Goal: Task Accomplishment & Management: Manage account settings

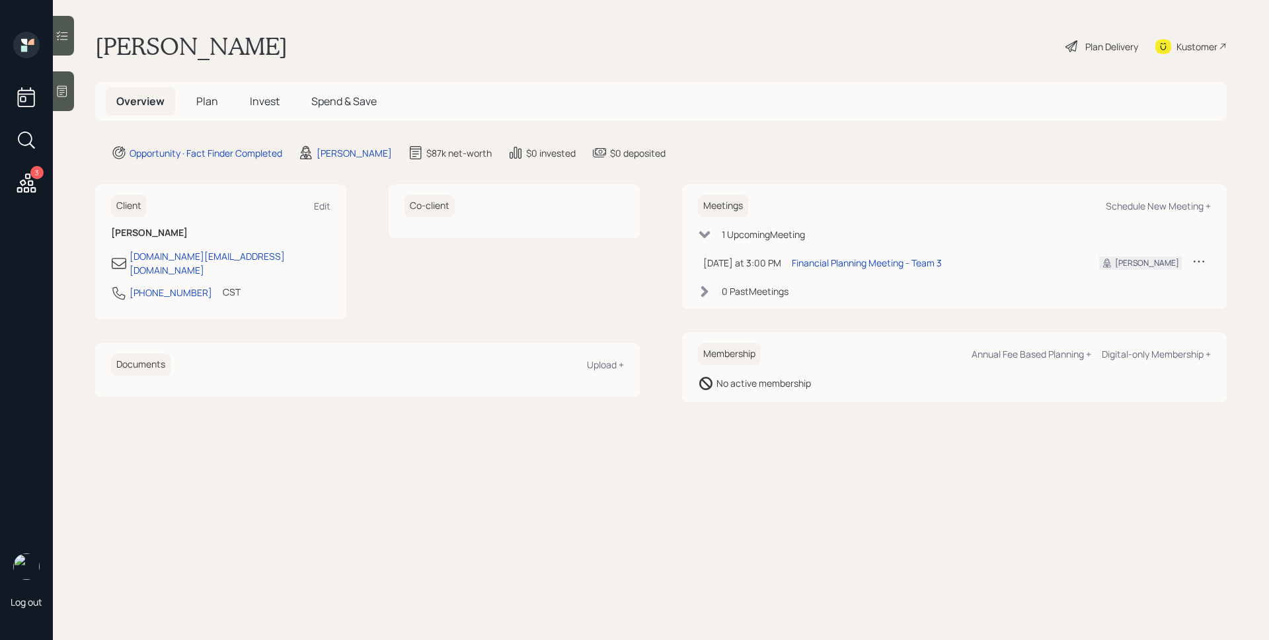
click at [30, 178] on icon at bounding box center [27, 183] width 24 height 24
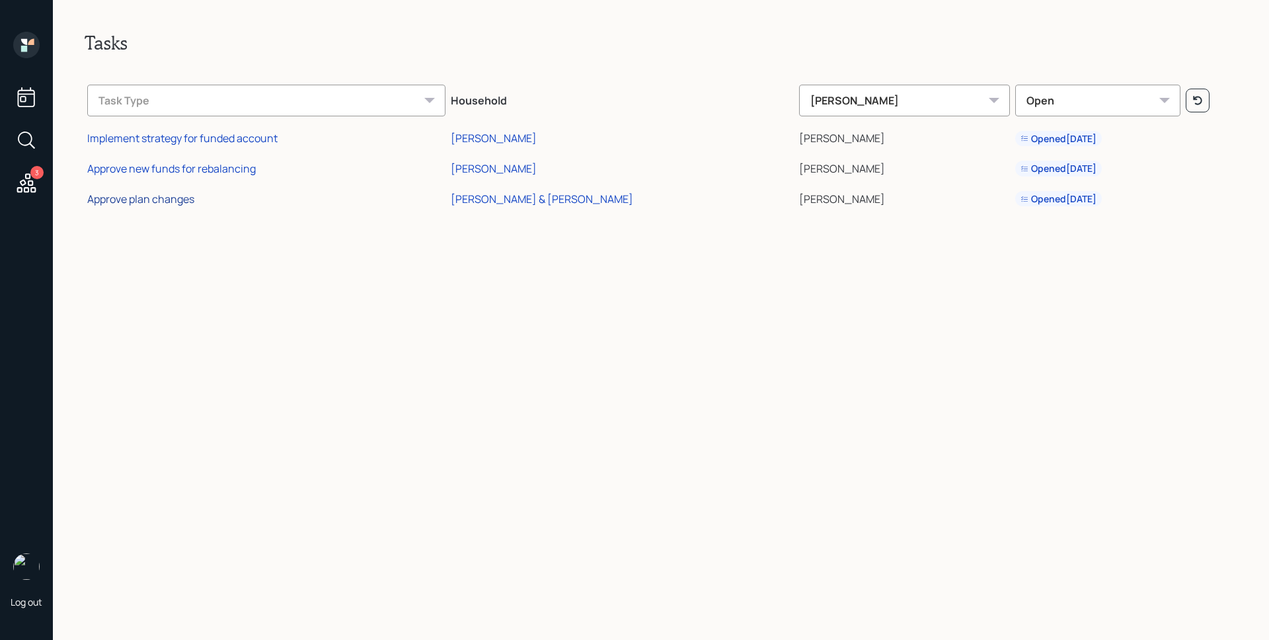
click at [174, 198] on div "Approve plan changes" at bounding box center [140, 199] width 107 height 15
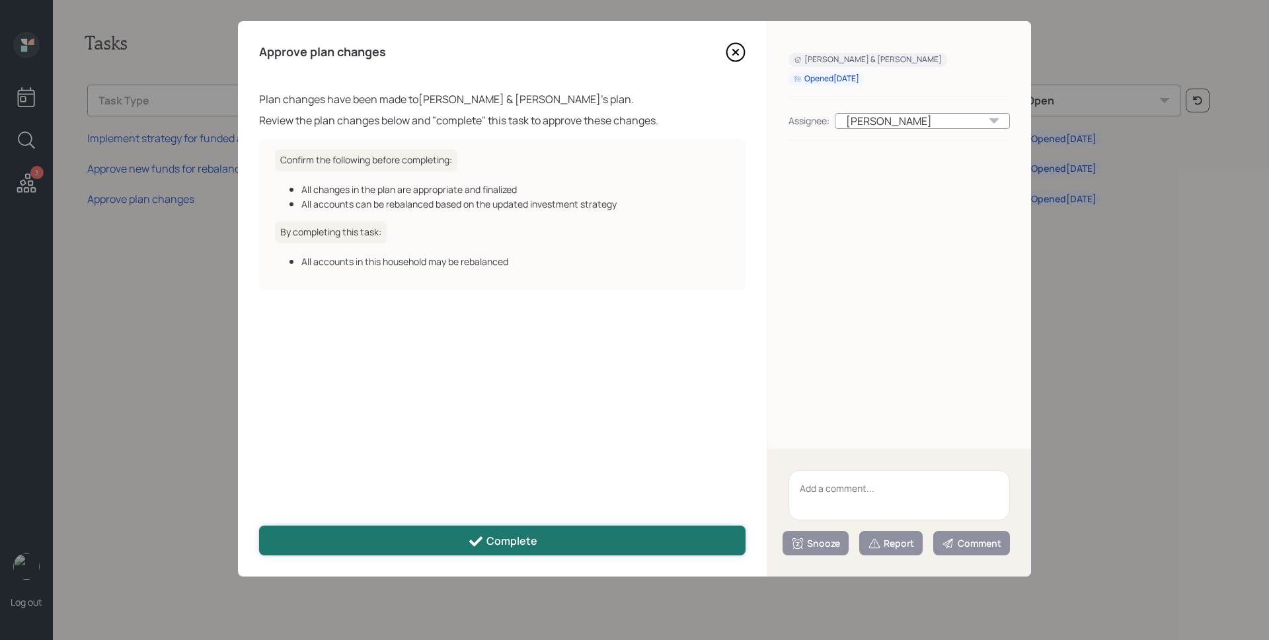
click at [473, 538] on icon at bounding box center [476, 541] width 16 height 16
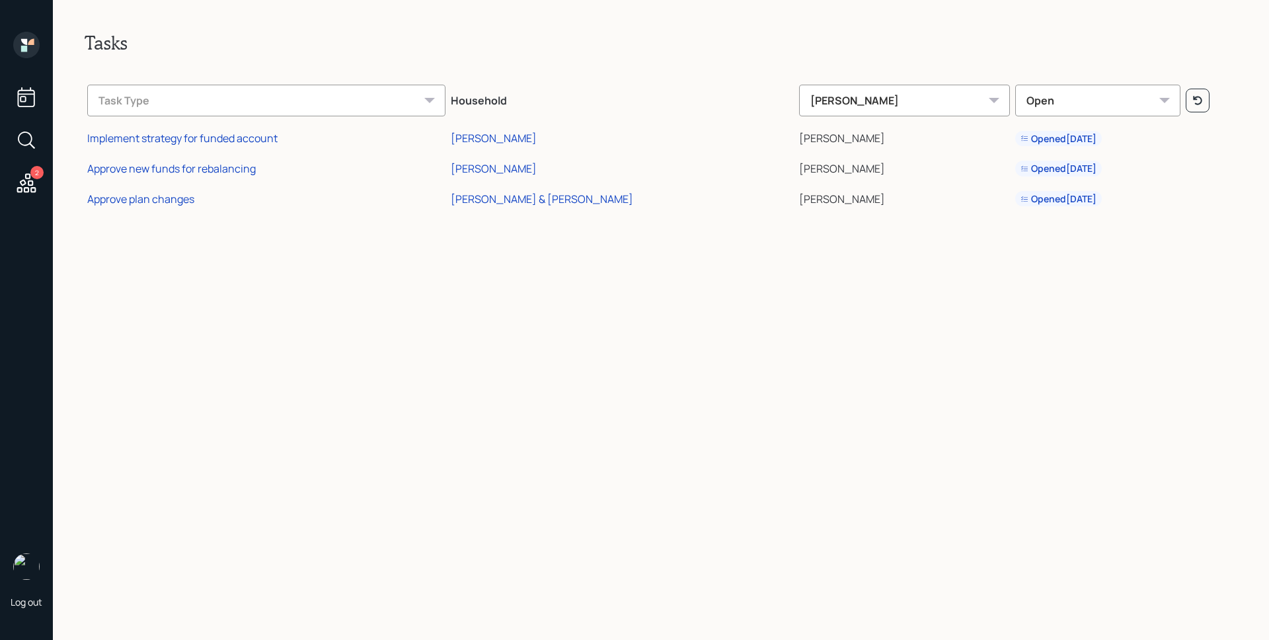
click at [30, 52] on icon at bounding box center [26, 45] width 26 height 26
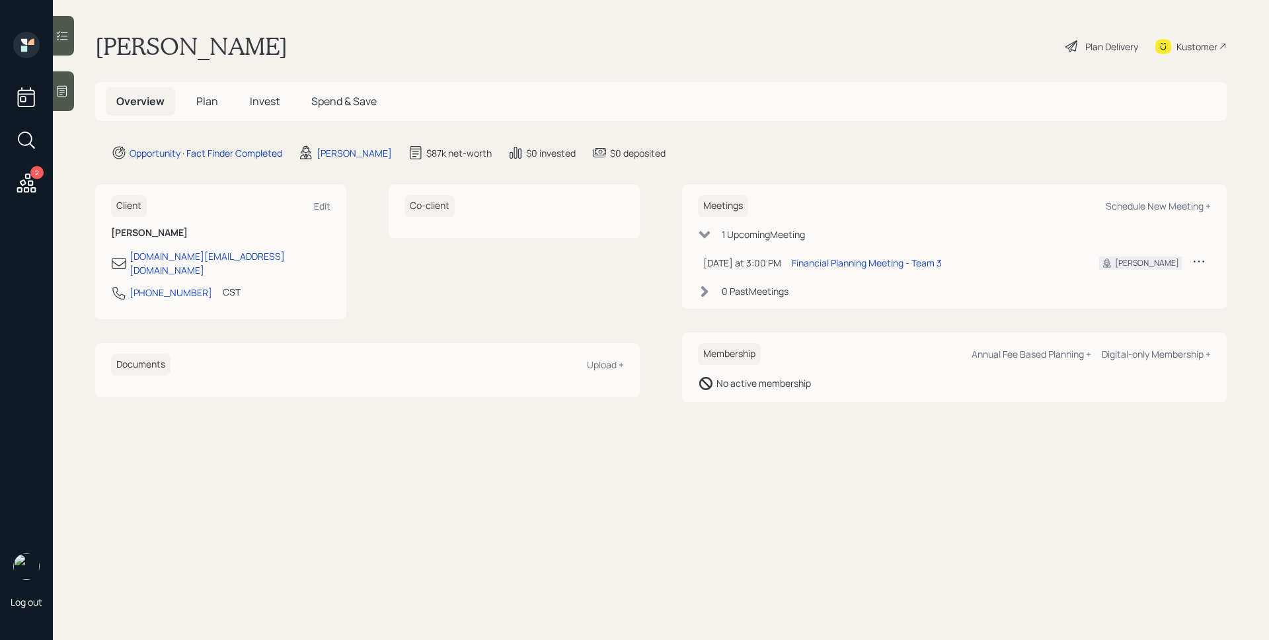
click at [68, 92] on icon at bounding box center [61, 91] width 13 height 13
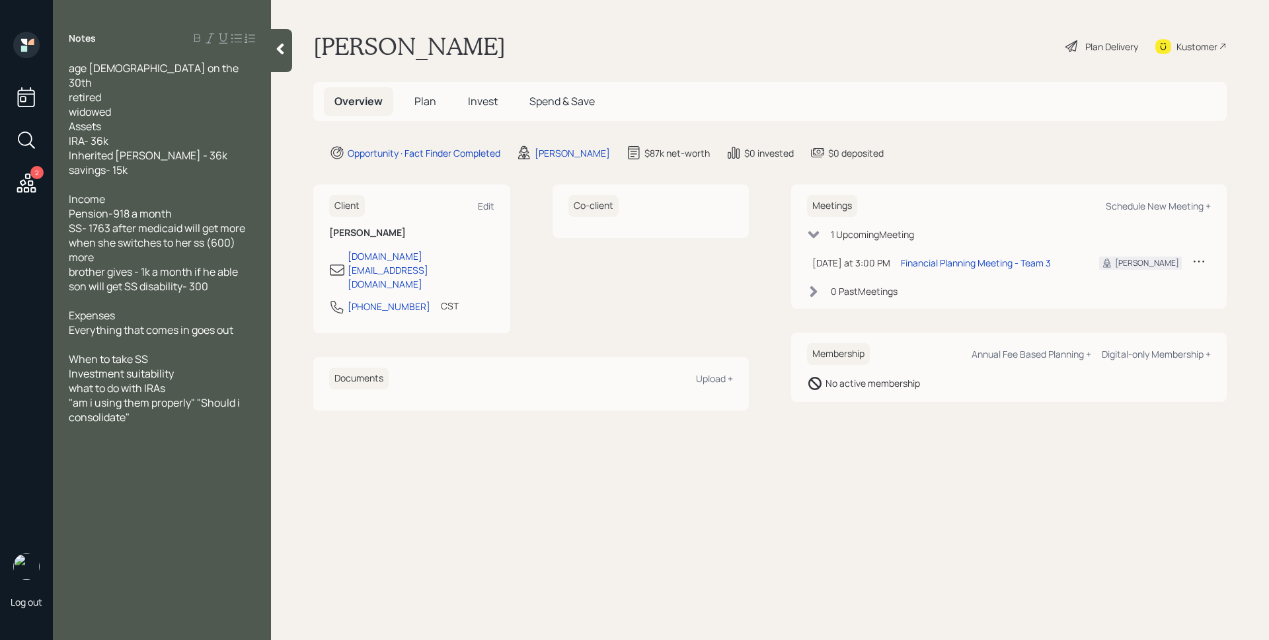
click at [437, 97] on h5 "Plan" at bounding box center [425, 101] width 43 height 28
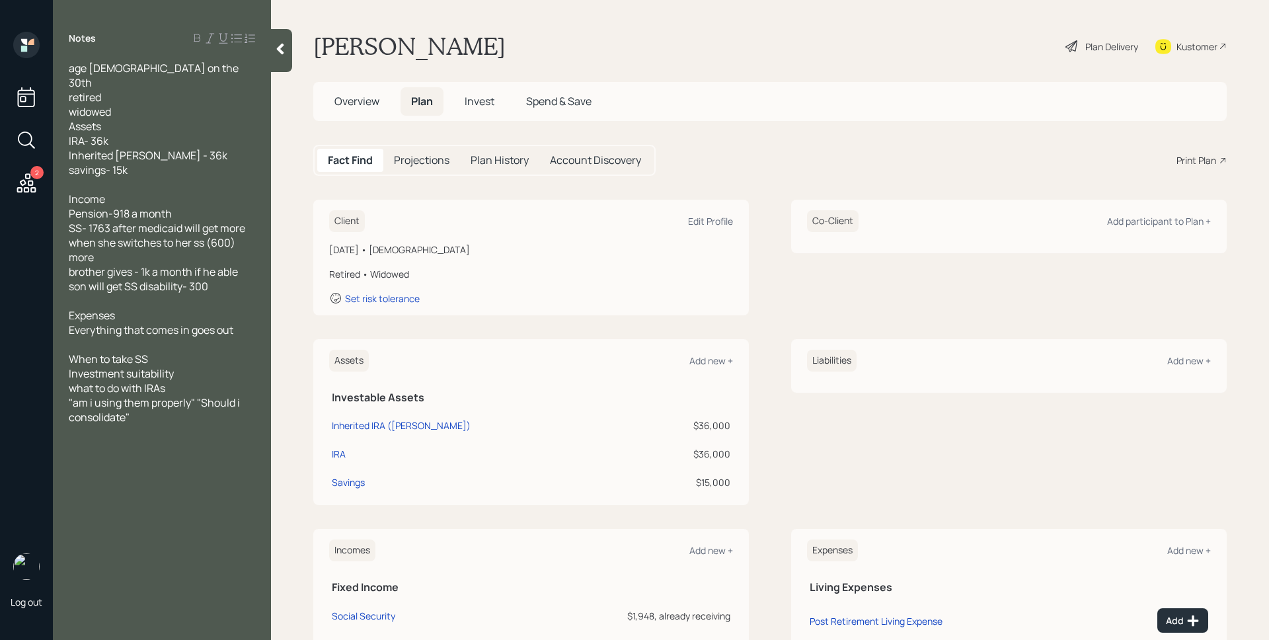
click at [794, 169] on div "Fact Find Projections Plan History Account Discovery Print Plan" at bounding box center [769, 160] width 913 height 31
click at [861, 38] on div "Shari Allen Plan Delivery Kustomer" at bounding box center [769, 46] width 913 height 29
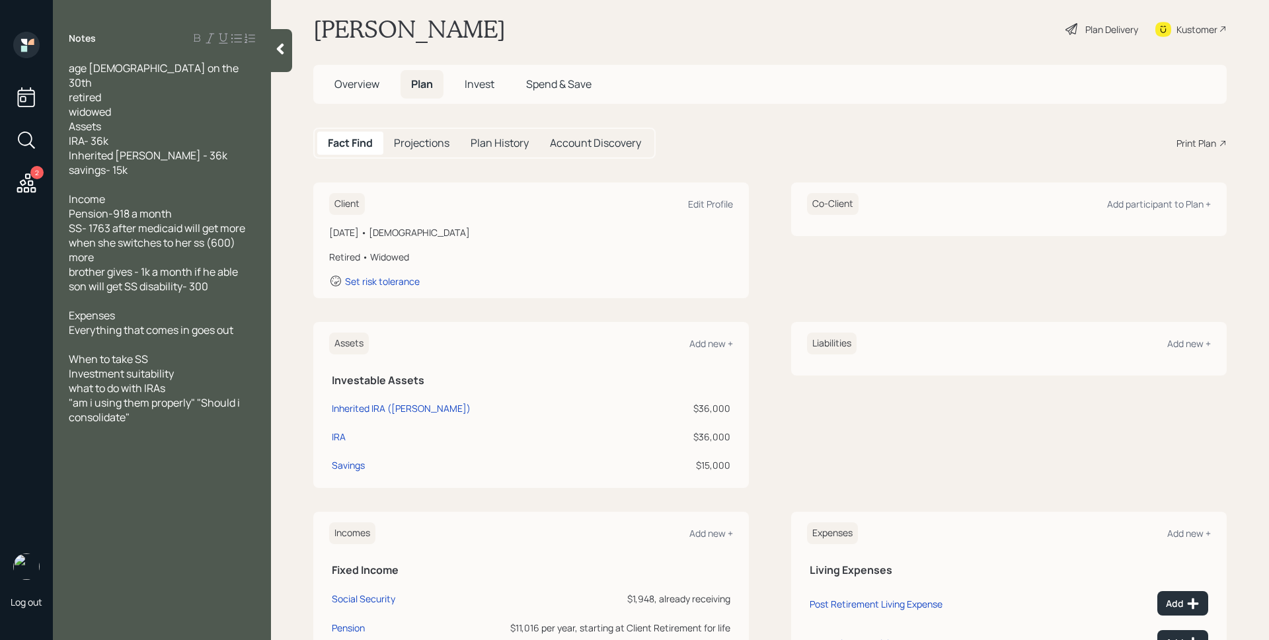
scroll to position [145, 0]
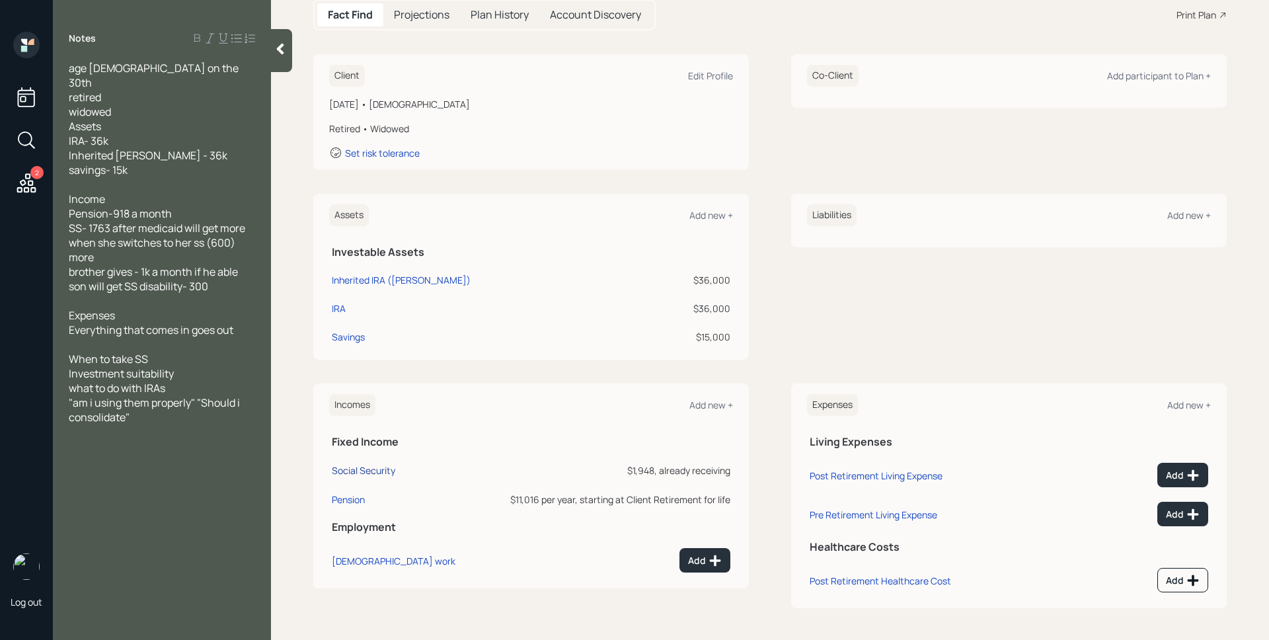
click at [391, 474] on div "Social Security" at bounding box center [363, 470] width 63 height 13
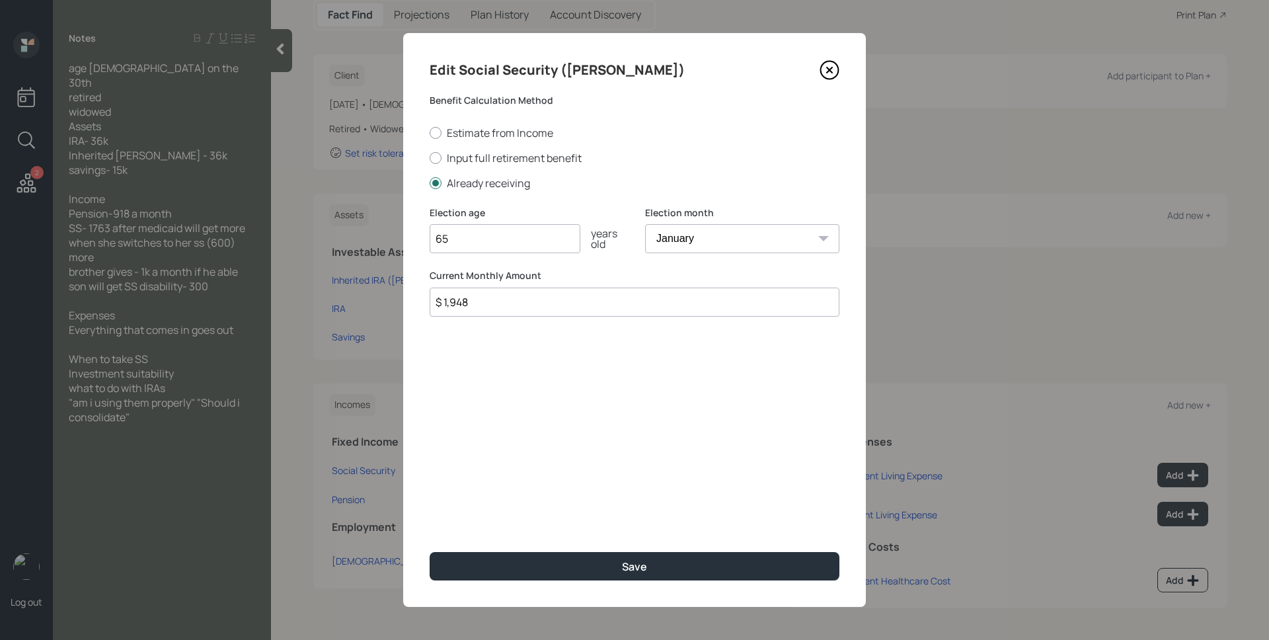
drag, startPoint x: 507, startPoint y: 302, endPoint x: 457, endPoint y: 301, distance: 49.6
click at [457, 301] on input "$ 1,948" at bounding box center [634, 301] width 410 height 29
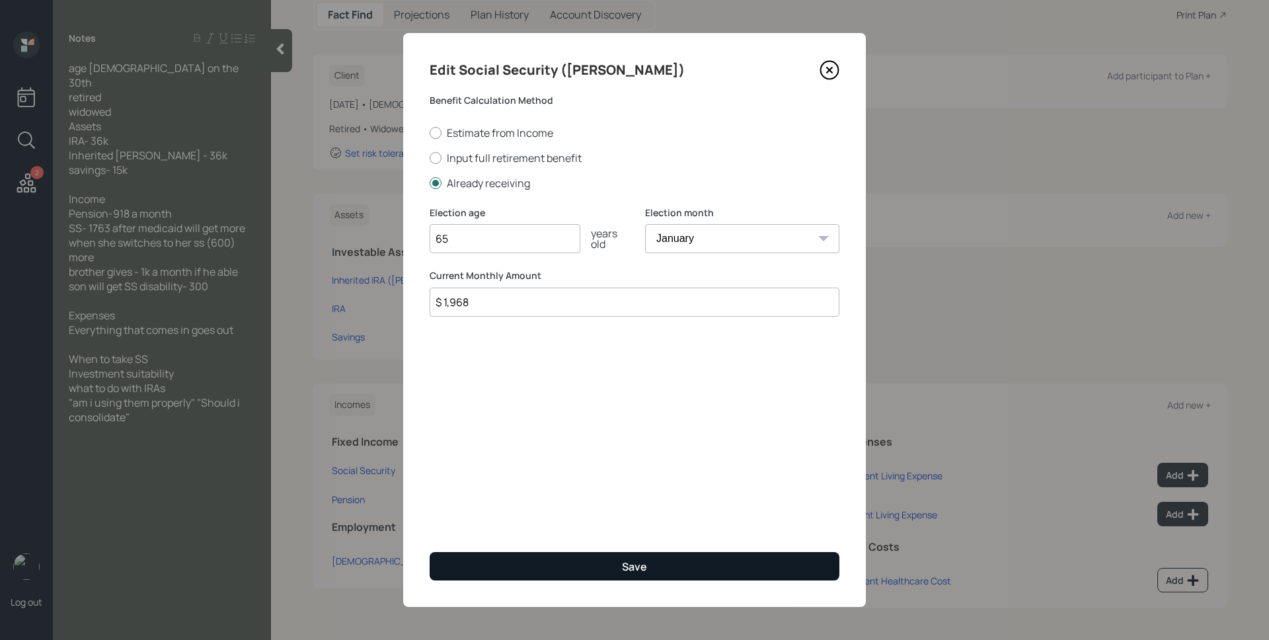
type input "$ 1,968"
click at [642, 564] on div "Save" at bounding box center [634, 566] width 25 height 15
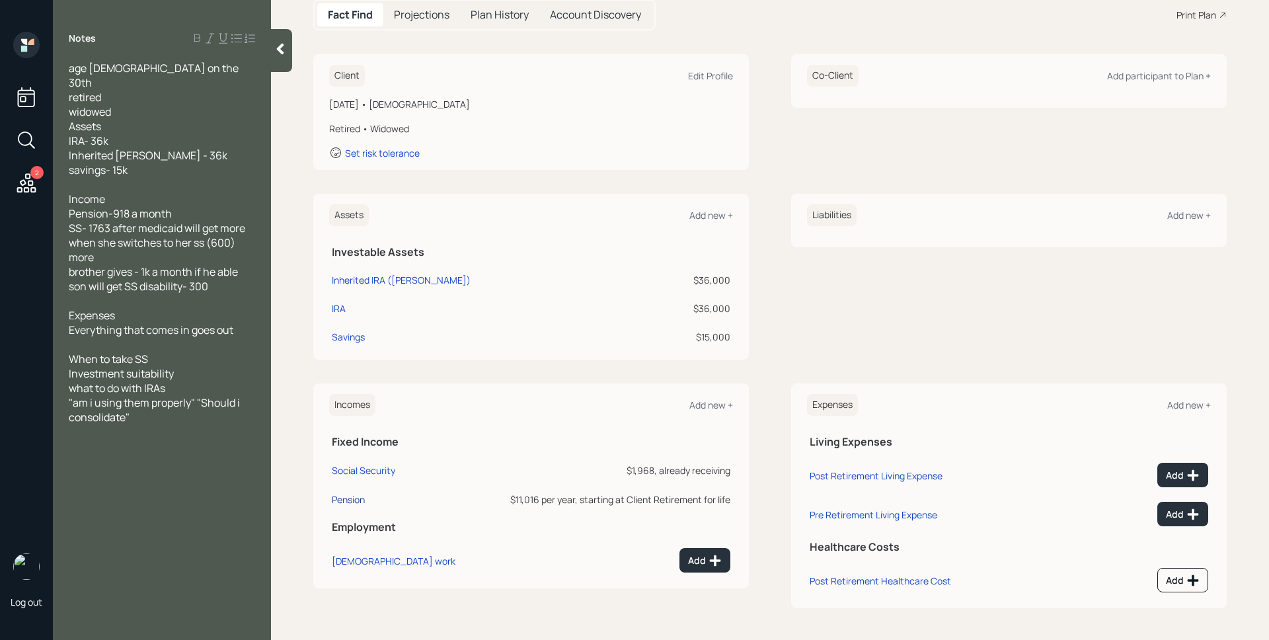
click at [356, 501] on div "Pension" at bounding box center [348, 499] width 33 height 13
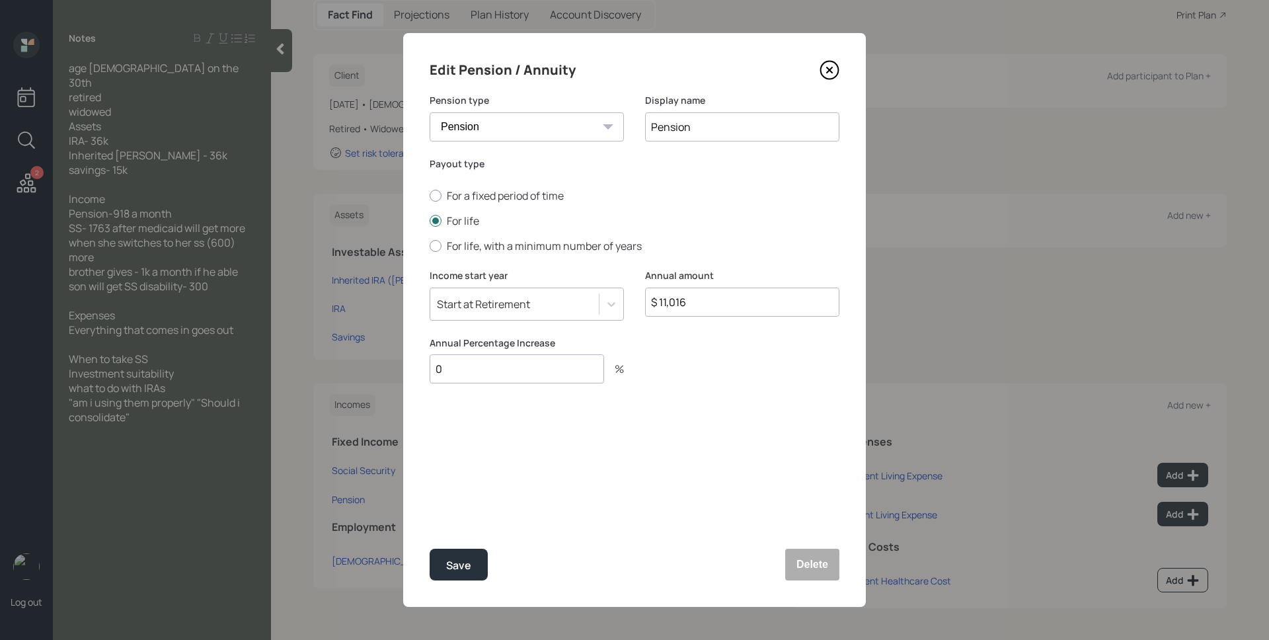
click at [757, 306] on input "$ 11,016" at bounding box center [742, 301] width 194 height 29
type input "$ 10,968"
click at [429, 548] on button "Save" at bounding box center [458, 564] width 58 height 32
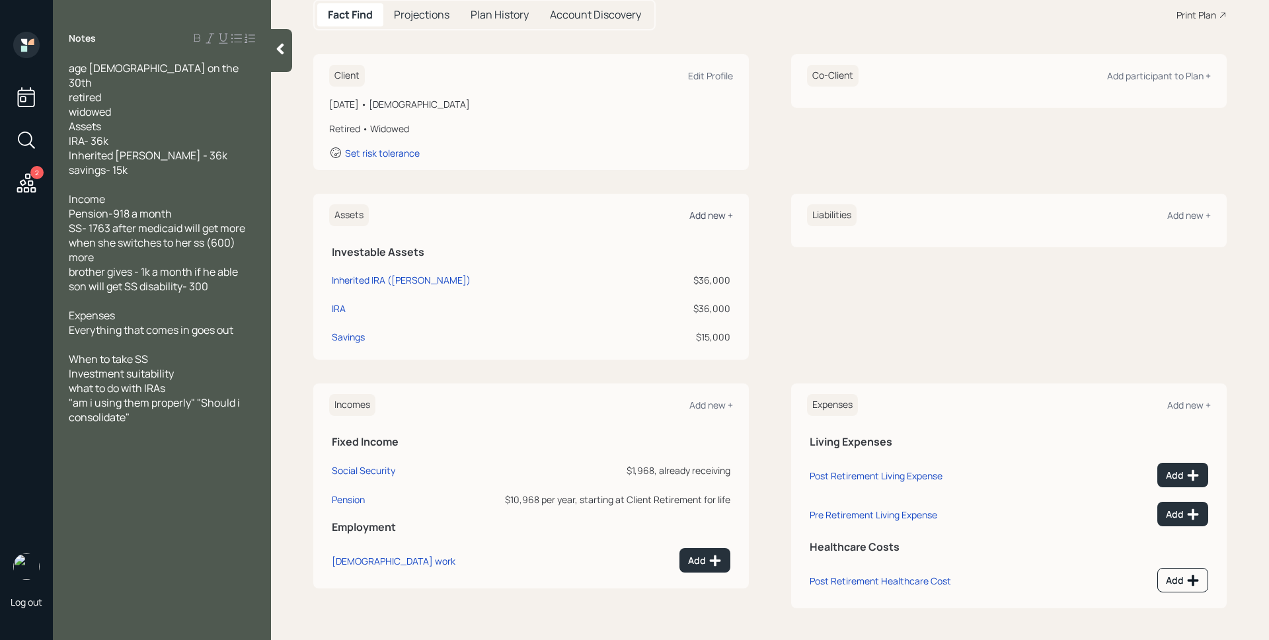
click at [702, 215] on div "Add new +" at bounding box center [711, 215] width 44 height 13
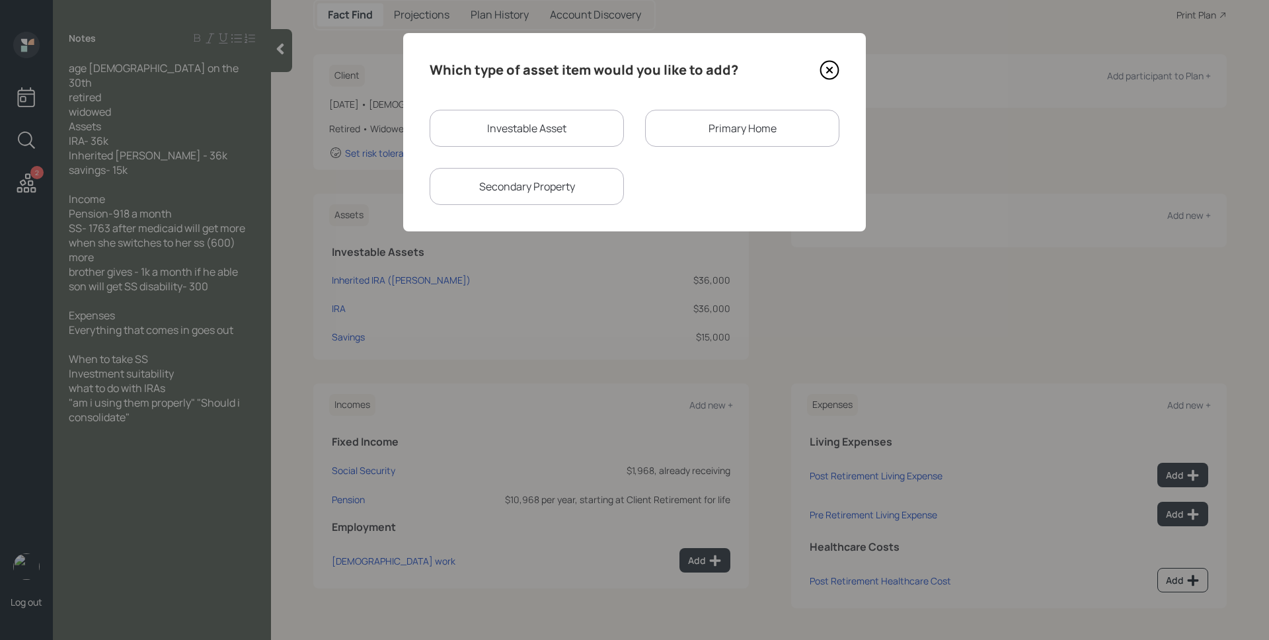
click at [731, 128] on div "Primary Home" at bounding box center [742, 128] width 194 height 37
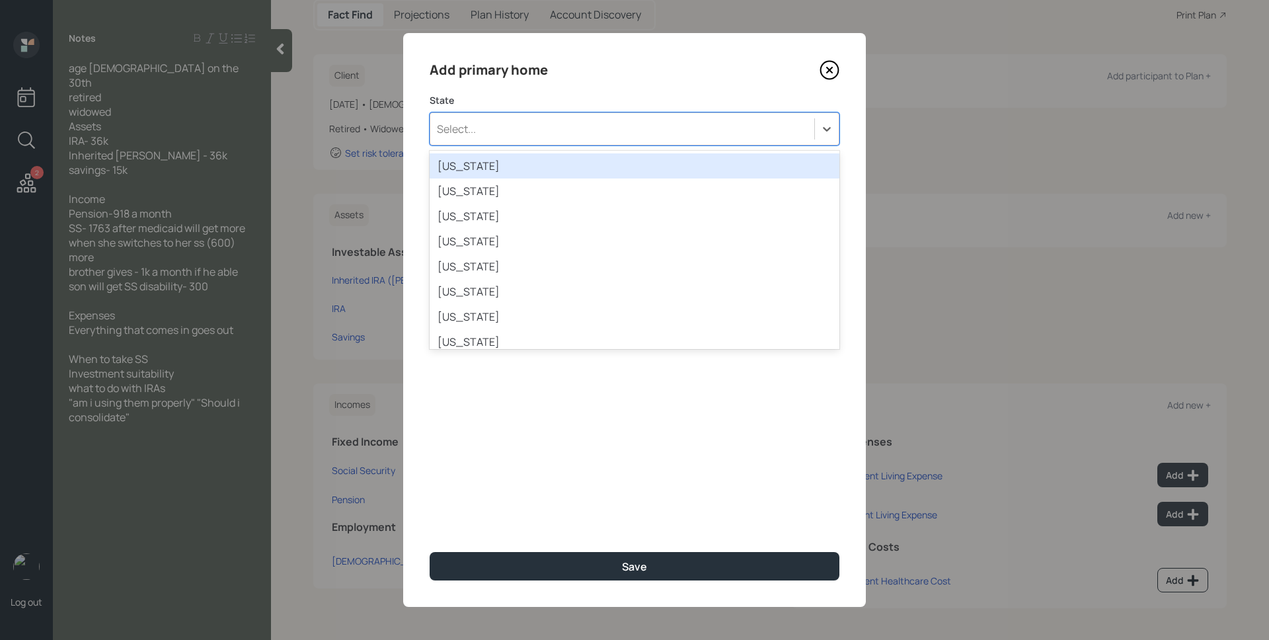
click at [670, 127] on div "Select..." at bounding box center [622, 129] width 384 height 22
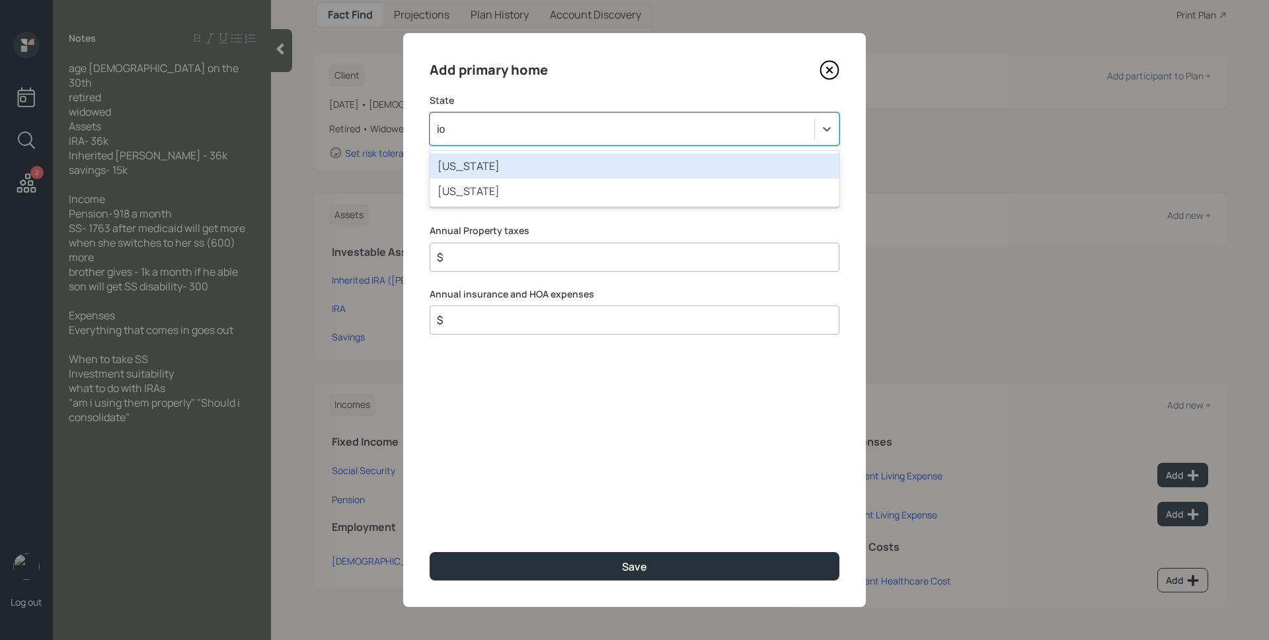
type input "iow"
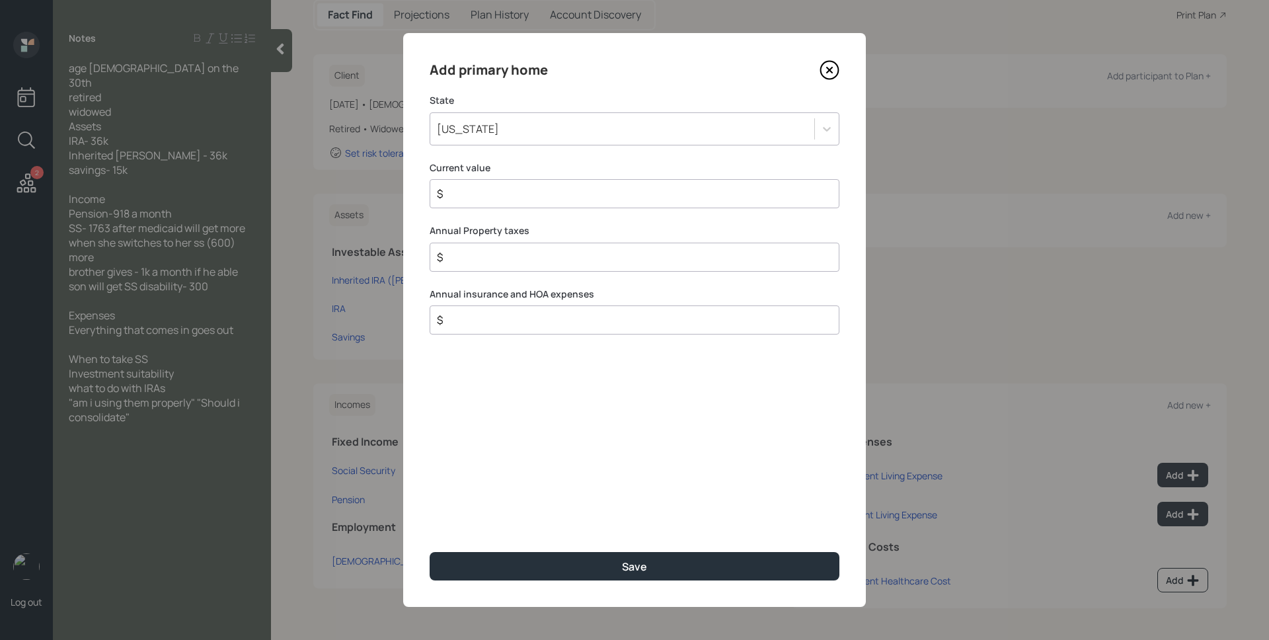
click at [735, 190] on input "$" at bounding box center [628, 194] width 387 height 16
type input "$ 50,000"
click at [429, 552] on button "Save" at bounding box center [634, 566] width 410 height 28
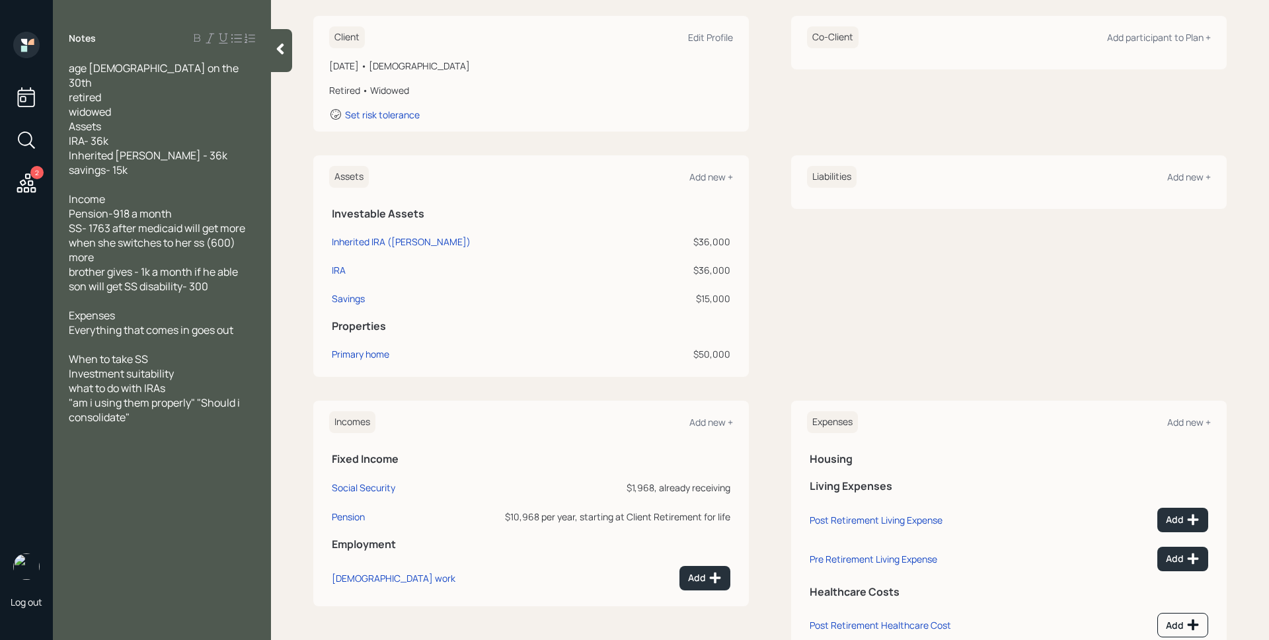
scroll to position [229, 0]
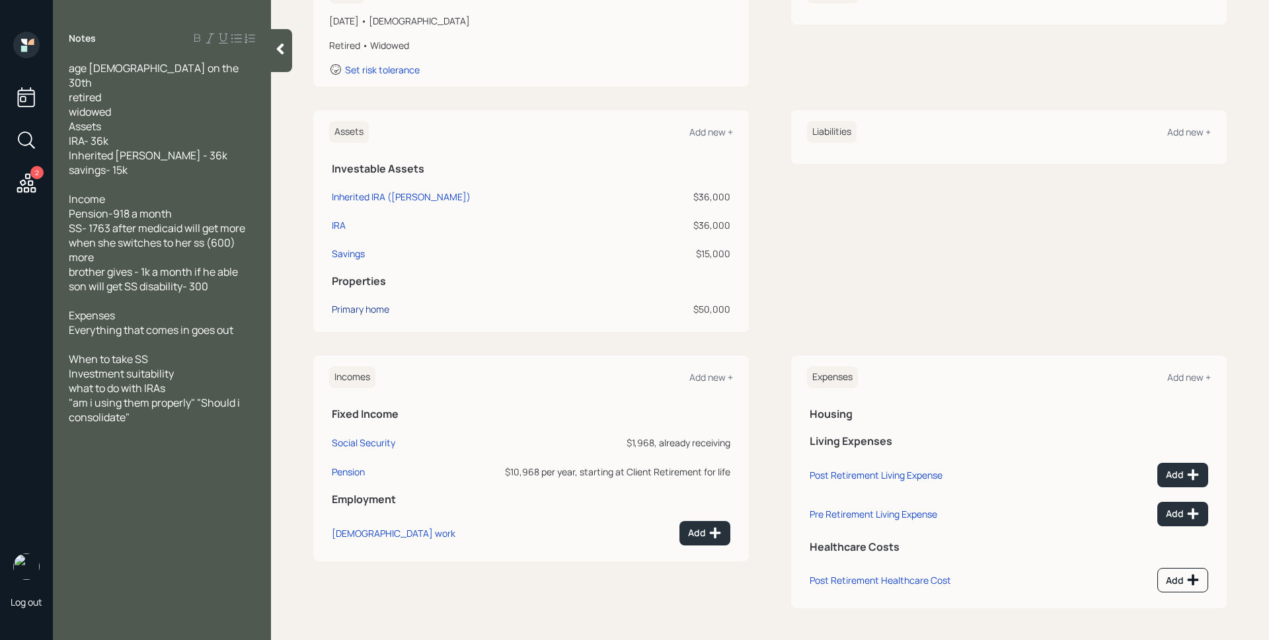
click at [356, 308] on div "Primary home" at bounding box center [360, 309] width 57 height 14
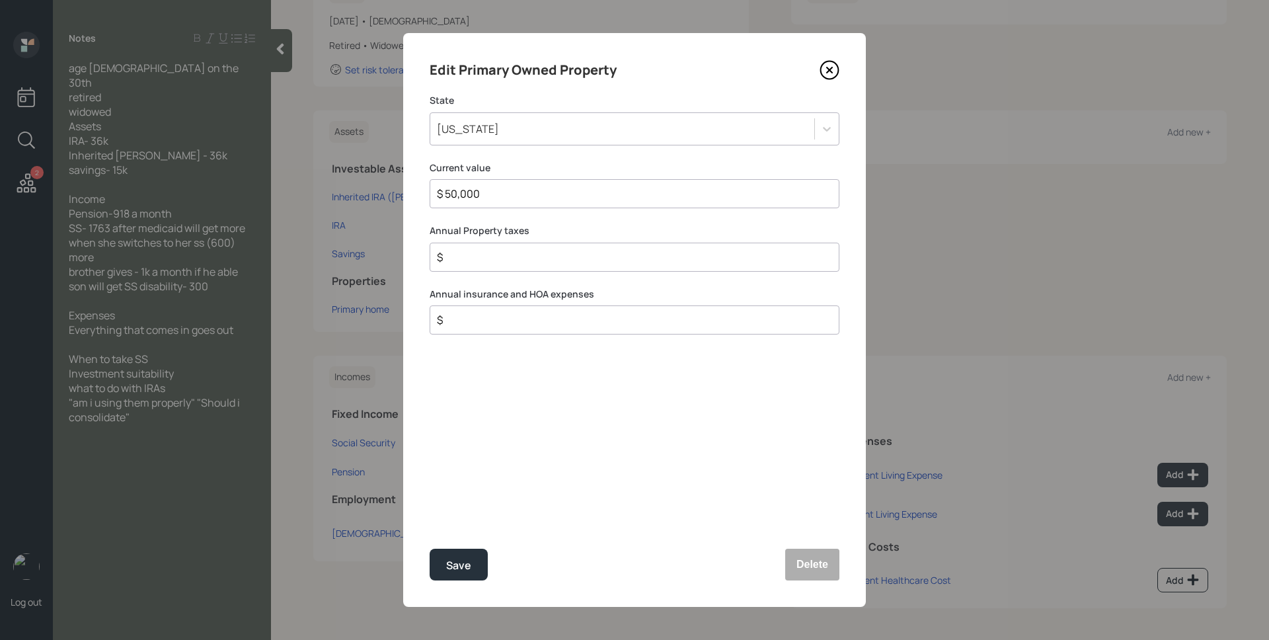
click at [830, 67] on icon at bounding box center [829, 70] width 20 height 20
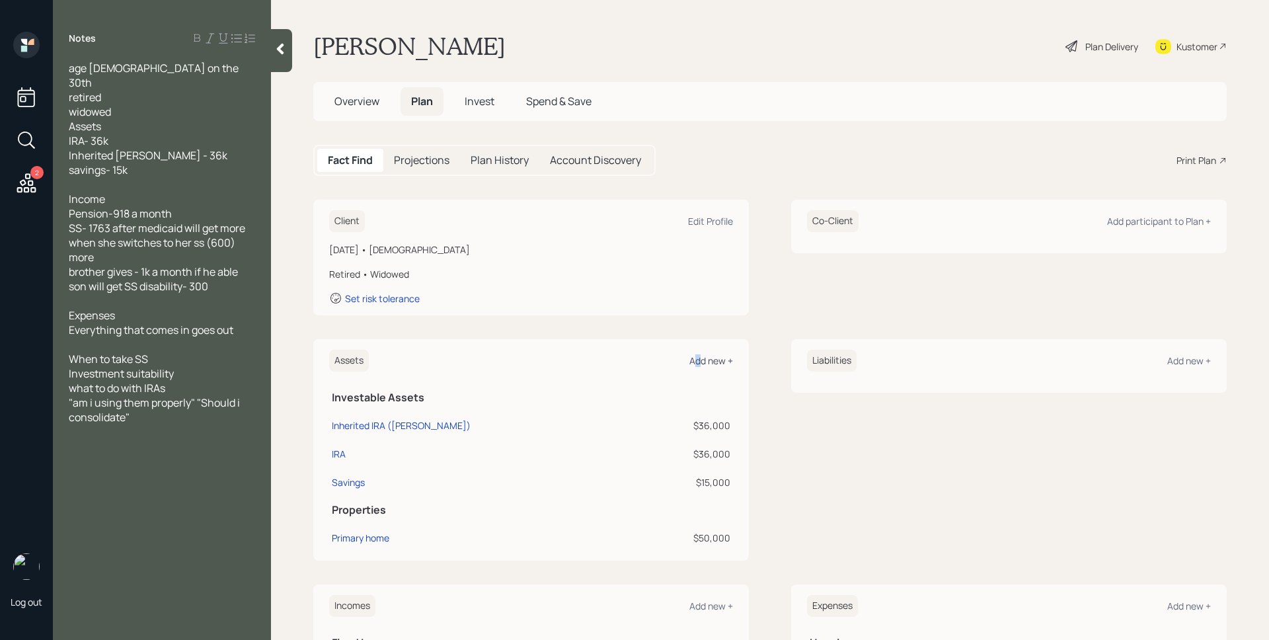
click at [693, 358] on div "Add new +" at bounding box center [711, 360] width 44 height 13
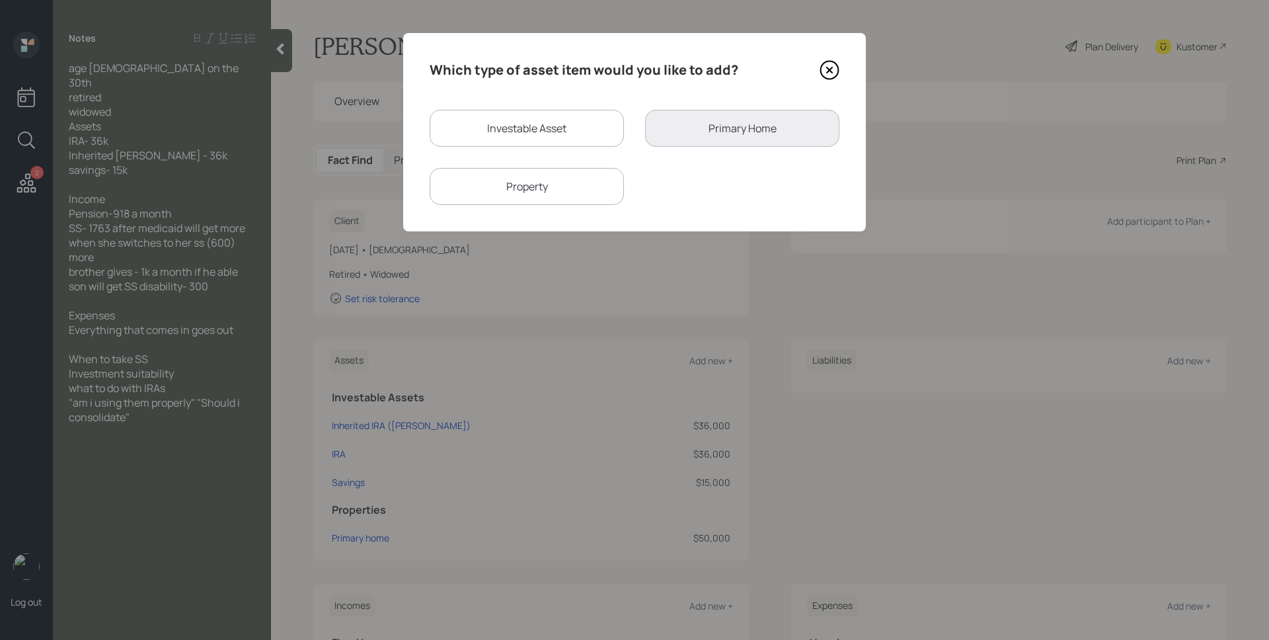
click at [548, 129] on div "Investable Asset" at bounding box center [526, 128] width 194 height 37
select select "taxable"
select select "balanced"
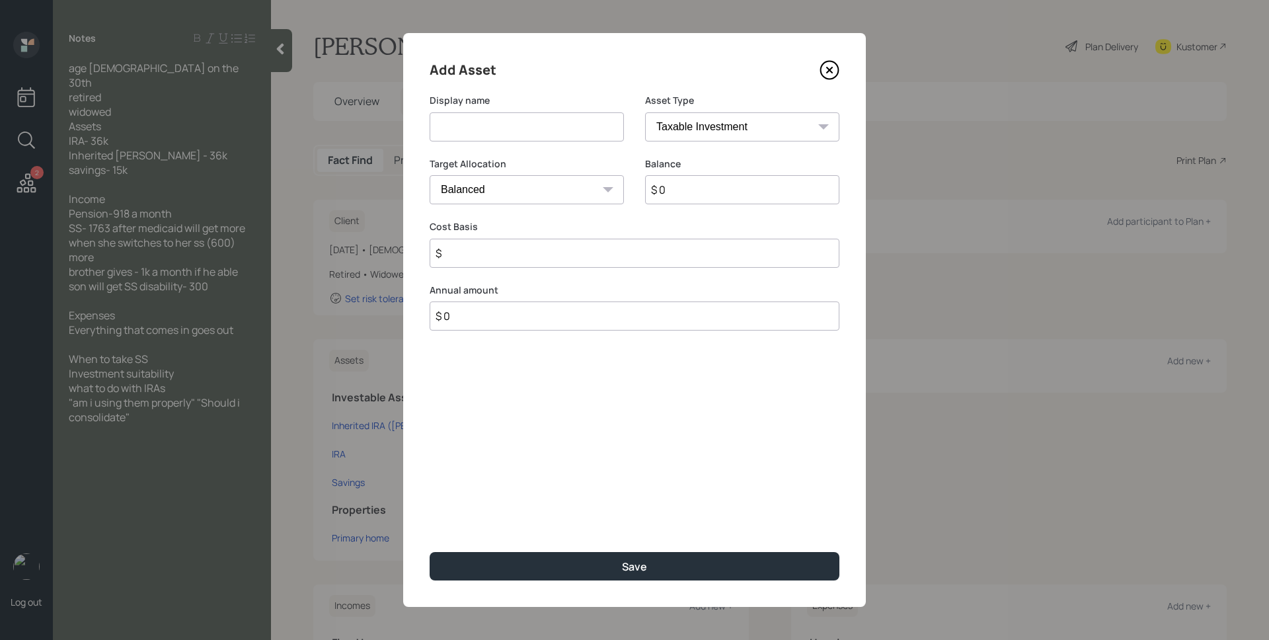
click at [545, 128] on input at bounding box center [526, 126] width 194 height 29
type input "Checking #1"
click at [673, 129] on select "SEP [PERSON_NAME] IRA 401(k) [PERSON_NAME] 401(k) 403(b) [PERSON_NAME] 403(b) 4…" at bounding box center [742, 126] width 194 height 29
select select "emergency_fund"
click at [645, 112] on select "SEP [PERSON_NAME] IRA 401(k) [PERSON_NAME] 401(k) 403(b) [PERSON_NAME] 403(b) 4…" at bounding box center [742, 126] width 194 height 29
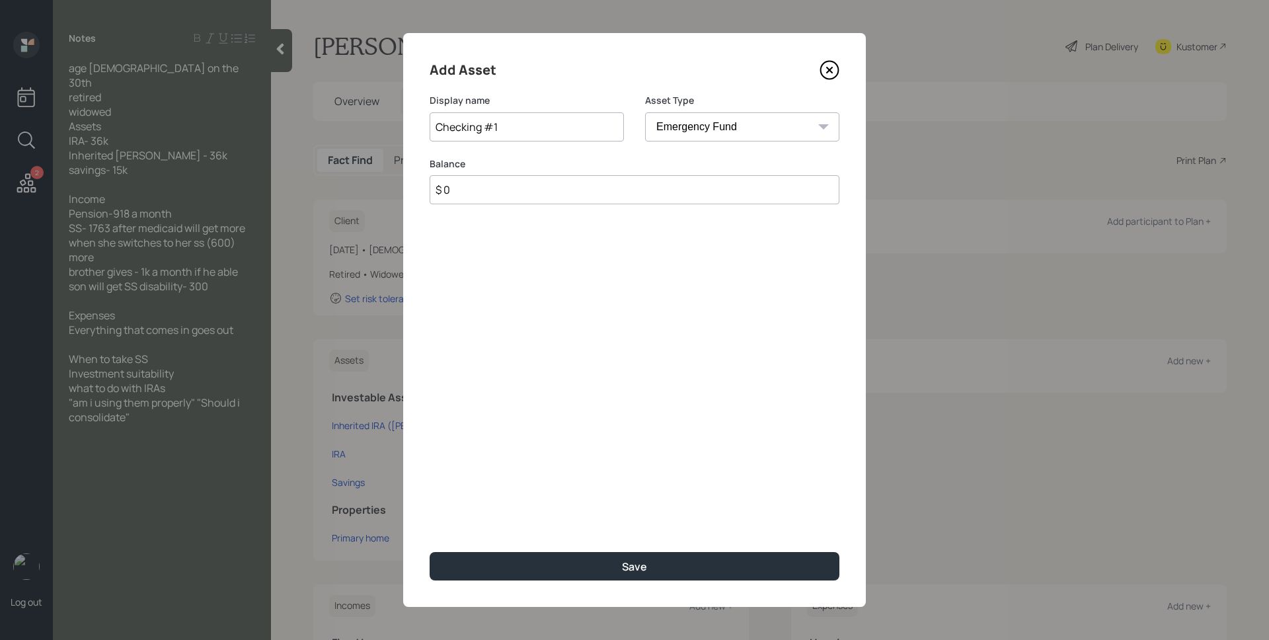
click at [702, 184] on input "$ 0" at bounding box center [634, 189] width 410 height 29
click at [701, 184] on input "$ 0" at bounding box center [634, 189] width 410 height 29
type input "$ 6,000"
click at [429, 552] on button "Save" at bounding box center [634, 566] width 410 height 28
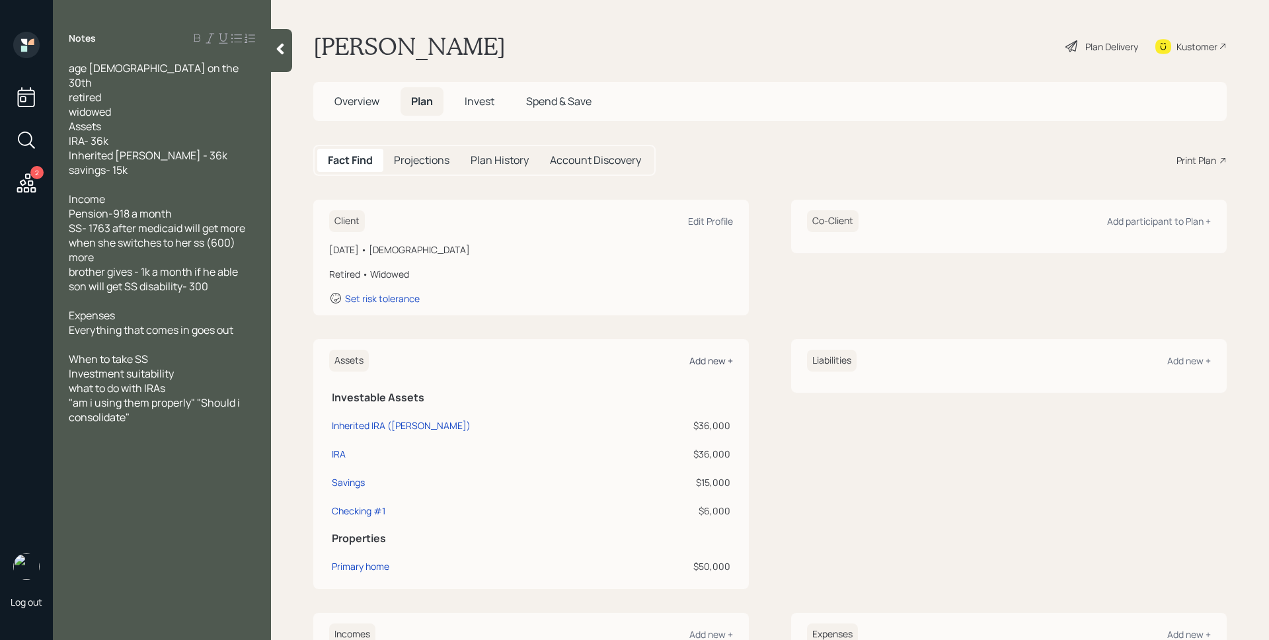
click at [714, 359] on div "Add new +" at bounding box center [711, 360] width 44 height 13
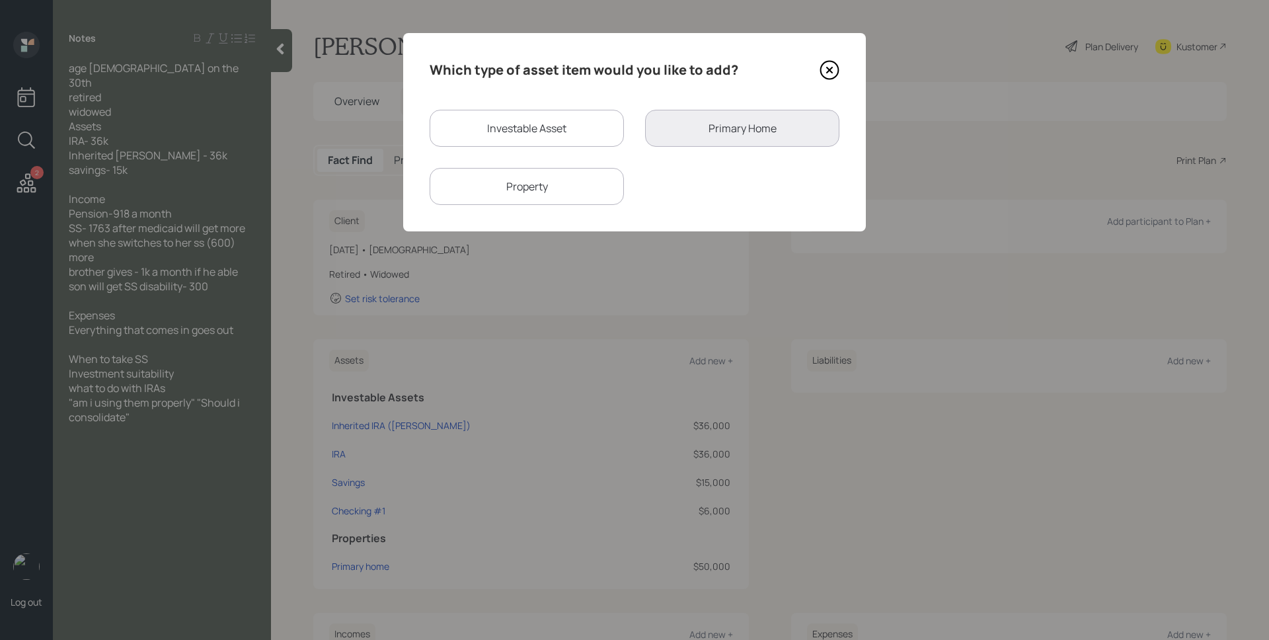
click at [548, 129] on div "Investable Asset" at bounding box center [526, 128] width 194 height 37
select select "taxable"
select select "balanced"
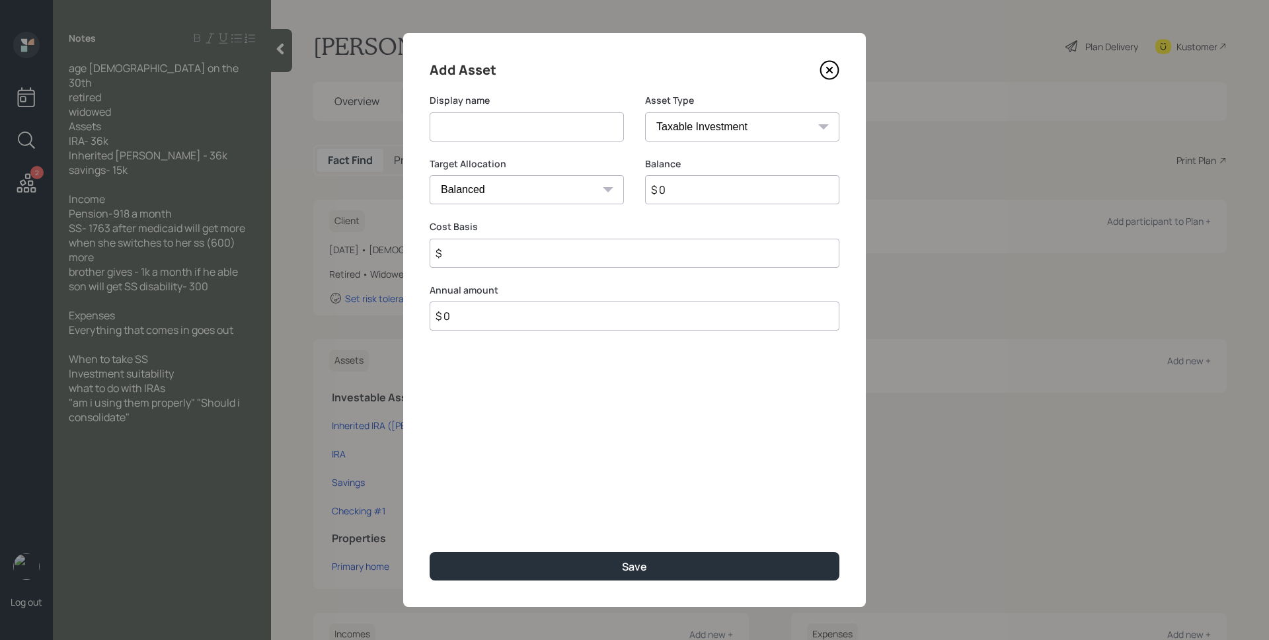
click at [544, 127] on input at bounding box center [526, 126] width 194 height 29
type input "Checking #2"
click at [731, 133] on select "SEP [PERSON_NAME] IRA 401(k) [PERSON_NAME] 401(k) 403(b) [PERSON_NAME] 403(b) 4…" at bounding box center [742, 126] width 194 height 29
select select "emergency_fund"
click at [645, 112] on select "SEP [PERSON_NAME] IRA 401(k) [PERSON_NAME] 401(k) 403(b) [PERSON_NAME] 403(b) 4…" at bounding box center [742, 126] width 194 height 29
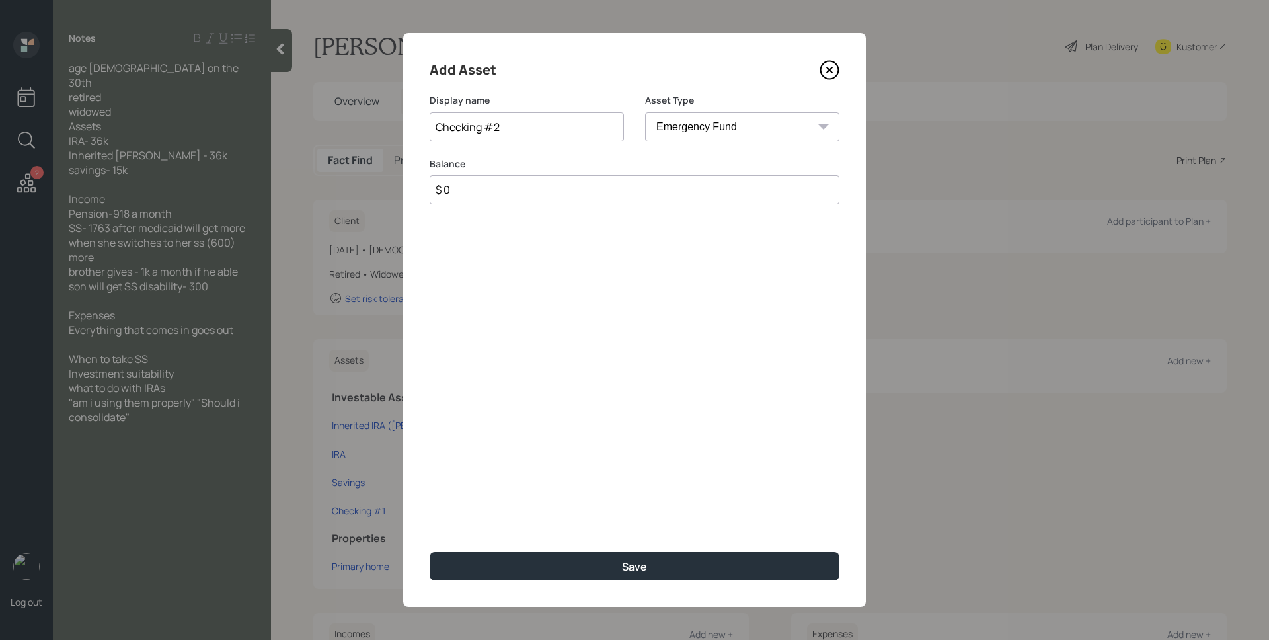
click at [721, 187] on input "$ 0" at bounding box center [634, 189] width 410 height 29
type input "$ 6,000"
click at [429, 552] on button "Save" at bounding box center [634, 566] width 410 height 28
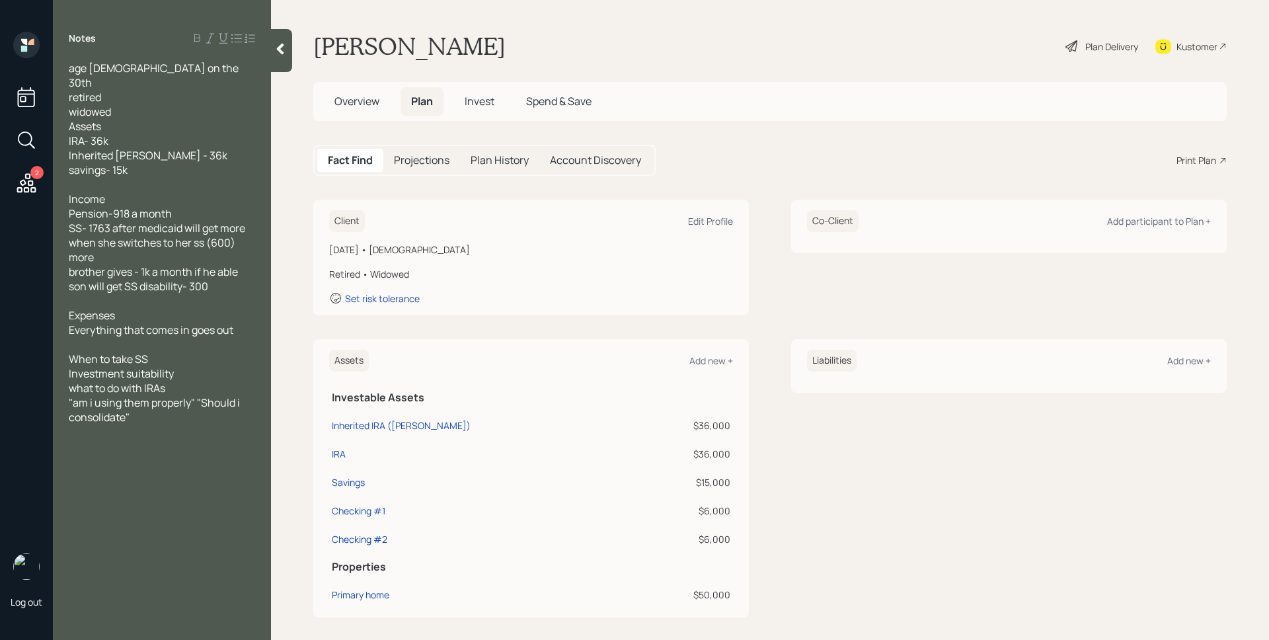
click at [128, 196] on span "Income Pension-918 a month SS- 1763 after medicaid will get more when she switc…" at bounding box center [158, 243] width 178 height 102
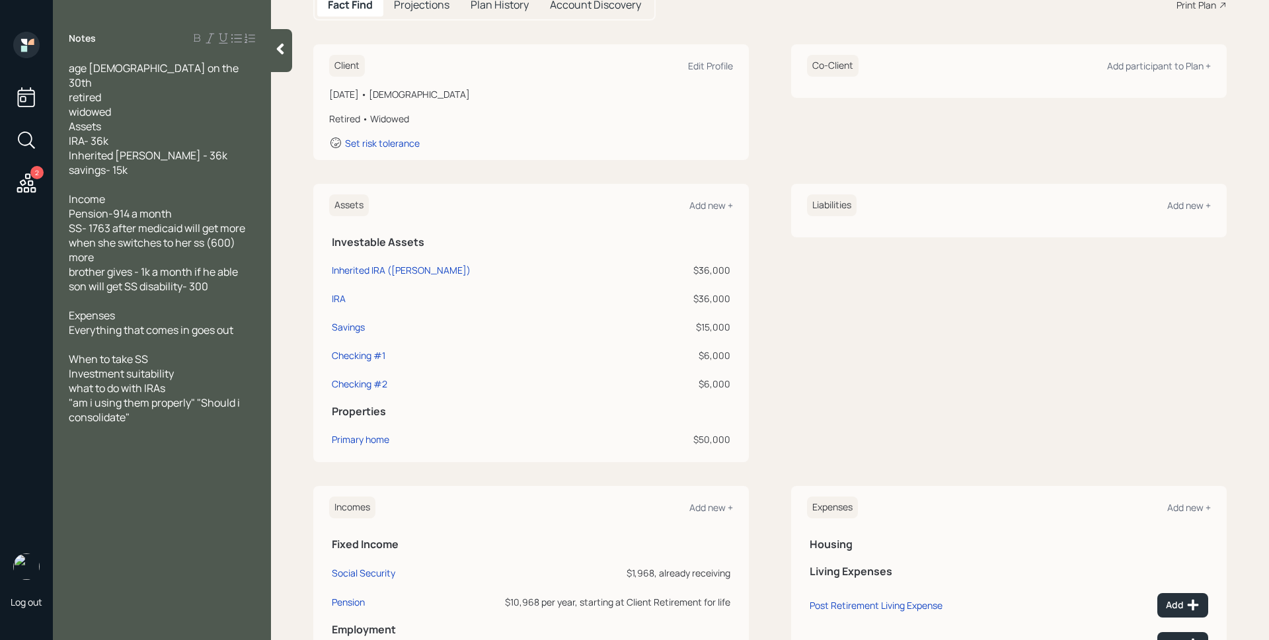
scroll to position [165, 0]
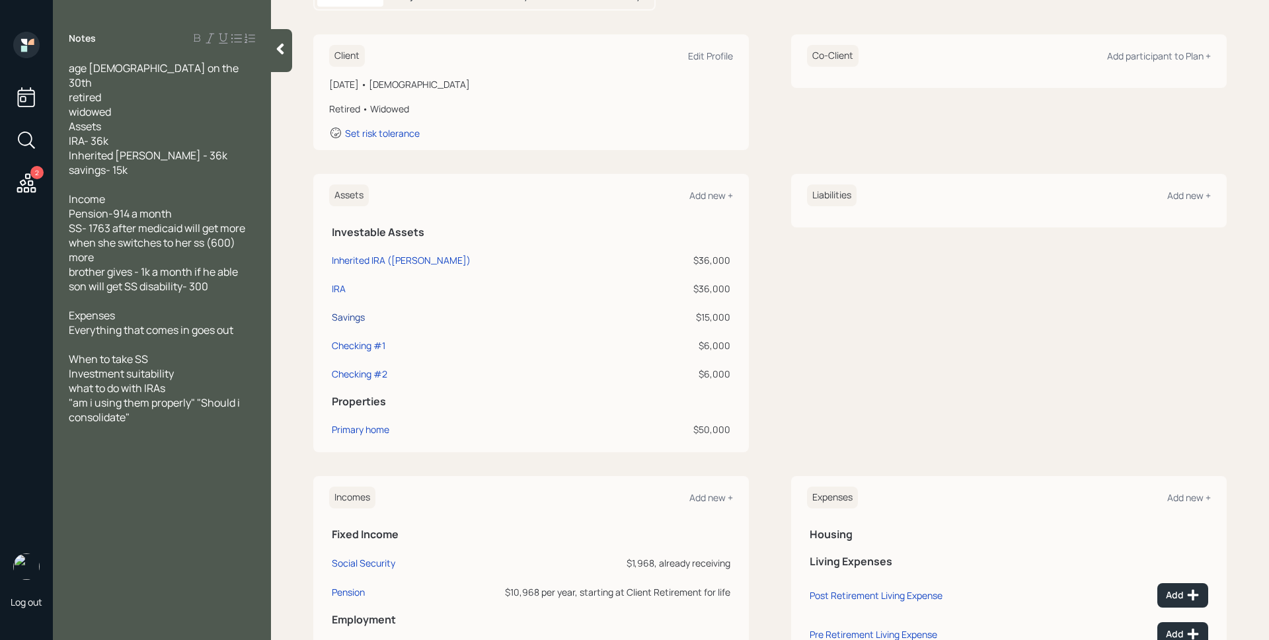
click at [348, 316] on div "Savings" at bounding box center [348, 317] width 33 height 14
select select "cash"
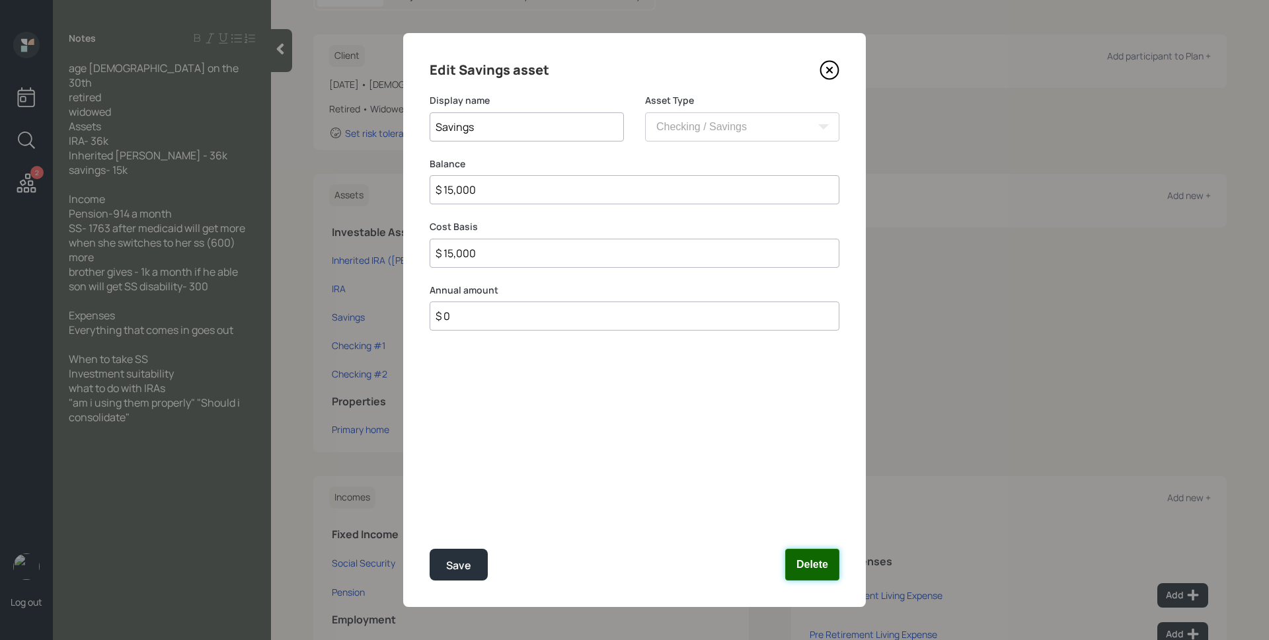
drag, startPoint x: 800, startPoint y: 561, endPoint x: 787, endPoint y: 556, distance: 14.0
click at [800, 560] on button "Delete" at bounding box center [812, 564] width 54 height 32
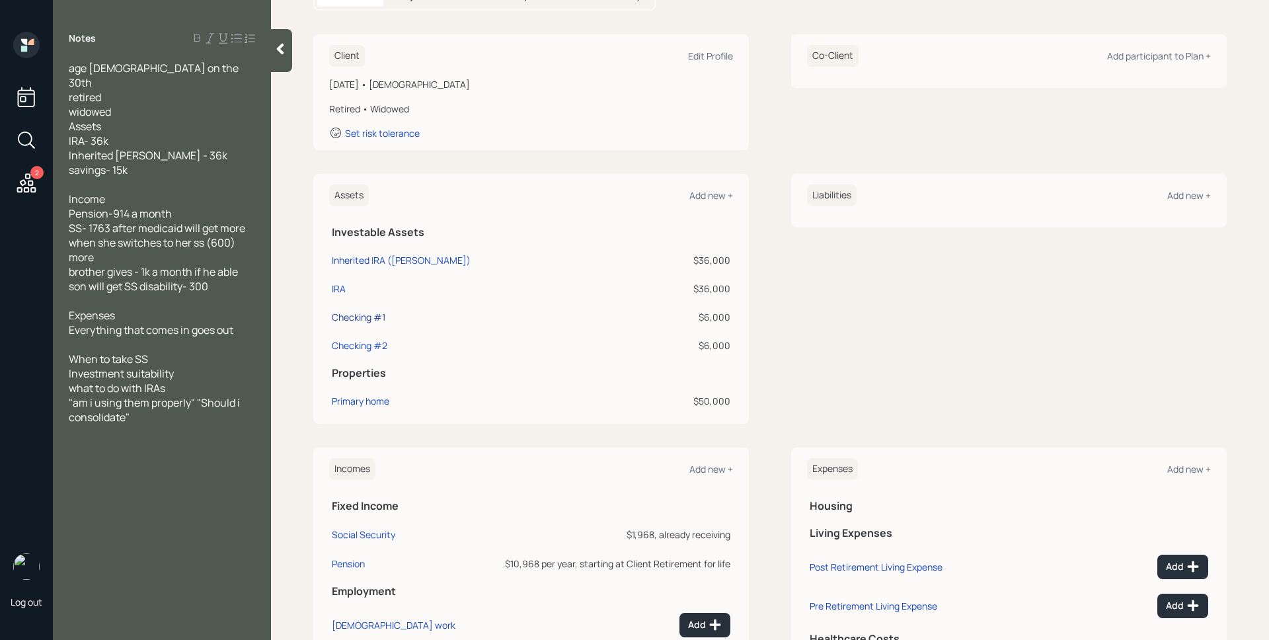
click at [369, 316] on div "Checking #1" at bounding box center [359, 317] width 54 height 14
select select "emergency_fund"
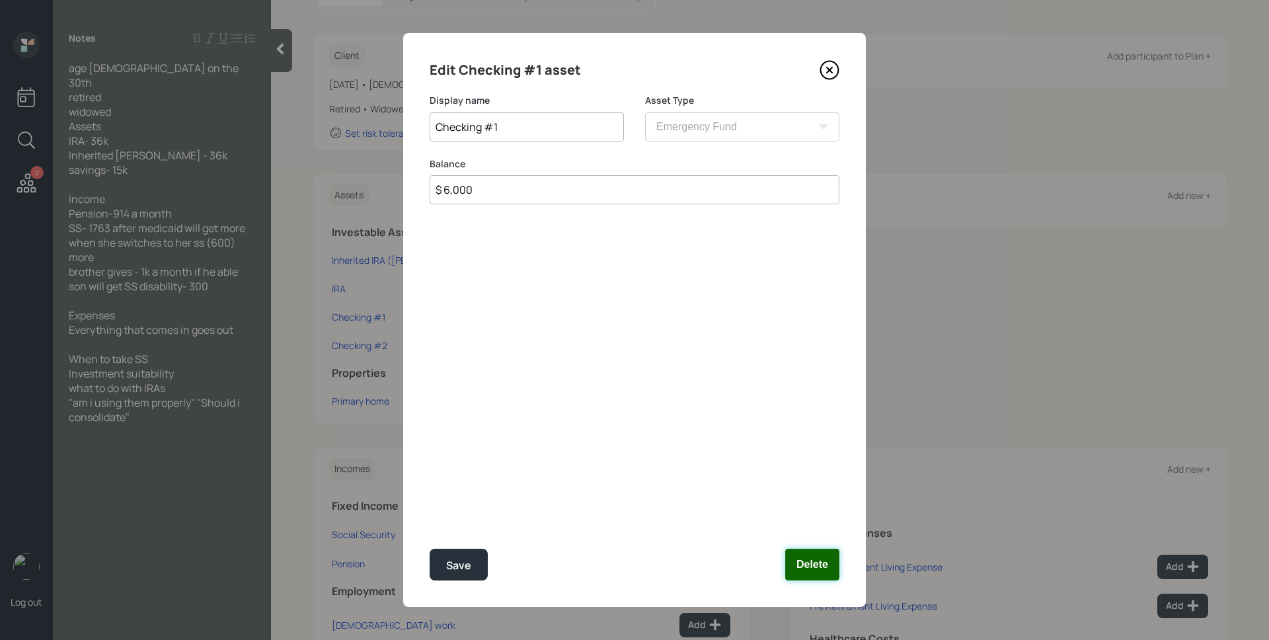
click at [825, 570] on button "Delete" at bounding box center [812, 564] width 54 height 32
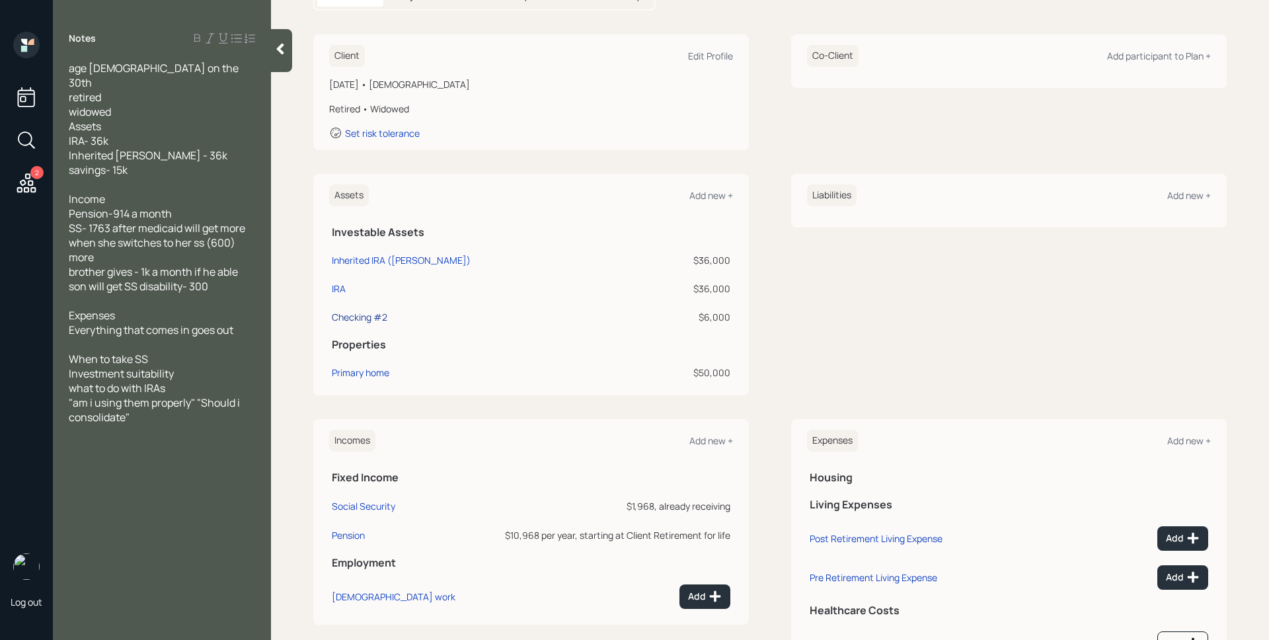
click at [377, 315] on div "Checking #2" at bounding box center [359, 317] width 55 height 14
select select "emergency_fund"
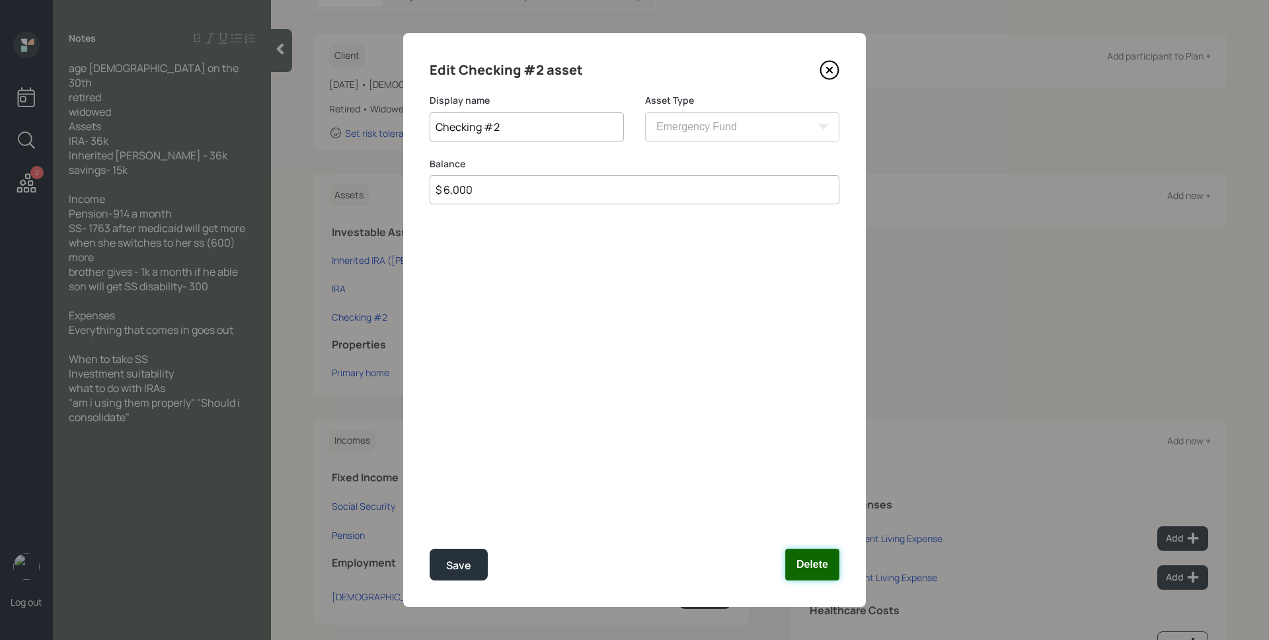
click at [809, 564] on button "Delete" at bounding box center [812, 564] width 54 height 32
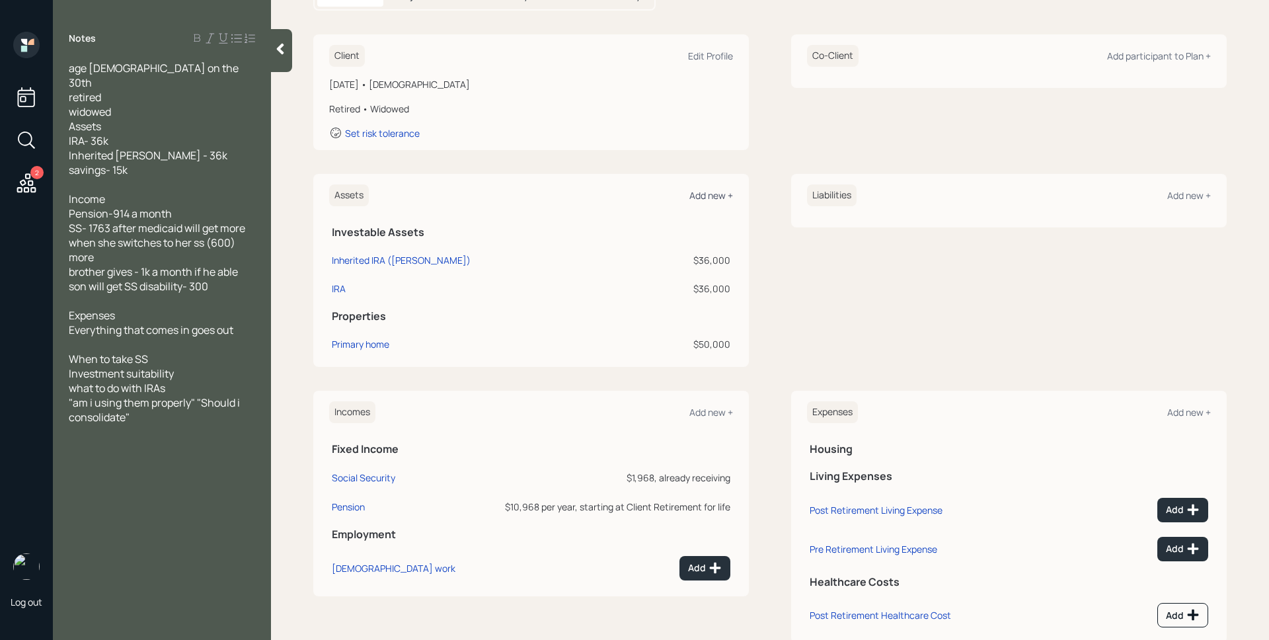
click at [702, 192] on div "Add new +" at bounding box center [711, 195] width 44 height 13
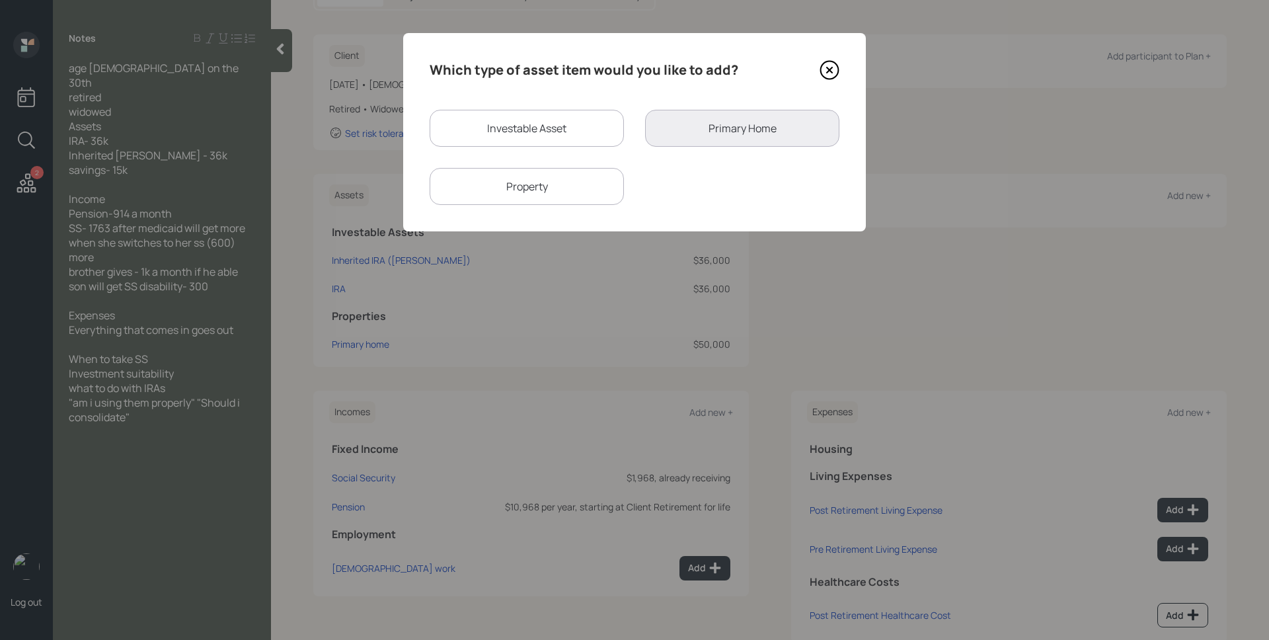
click at [476, 132] on div "Investable Asset" at bounding box center [526, 128] width 194 height 37
select select "taxable"
select select "balanced"
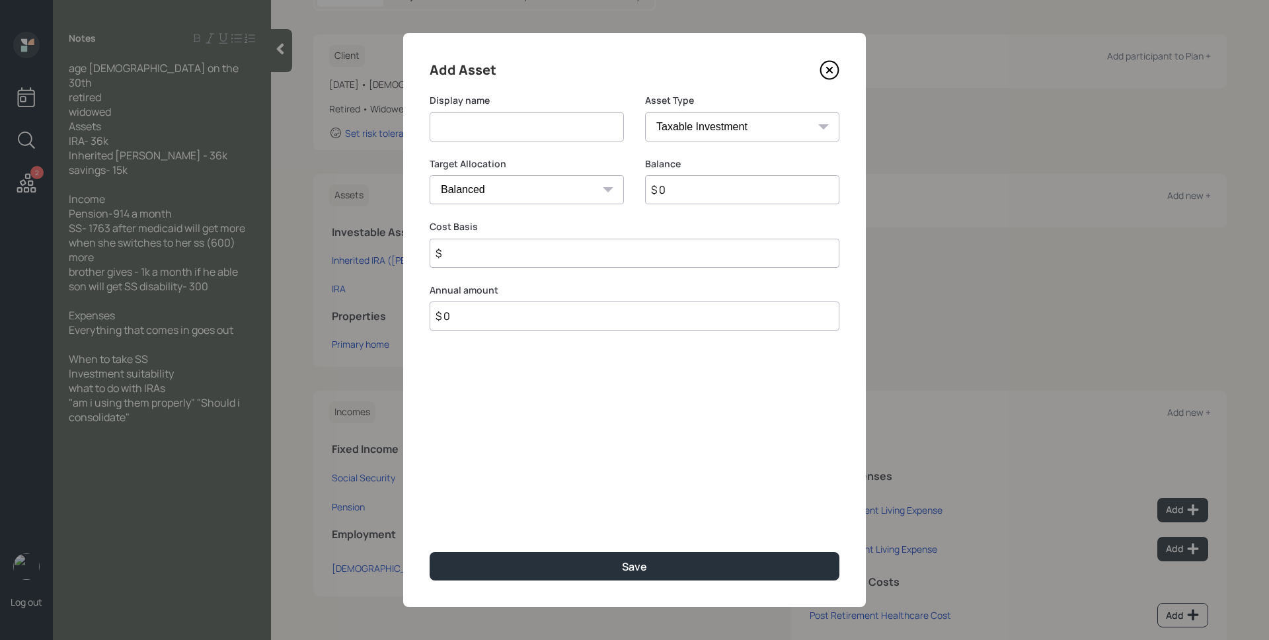
click at [490, 129] on input at bounding box center [526, 126] width 194 height 29
drag, startPoint x: 610, startPoint y: 126, endPoint x: 441, endPoint y: 110, distance: 169.8
click at [441, 110] on div "Display name Cash Balances" at bounding box center [526, 118] width 194 height 48
type input "Checking/Savings"
click at [681, 119] on select "SEP [PERSON_NAME] IRA 401(k) [PERSON_NAME] 401(k) 403(b) [PERSON_NAME] 403(b) 4…" at bounding box center [742, 126] width 194 height 29
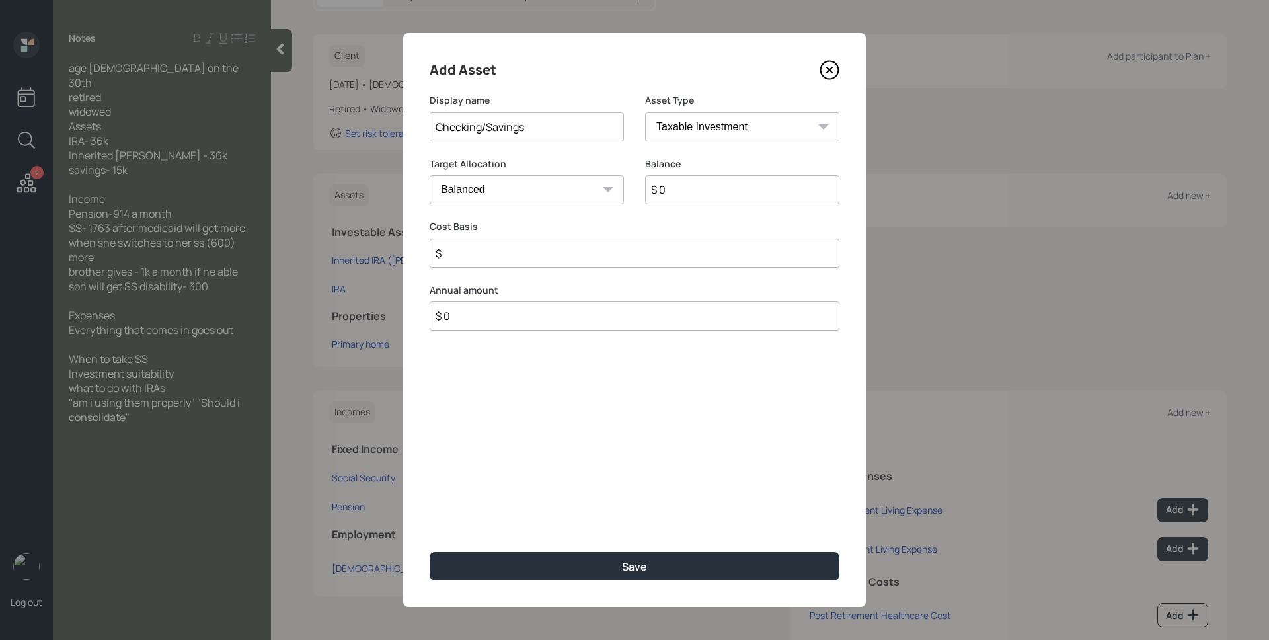
select select "cash"
click at [645, 112] on select "SEP [PERSON_NAME] IRA 401(k) [PERSON_NAME] 401(k) 403(b) [PERSON_NAME] 403(b) 4…" at bounding box center [742, 126] width 194 height 29
type input "$"
click at [512, 188] on input "$ 0" at bounding box center [634, 189] width 410 height 29
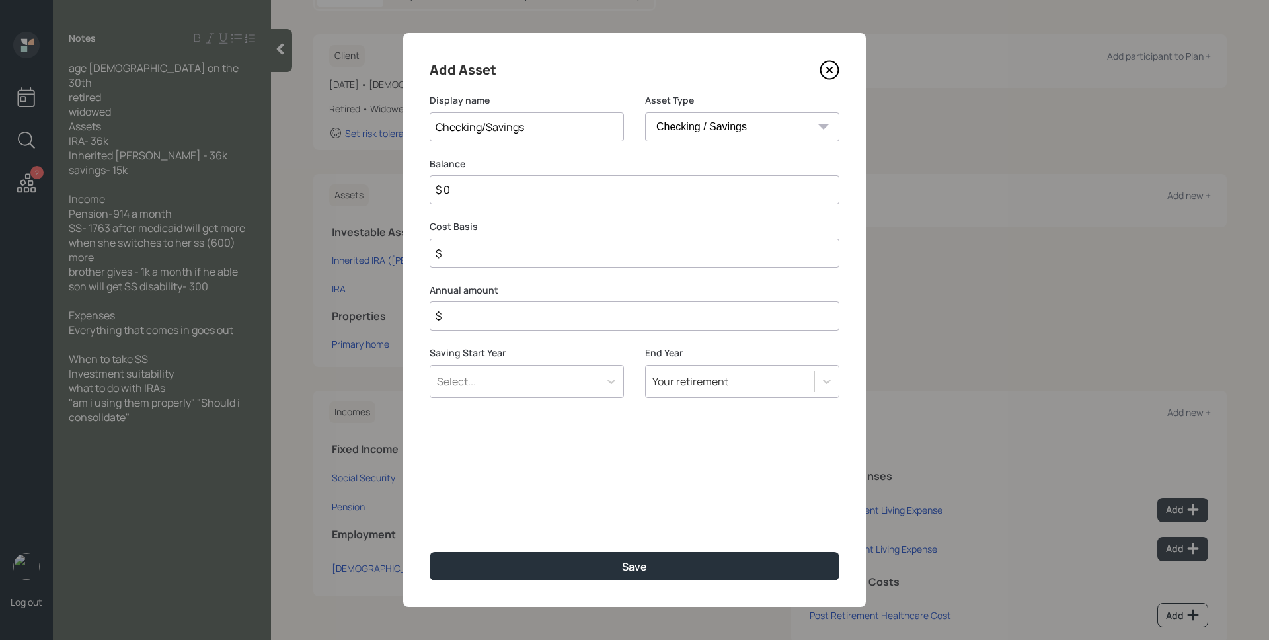
type input "$ 1"
type input "$ 13"
type input "$ 130"
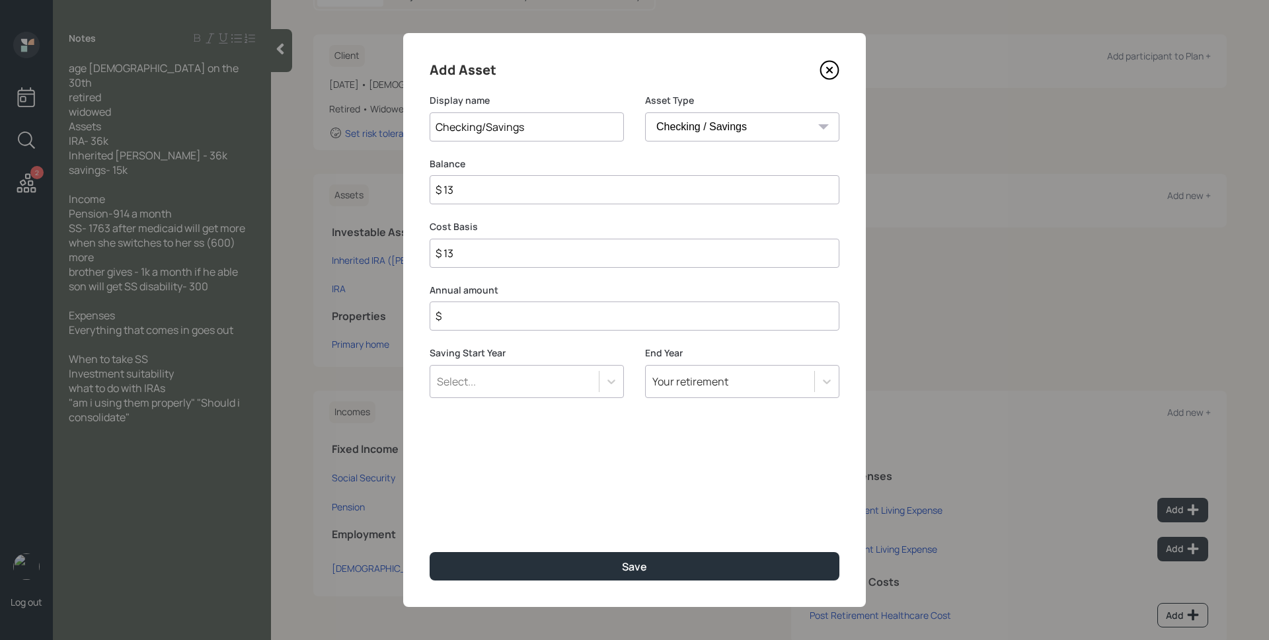
type input "$ 130"
type input "$ 1,300"
type input "$ 13,000"
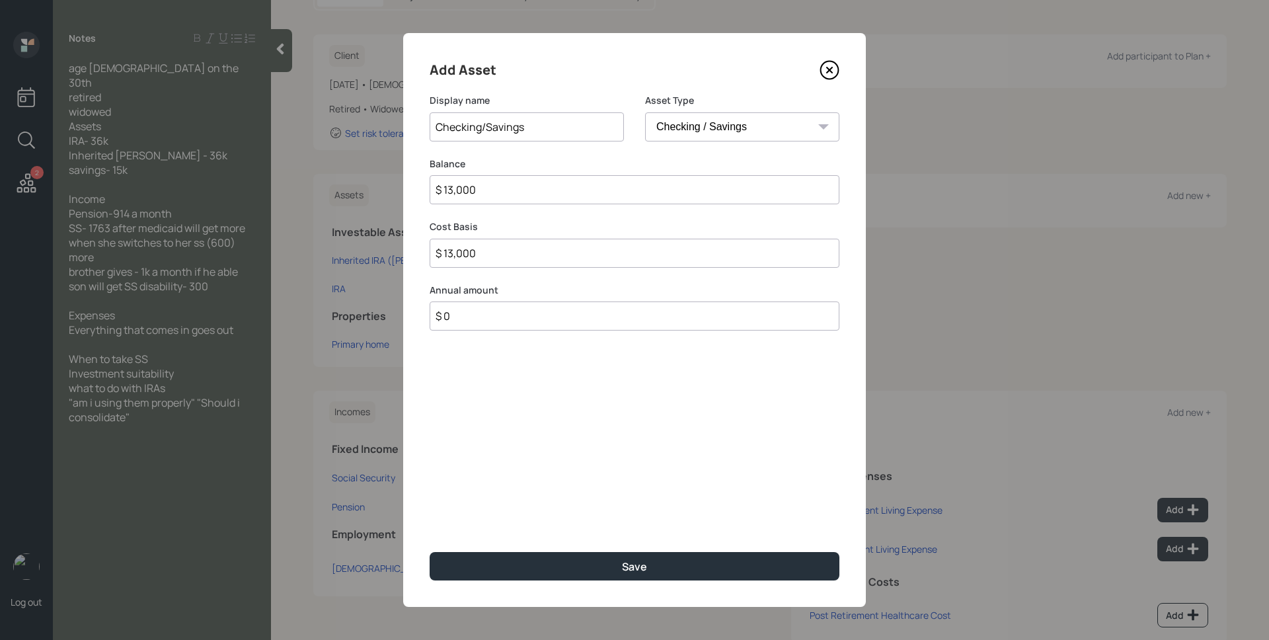
type input "$ 0"
click at [429, 552] on button "Save" at bounding box center [634, 566] width 410 height 28
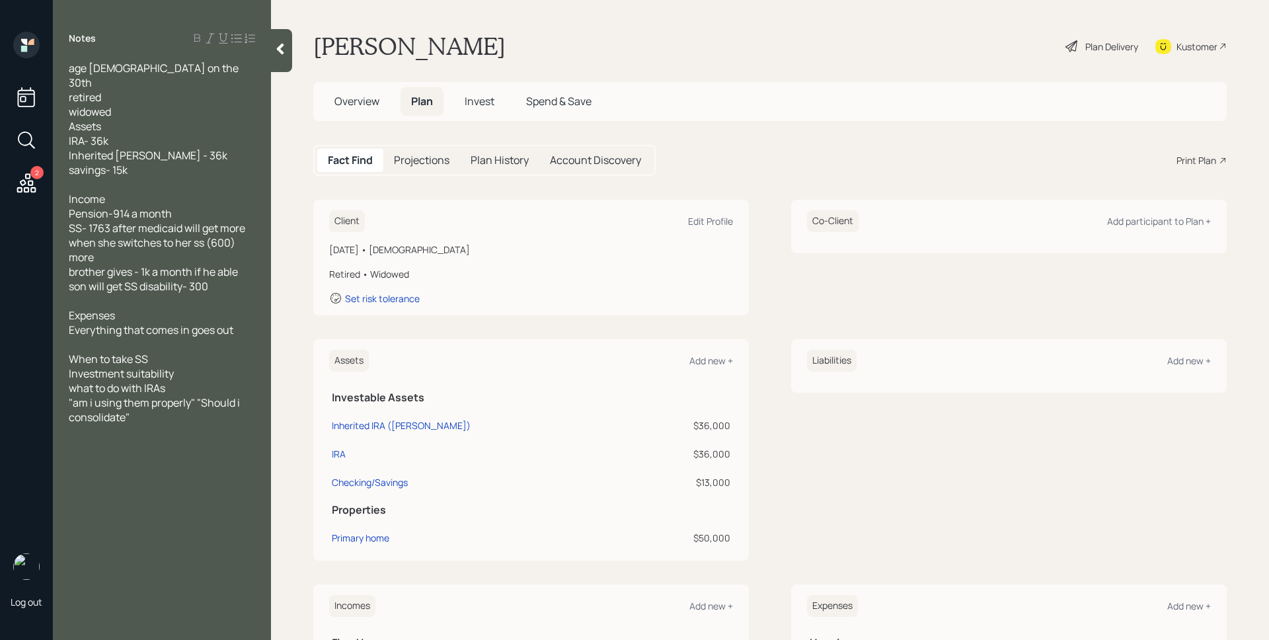
click at [761, 56] on div "Shari Allen Plan Delivery Kustomer" at bounding box center [769, 46] width 913 height 29
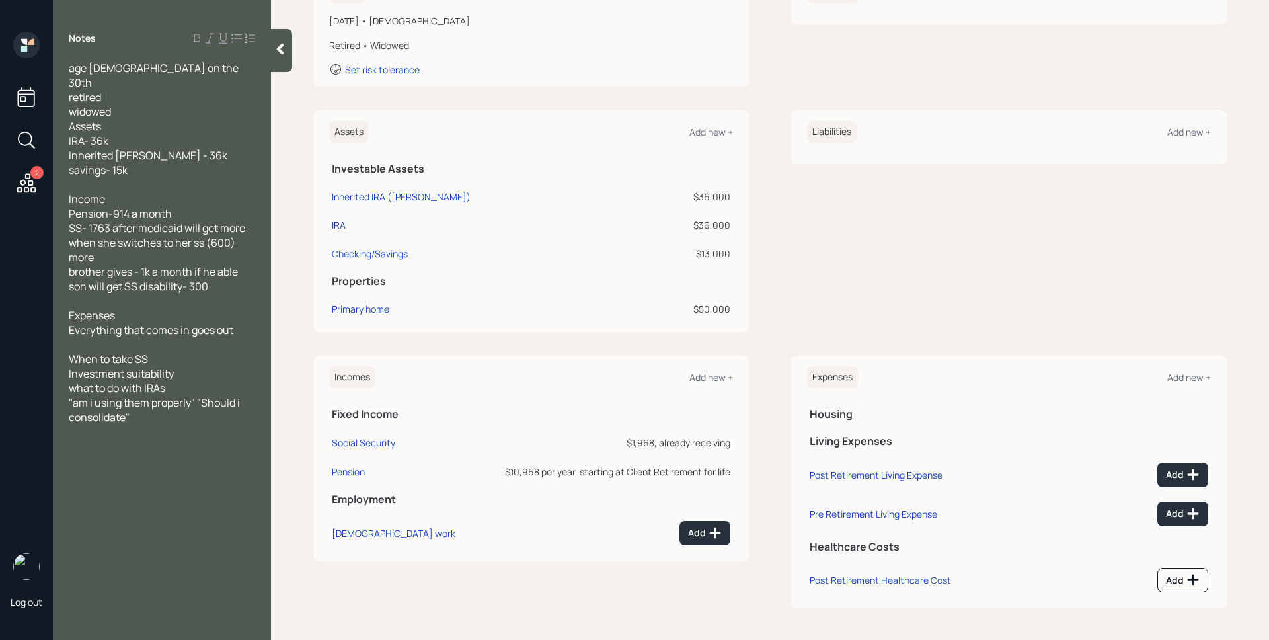
click at [335, 224] on div "IRA" at bounding box center [339, 225] width 14 height 14
select select "ira"
select select "balanced"
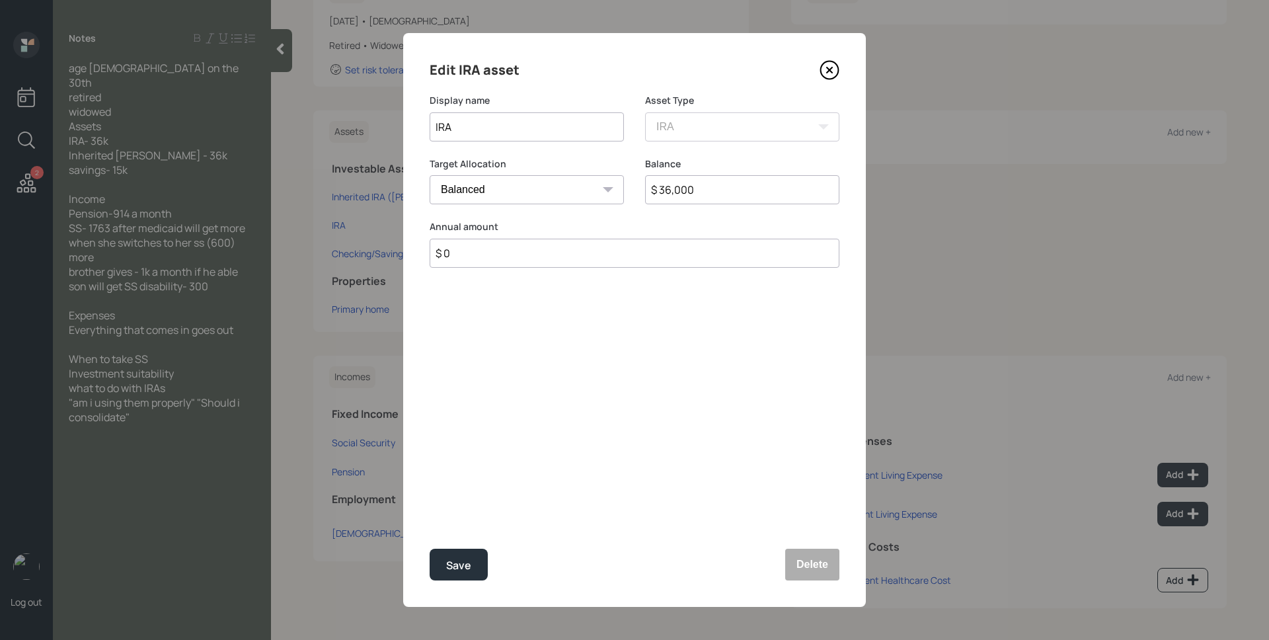
click at [682, 190] on input "$ 36,000" at bounding box center [742, 189] width 194 height 29
type input "$ 38,000"
click at [429, 548] on button "Save" at bounding box center [458, 564] width 58 height 32
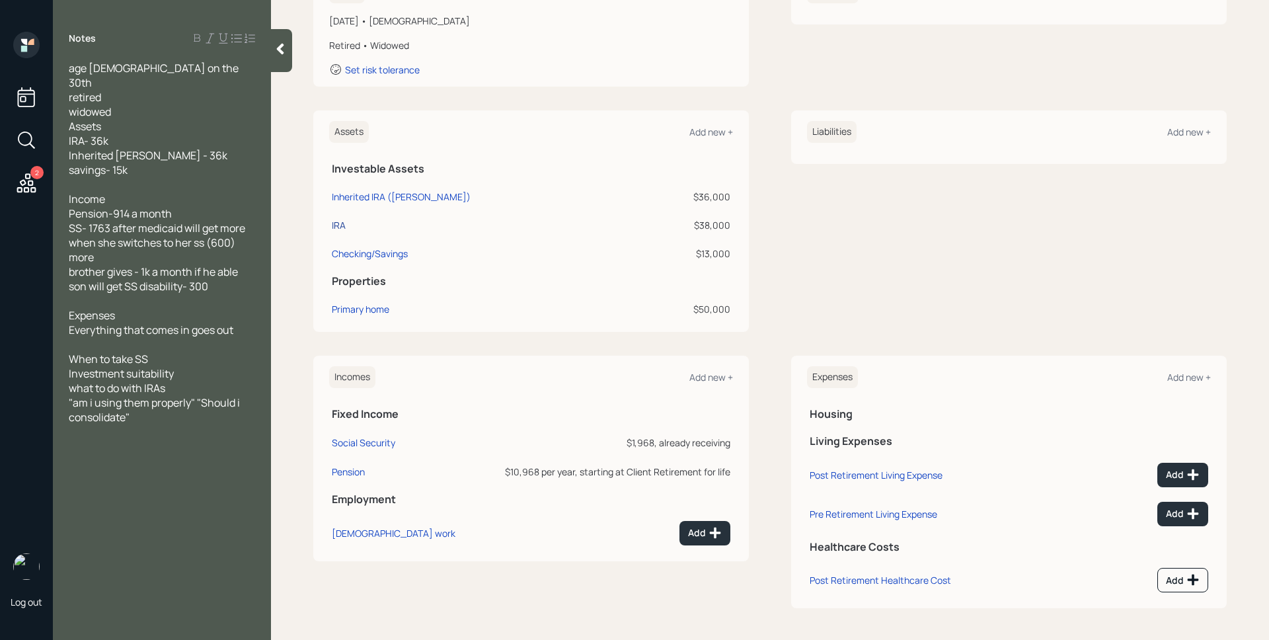
click at [335, 231] on div "IRA" at bounding box center [339, 225] width 14 height 14
select select "ira"
select select "balanced"
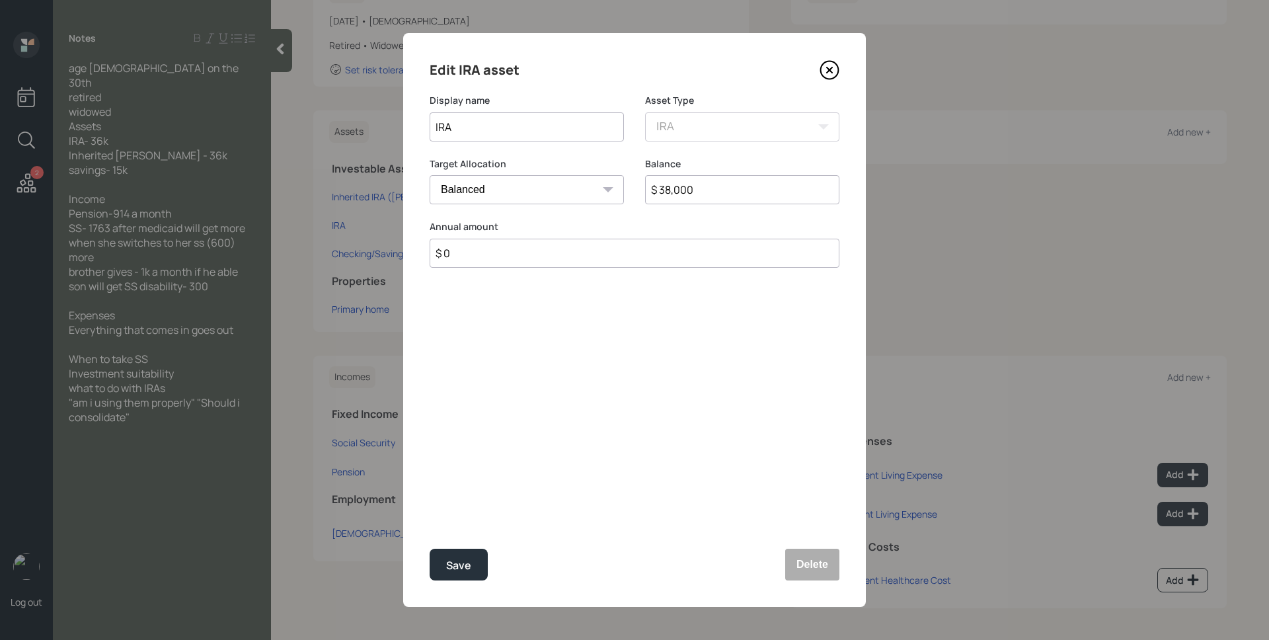
click at [547, 122] on input "IRA" at bounding box center [526, 126] width 194 height 29
type input "Former 401k"
click at [462, 557] on div "Save" at bounding box center [458, 565] width 25 height 18
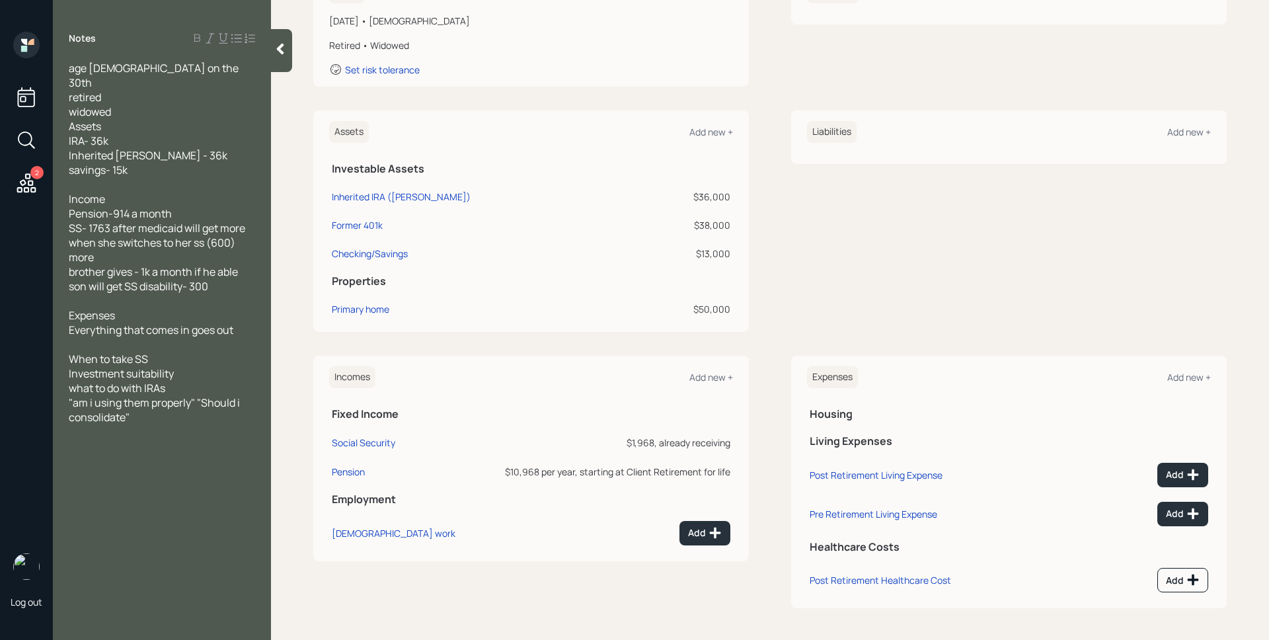
click at [801, 267] on div "Liabilities Add new +" at bounding box center [1008, 220] width 435 height 221
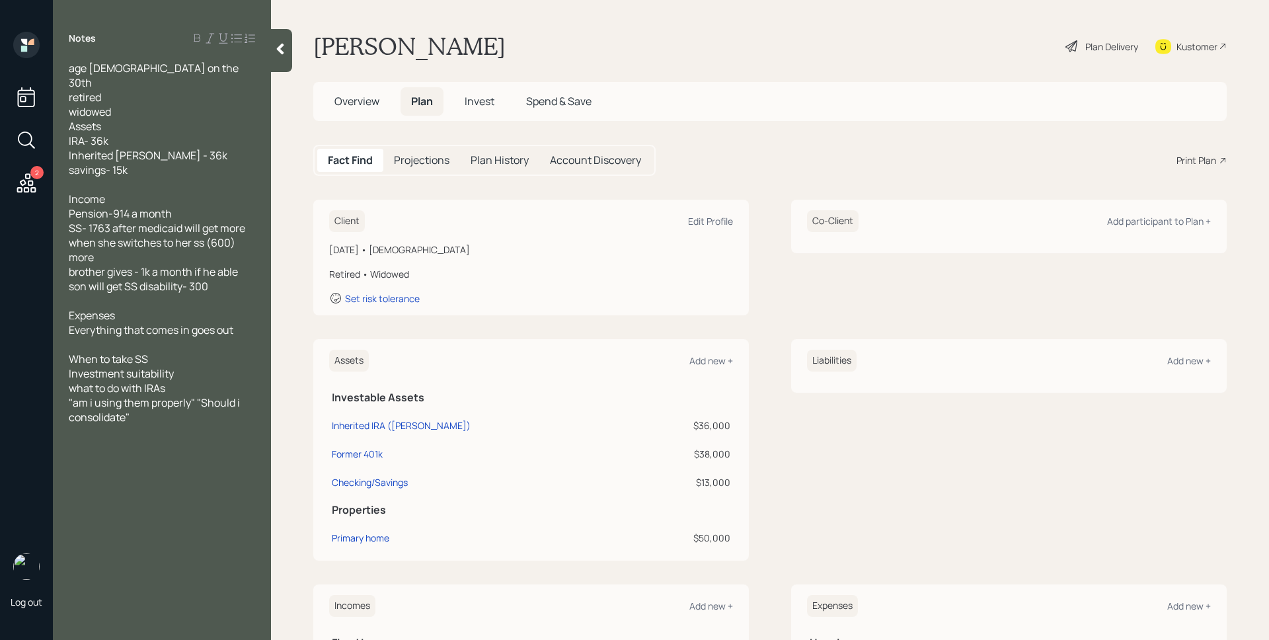
scroll to position [229, 0]
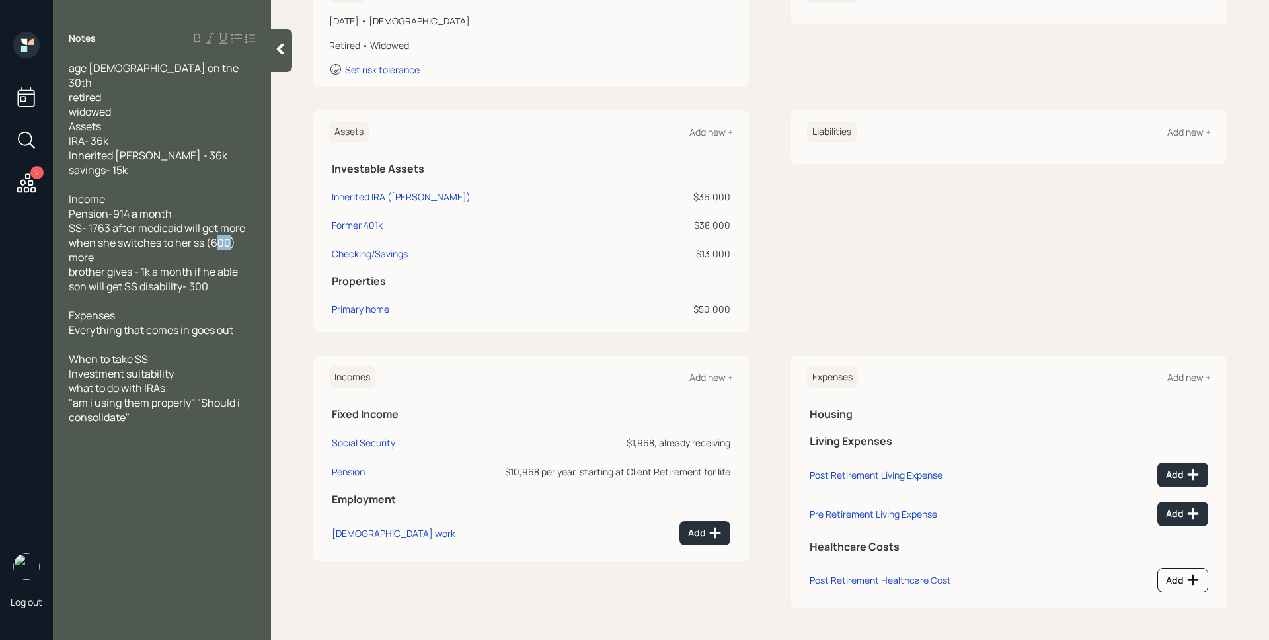
drag, startPoint x: 229, startPoint y: 226, endPoint x: 221, endPoint y: 225, distance: 8.7
click at [221, 225] on span "Income Pension-914 a month SS- 1763 after medicaid will get more when she switc…" at bounding box center [158, 243] width 178 height 102
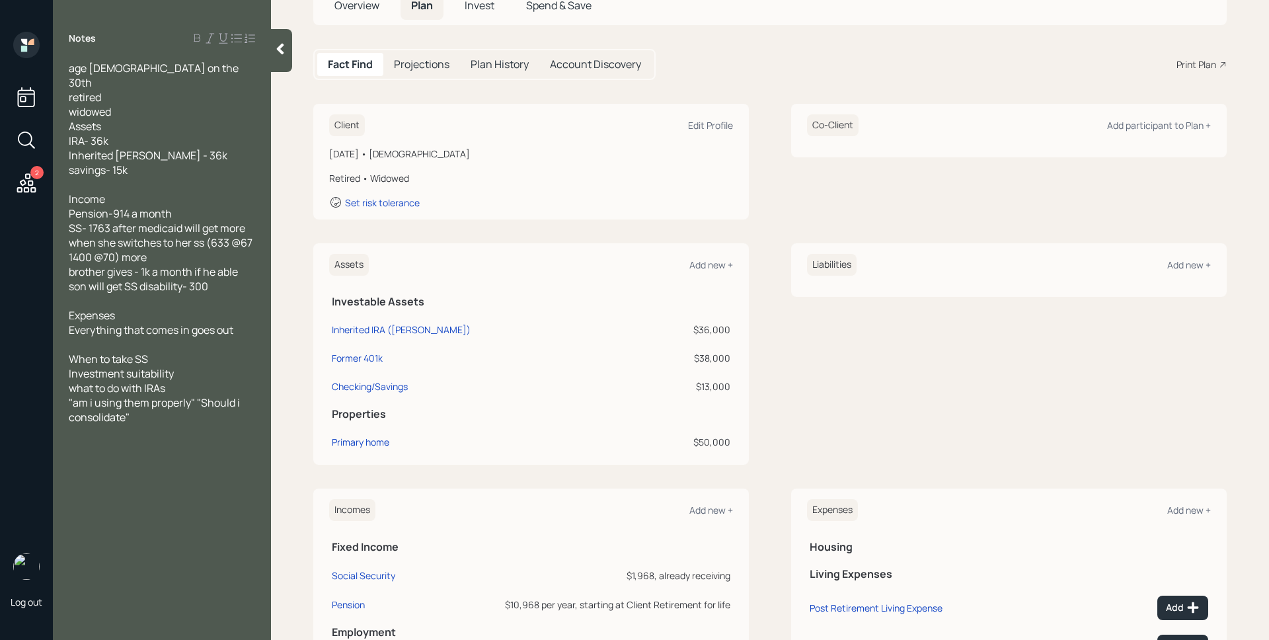
scroll to position [46, 0]
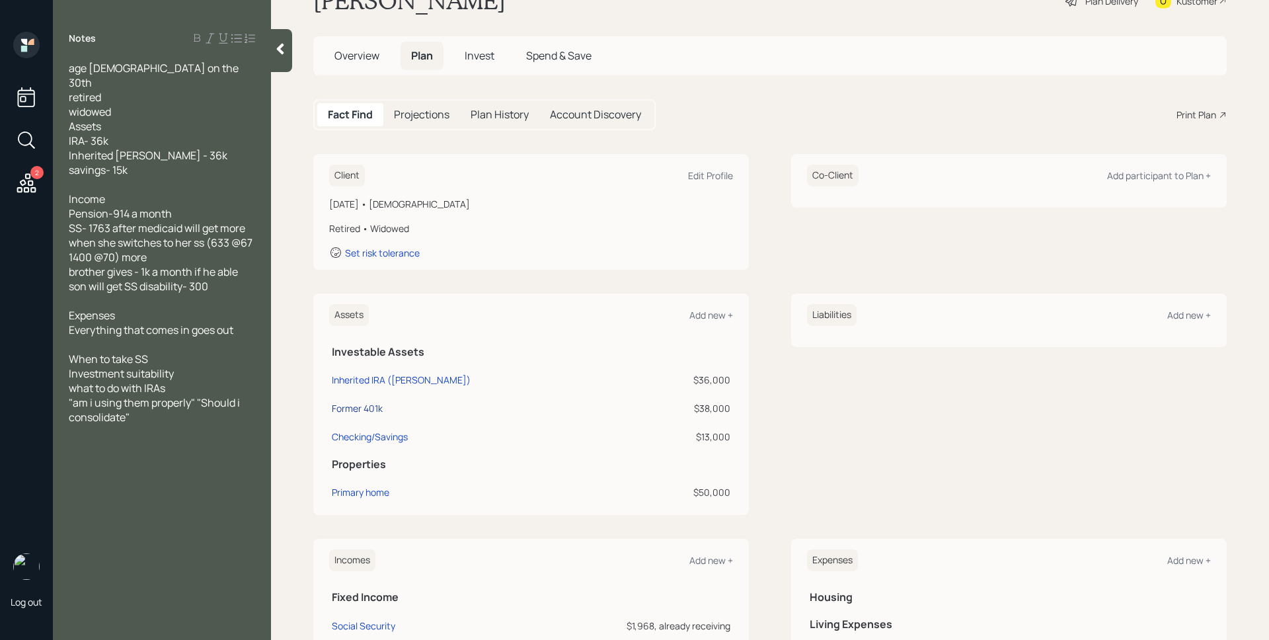
click at [340, 410] on div "Former 401k" at bounding box center [357, 408] width 51 height 14
select select "ira"
select select "balanced"
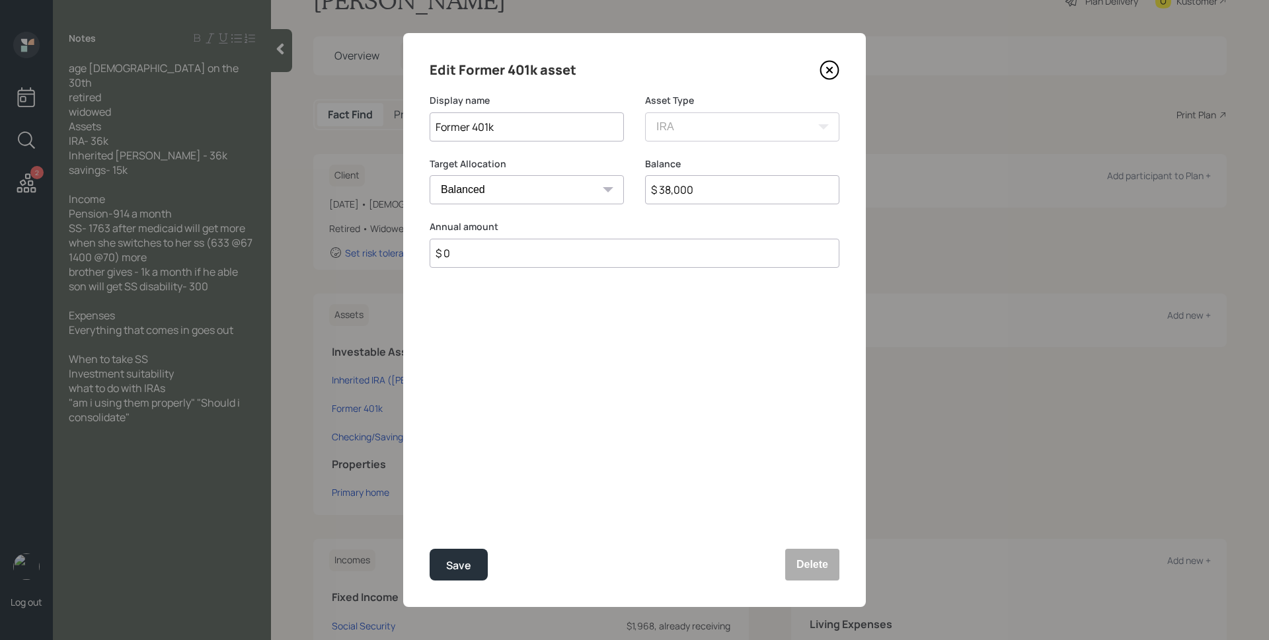
click at [526, 125] on input "Former 401k" at bounding box center [526, 126] width 194 height 29
type input "Former 401k (Fidelity)"
drag, startPoint x: 475, startPoint y: 562, endPoint x: 482, endPoint y: 550, distance: 13.0
click at [478, 555] on button "Save" at bounding box center [458, 564] width 58 height 32
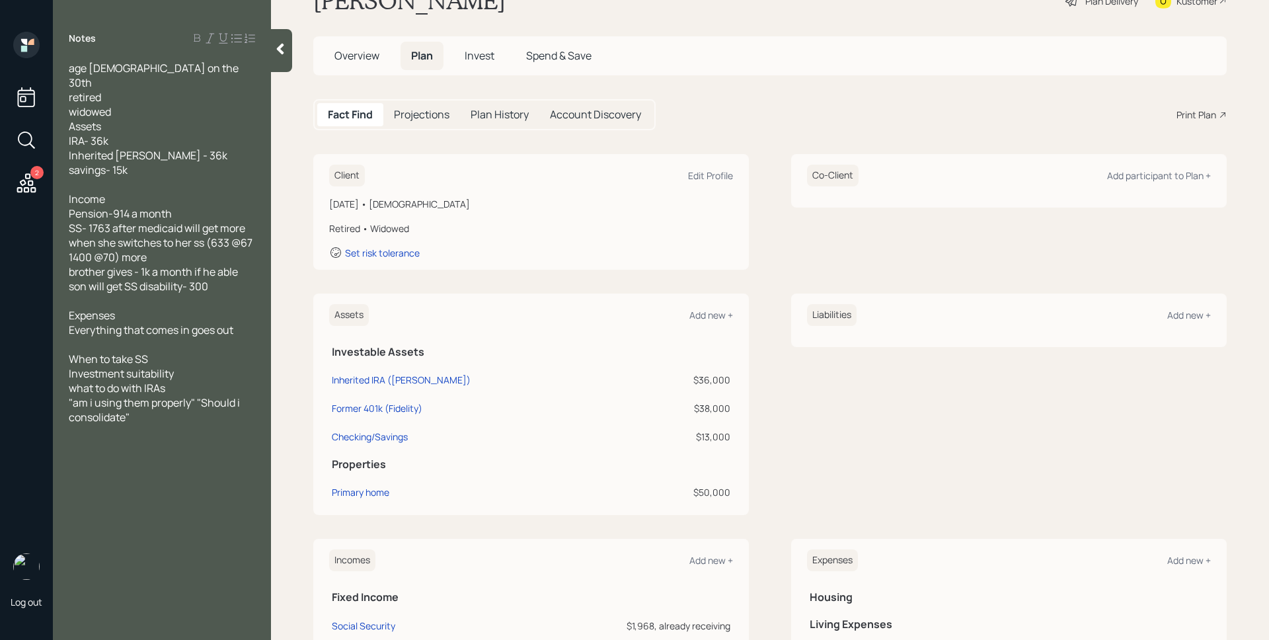
click at [350, 388] on td "Inherited IRA ([PERSON_NAME])" at bounding box center [485, 377] width 312 height 28
click at [363, 378] on div "Inherited IRA ([PERSON_NAME])" at bounding box center [401, 380] width 139 height 14
select select "ira"
select select "balanced"
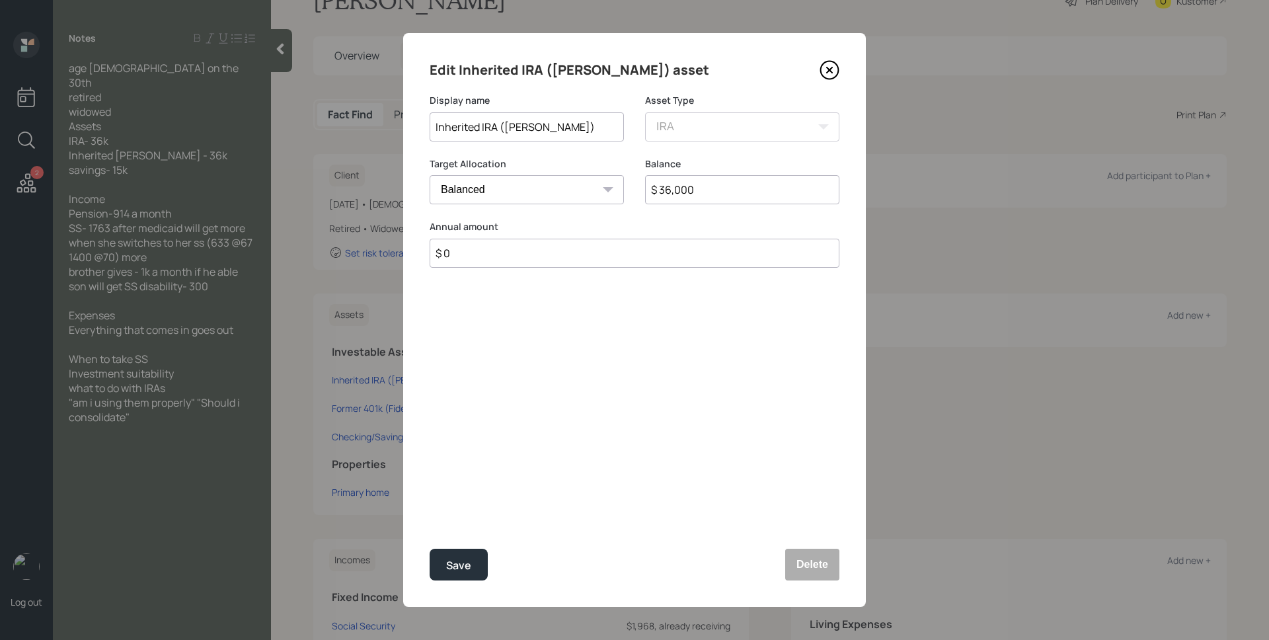
click at [696, 190] on input "$ 36,000" at bounding box center [742, 189] width 194 height 29
click at [696, 188] on input "$ 36,000" at bounding box center [742, 189] width 194 height 29
type input "$ 38,000"
click at [429, 548] on button "Save" at bounding box center [458, 564] width 58 height 32
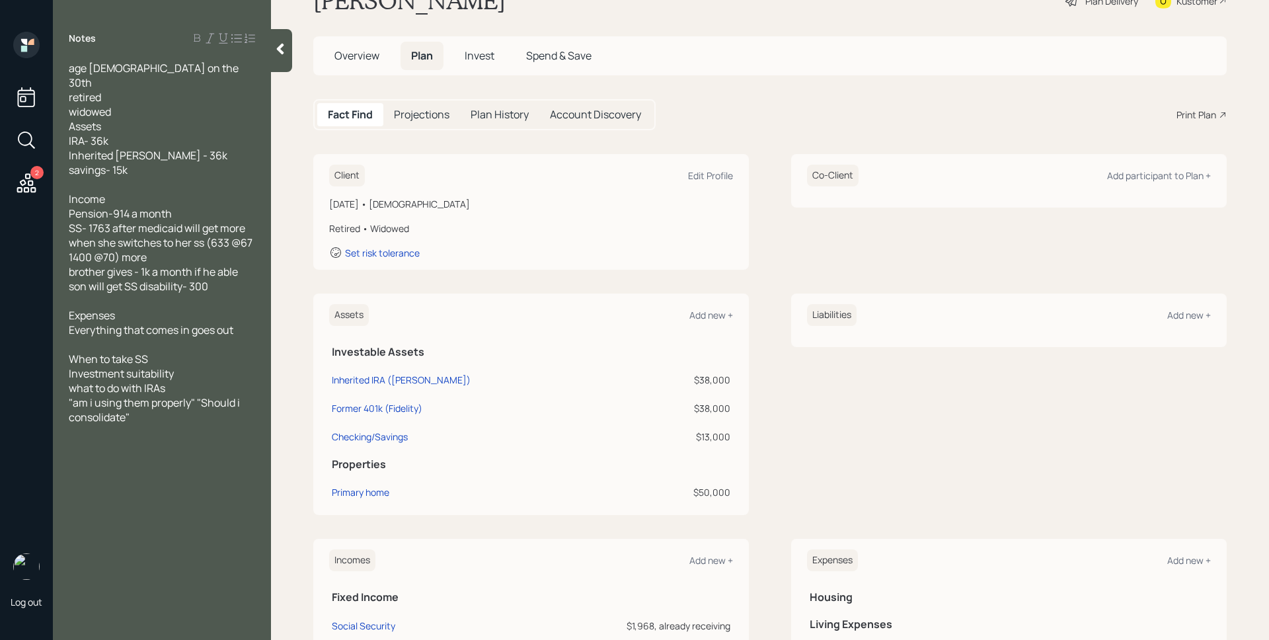
click at [753, 247] on div "Client Edit Profile September 30, 1958 • 66 years old Retired • Widowed Set ris…" at bounding box center [769, 212] width 913 height 116
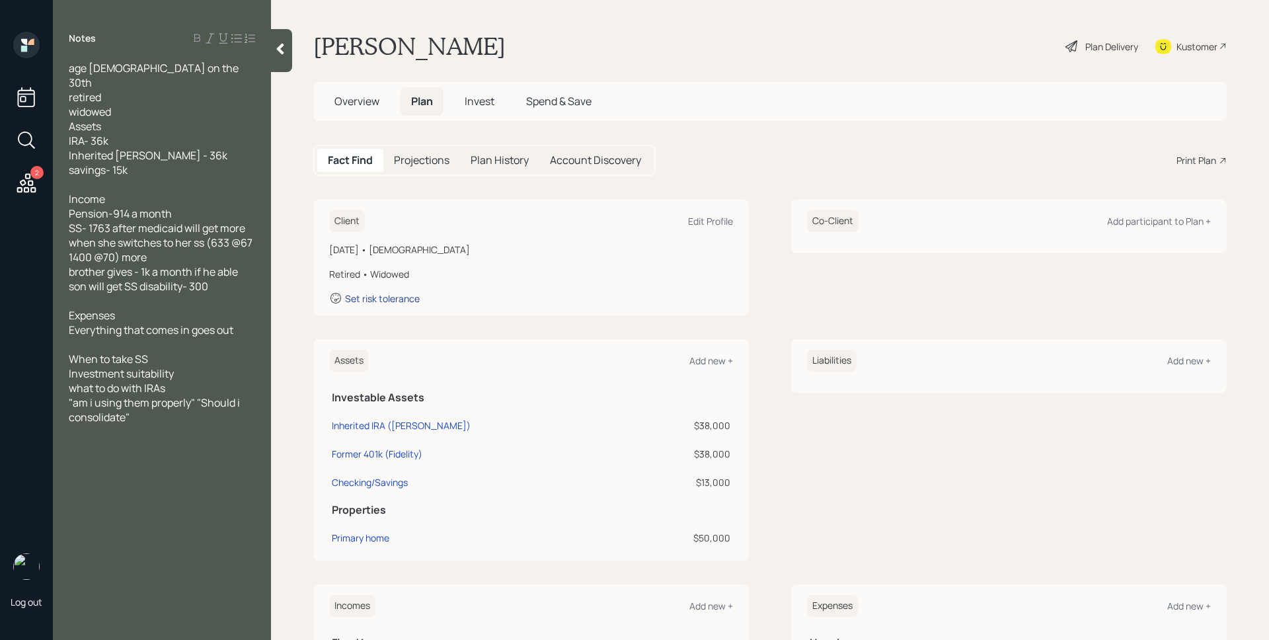
click at [409, 297] on div "Set risk tolerance" at bounding box center [382, 298] width 75 height 13
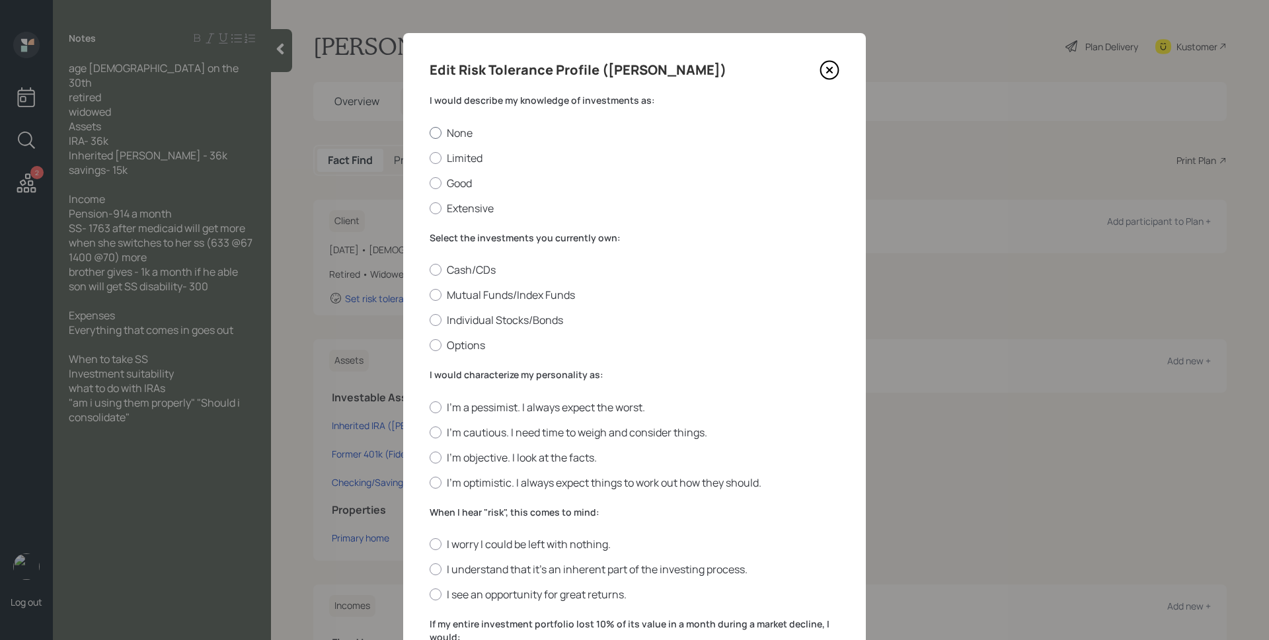
click at [468, 131] on label "None" at bounding box center [634, 133] width 410 height 15
click at [429, 132] on input "None" at bounding box center [429, 132] width 1 height 1
radio input "true"
click at [478, 272] on label "Cash/CDs" at bounding box center [634, 269] width 410 height 15
click at [429, 270] on input "Cash/CDs" at bounding box center [429, 270] width 1 height 1
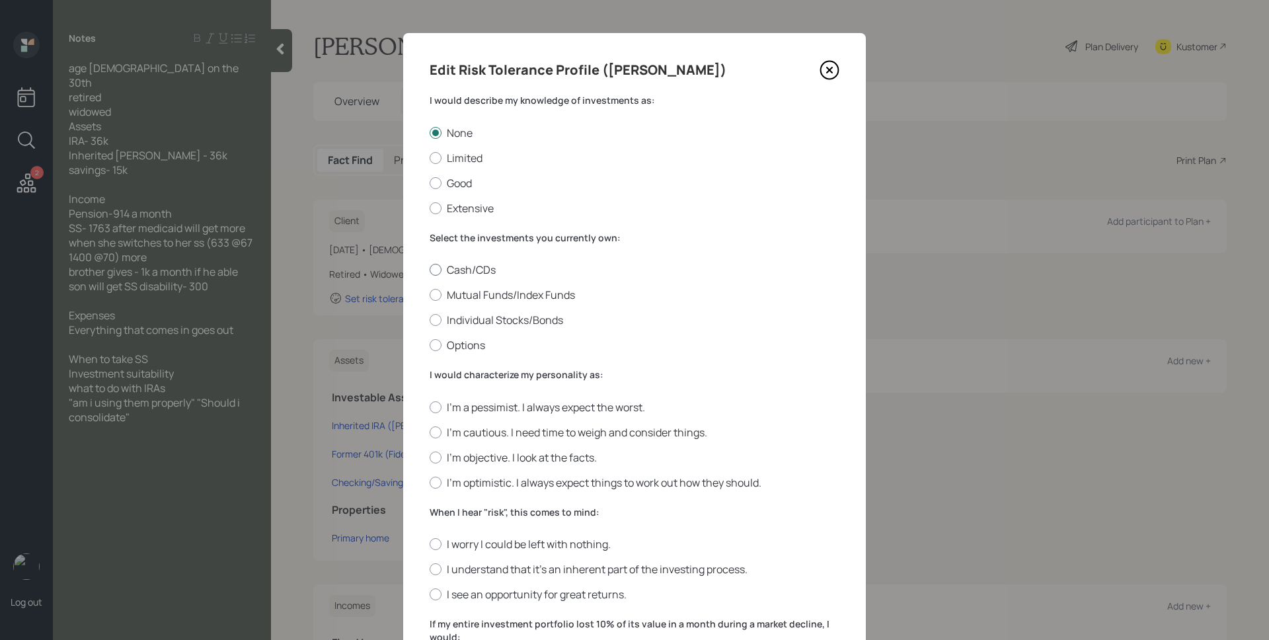
radio input "true"
click at [513, 410] on label "I'm a pessimist. I always expect the worst." at bounding box center [634, 407] width 410 height 15
click at [429, 407] on input "I'm a pessimist. I always expect the worst." at bounding box center [429, 406] width 1 height 1
radio input "true"
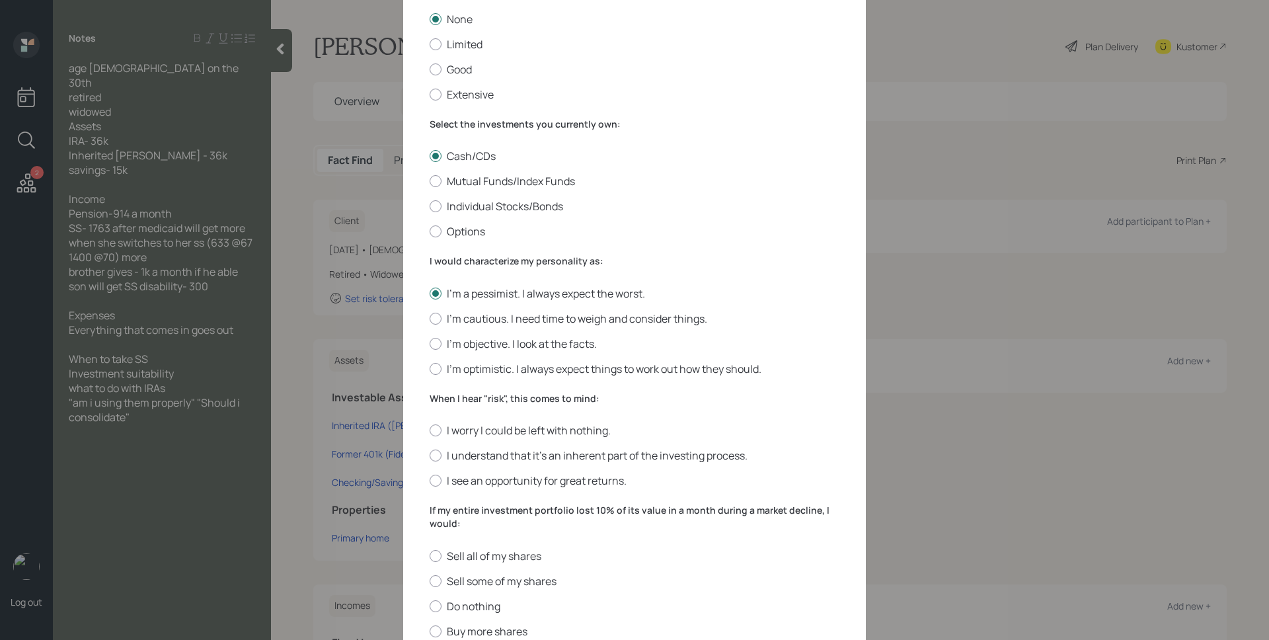
scroll to position [116, 0]
click at [482, 427] on label "I worry I could be left with nothing." at bounding box center [634, 427] width 410 height 15
click at [429, 427] on input "I worry I could be left with nothing." at bounding box center [429, 427] width 1 height 1
radio input "true"
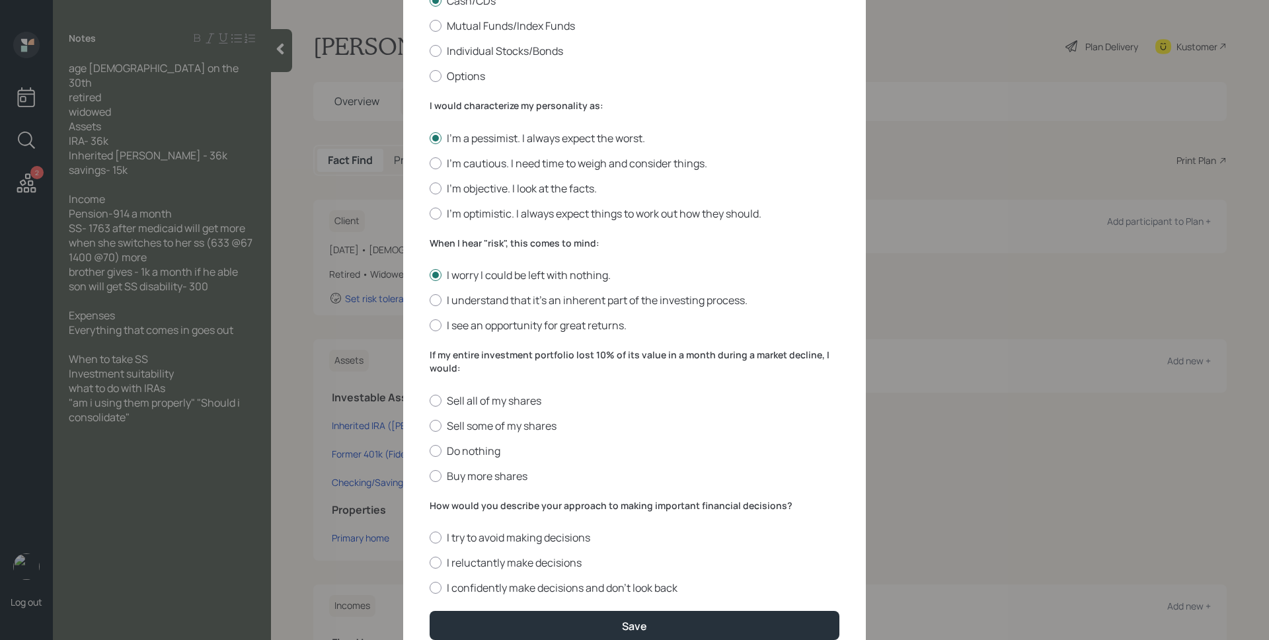
scroll to position [328, 0]
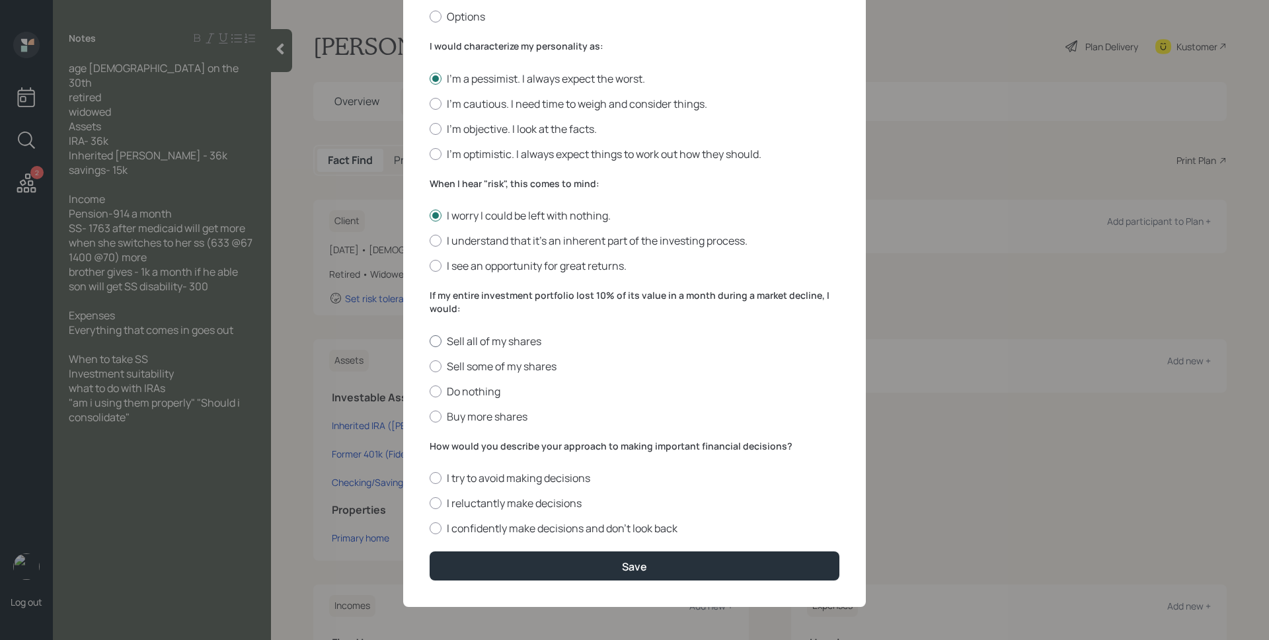
click at [472, 344] on label "Sell all of my shares" at bounding box center [634, 341] width 410 height 15
click at [429, 341] on input "Sell all of my shares" at bounding box center [429, 340] width 1 height 1
radio input "true"
click at [483, 474] on label "I try to avoid making decisions" at bounding box center [634, 477] width 410 height 15
click at [429, 478] on input "I try to avoid making decisions" at bounding box center [429, 478] width 1 height 1
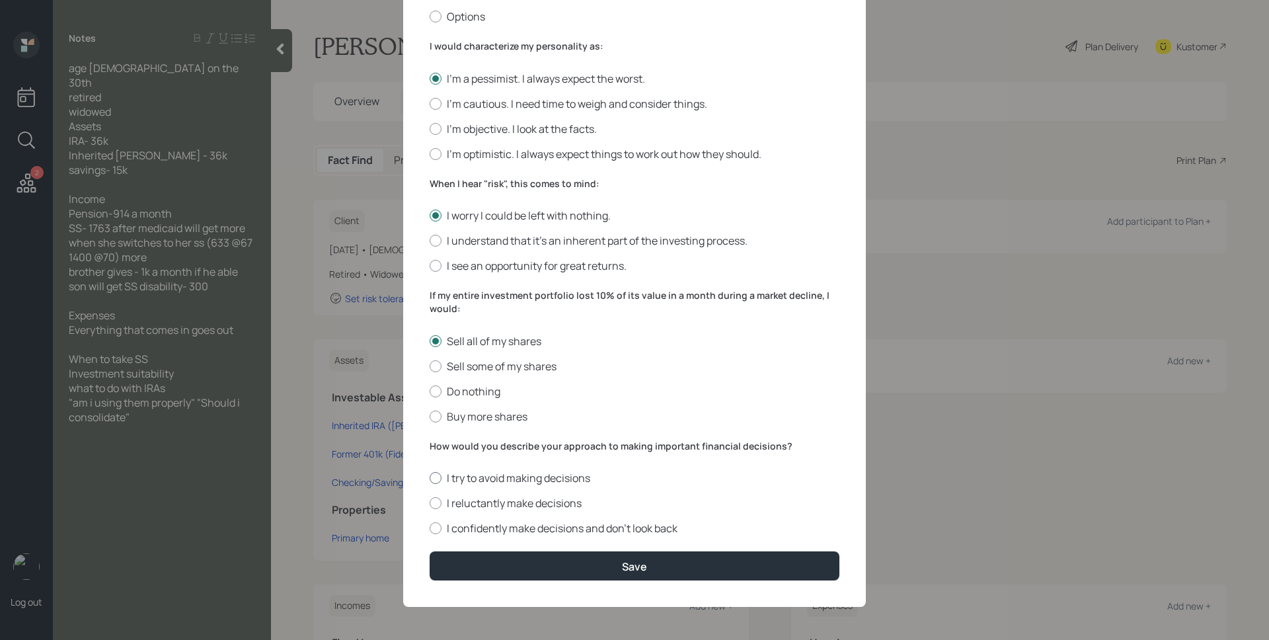
radio input "true"
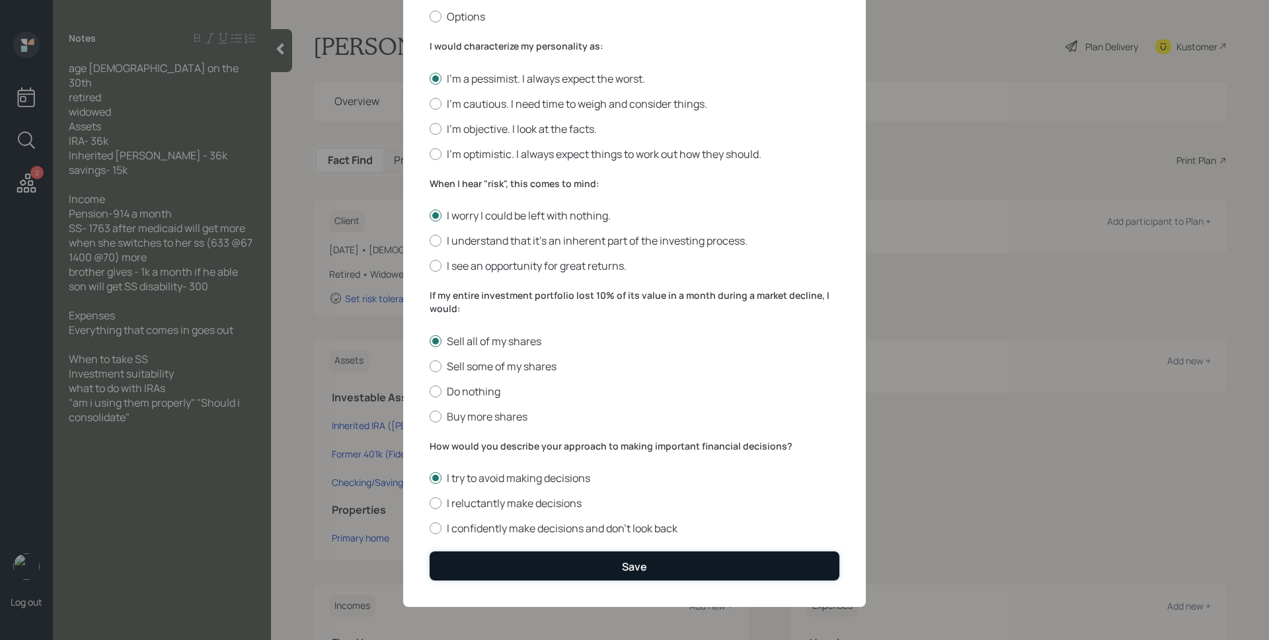
click at [615, 560] on button "Save" at bounding box center [634, 565] width 410 height 28
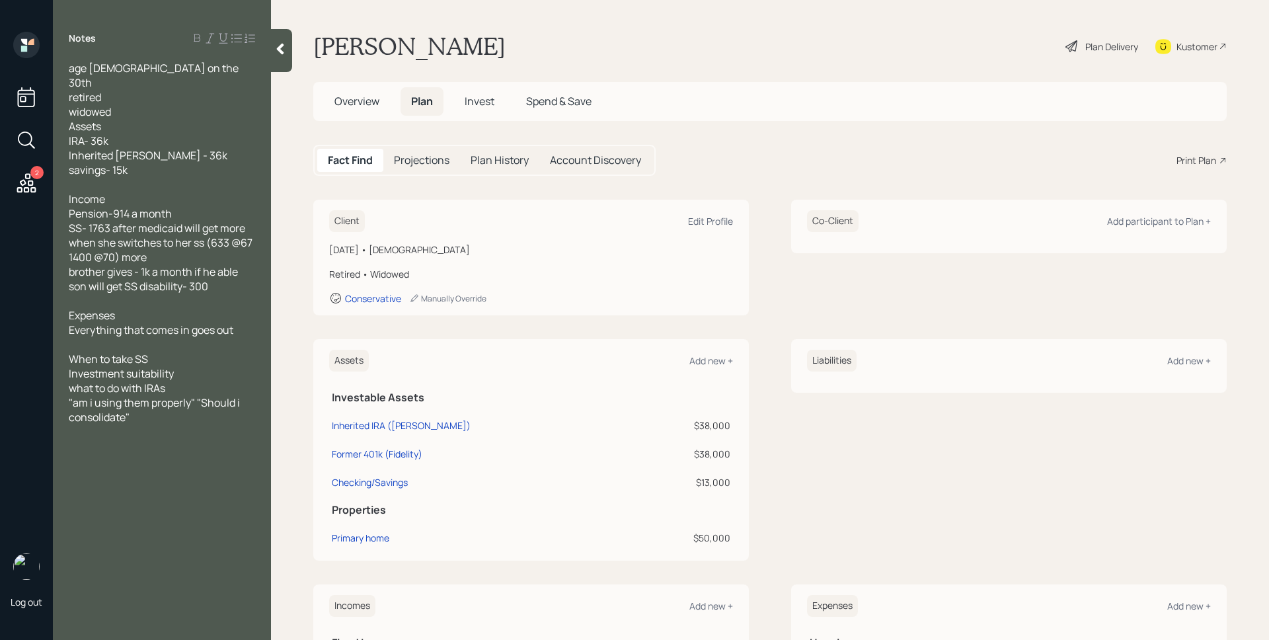
click at [1096, 42] on div "Plan Delivery" at bounding box center [1111, 47] width 53 height 14
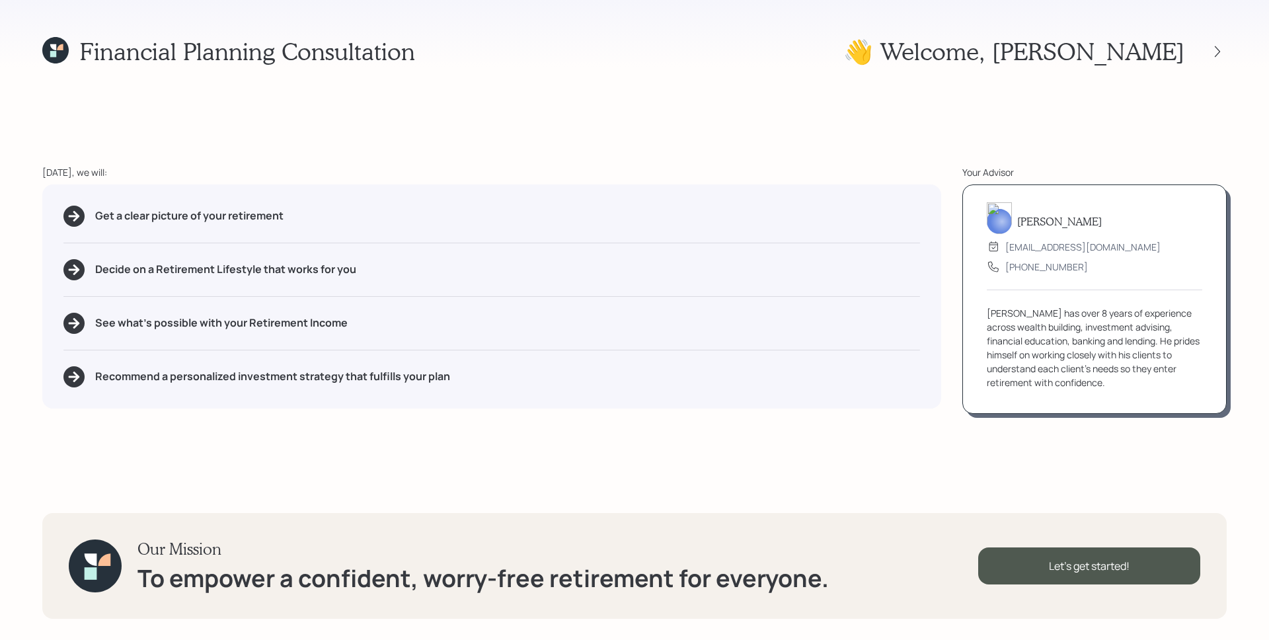
click at [1216, 40] on div "👋 Welcome , Shari" at bounding box center [1034, 51] width 383 height 28
click at [1217, 45] on icon at bounding box center [1216, 51] width 13 height 13
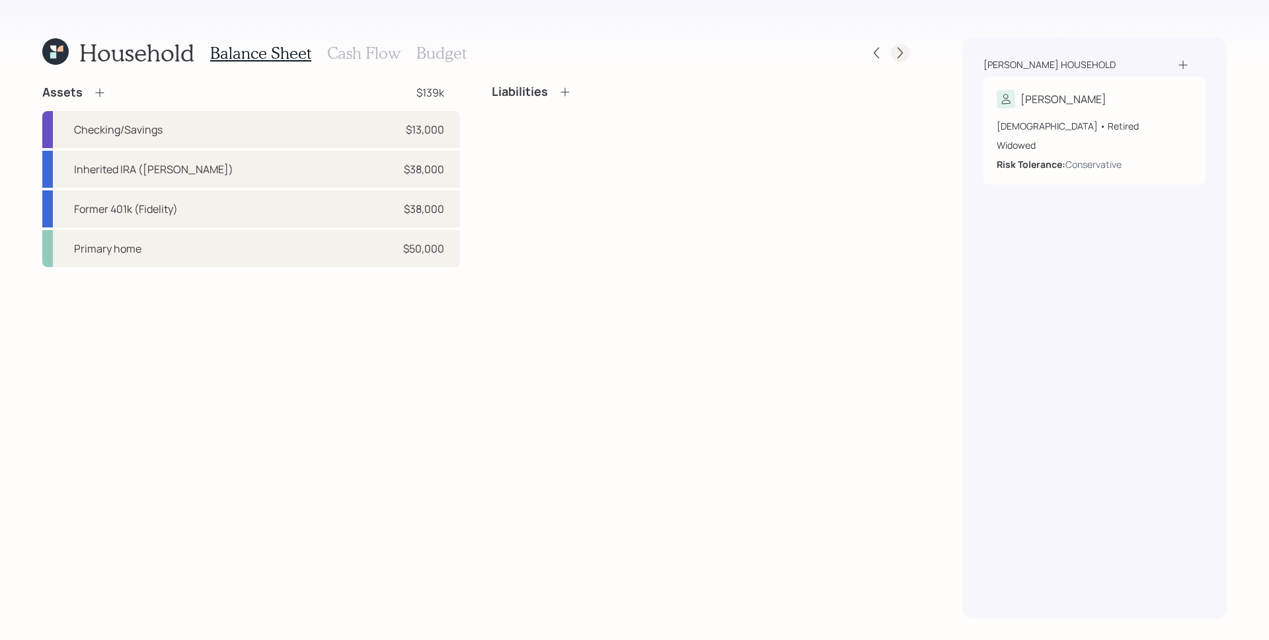
click at [900, 52] on icon at bounding box center [899, 52] width 13 height 13
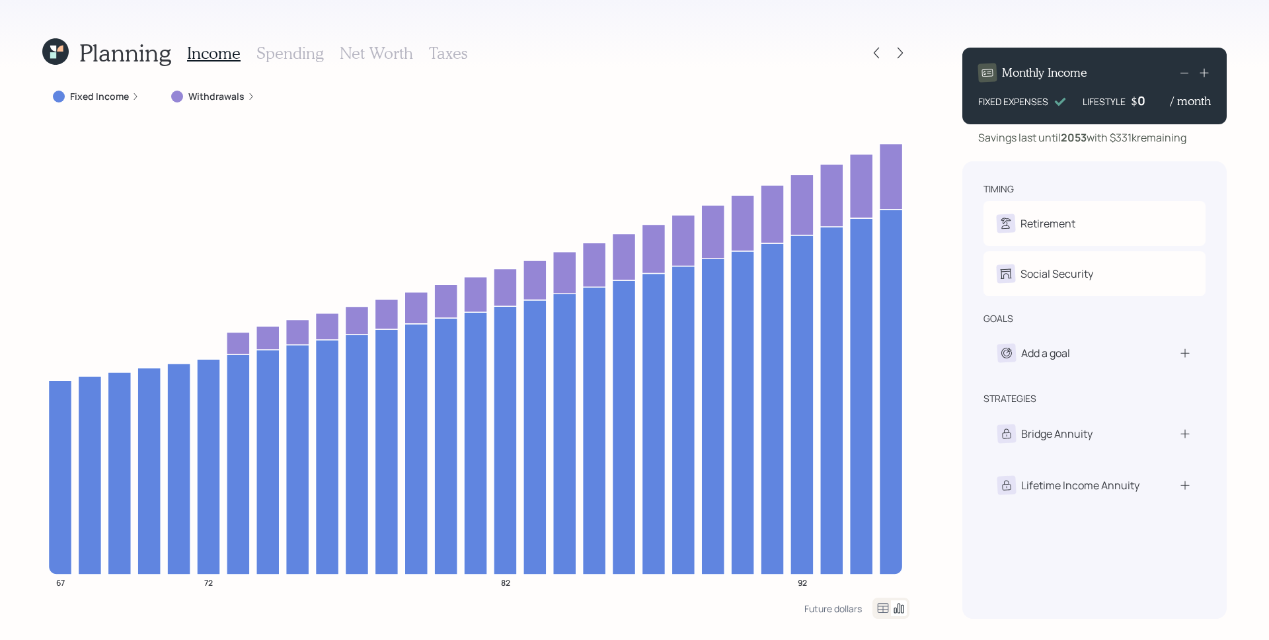
click at [122, 98] on label "Fixed Income" at bounding box center [99, 96] width 59 height 13
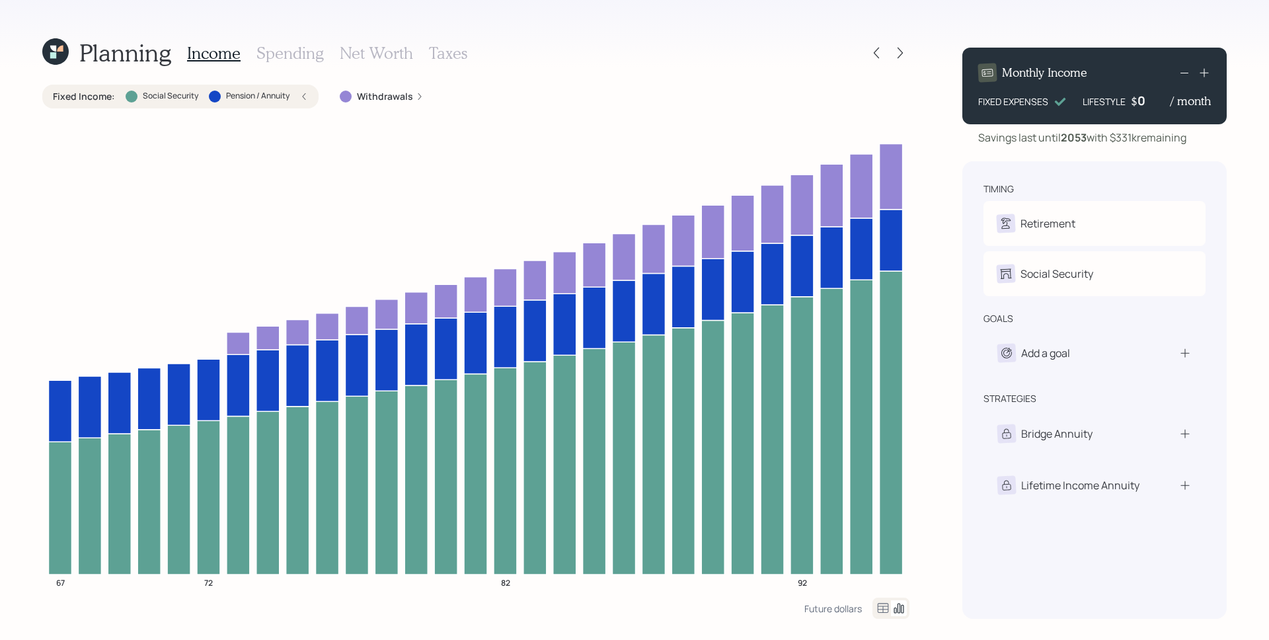
click at [295, 98] on div "Fixed Income : Social Security Pension / Annuity" at bounding box center [180, 96] width 255 height 13
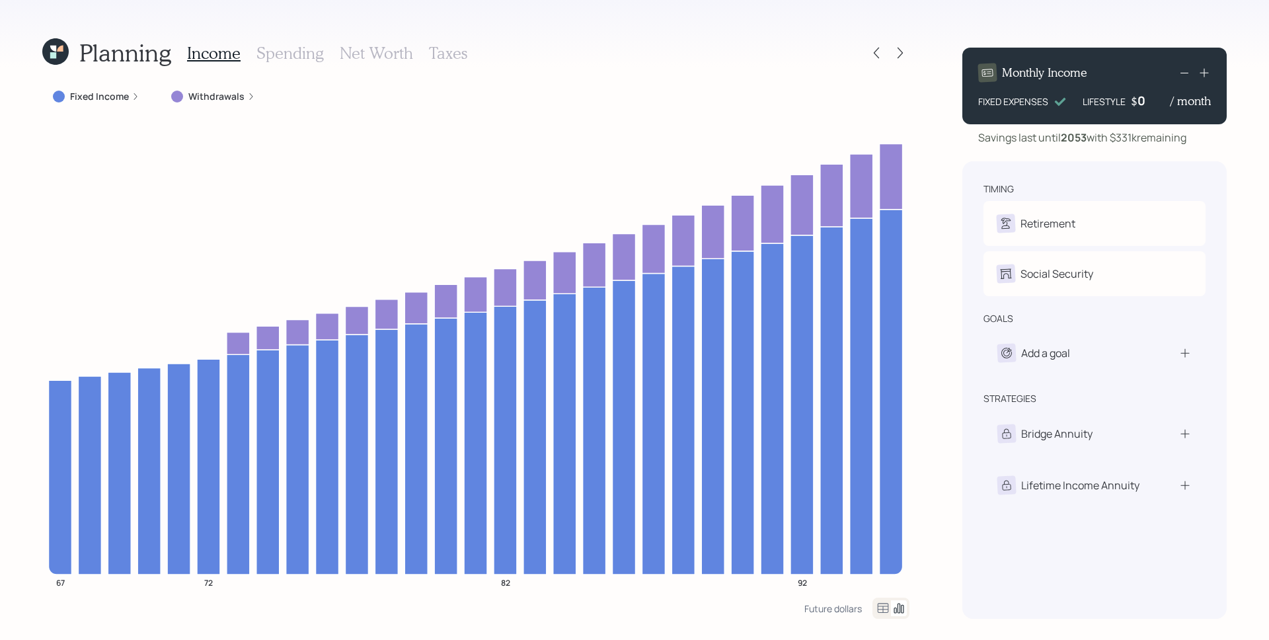
click at [294, 57] on h3 "Spending" at bounding box center [289, 53] width 67 height 19
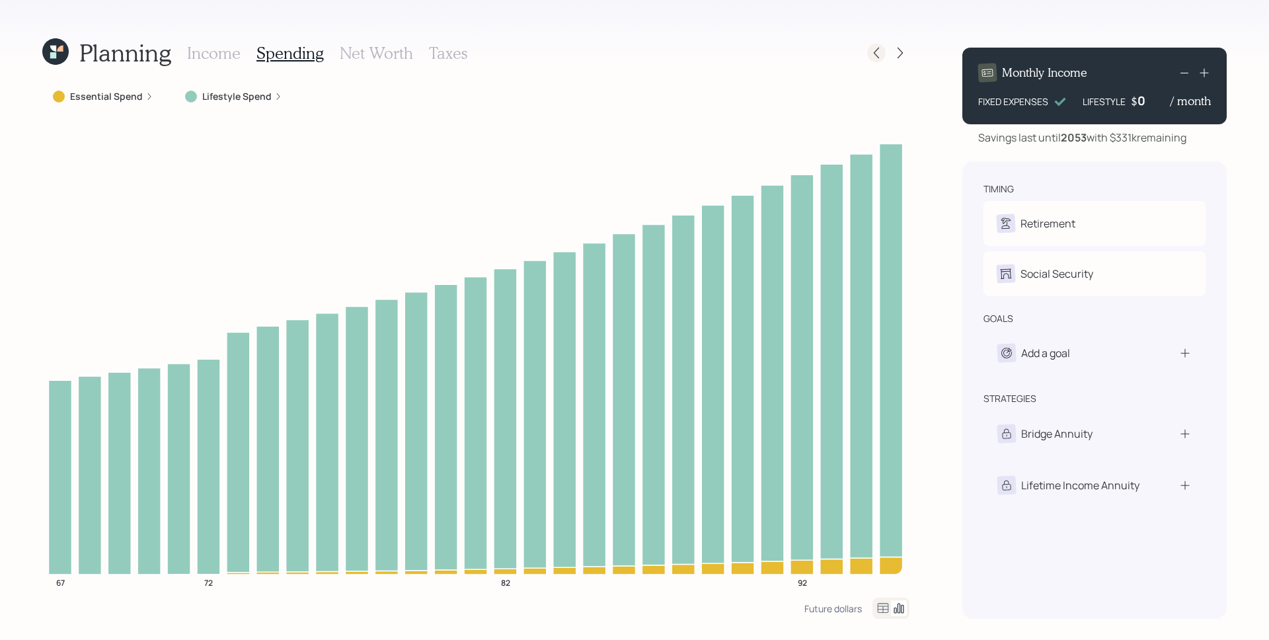
click at [879, 57] on icon at bounding box center [875, 52] width 13 height 13
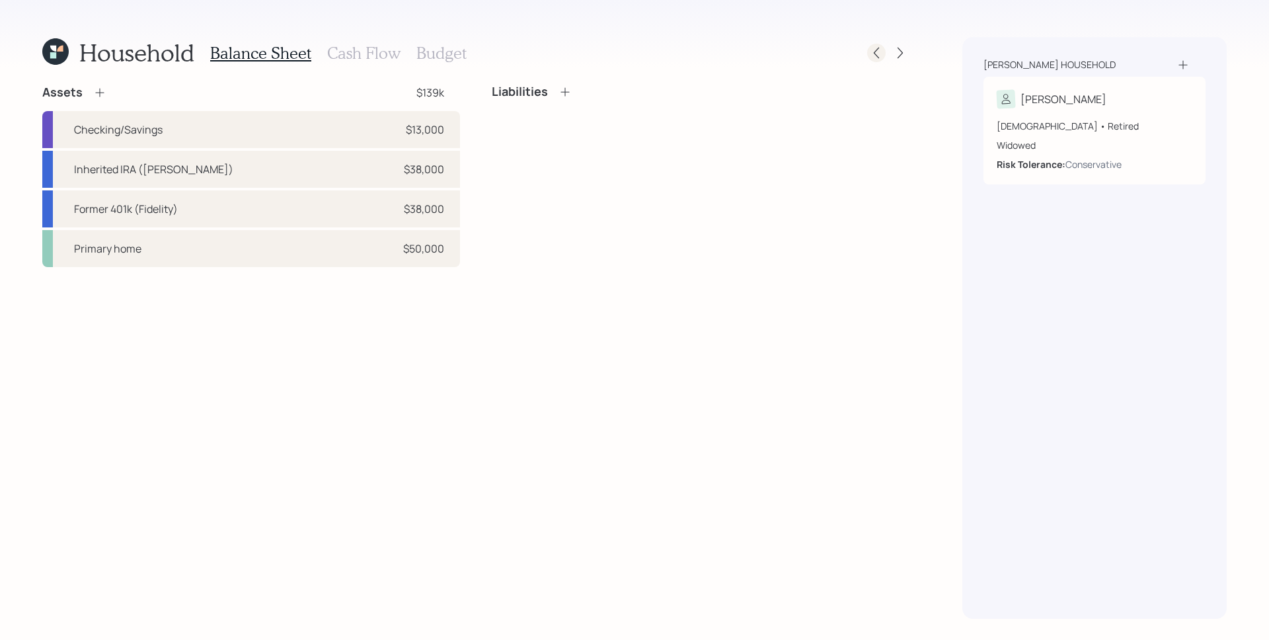
click at [883, 53] on div at bounding box center [876, 53] width 18 height 18
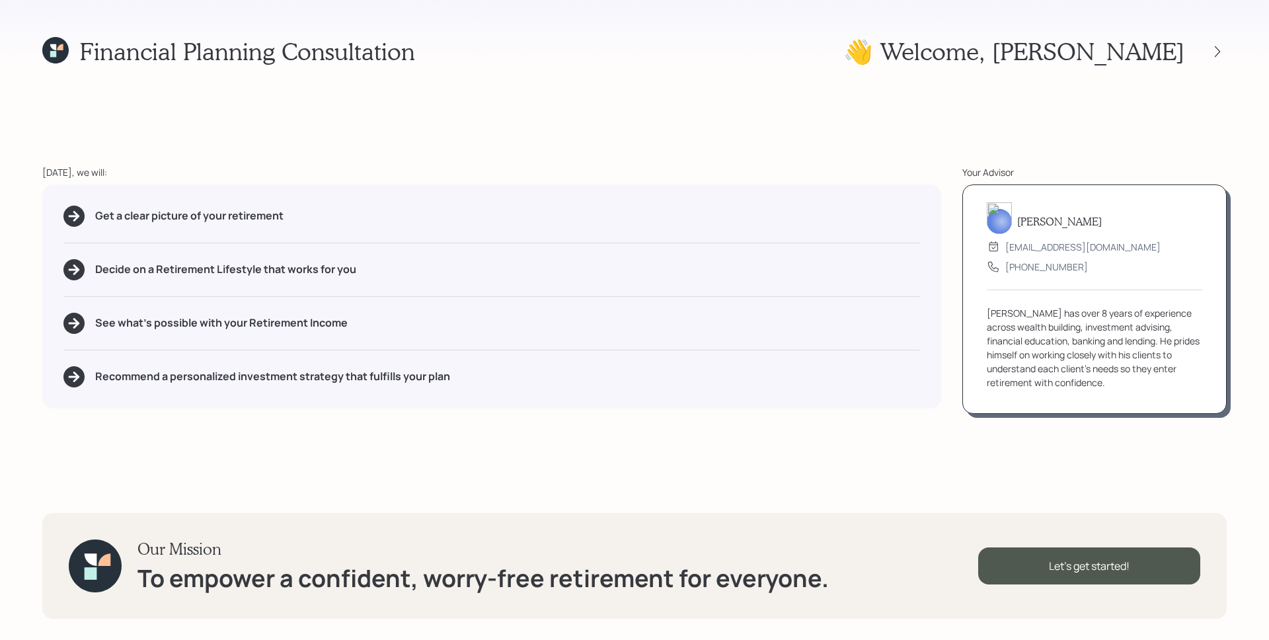
click at [50, 51] on icon at bounding box center [55, 50] width 26 height 26
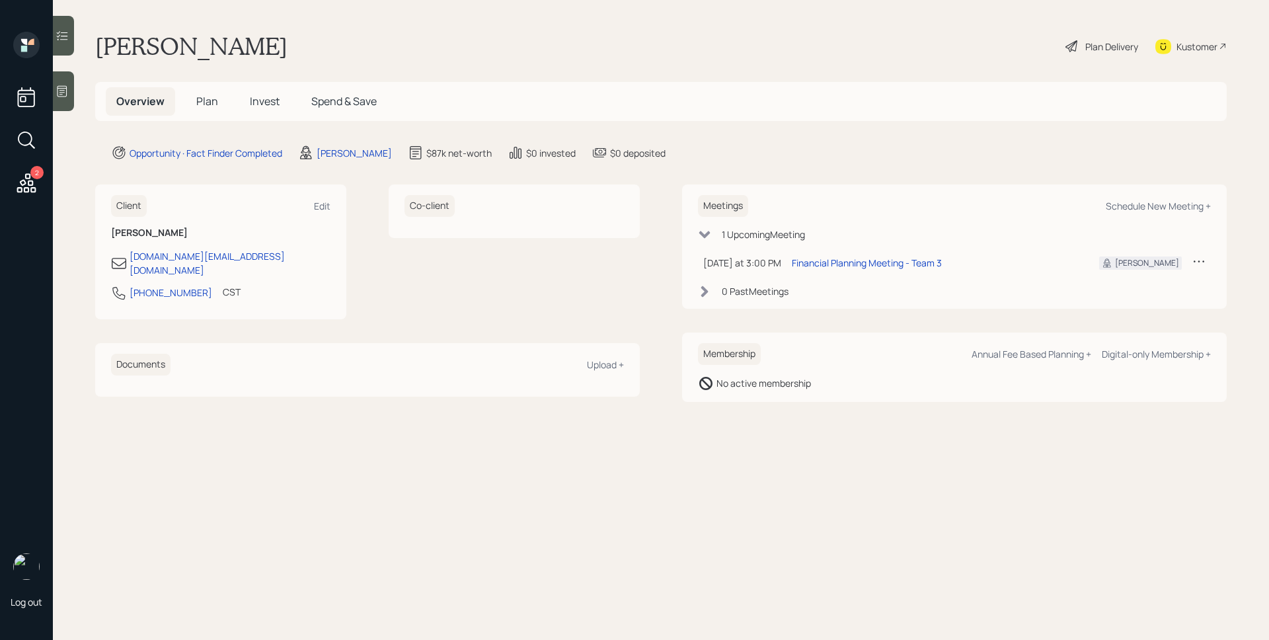
click at [194, 90] on h5 "Plan" at bounding box center [207, 101] width 43 height 28
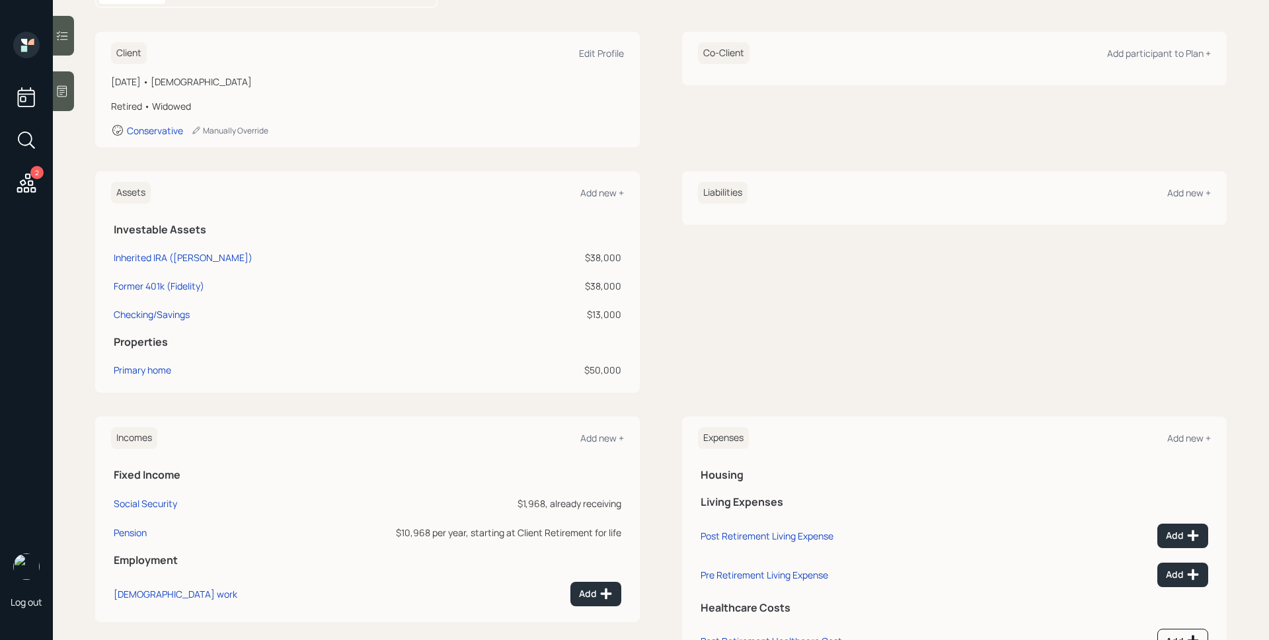
scroll to position [210, 0]
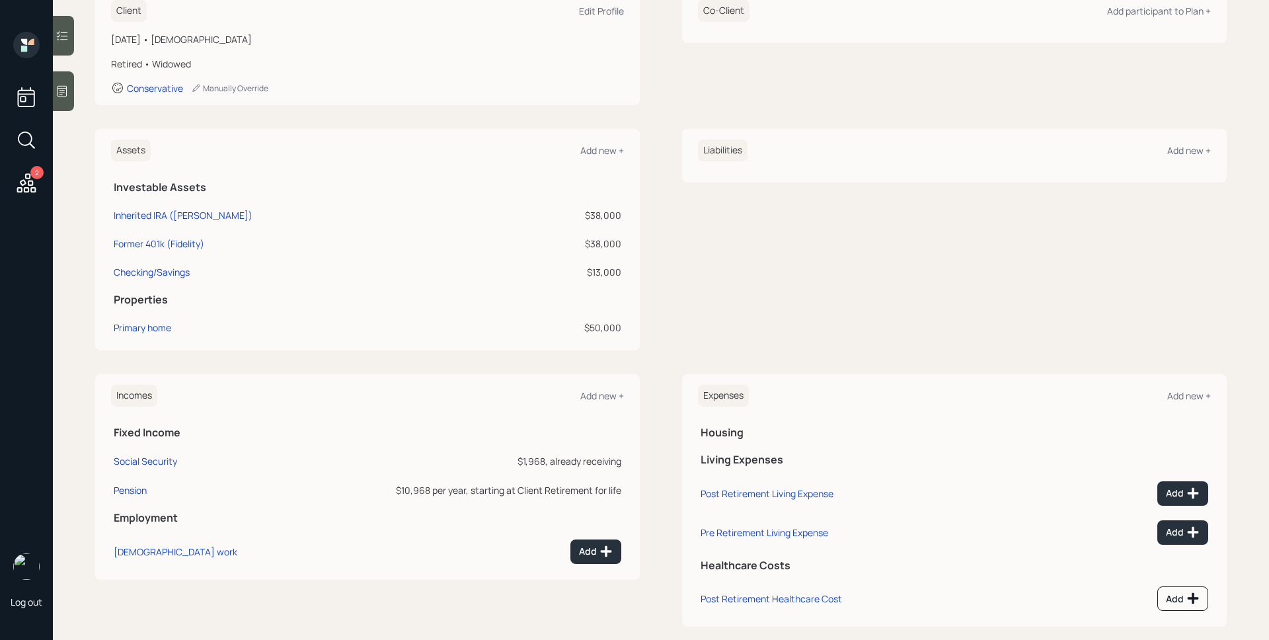
click at [64, 95] on icon at bounding box center [61, 91] width 13 height 13
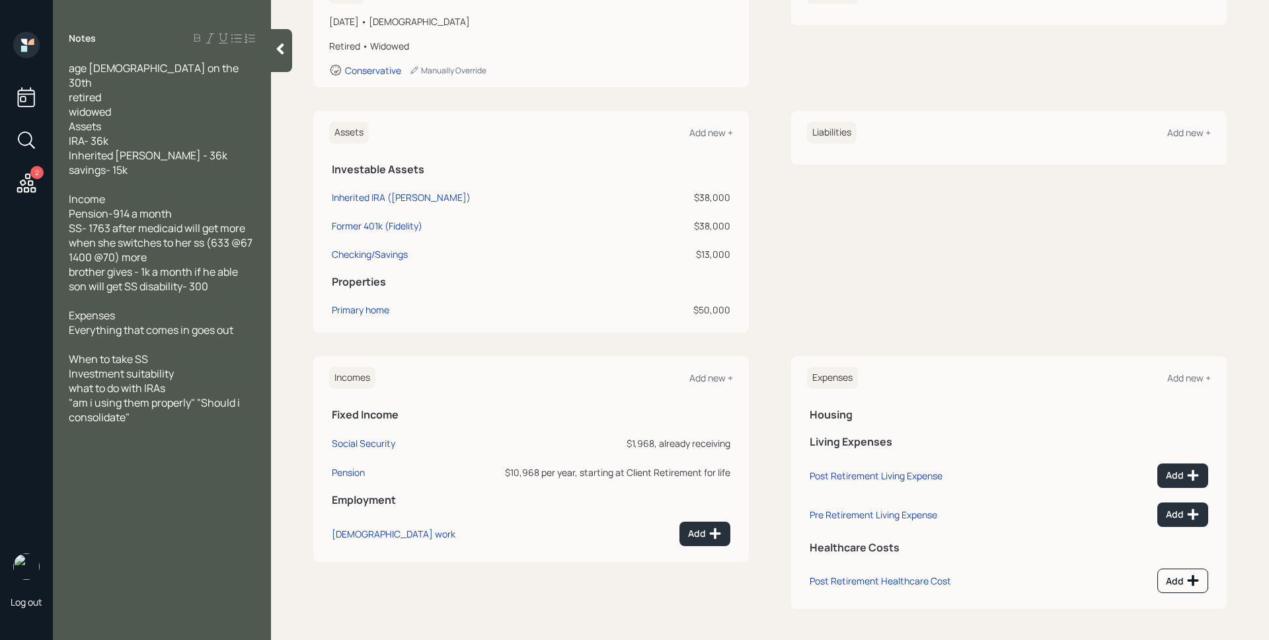
scroll to position [229, 0]
click at [1197, 481] on button "Add" at bounding box center [1182, 474] width 51 height 24
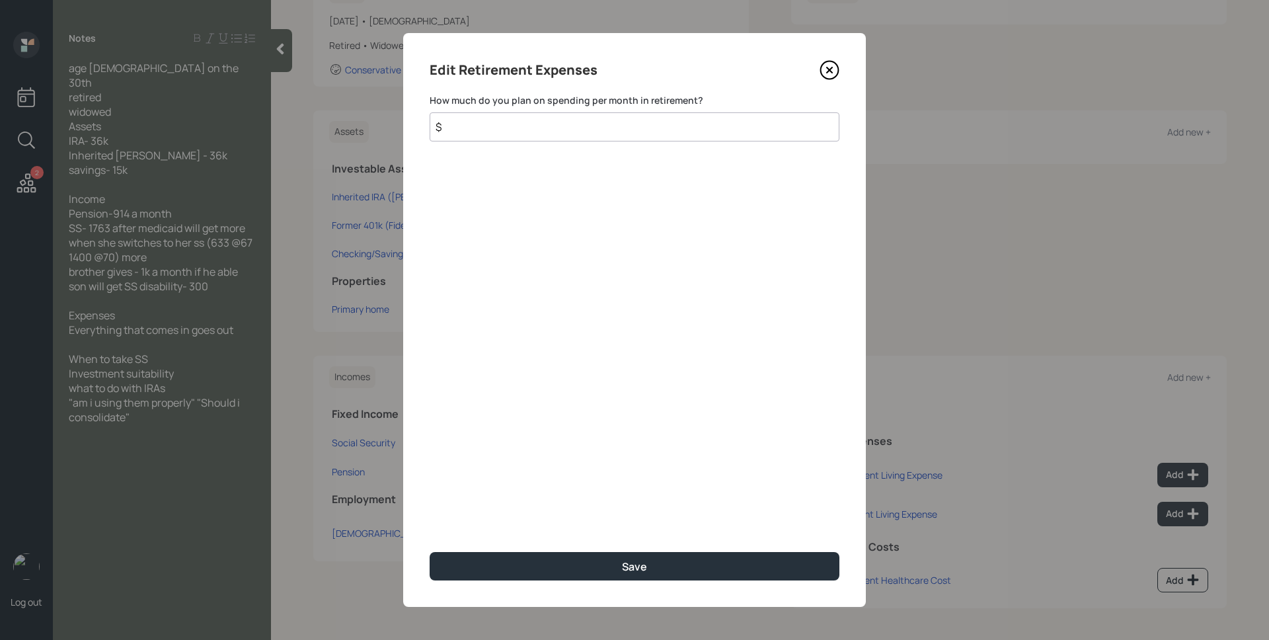
click at [705, 126] on input "$" at bounding box center [634, 126] width 410 height 29
type input "$ 2,882"
click at [429, 552] on button "Save" at bounding box center [634, 566] width 410 height 28
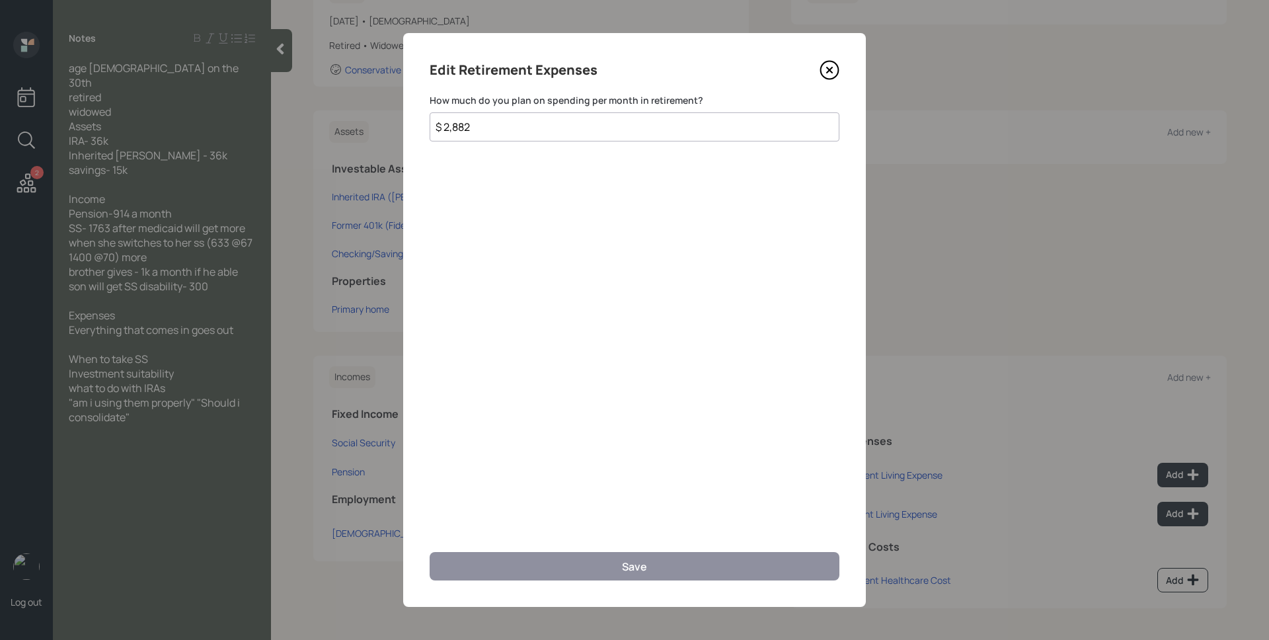
scroll to position [219, 0]
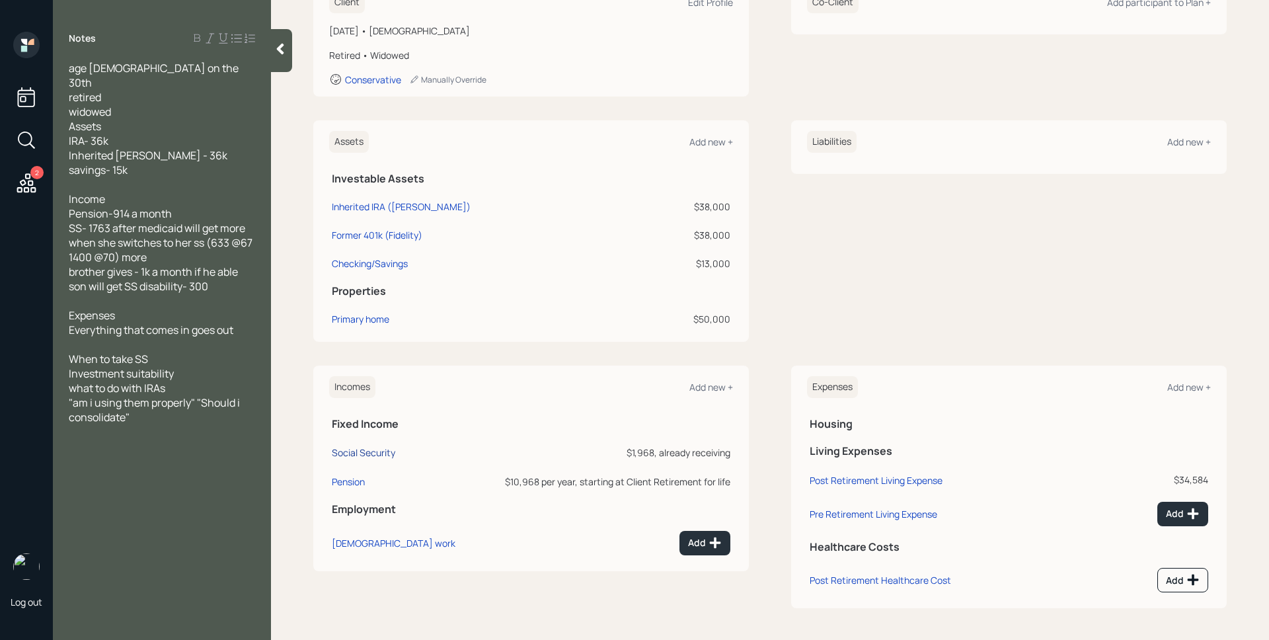
click at [353, 457] on div "Social Security" at bounding box center [363, 452] width 63 height 13
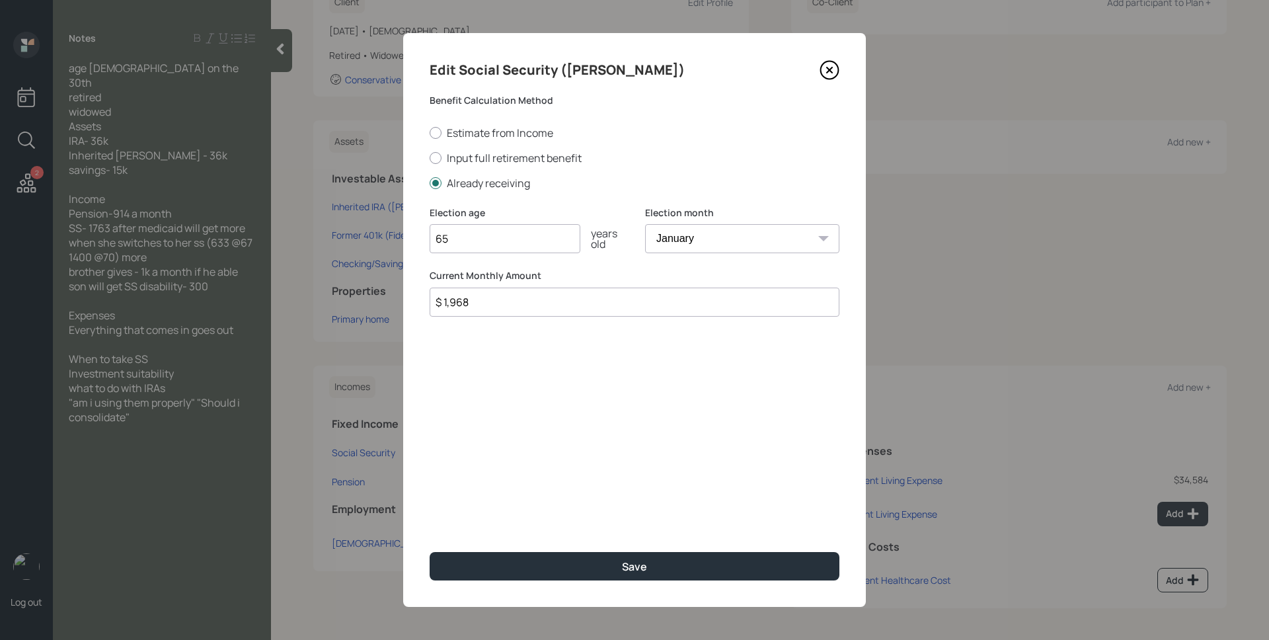
click at [545, 303] on input "$ 1,968" at bounding box center [634, 301] width 410 height 29
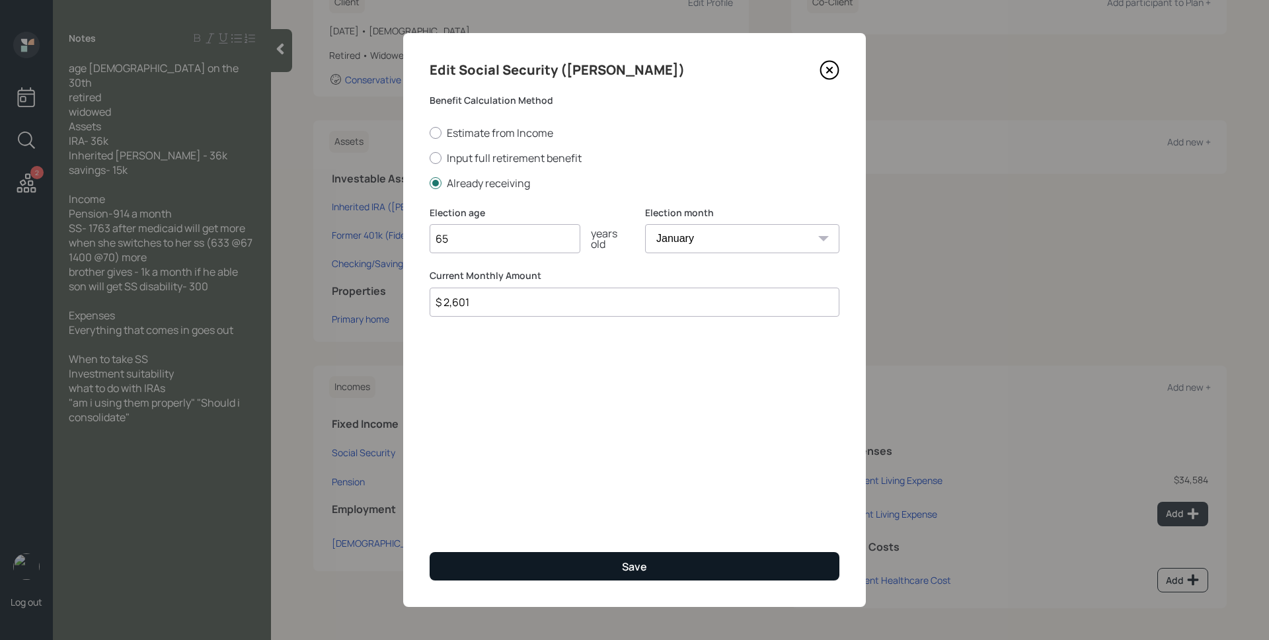
type input "$ 2,601"
click at [692, 570] on button "Save" at bounding box center [634, 566] width 410 height 28
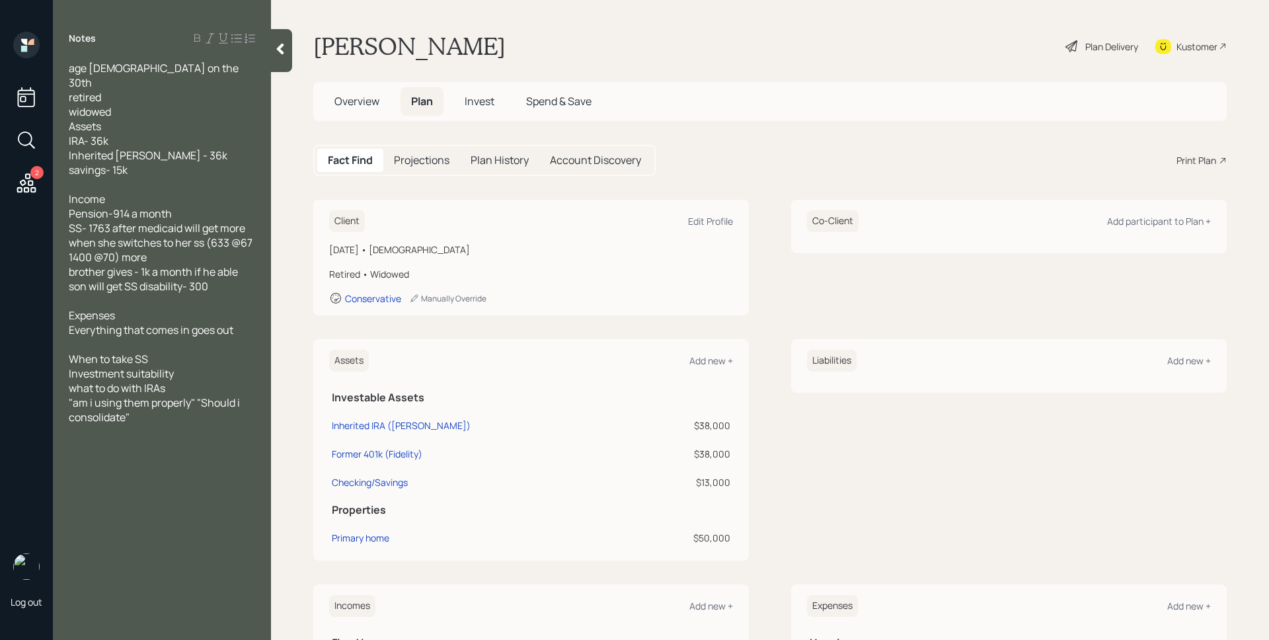
click at [1088, 42] on div "Plan Delivery" at bounding box center [1111, 47] width 53 height 14
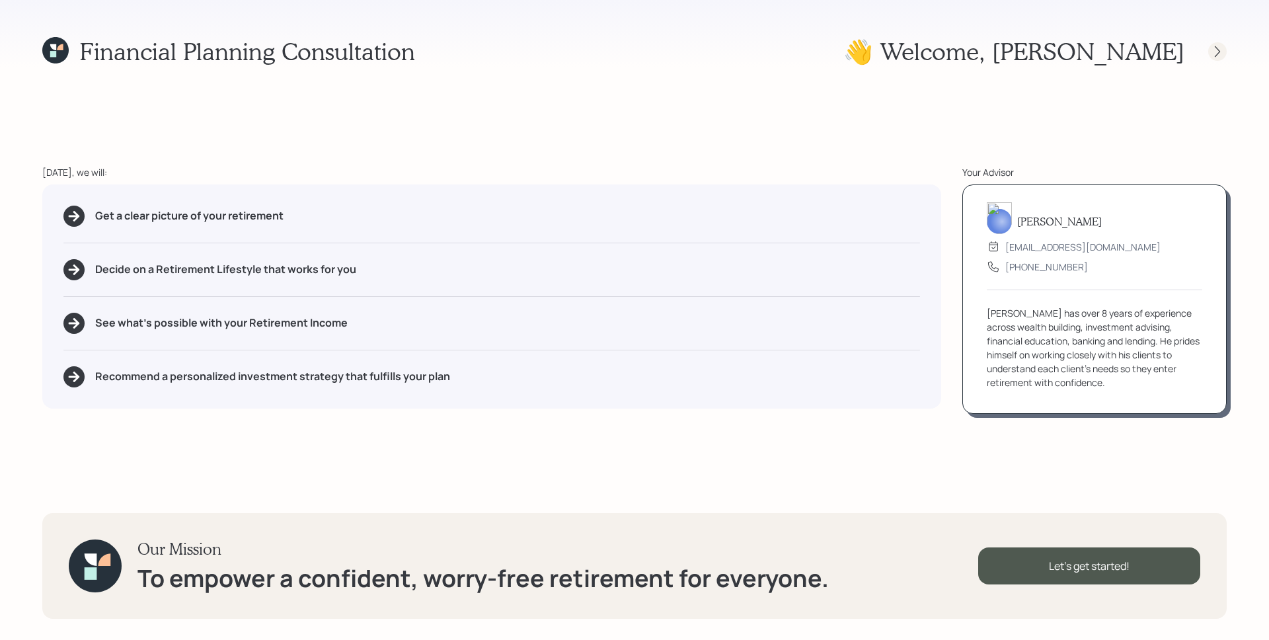
click at [1222, 50] on icon at bounding box center [1216, 51] width 13 height 13
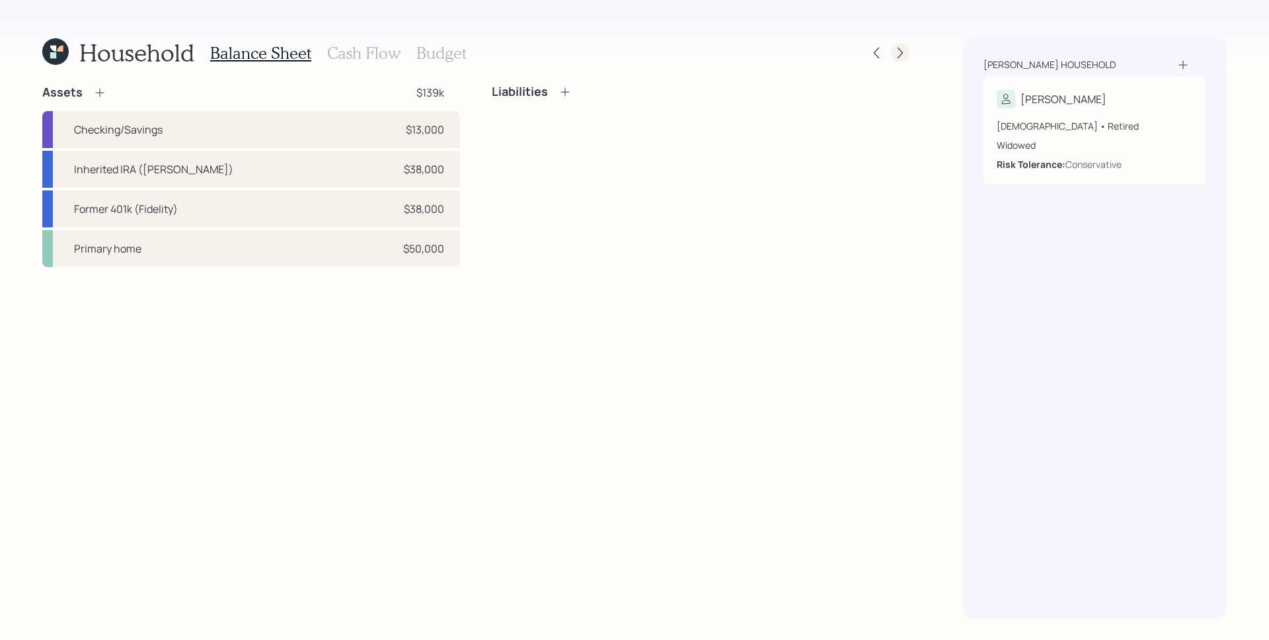
click at [901, 52] on icon at bounding box center [899, 53] width 5 height 11
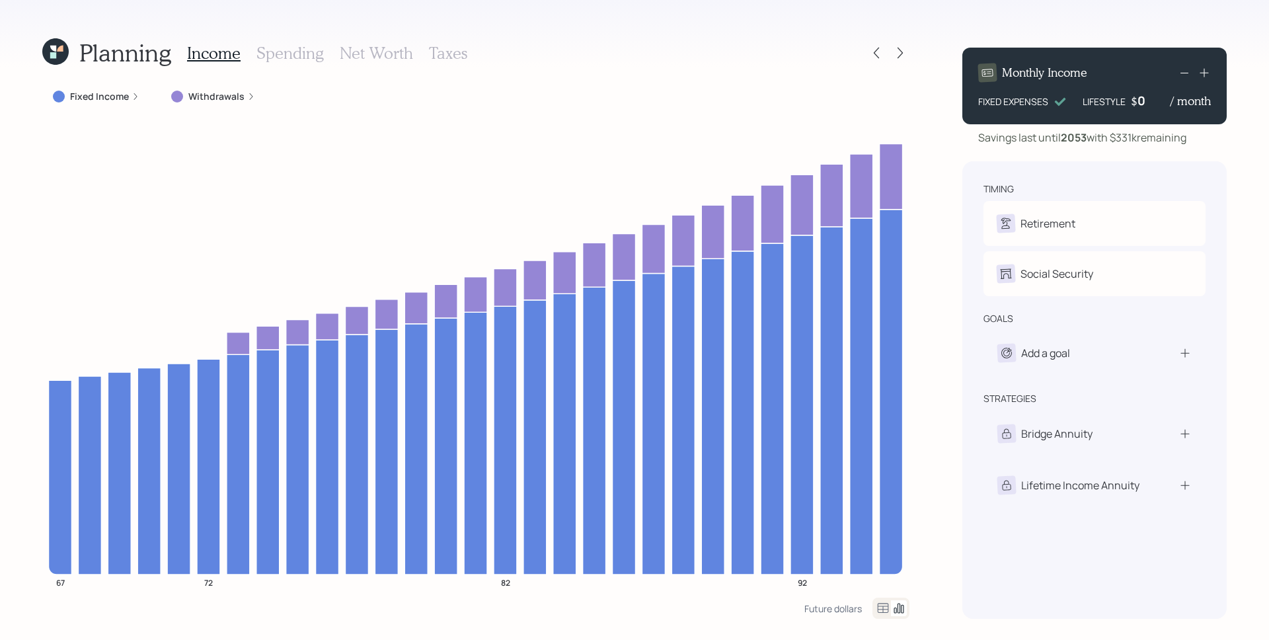
click at [117, 91] on label "Fixed Income" at bounding box center [99, 96] width 59 height 13
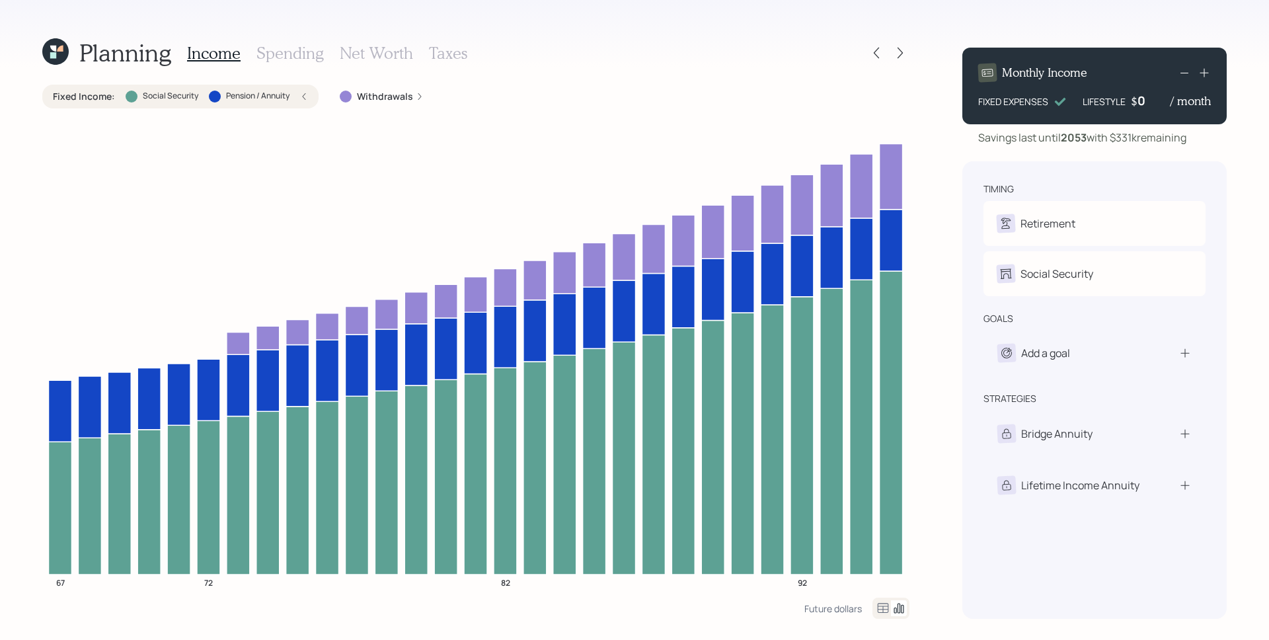
click at [281, 52] on h3 "Spending" at bounding box center [289, 53] width 67 height 19
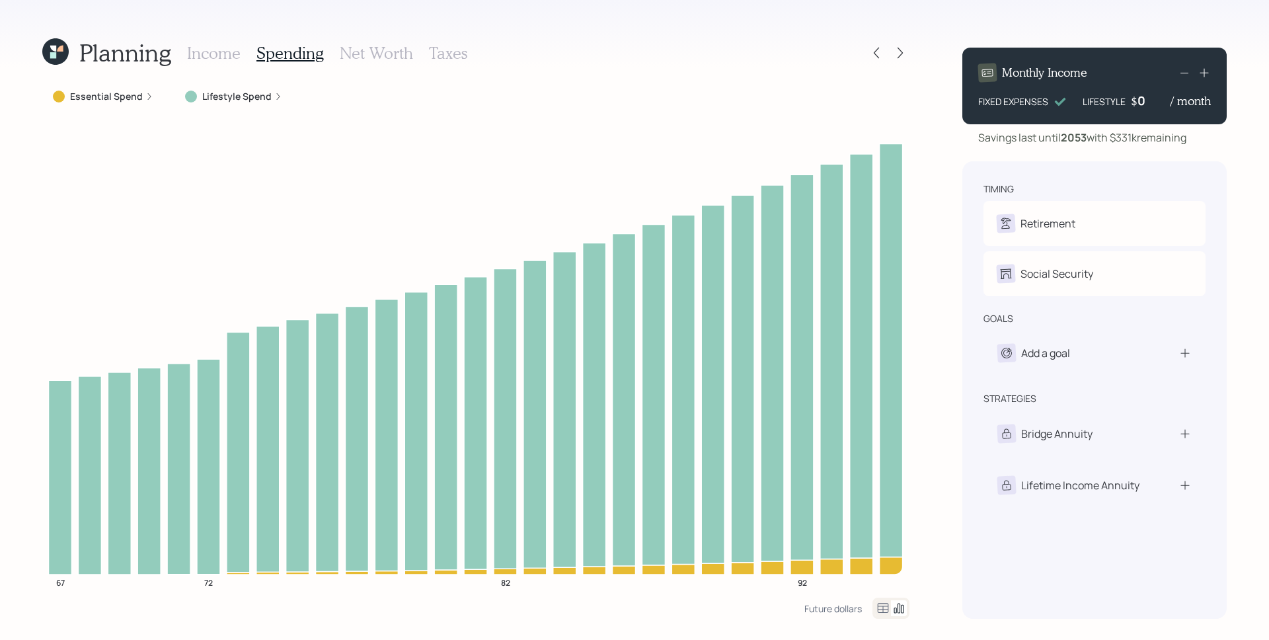
click at [241, 98] on label "Lifestyle Spend" at bounding box center [236, 96] width 69 height 13
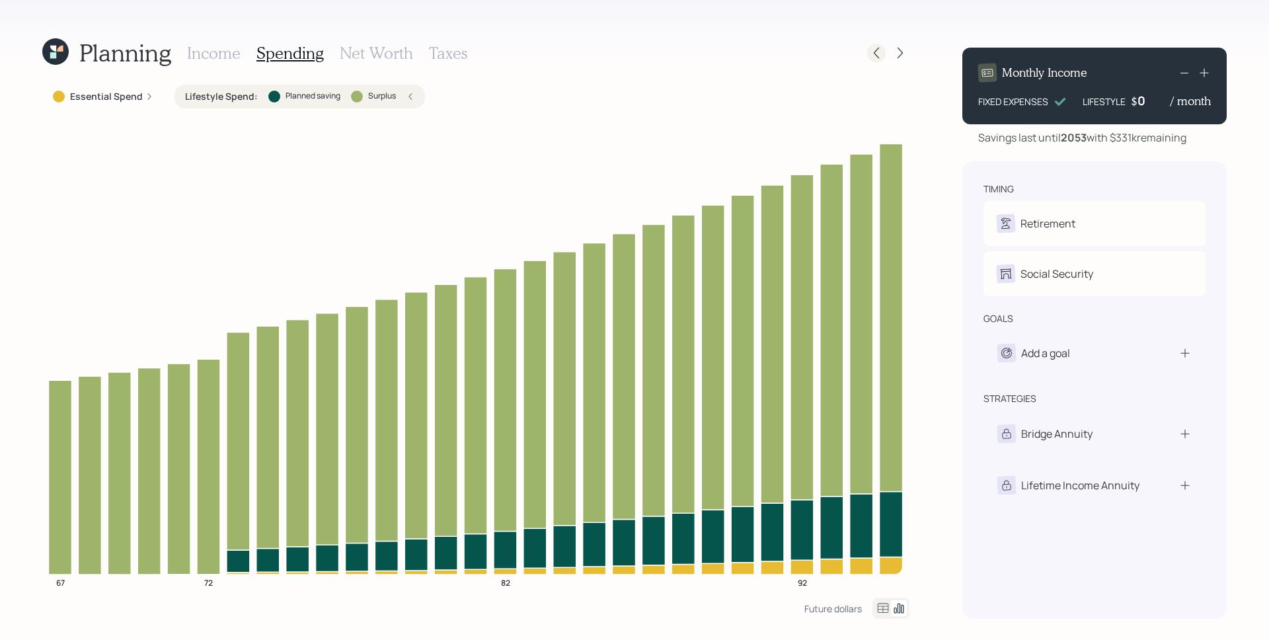
click at [882, 54] on icon at bounding box center [875, 52] width 13 height 13
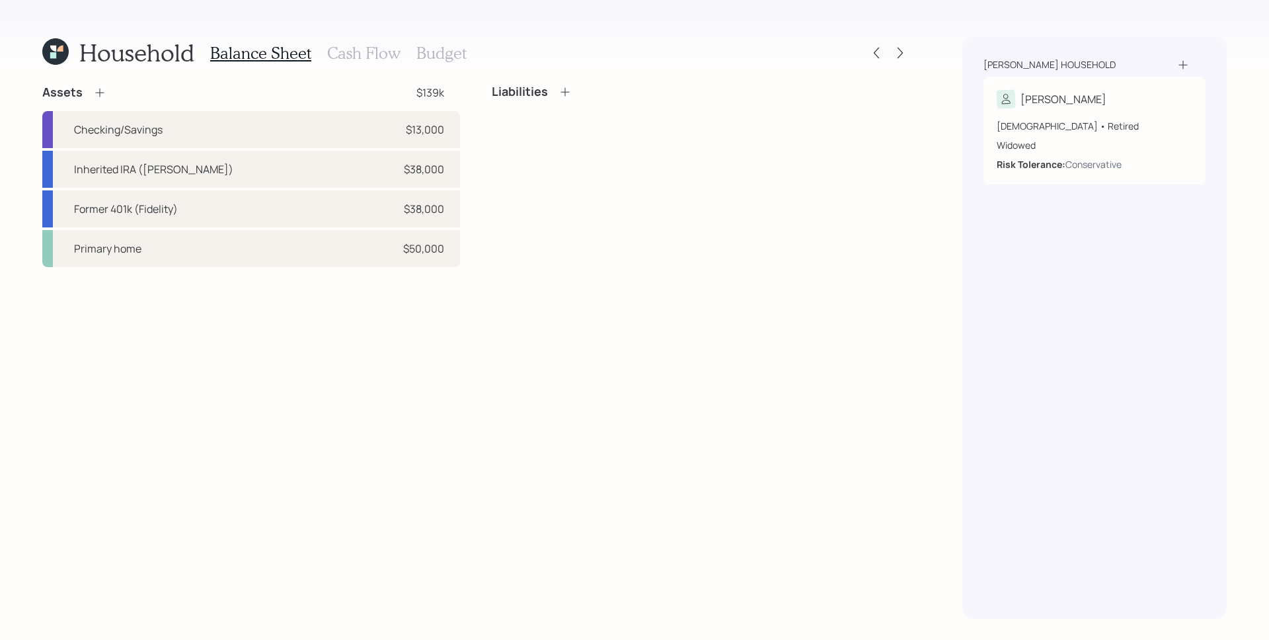
click at [351, 51] on h3 "Cash Flow" at bounding box center [363, 53] width 73 height 19
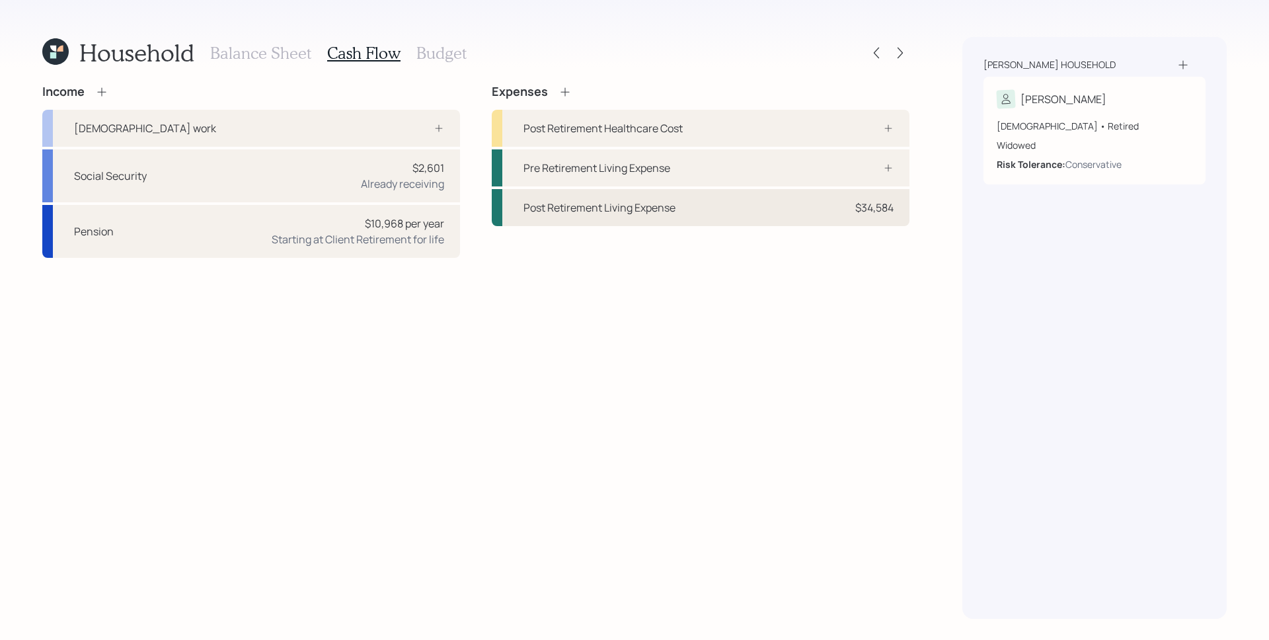
click at [672, 218] on div "Post Retirement Living Expense $34,584" at bounding box center [701, 207] width 418 height 37
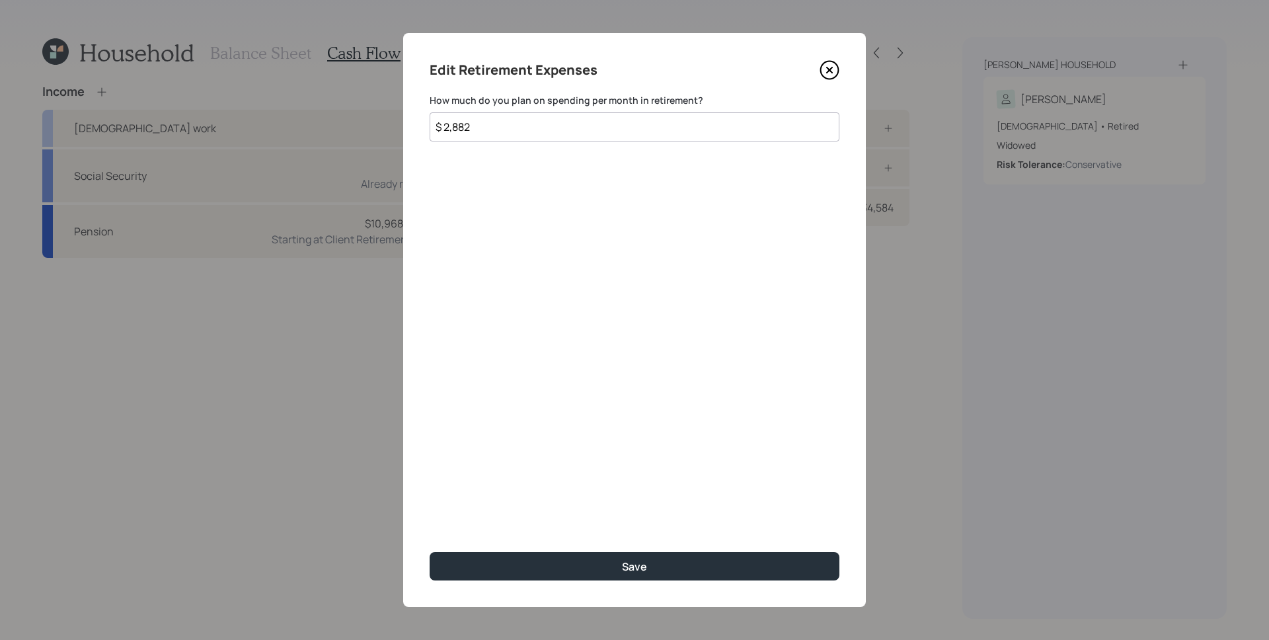
click at [521, 116] on input "$ 2,882" at bounding box center [634, 126] width 410 height 29
click at [523, 119] on input "$ 2,882" at bounding box center [634, 126] width 410 height 29
click at [525, 121] on input "$ 2,882" at bounding box center [634, 126] width 410 height 29
click at [525, 122] on input "$ 2,882" at bounding box center [634, 126] width 410 height 29
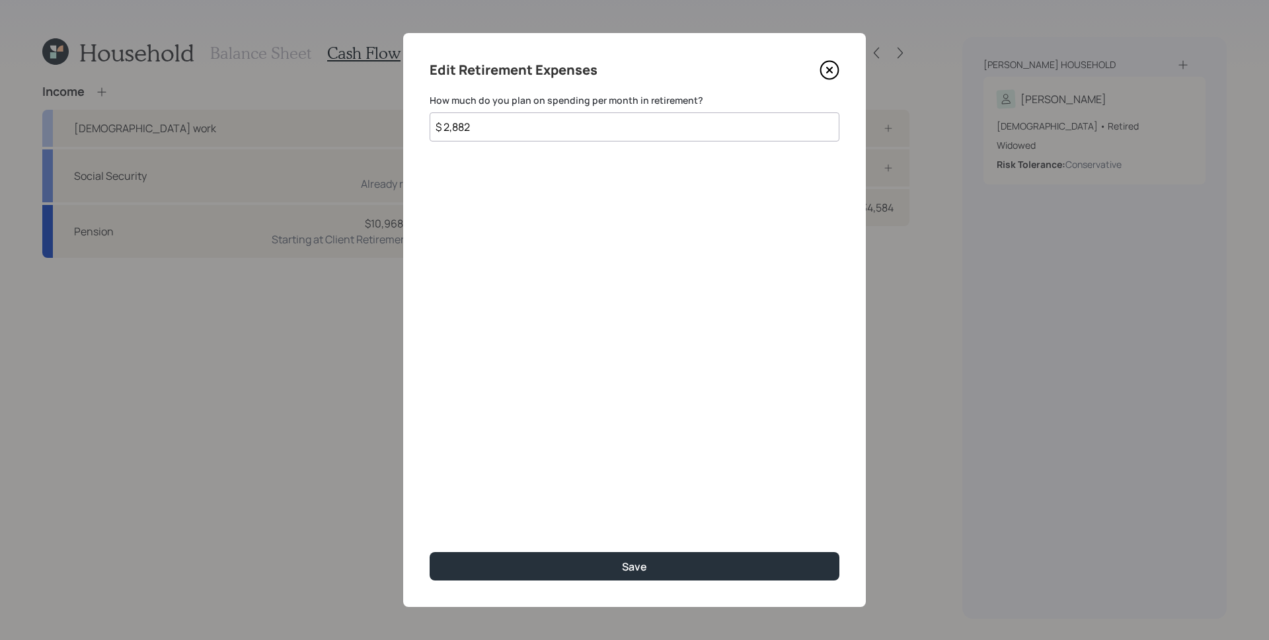
click at [829, 66] on icon at bounding box center [829, 70] width 20 height 20
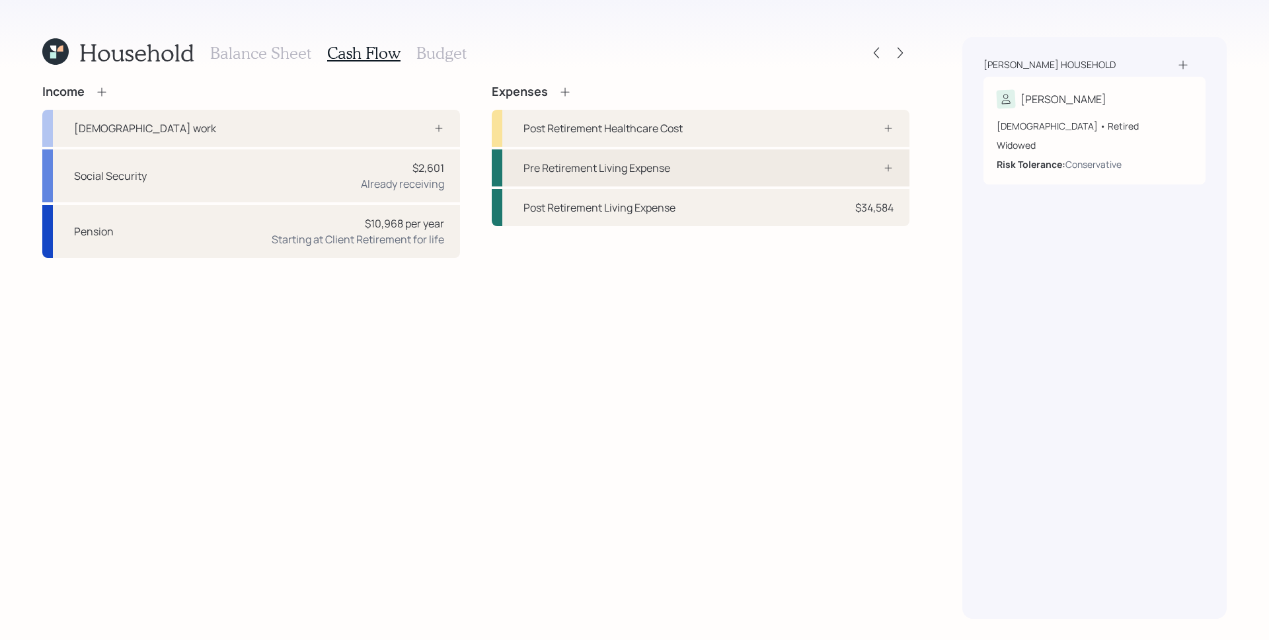
click at [857, 172] on div "Pre Retirement Living Expense" at bounding box center [701, 167] width 418 height 37
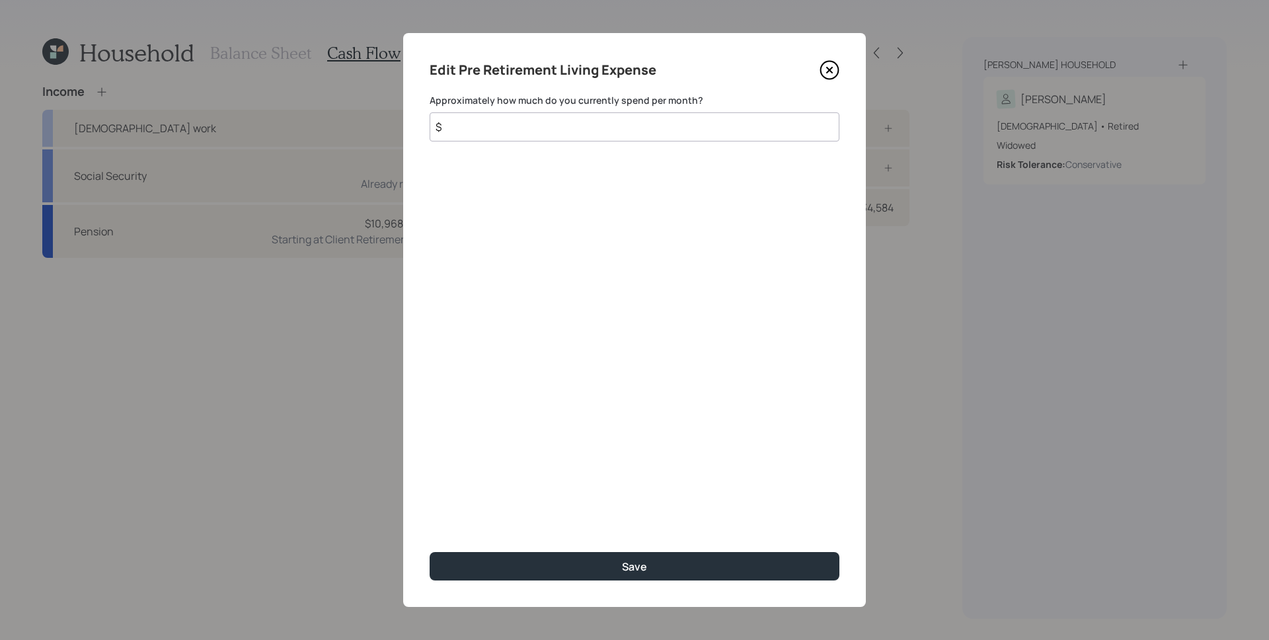
click at [606, 129] on input "$" at bounding box center [634, 126] width 410 height 29
paste input "2,882"
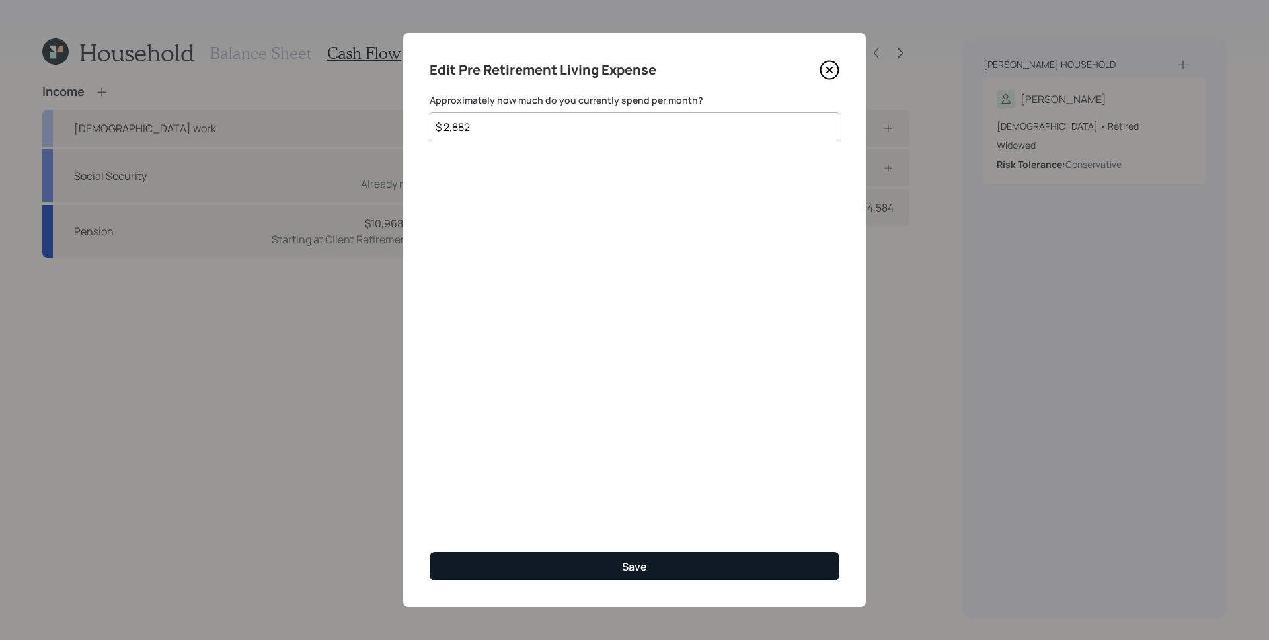
type input "$ 2,882"
click at [679, 568] on button "Save" at bounding box center [634, 566] width 410 height 28
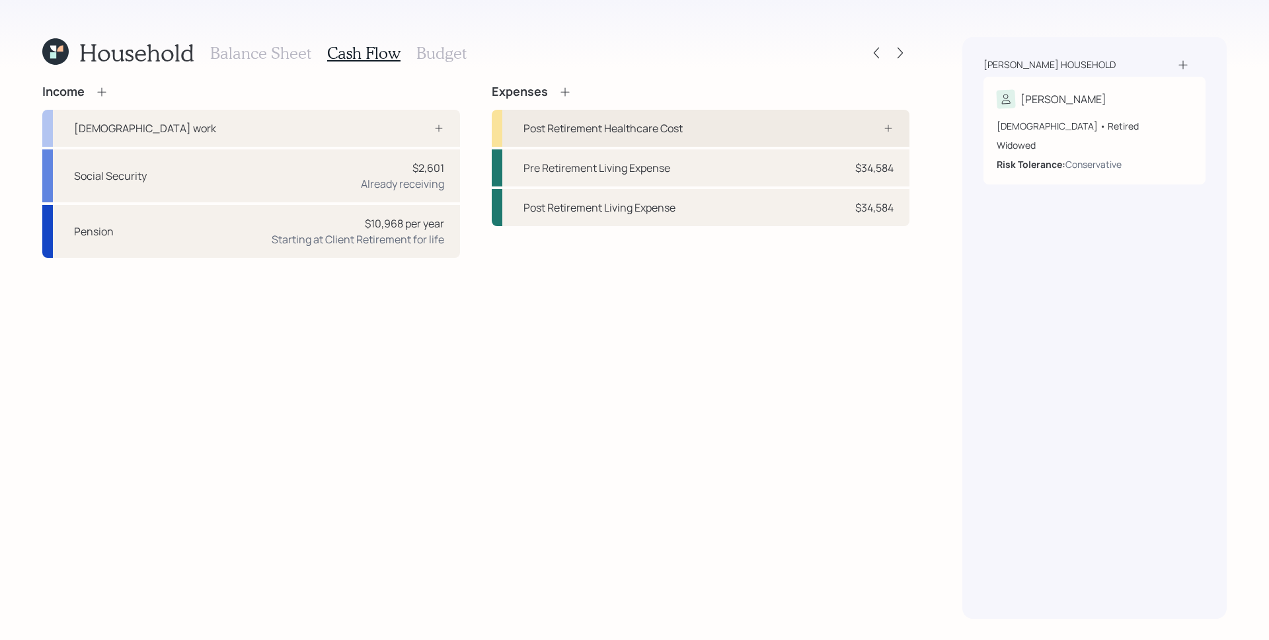
click at [858, 125] on div at bounding box center [874, 128] width 40 height 11
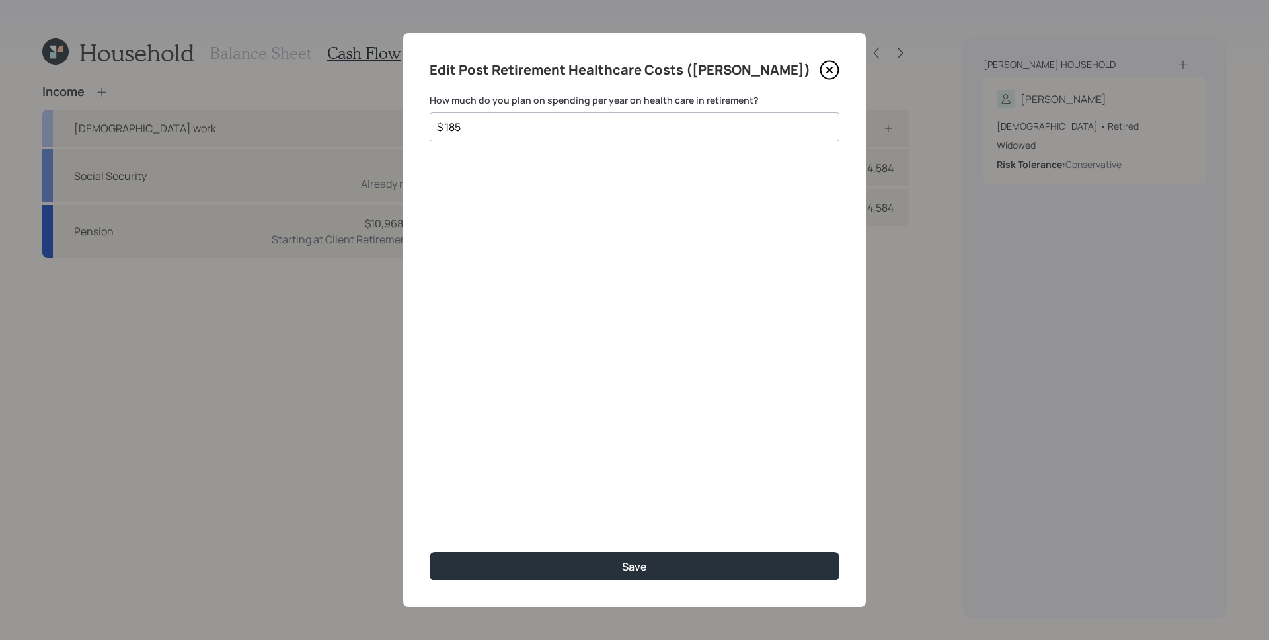
type input "$ 185"
click at [429, 552] on button "Save" at bounding box center [634, 566] width 410 height 28
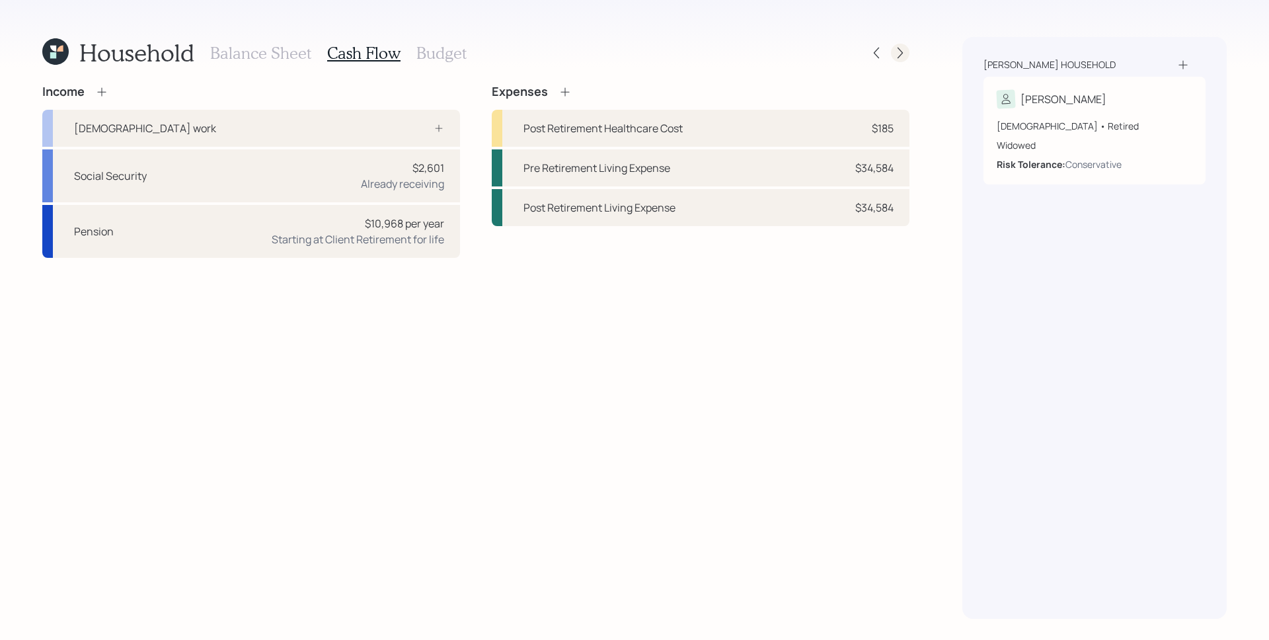
click at [899, 54] on icon at bounding box center [899, 52] width 13 height 13
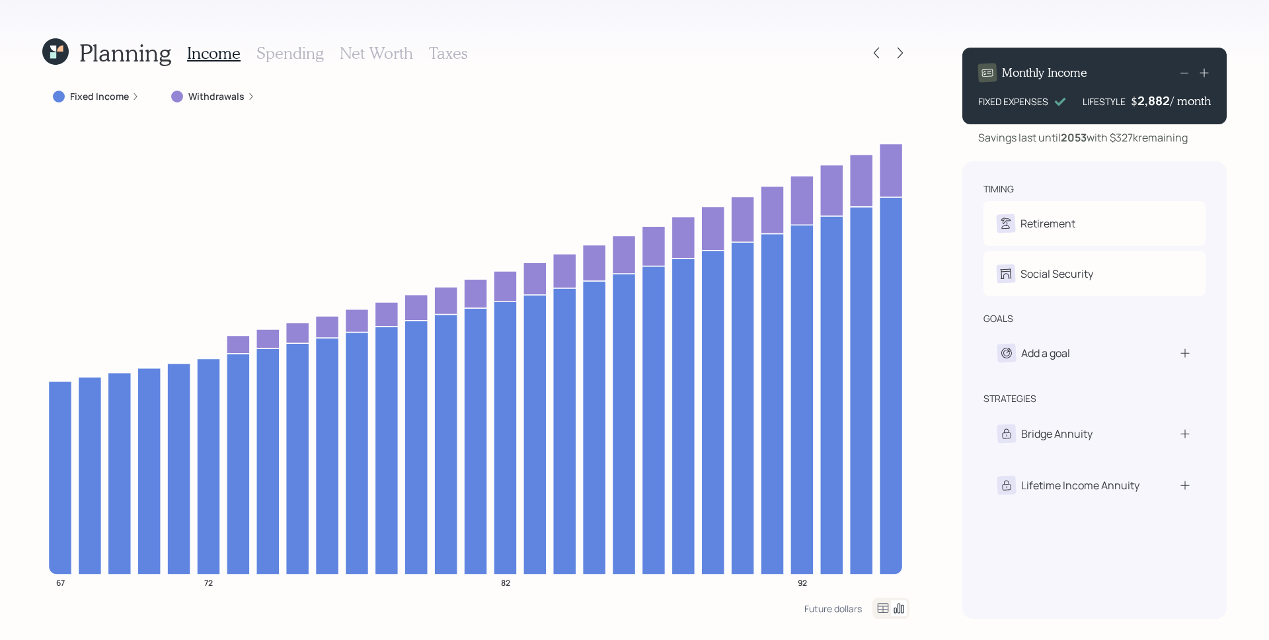
click at [270, 52] on h3 "Spending" at bounding box center [289, 53] width 67 height 19
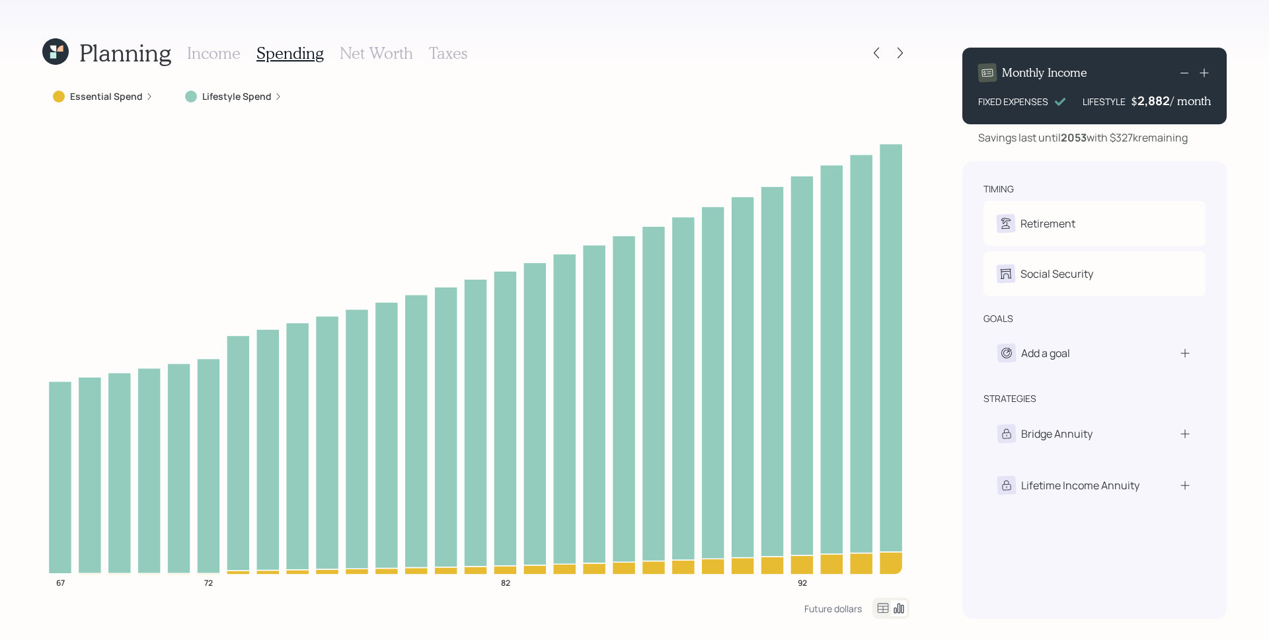
click at [227, 85] on div "Lifestyle Spend" at bounding box center [233, 97] width 118 height 24
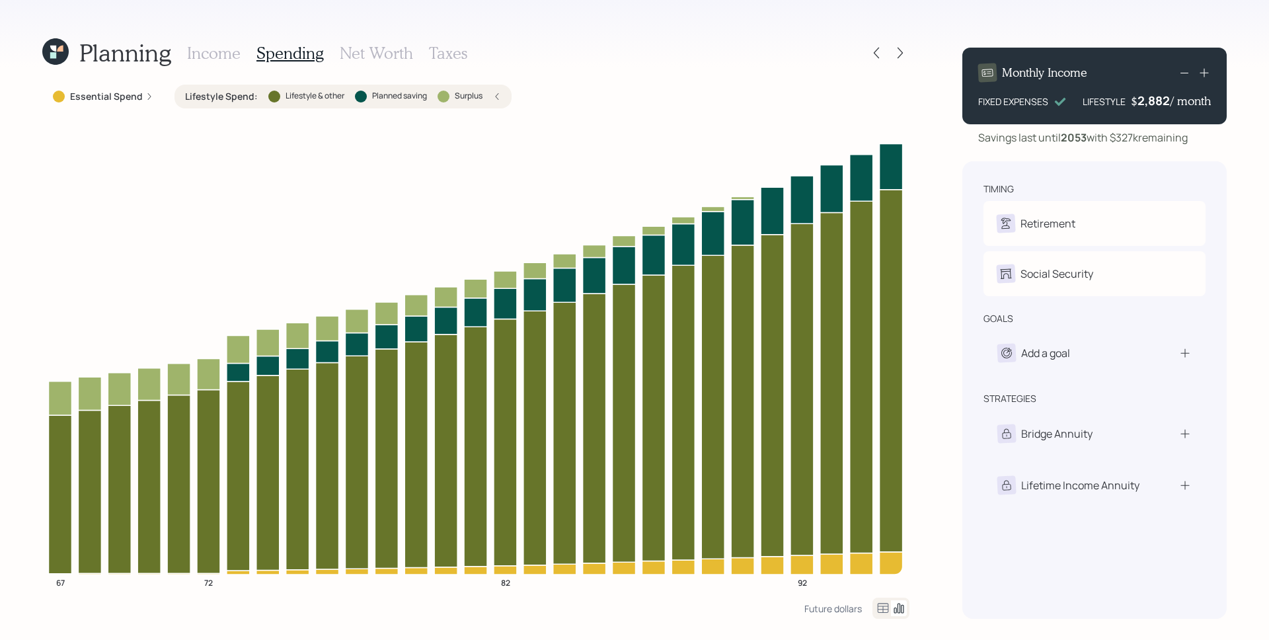
click at [868, 46] on div at bounding box center [888, 53] width 42 height 18
click at [873, 48] on icon at bounding box center [875, 52] width 13 height 13
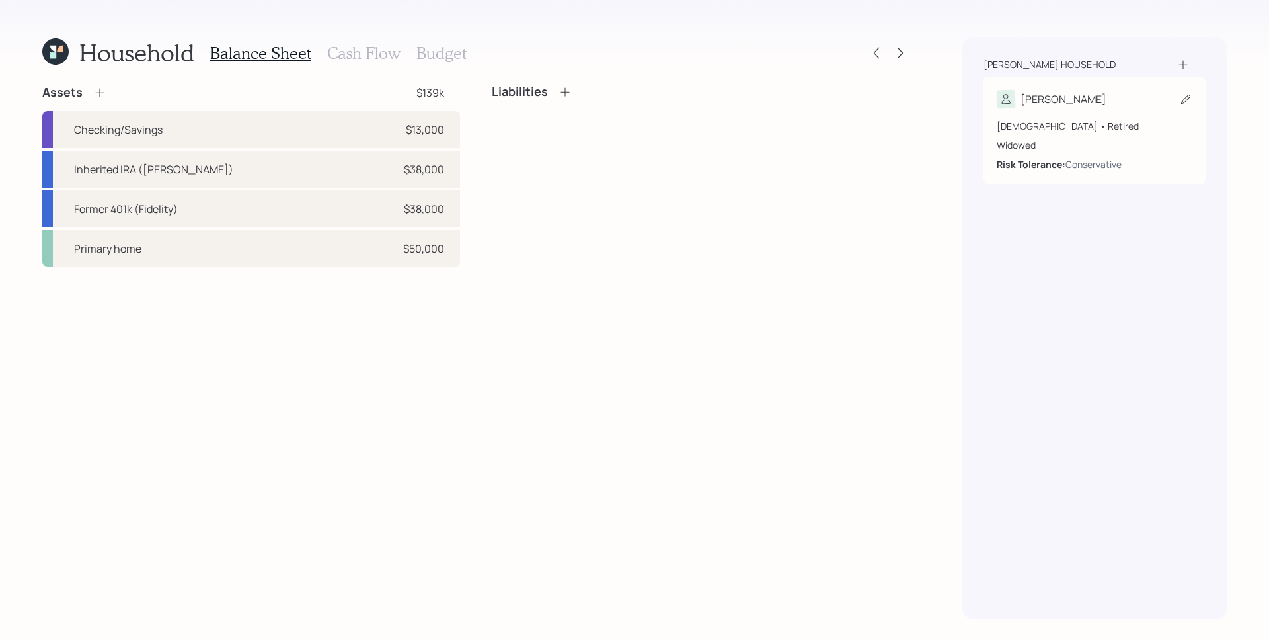
click at [1035, 113] on div "66 years old • Retired Widowed Risk Tolerance: Conservative" at bounding box center [1094, 139] width 196 height 63
select select "9"
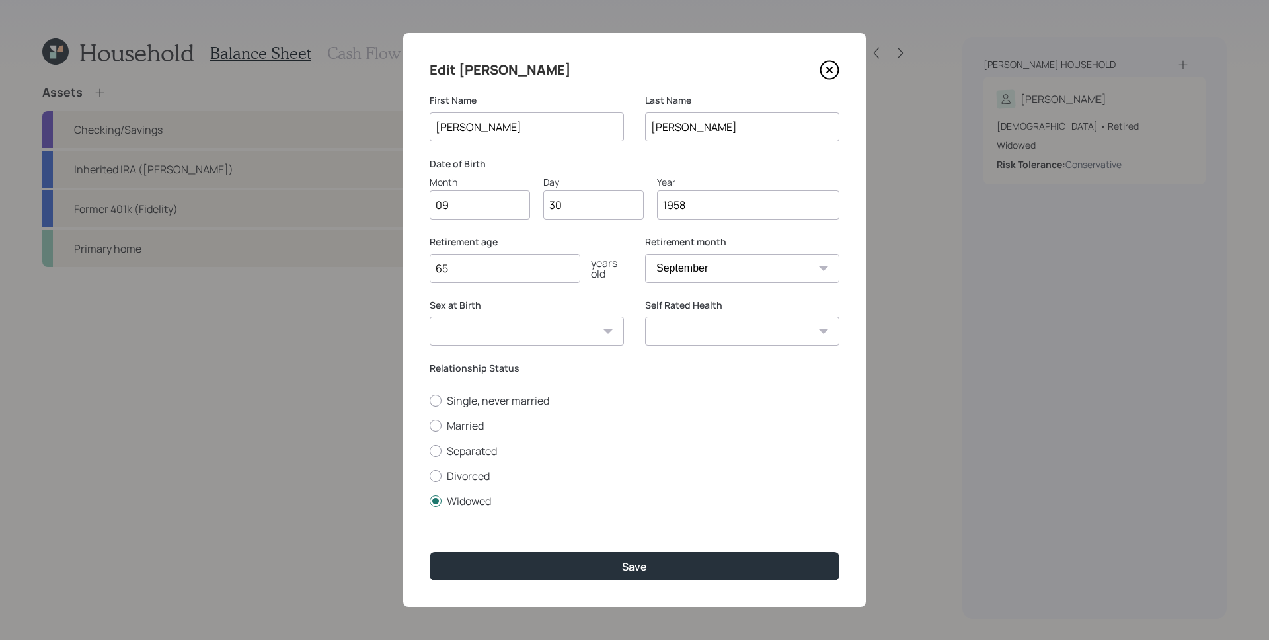
click at [490, 276] on input "65" at bounding box center [504, 268] width 151 height 29
type input "40"
click at [429, 552] on button "Save" at bounding box center [634, 566] width 410 height 28
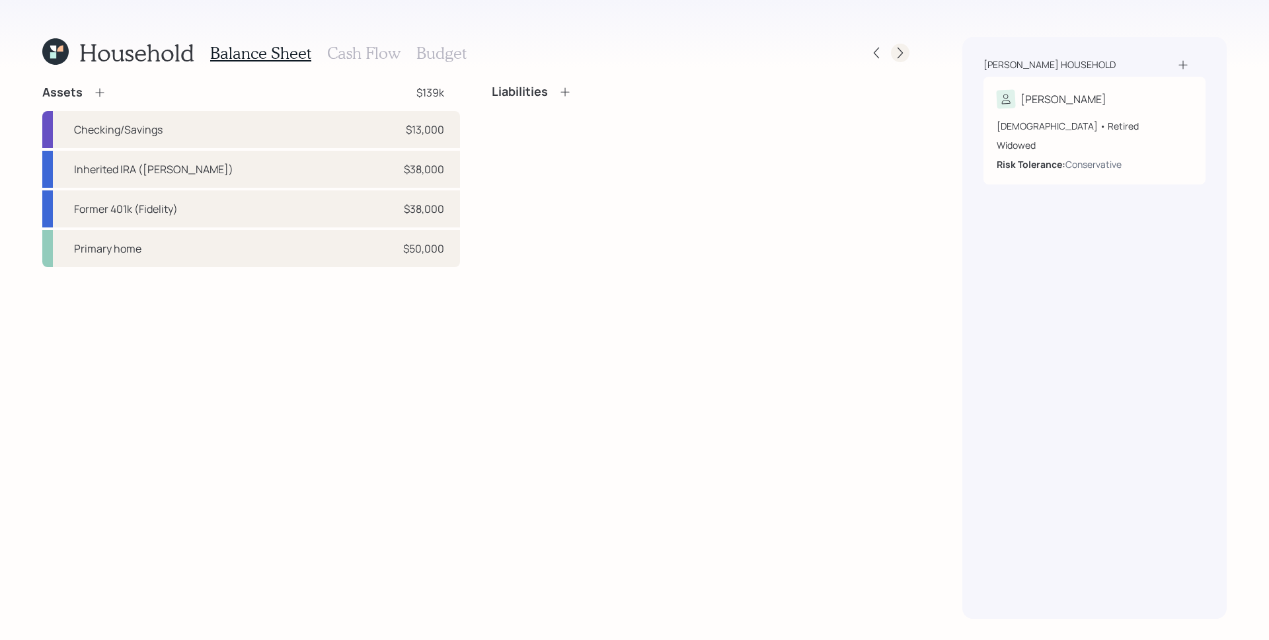
click at [894, 46] on div at bounding box center [900, 53] width 18 height 18
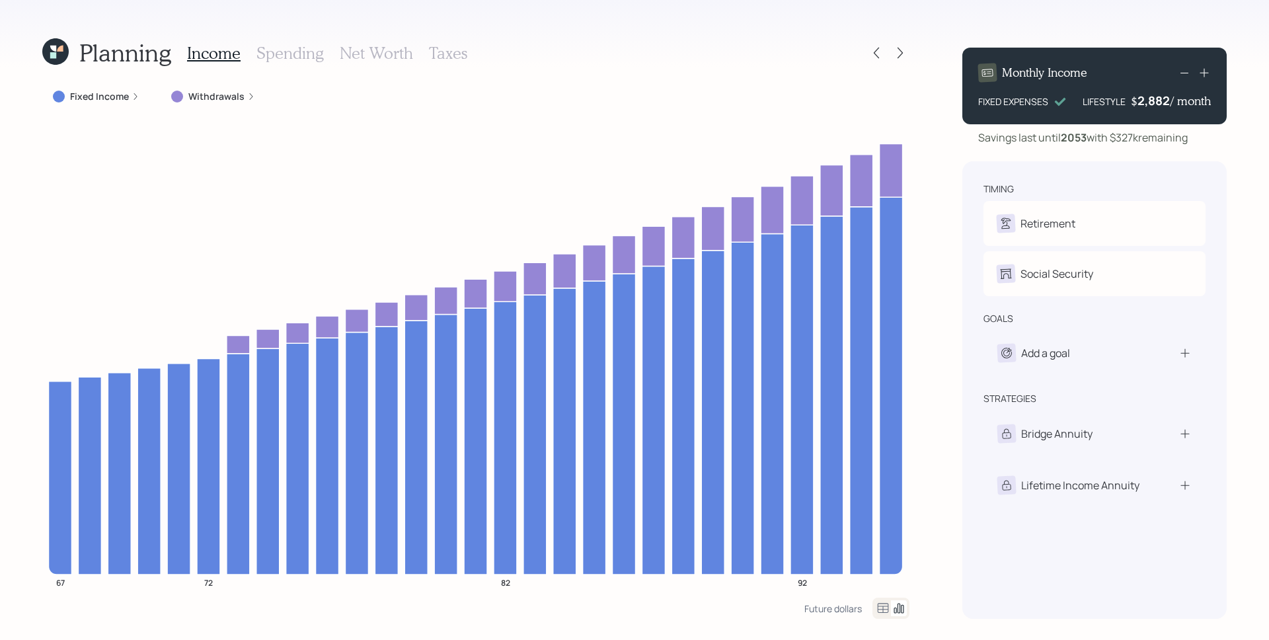
click at [292, 50] on h3 "Spending" at bounding box center [289, 53] width 67 height 19
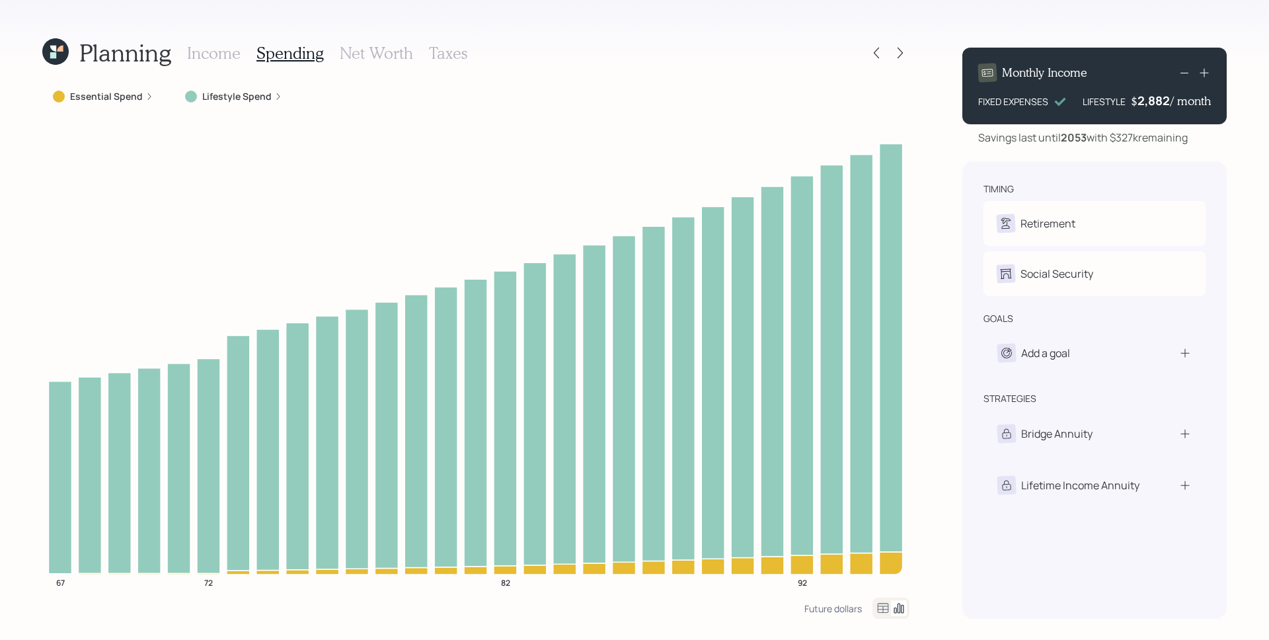
click at [59, 53] on icon at bounding box center [55, 51] width 26 height 26
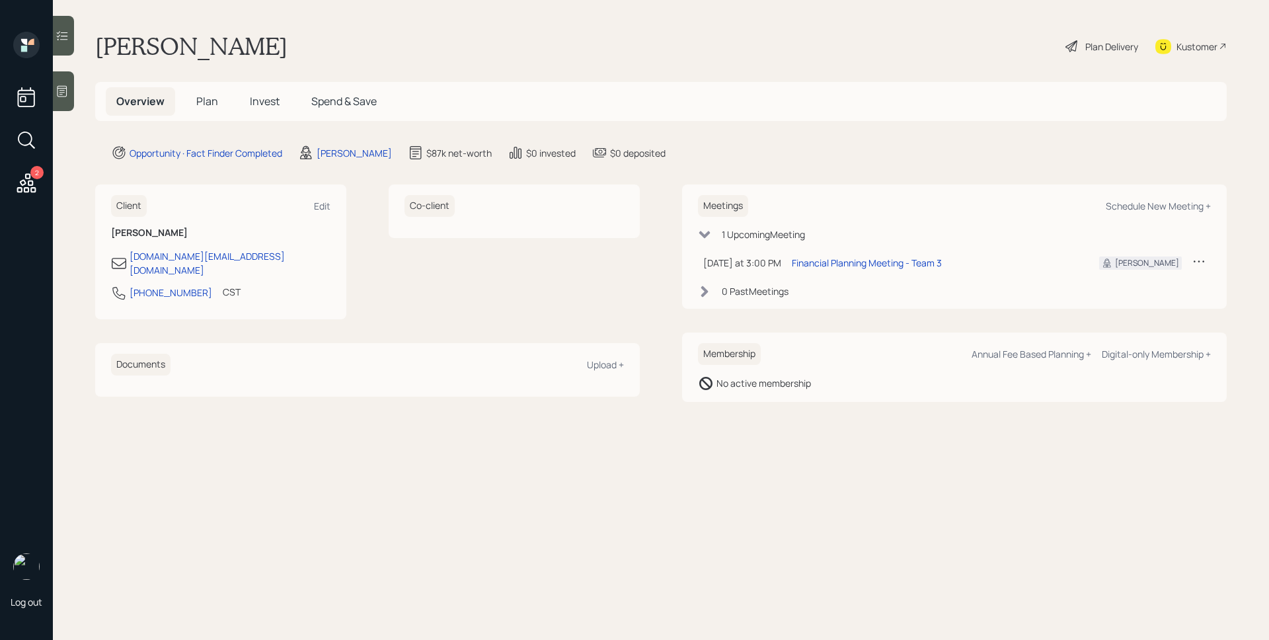
click at [223, 106] on h5 "Plan" at bounding box center [207, 101] width 43 height 28
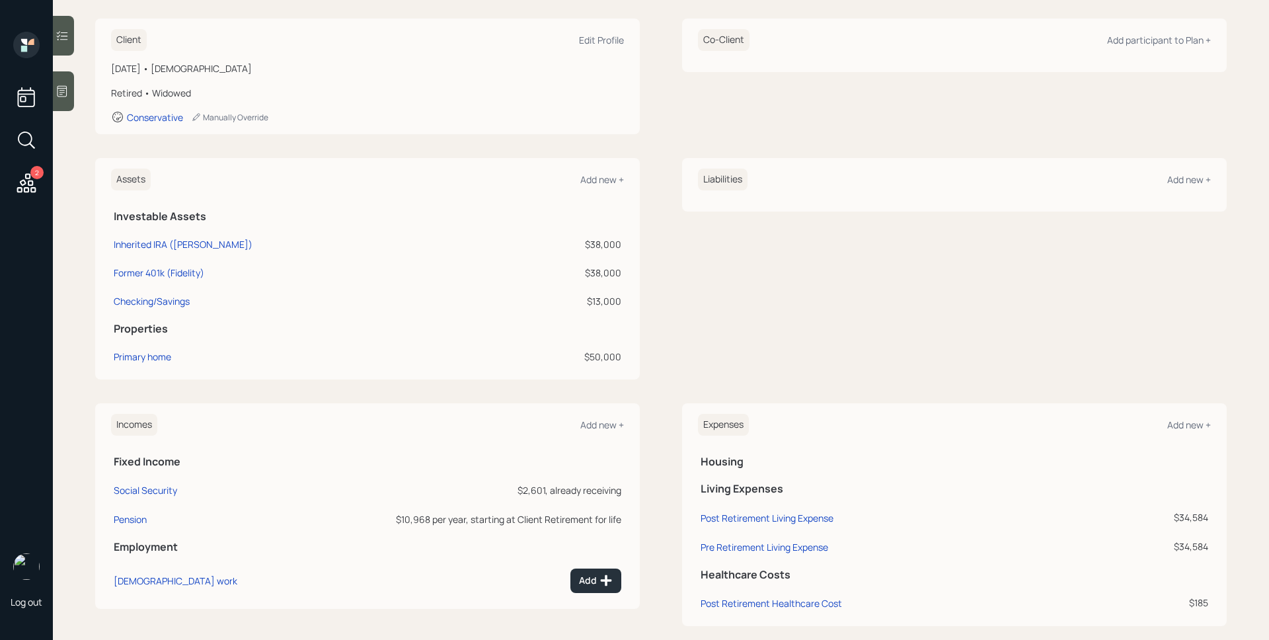
scroll to position [199, 0]
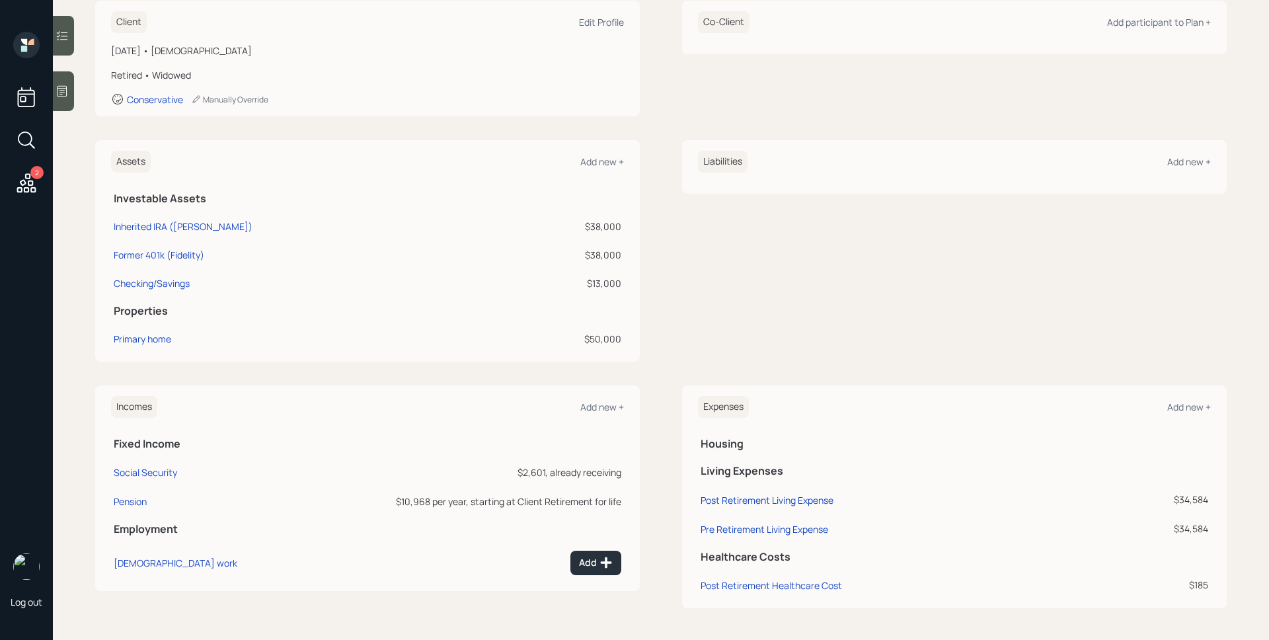
click at [790, 593] on td "Post Retirement Healthcare Cost" at bounding box center [900, 582] width 404 height 29
click at [774, 585] on div "Post Retirement Healthcare Cost" at bounding box center [770, 585] width 141 height 13
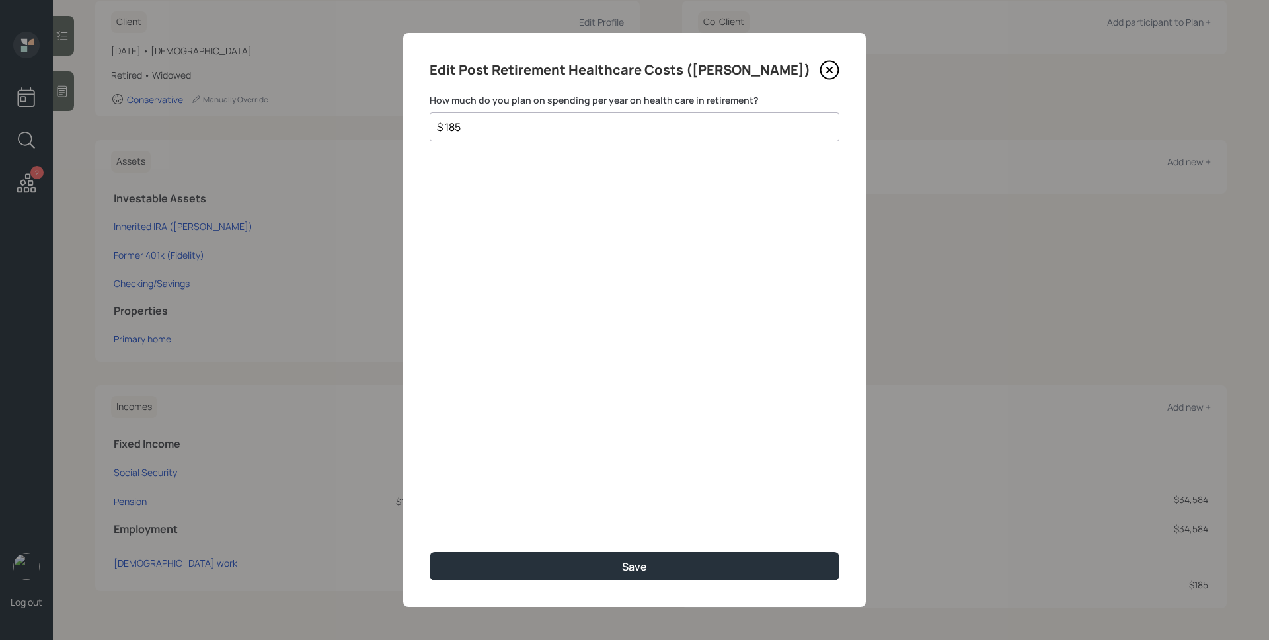
click at [533, 126] on input "$ 185" at bounding box center [628, 127] width 387 height 16
type input "$ 2,220"
click at [429, 552] on button "Save" at bounding box center [634, 566] width 410 height 28
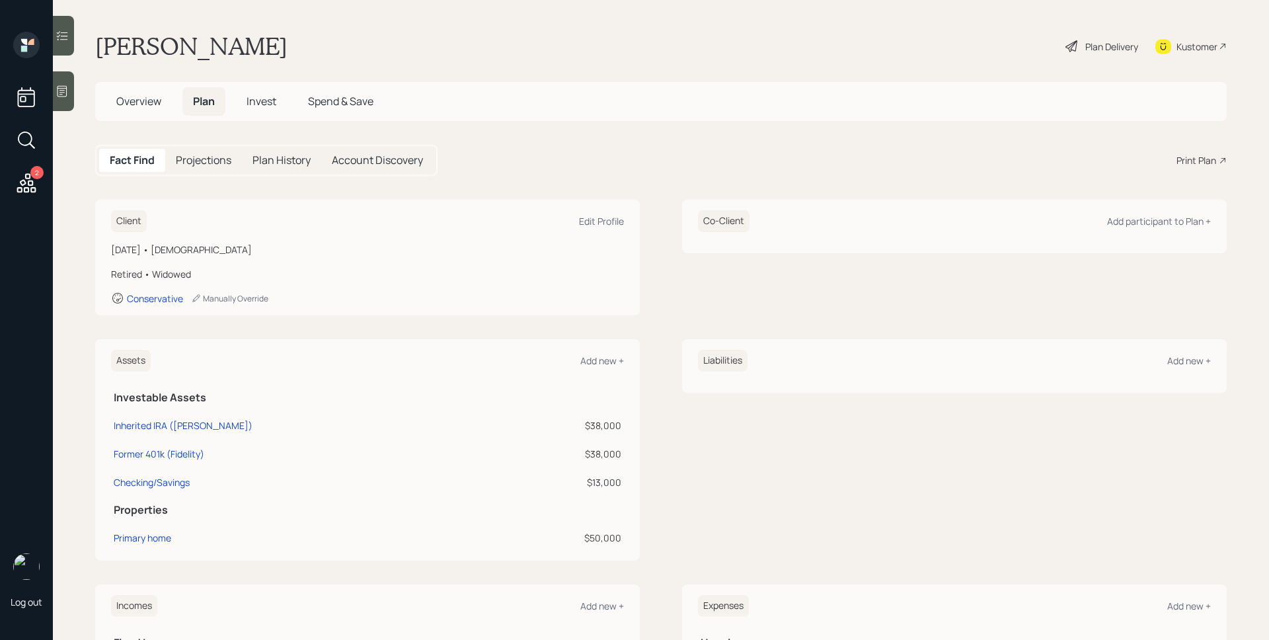
click at [1085, 48] on div "Plan Delivery" at bounding box center [1111, 47] width 53 height 14
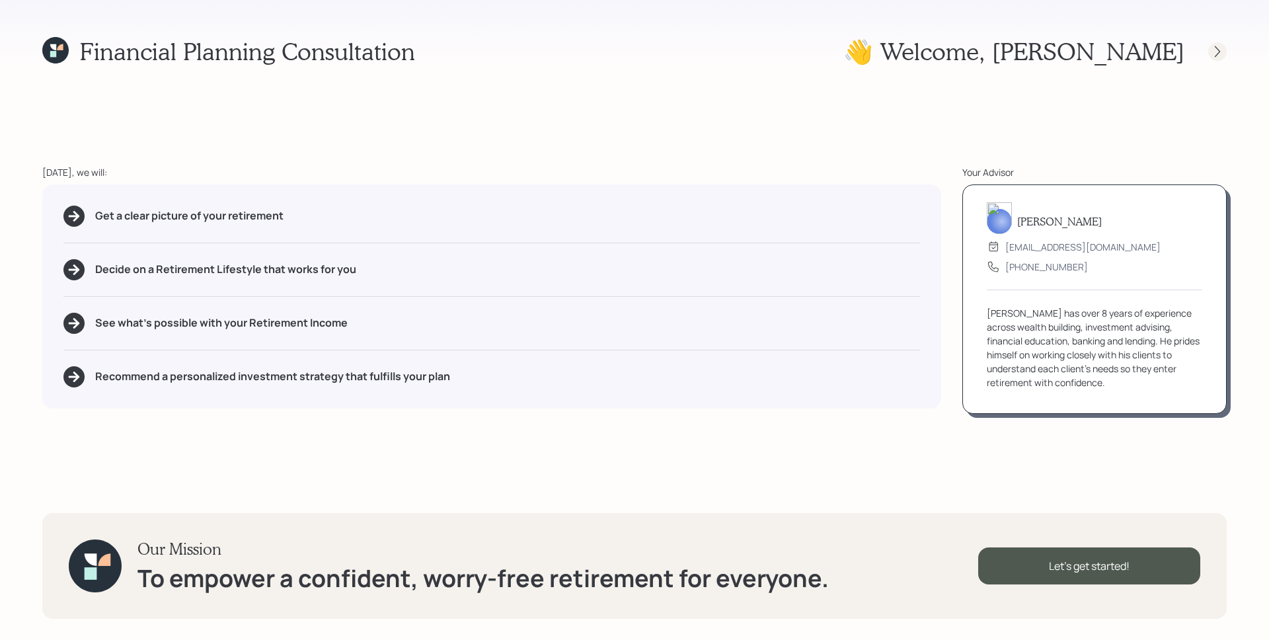
click at [1218, 49] on icon at bounding box center [1216, 51] width 13 height 13
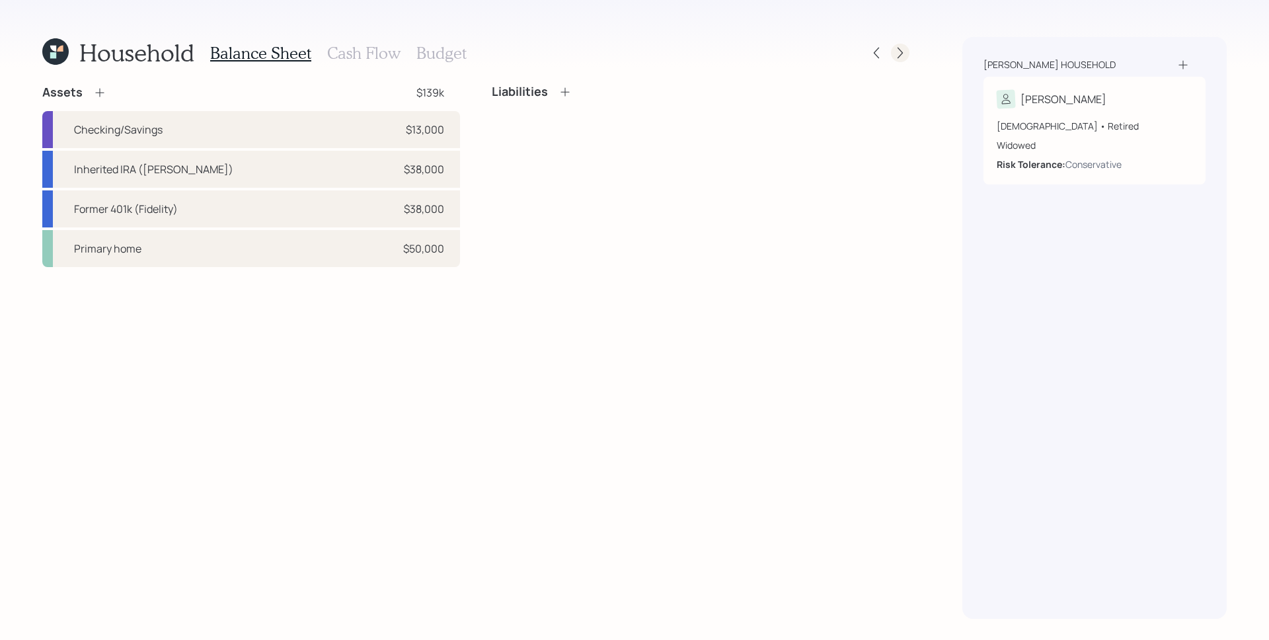
click at [898, 51] on icon at bounding box center [899, 52] width 13 height 13
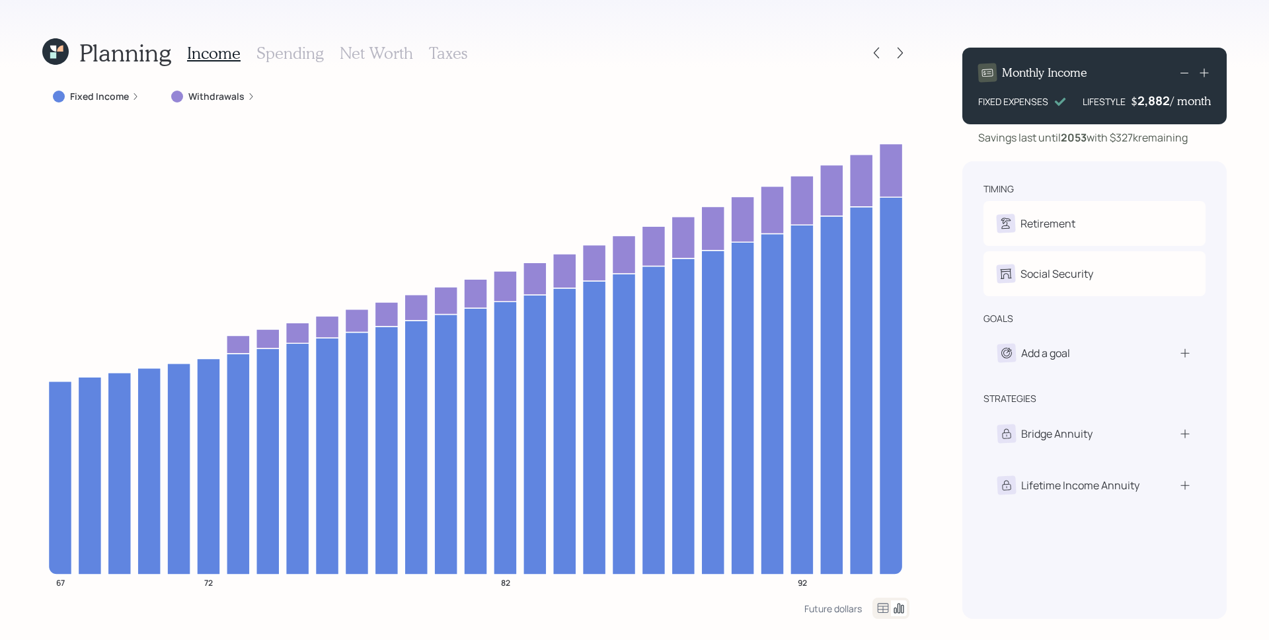
click at [134, 90] on div "Fixed Income" at bounding box center [96, 96] width 87 height 13
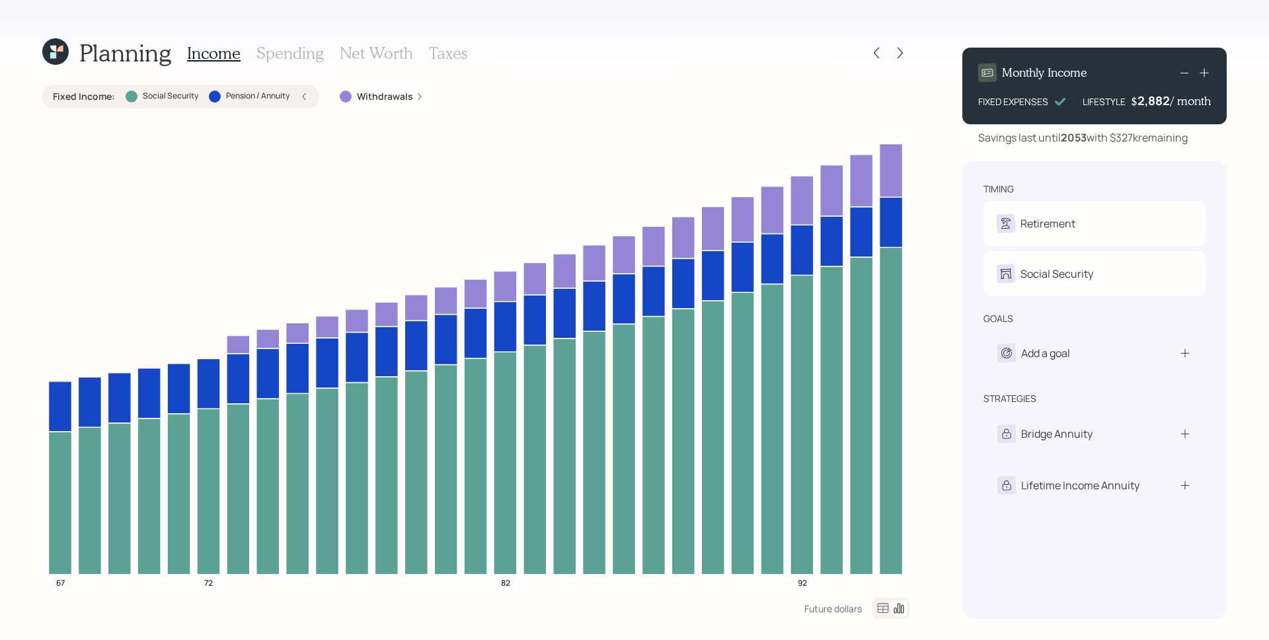
drag, startPoint x: 301, startPoint y: 58, endPoint x: 254, endPoint y: 71, distance: 48.7
click at [301, 58] on h3 "Spending" at bounding box center [289, 53] width 67 height 19
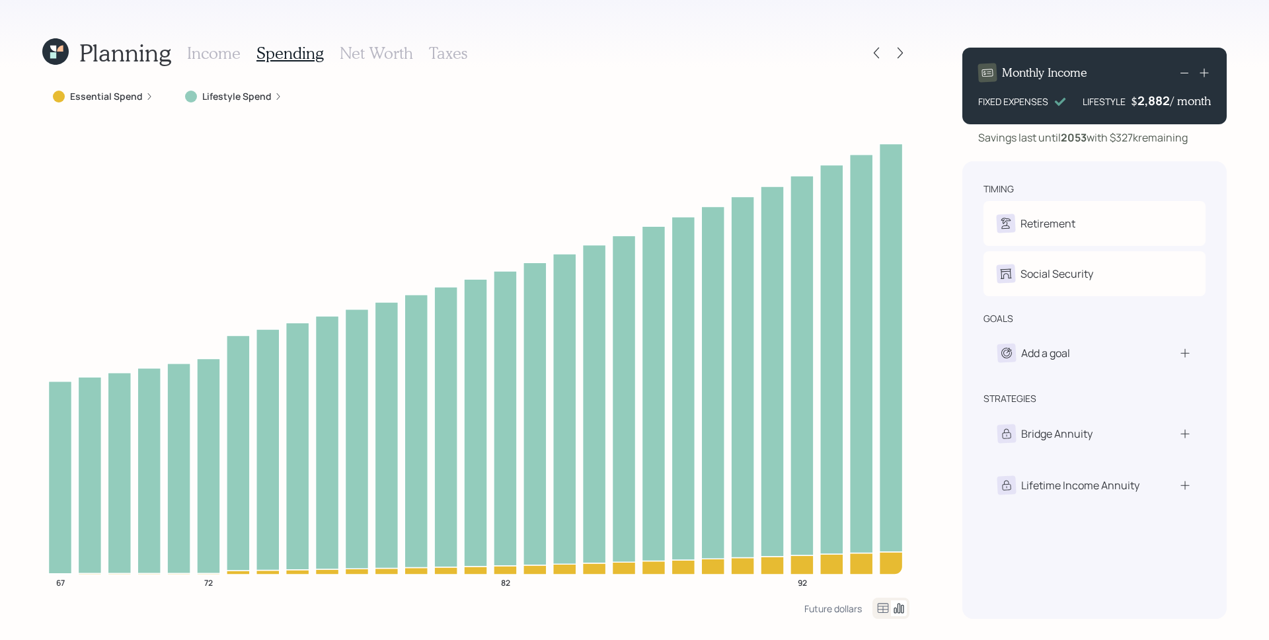
click at [147, 101] on div "Essential Spend" at bounding box center [103, 96] width 100 height 13
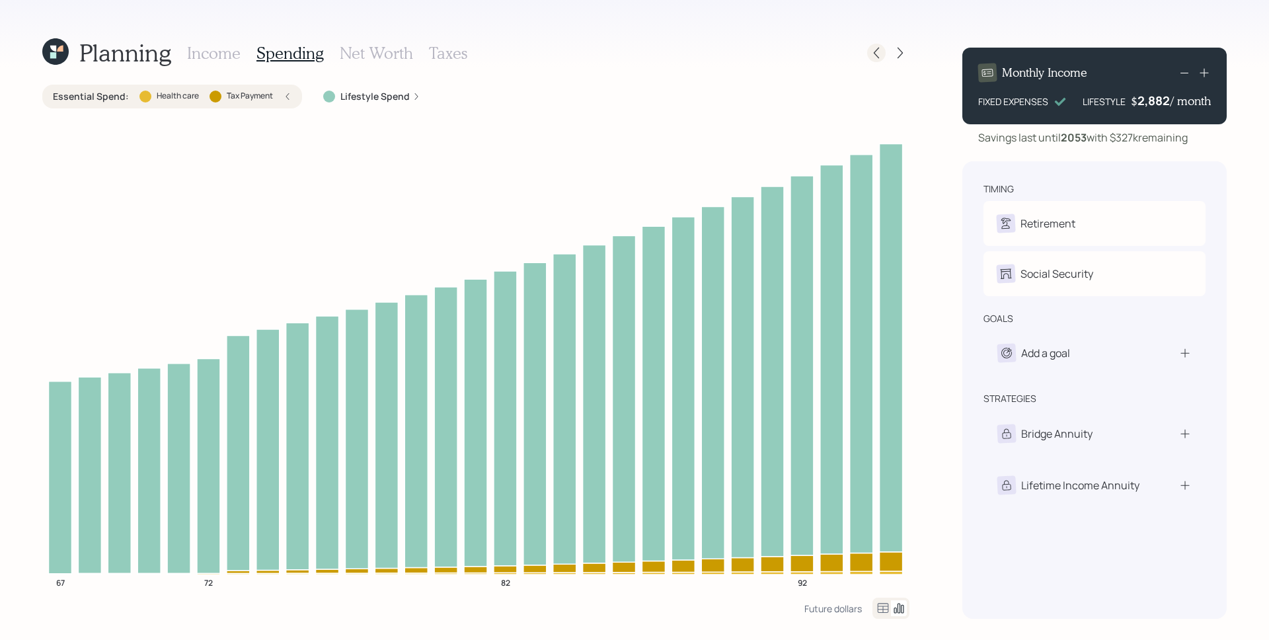
click at [876, 50] on icon at bounding box center [875, 53] width 5 height 11
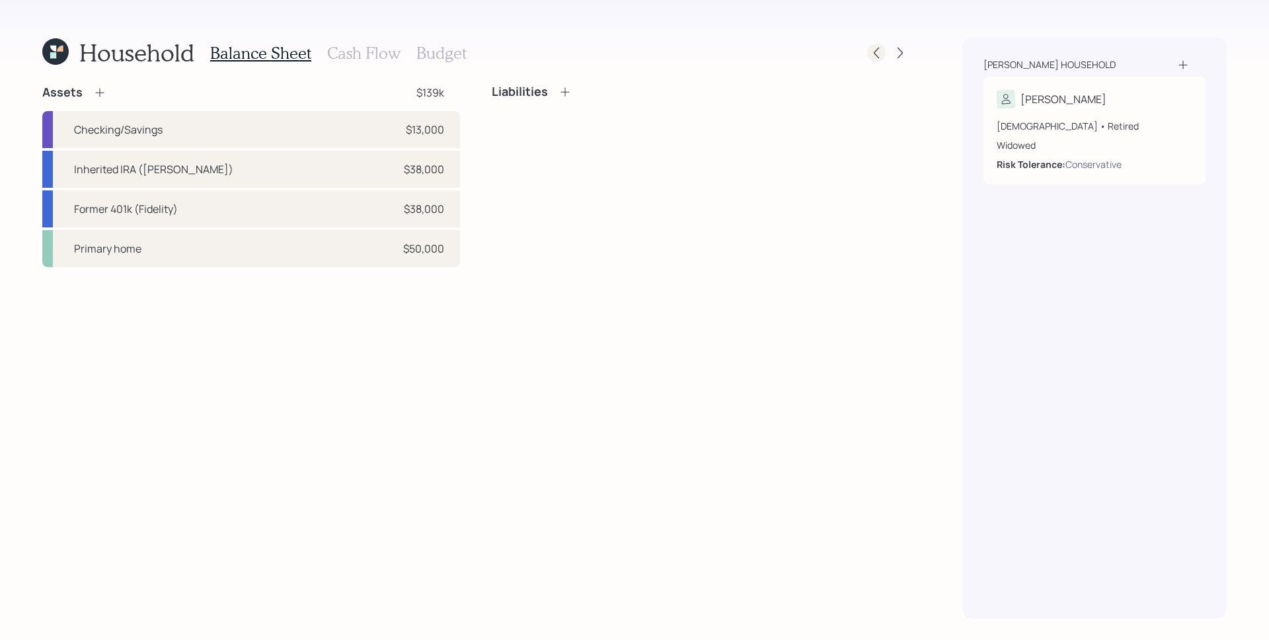
click at [882, 50] on icon at bounding box center [875, 52] width 13 height 13
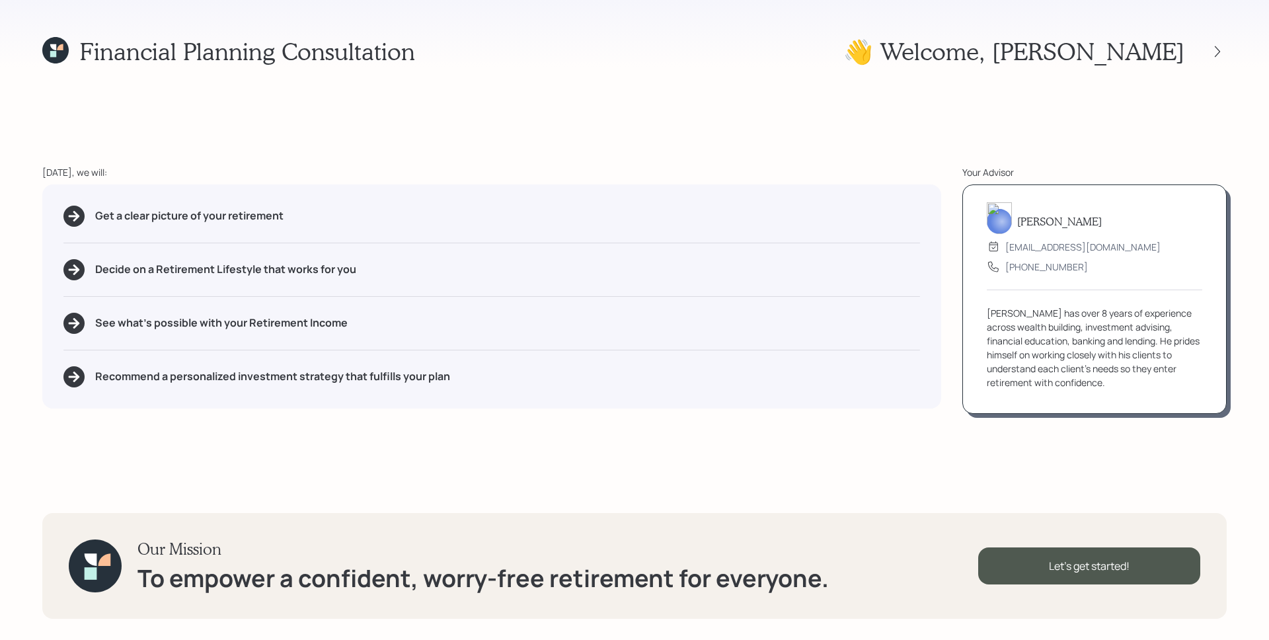
click at [55, 55] on icon at bounding box center [53, 54] width 6 height 6
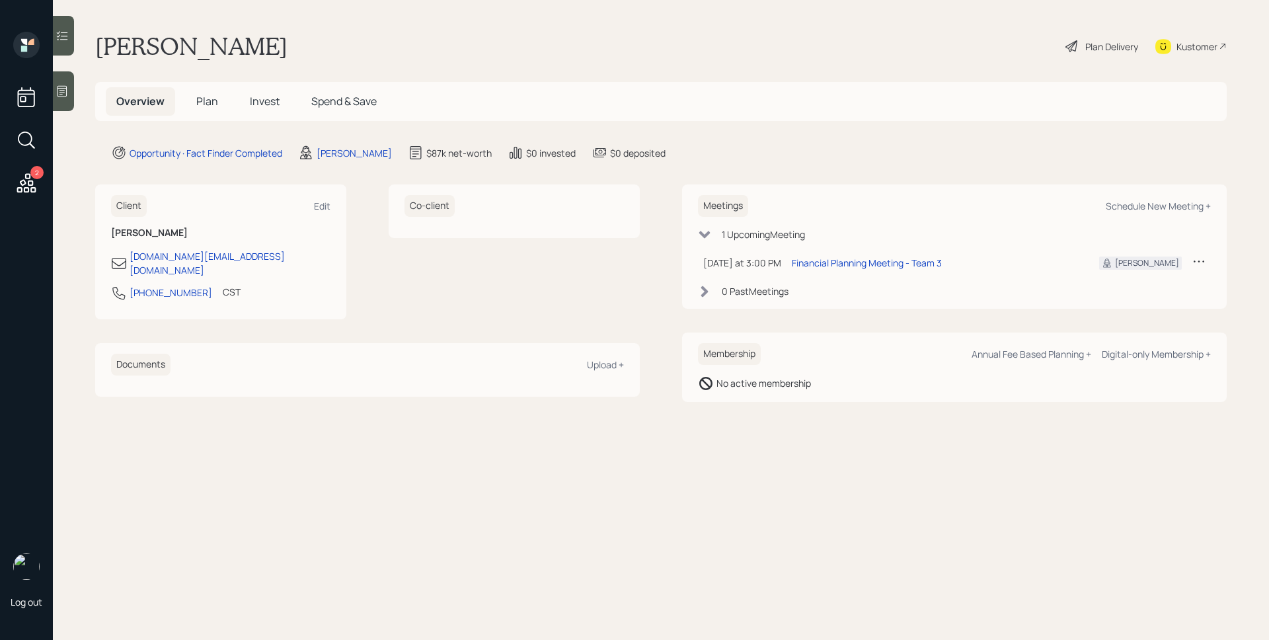
click at [200, 104] on span "Plan" at bounding box center [207, 101] width 22 height 15
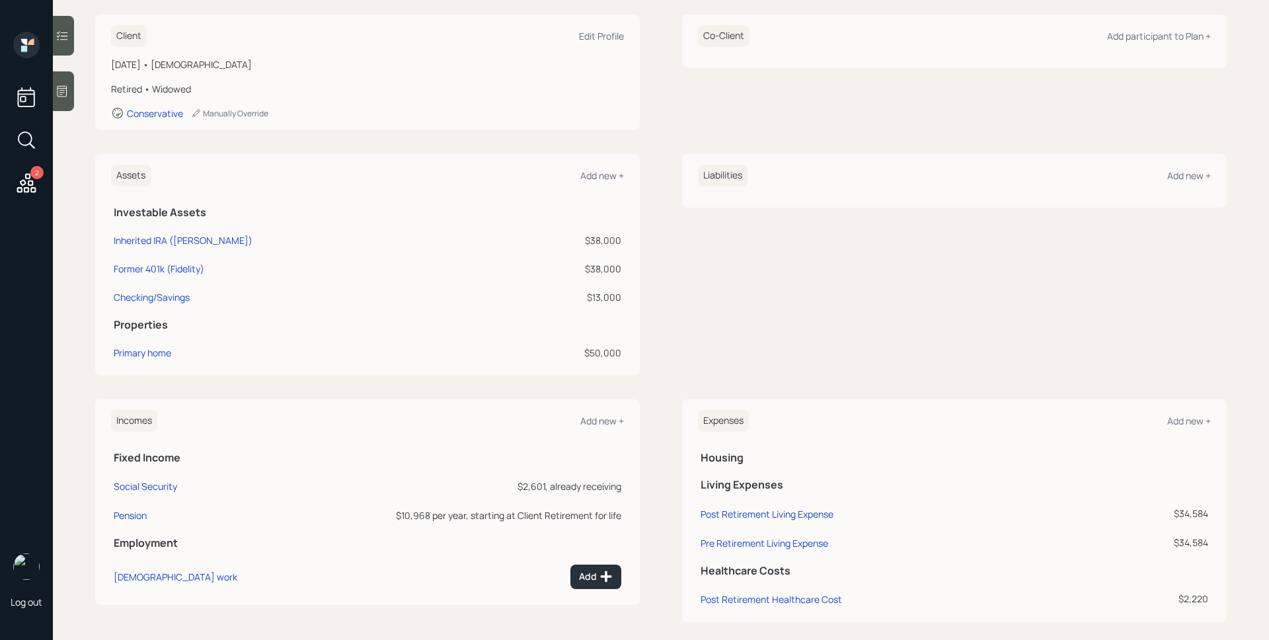
scroll to position [199, 0]
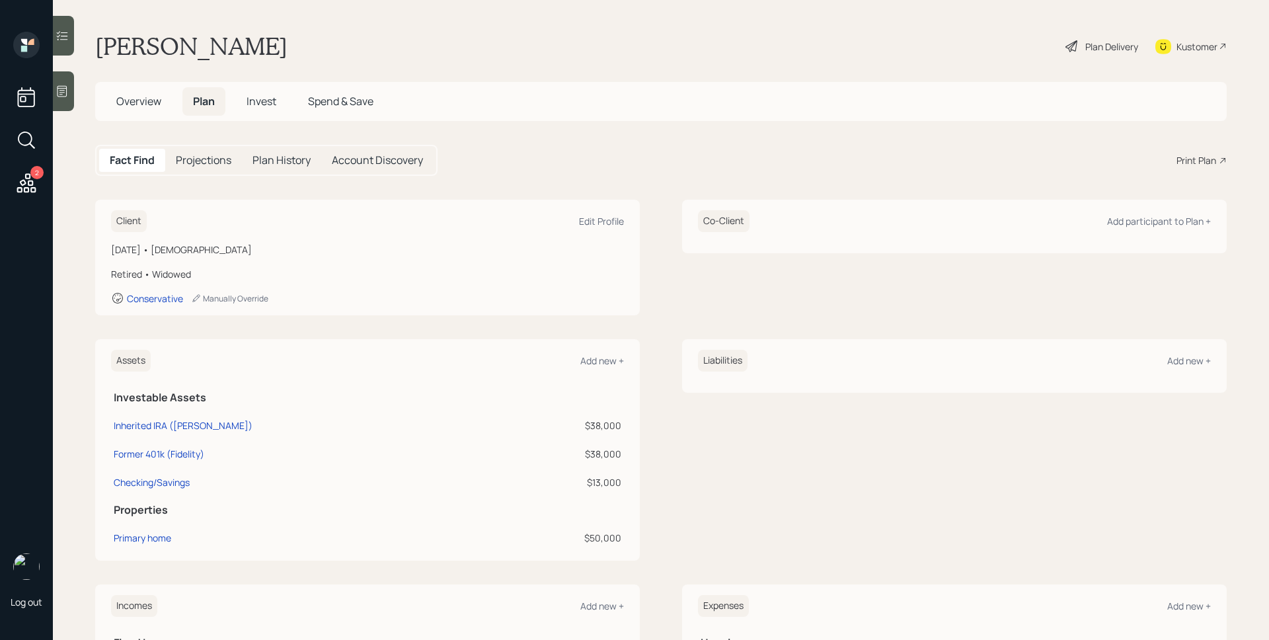
click at [1105, 40] on div "Plan Delivery" at bounding box center [1111, 47] width 53 height 14
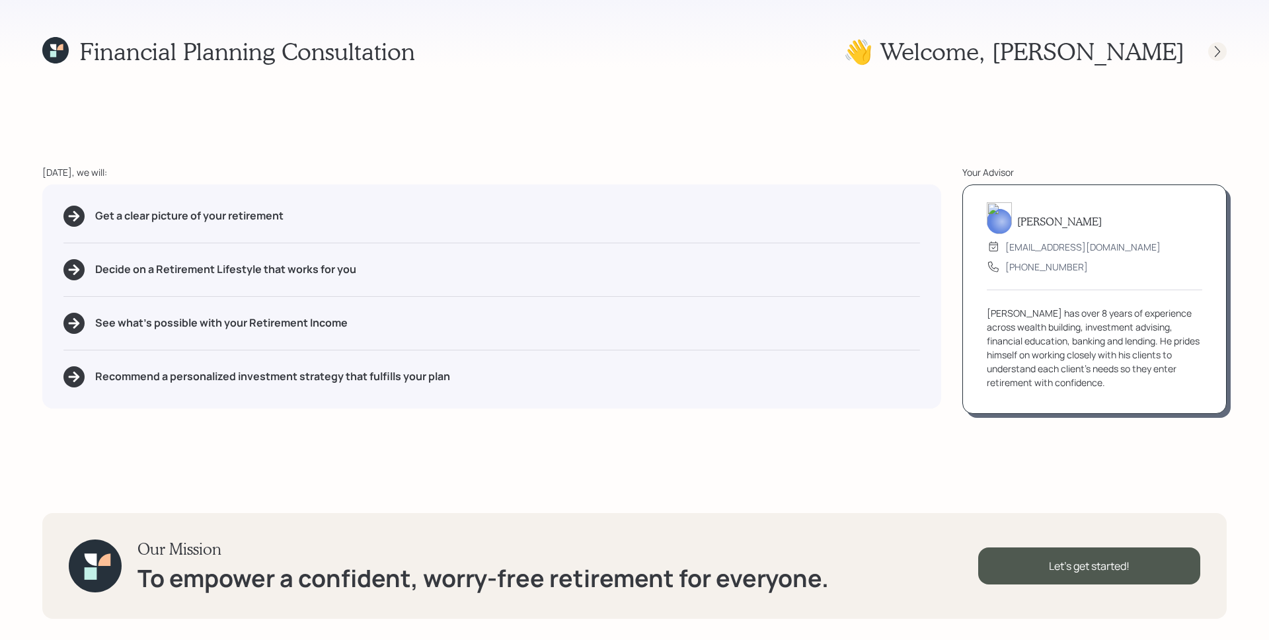
click at [1213, 52] on icon at bounding box center [1216, 51] width 13 height 13
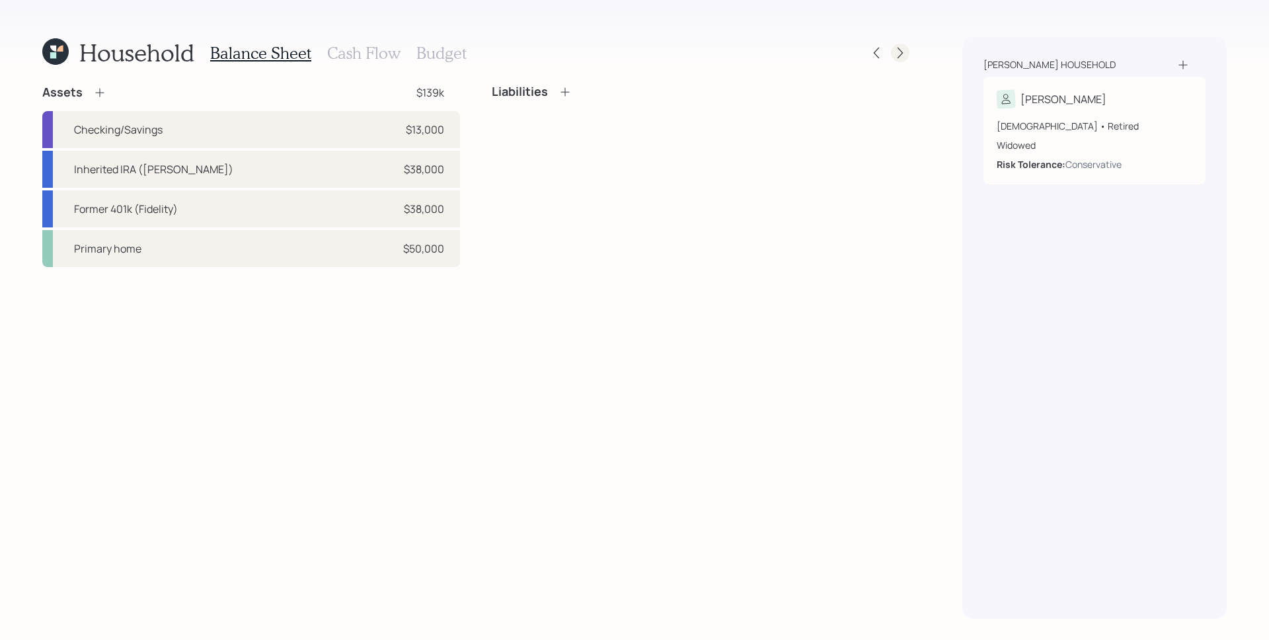
click at [905, 52] on icon at bounding box center [899, 52] width 13 height 13
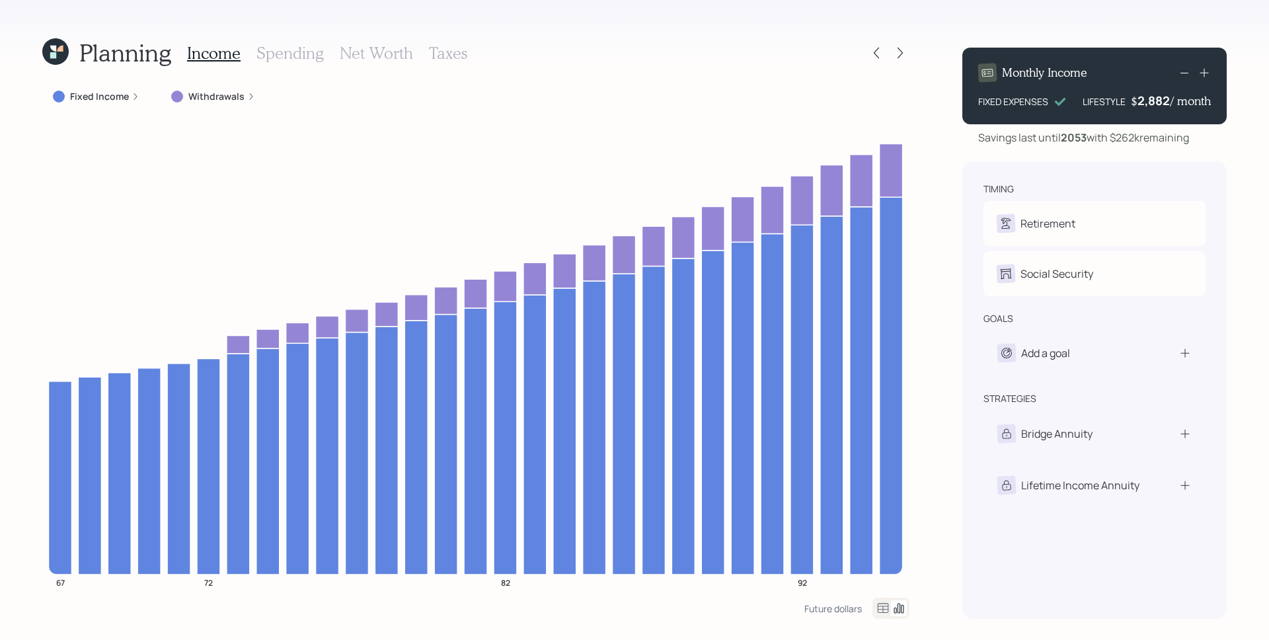
click at [303, 55] on h3 "Spending" at bounding box center [289, 53] width 67 height 19
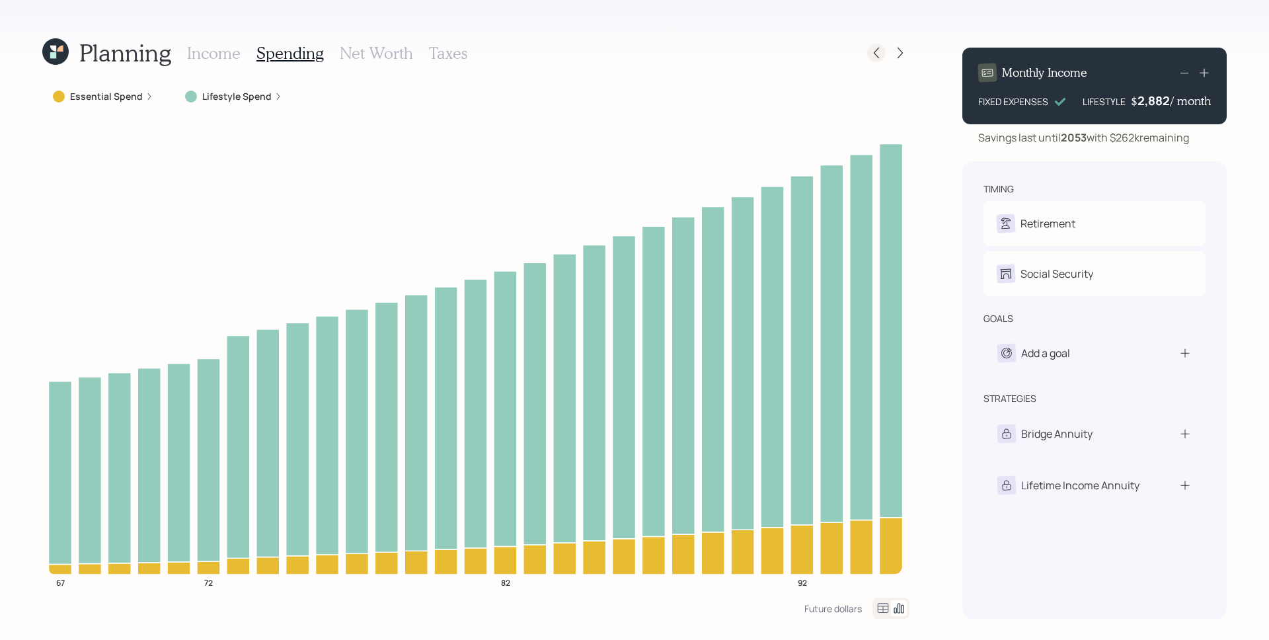
click at [879, 53] on icon at bounding box center [875, 52] width 13 height 13
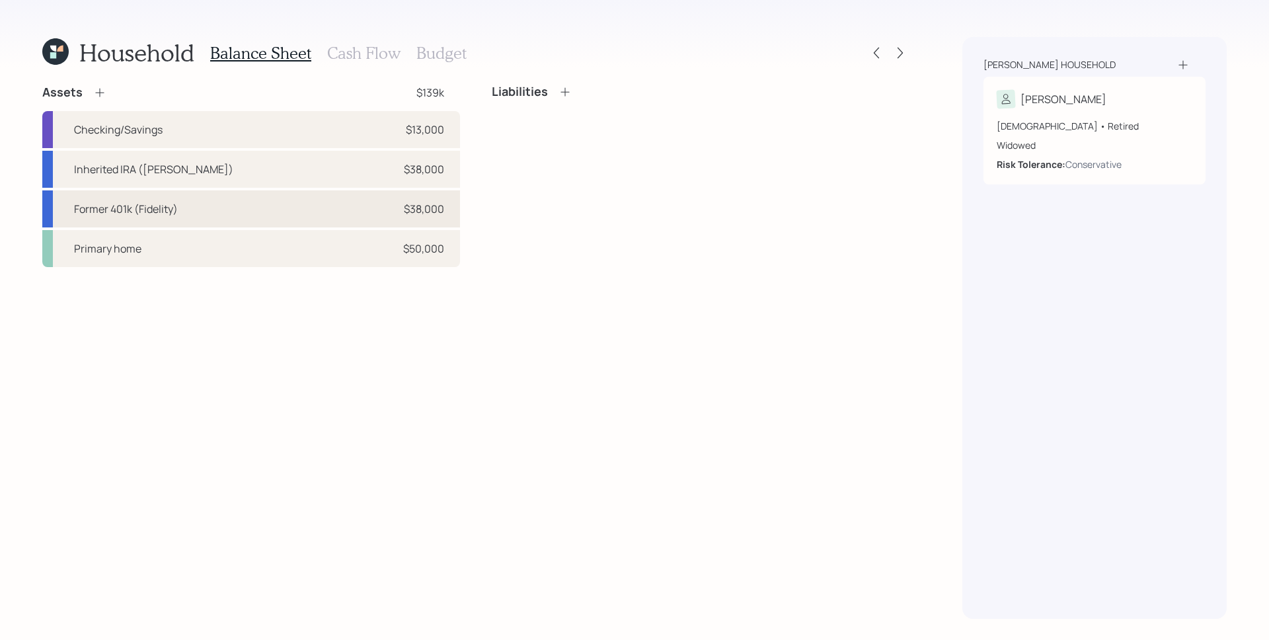
click at [262, 208] on div "Former 401k (Fidelity) $38,000" at bounding box center [251, 208] width 418 height 37
select select "ira"
select select "balanced"
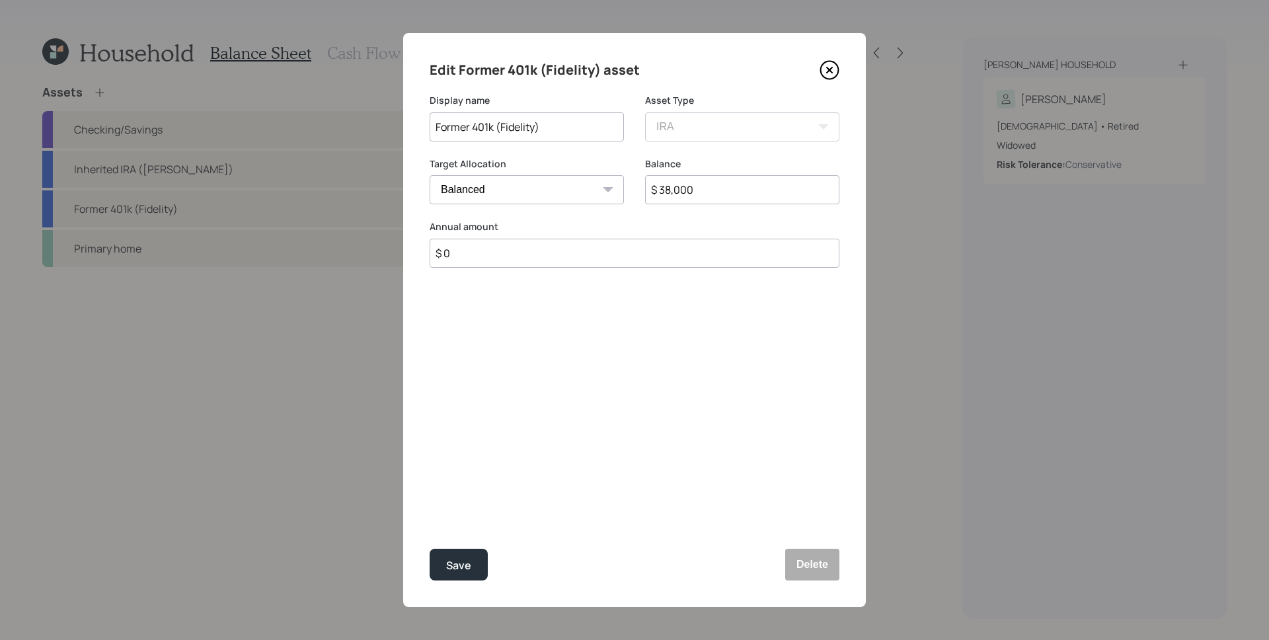
click at [534, 132] on input "Former 401k (Fidelity)" at bounding box center [526, 126] width 194 height 29
click at [821, 570] on button "Delete" at bounding box center [812, 564] width 54 height 32
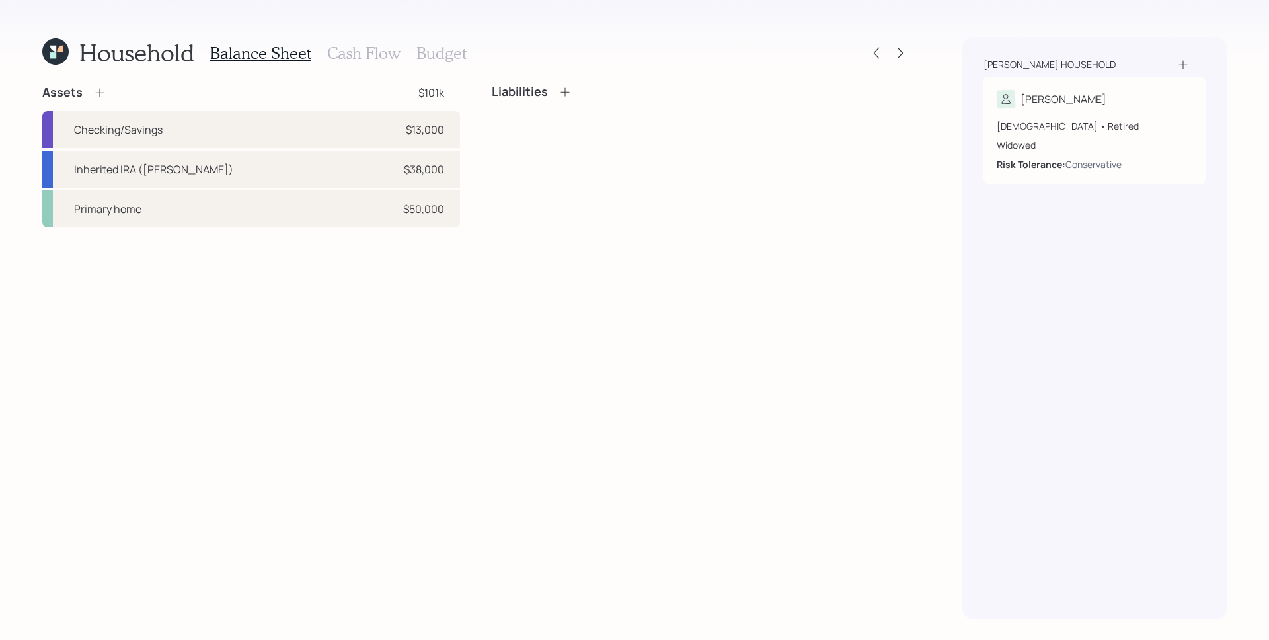
click at [100, 93] on icon at bounding box center [99, 92] width 13 height 13
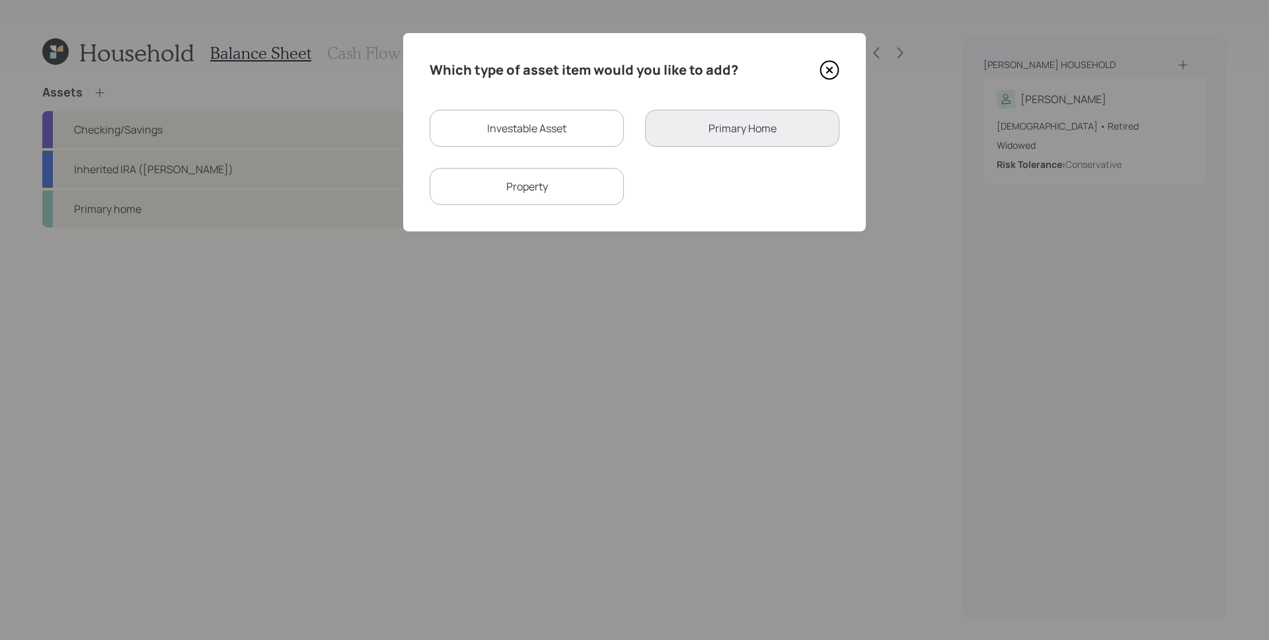
click at [542, 131] on div "Investable Asset" at bounding box center [526, 128] width 194 height 37
select select "taxable"
select select "balanced"
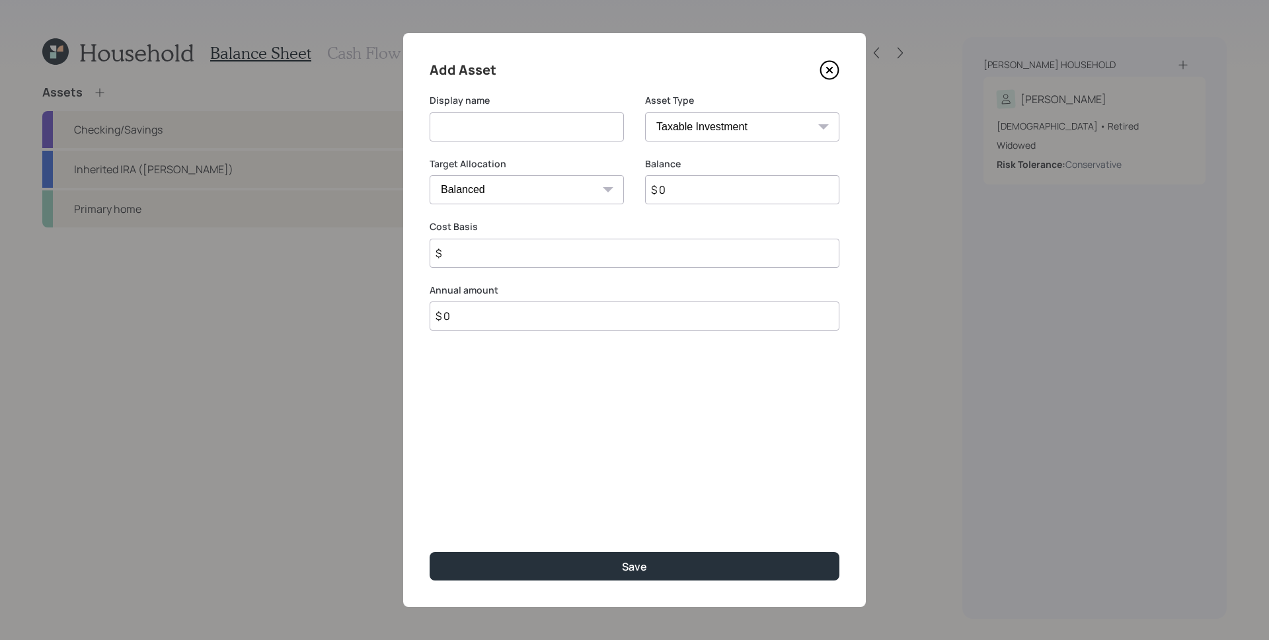
click at [546, 133] on input at bounding box center [526, 126] width 194 height 29
paste input "Former 401k (Fidelity)"
type input "Former 401k (Fidelity)"
click at [737, 133] on select "SEP [PERSON_NAME] IRA 401(k) [PERSON_NAME] 401(k) 403(b) [PERSON_NAME] 403(b) 4…" at bounding box center [742, 126] width 194 height 29
select select "roth_ira"
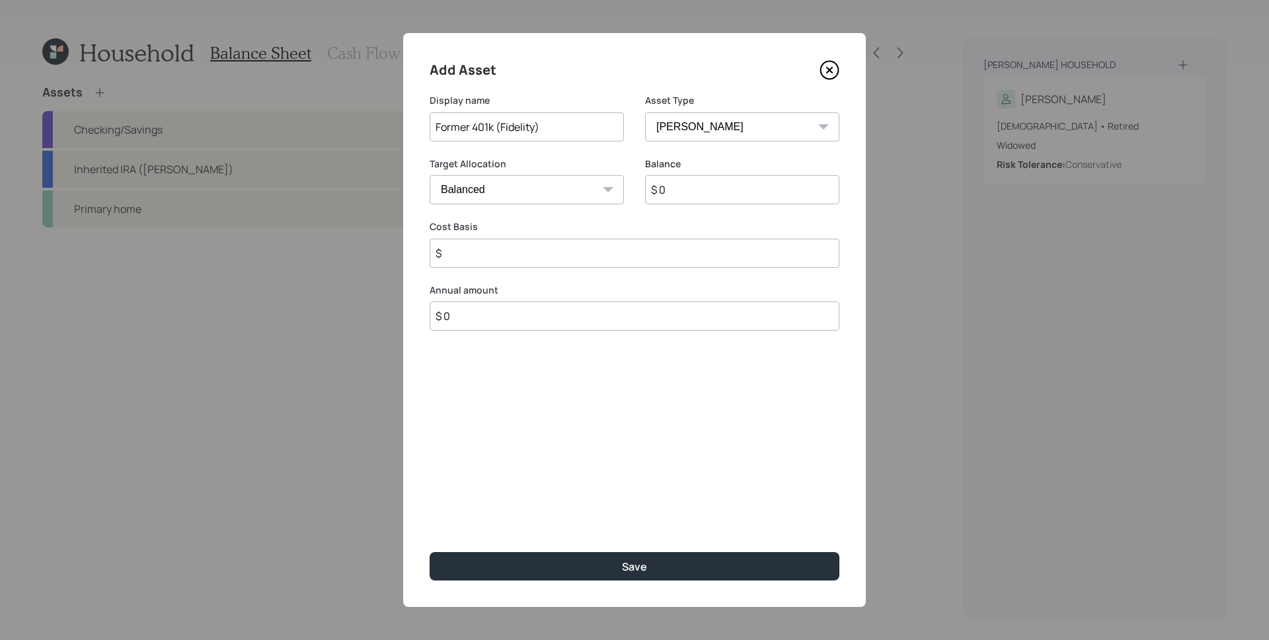
click at [645, 112] on select "SEP [PERSON_NAME] IRA 401(k) [PERSON_NAME] 401(k) 403(b) [PERSON_NAME] 403(b) 4…" at bounding box center [742, 126] width 194 height 29
type input "$"
click at [709, 192] on input "$ 0" at bounding box center [742, 189] width 194 height 29
click at [710, 191] on input "$ 0" at bounding box center [742, 189] width 194 height 29
type input "$ 38,000"
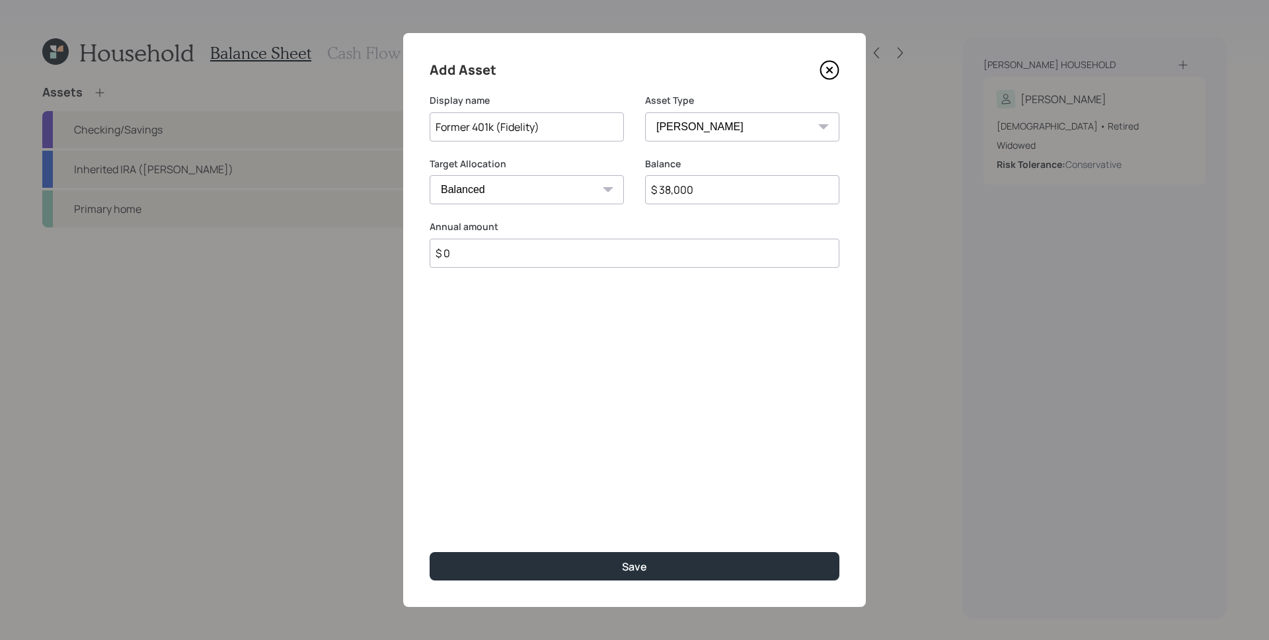
type input "$ 0"
click at [429, 552] on button "Save" at bounding box center [634, 566] width 410 height 28
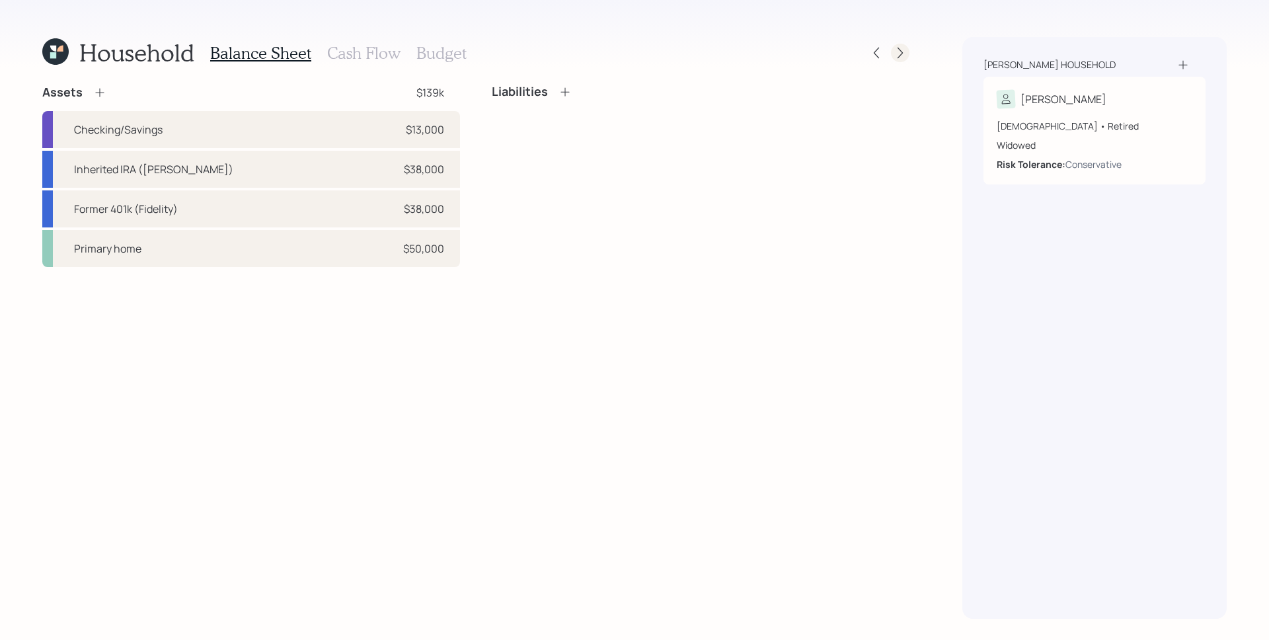
click at [901, 52] on icon at bounding box center [899, 52] width 13 height 13
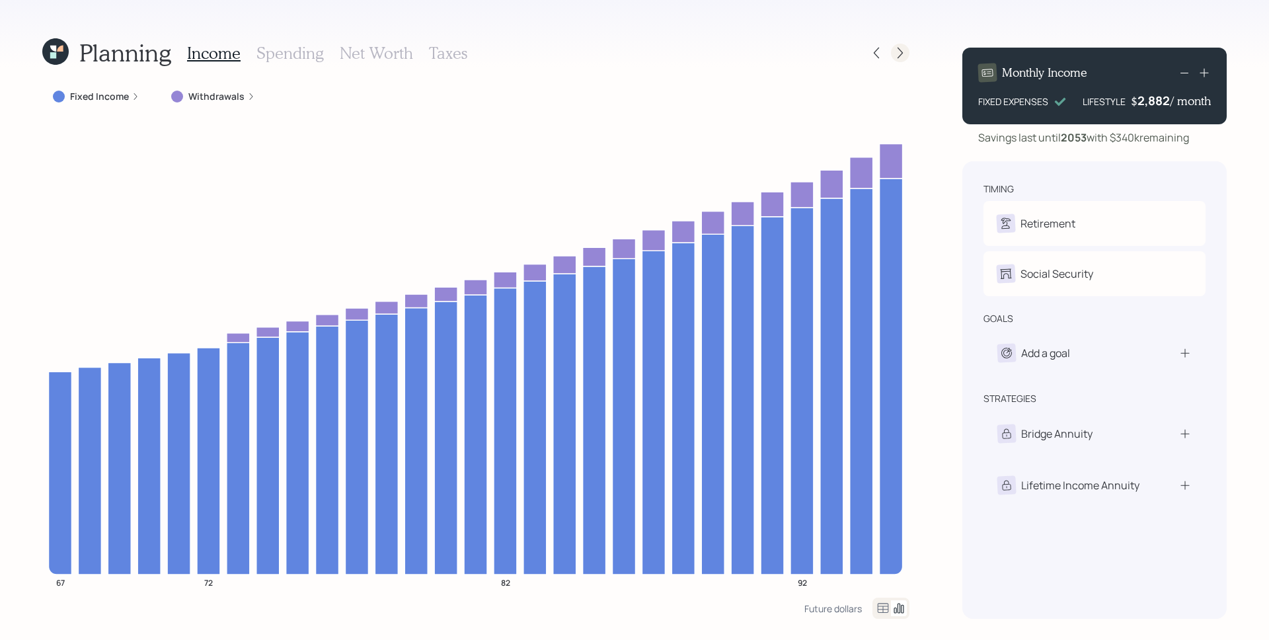
click at [894, 55] on icon at bounding box center [899, 52] width 13 height 13
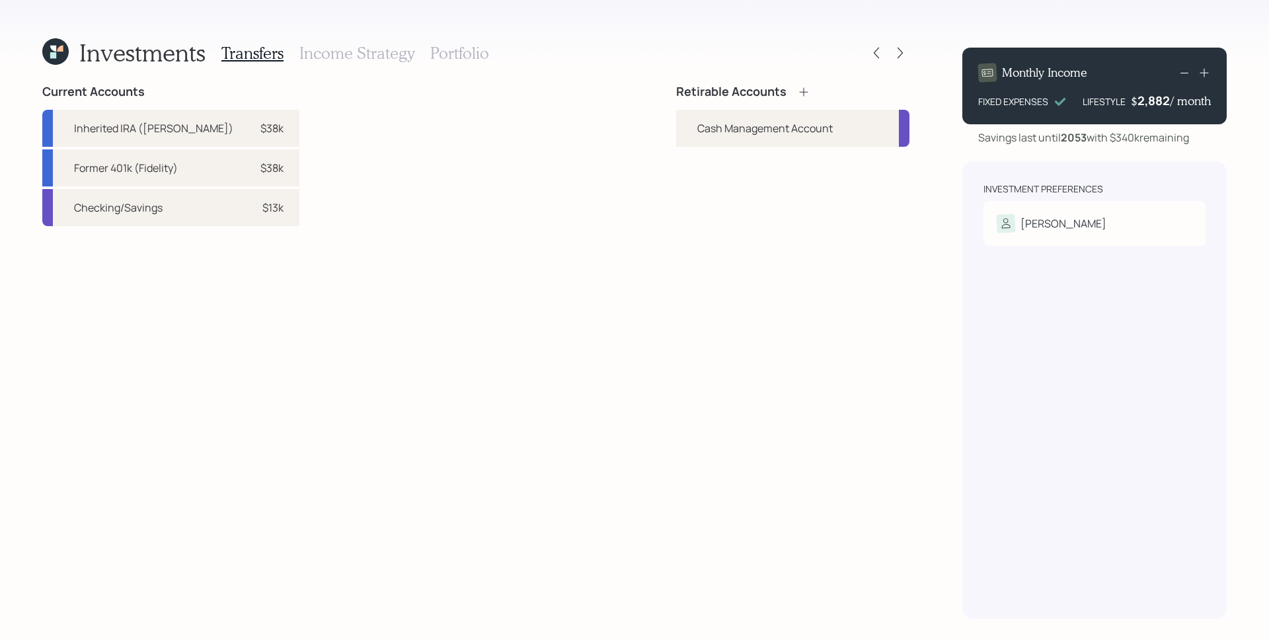
click at [806, 91] on icon at bounding box center [803, 91] width 13 height 13
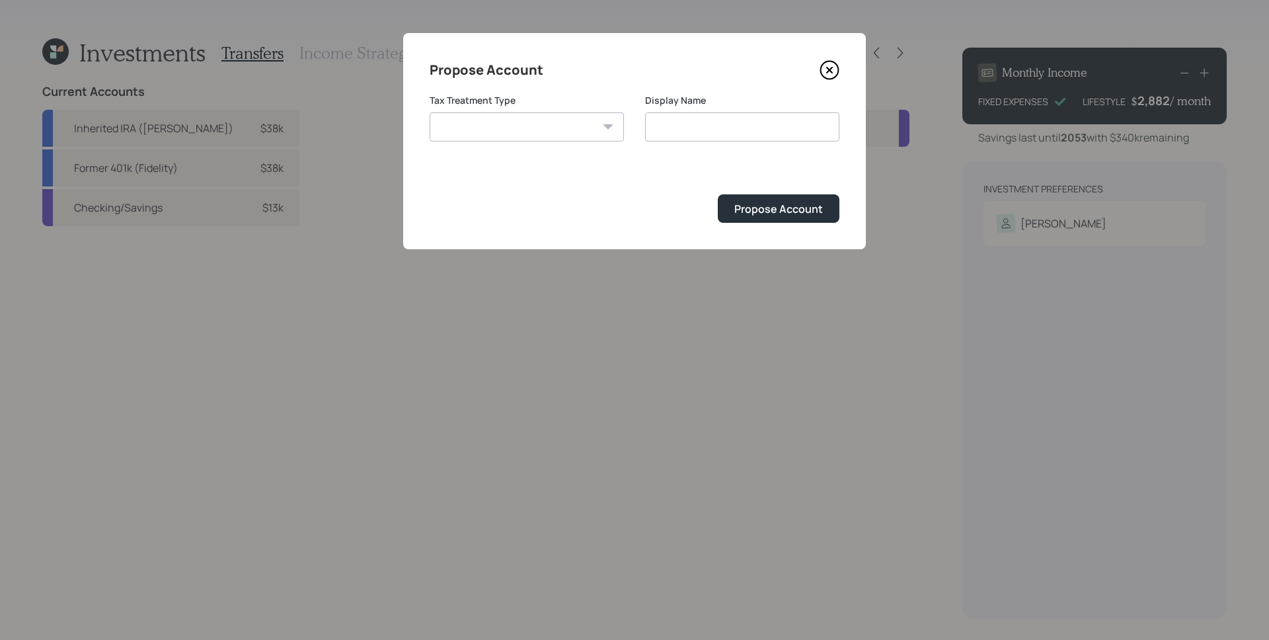
click at [508, 112] on select "[PERSON_NAME] Taxable Traditional" at bounding box center [526, 126] width 194 height 29
select select "traditional"
click at [429, 112] on select "[PERSON_NAME] Taxable Traditional" at bounding box center [526, 126] width 194 height 29
click at [720, 118] on input "Traditional" at bounding box center [742, 126] width 194 height 29
click at [723, 129] on input "Traditional" at bounding box center [742, 126] width 194 height 29
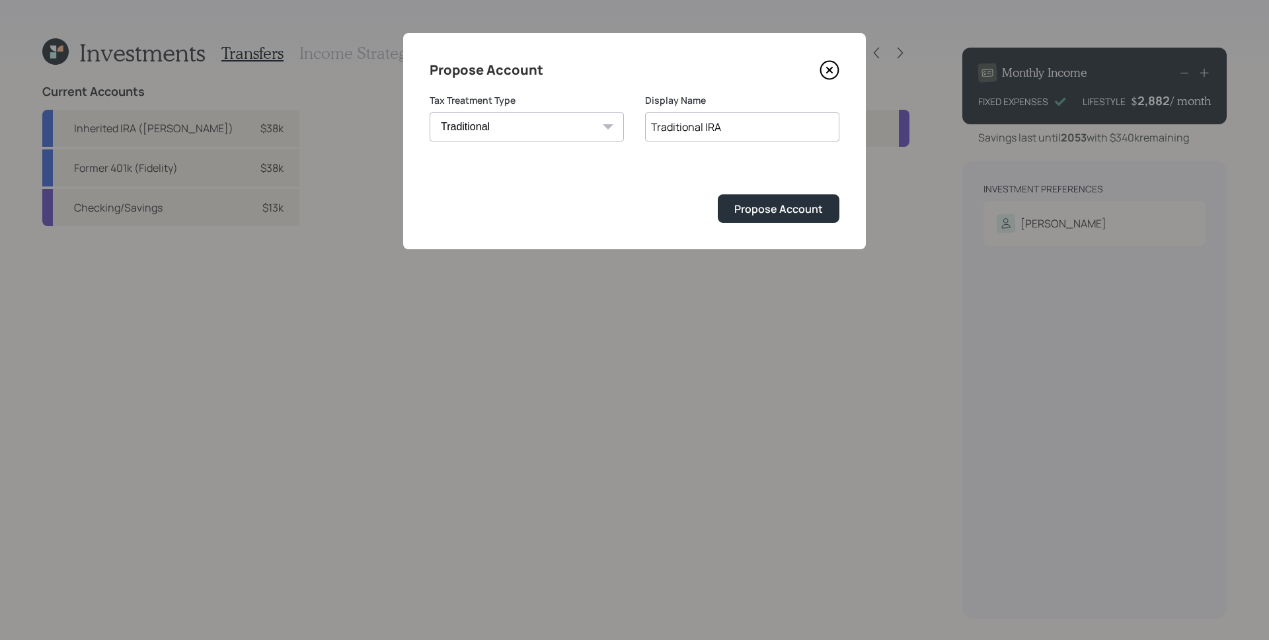
type input "Traditional IRA"
click at [718, 194] on button "Propose Account" at bounding box center [779, 208] width 122 height 28
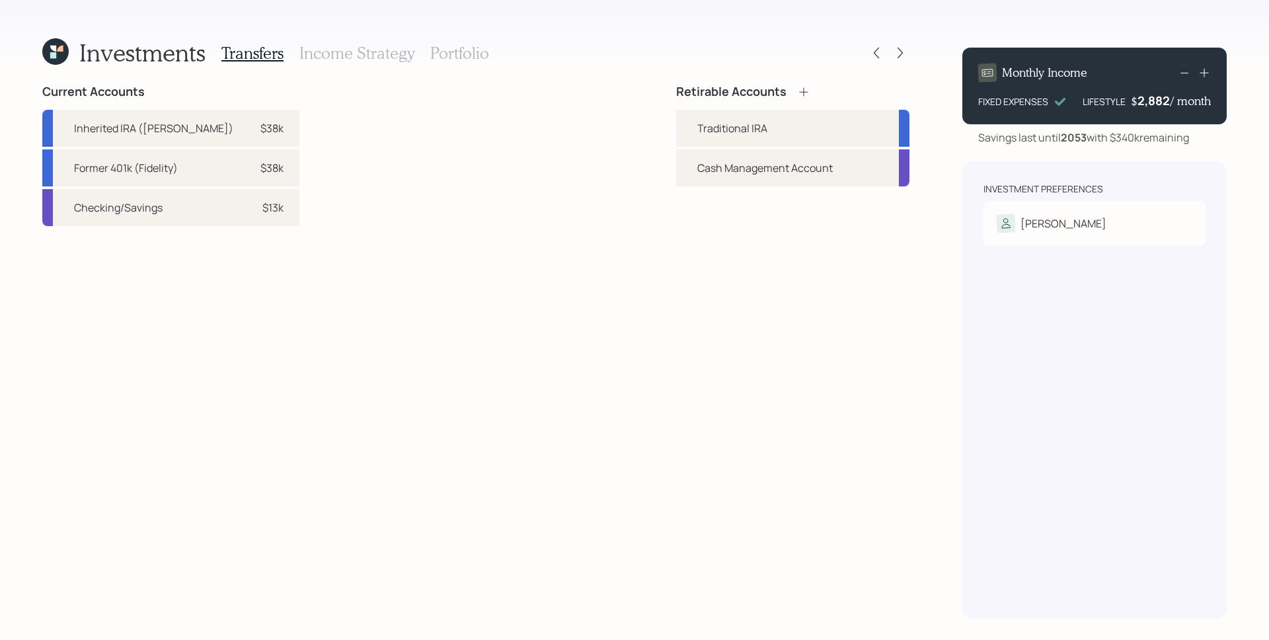
click at [805, 87] on icon at bounding box center [803, 91] width 13 height 13
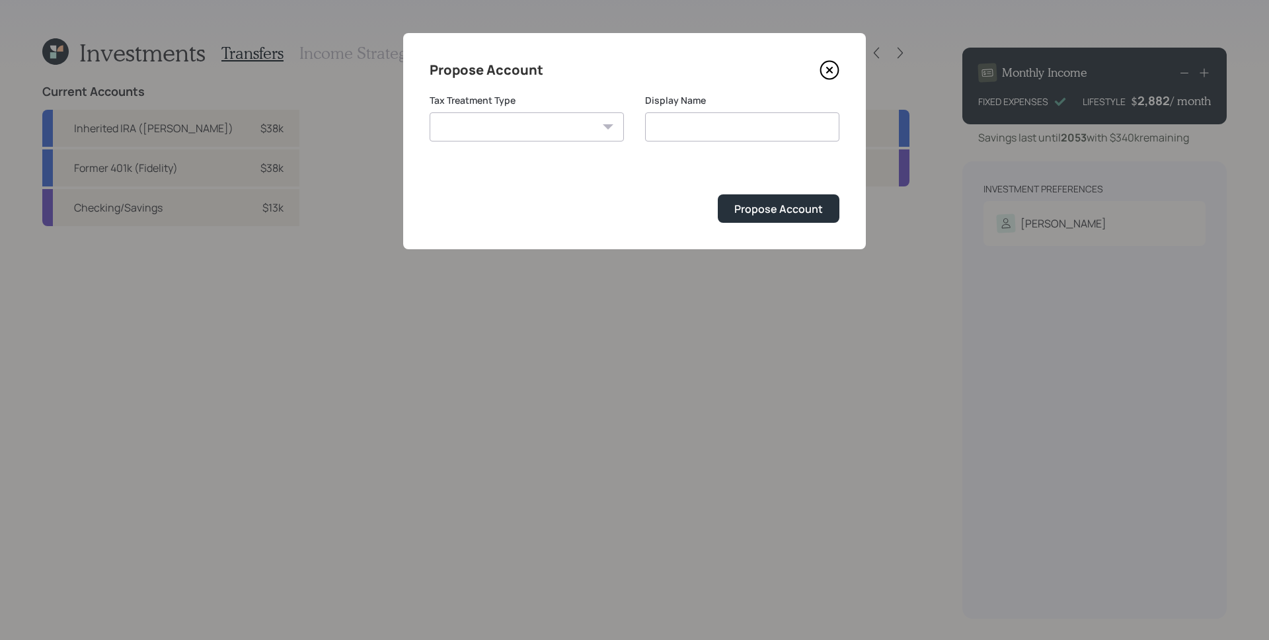
click at [531, 132] on select "[PERSON_NAME] Taxable Traditional" at bounding box center [526, 126] width 194 height 29
select select "[PERSON_NAME]"
click at [429, 112] on select "[PERSON_NAME] Taxable Traditional" at bounding box center [526, 126] width 194 height 29
click at [755, 128] on input "[PERSON_NAME]" at bounding box center [742, 126] width 194 height 29
type input "[PERSON_NAME]"
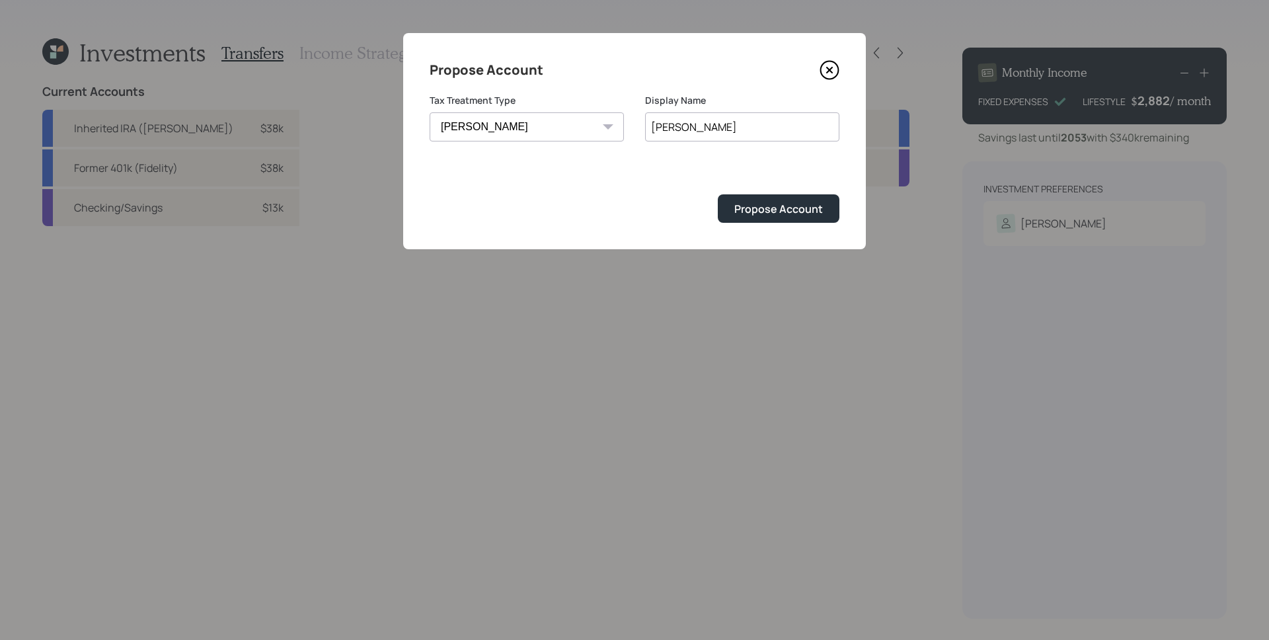
click at [718, 194] on button "Propose Account" at bounding box center [779, 208] width 122 height 28
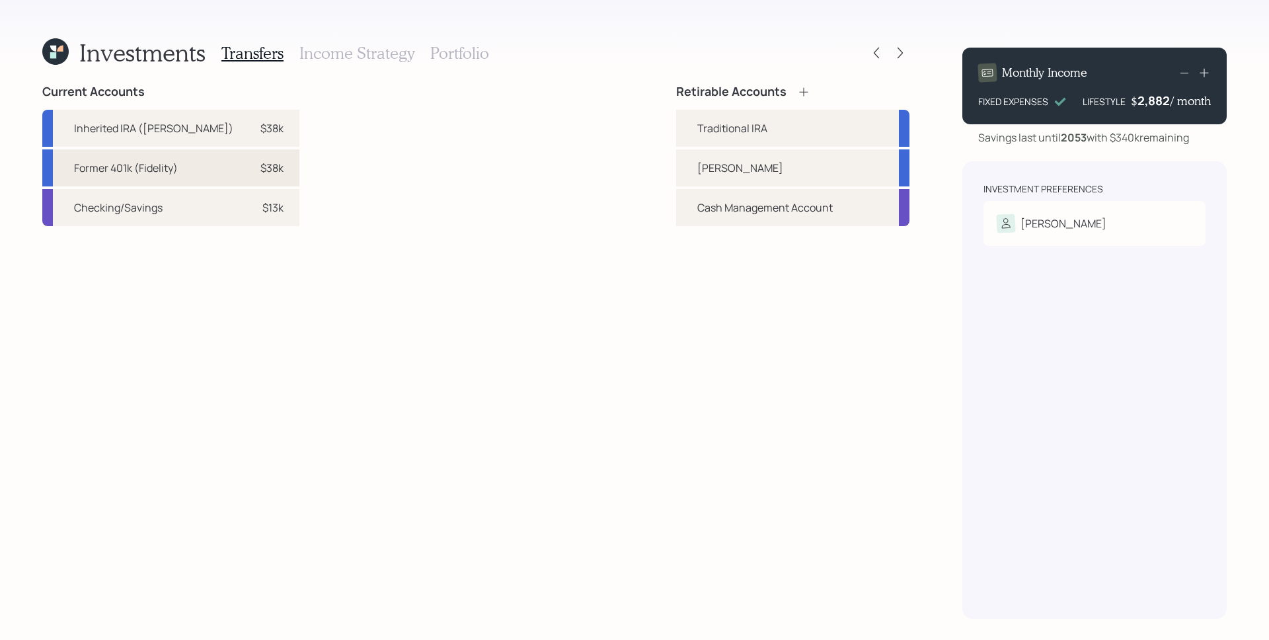
click at [244, 169] on div "$38k" at bounding box center [264, 168] width 40 height 16
click at [756, 168] on div "[PERSON_NAME]" at bounding box center [792, 167] width 233 height 37
select select "168272f1-33d5-4d22-90c1-b103d3af98b7"
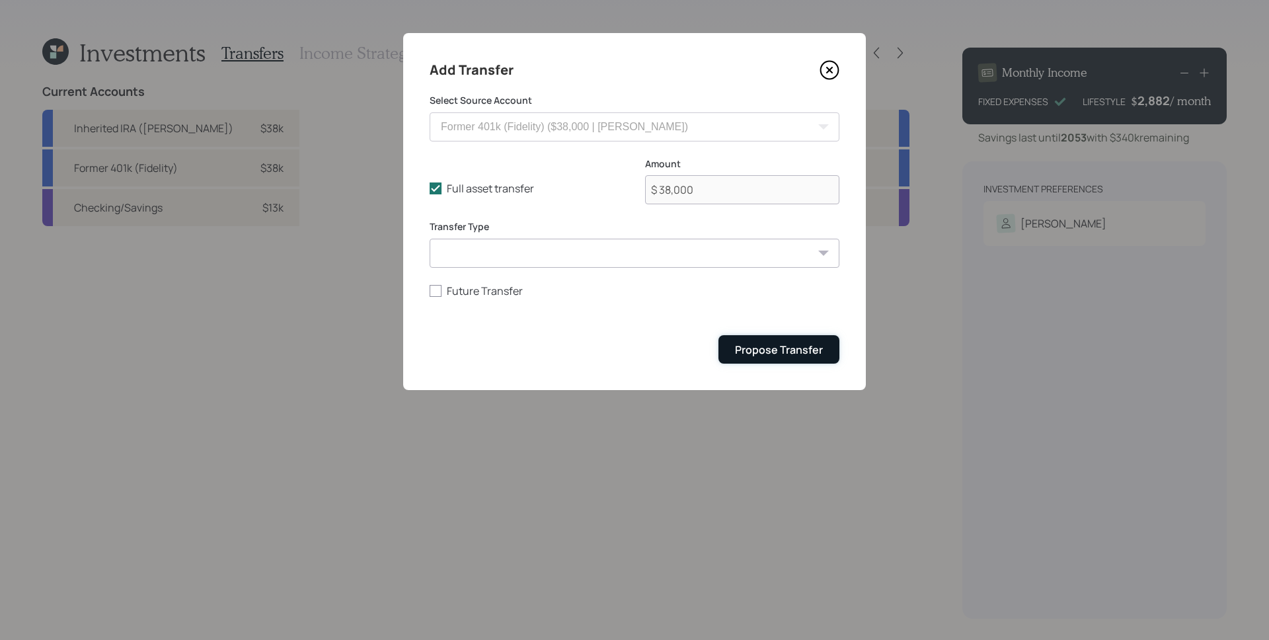
click at [757, 350] on div "Propose Transfer" at bounding box center [779, 349] width 88 height 15
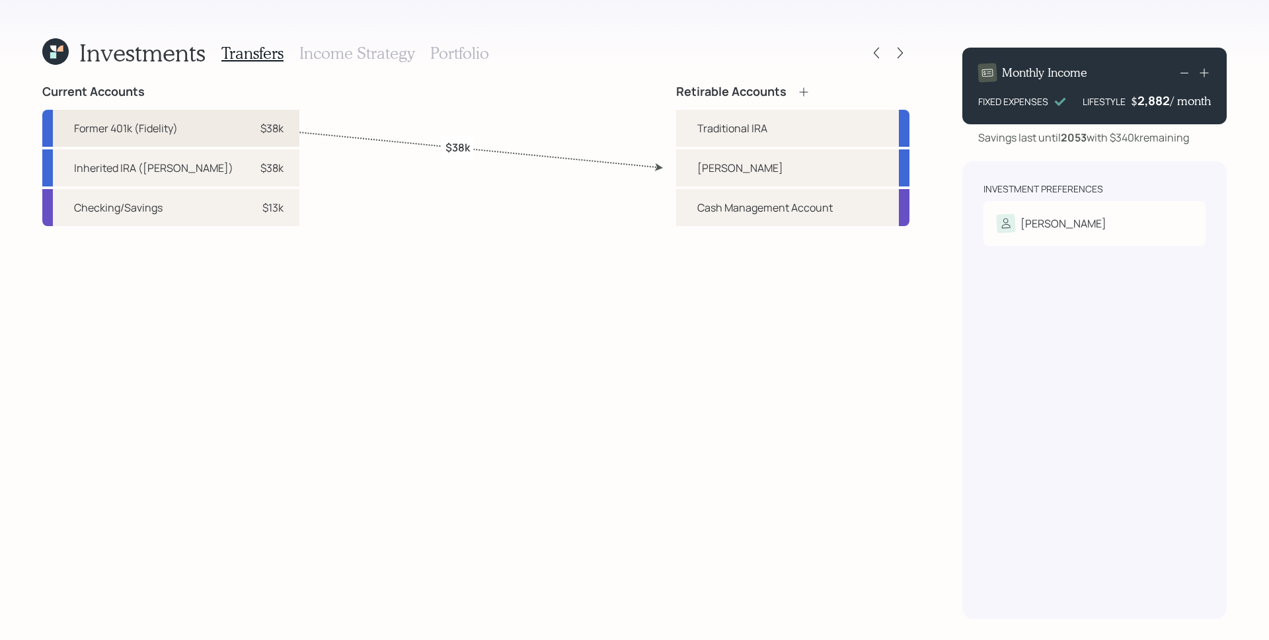
click at [244, 128] on div "$38k" at bounding box center [264, 128] width 40 height 16
click at [305, 173] on div "Current Accounts Former 401k (Fidelity) $38k Inherited IRA ([PERSON_NAME]) $38k…" at bounding box center [475, 352] width 867 height 534
click at [260, 173] on div "$38k" at bounding box center [271, 168] width 23 height 16
click at [726, 128] on div "Traditional IRA" at bounding box center [732, 128] width 70 height 16
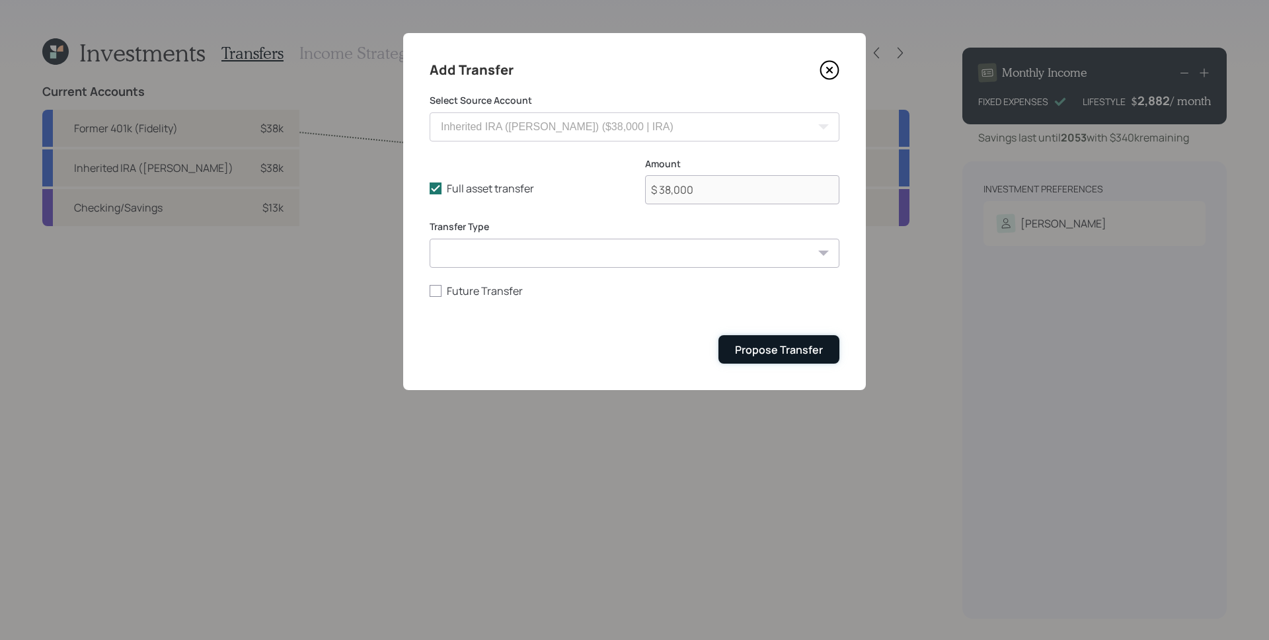
click at [811, 350] on div "Propose Transfer" at bounding box center [779, 349] width 88 height 15
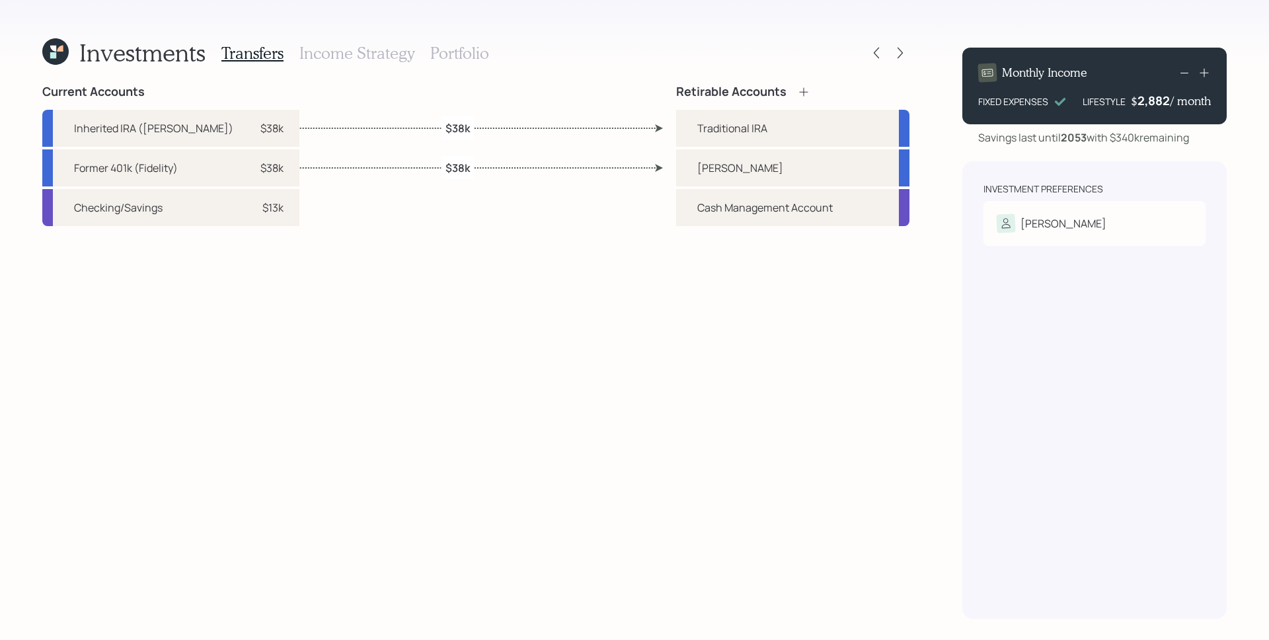
click at [351, 59] on h3 "Income Strategy" at bounding box center [356, 53] width 115 height 19
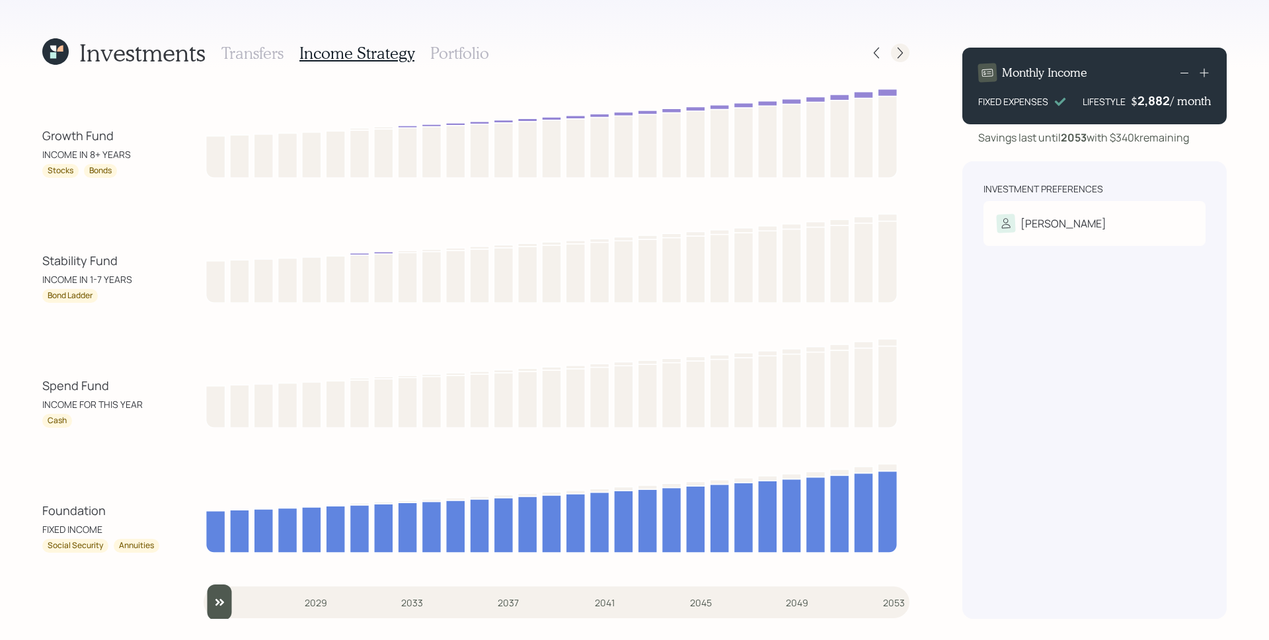
click at [901, 50] on icon at bounding box center [899, 52] width 13 height 13
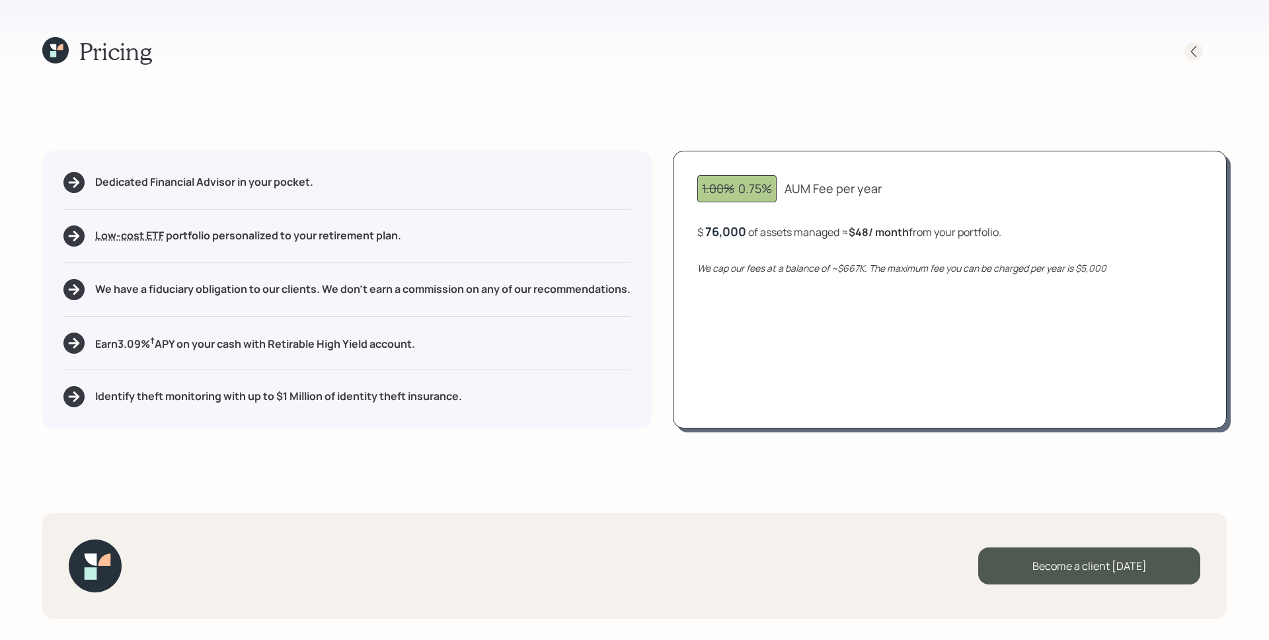
click at [1188, 52] on icon at bounding box center [1193, 51] width 13 height 13
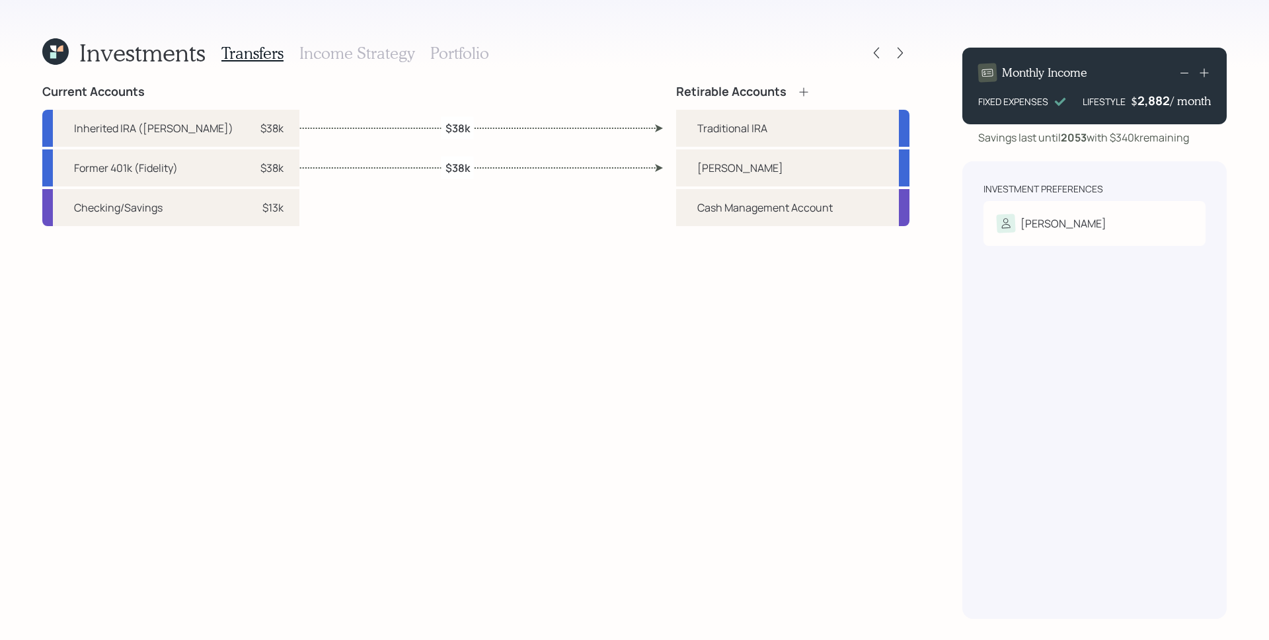
click at [468, 38] on div "Transfers Income Strategy Portfolio" at bounding box center [355, 53] width 268 height 32
click at [469, 48] on h3 "Portfolio" at bounding box center [459, 53] width 59 height 19
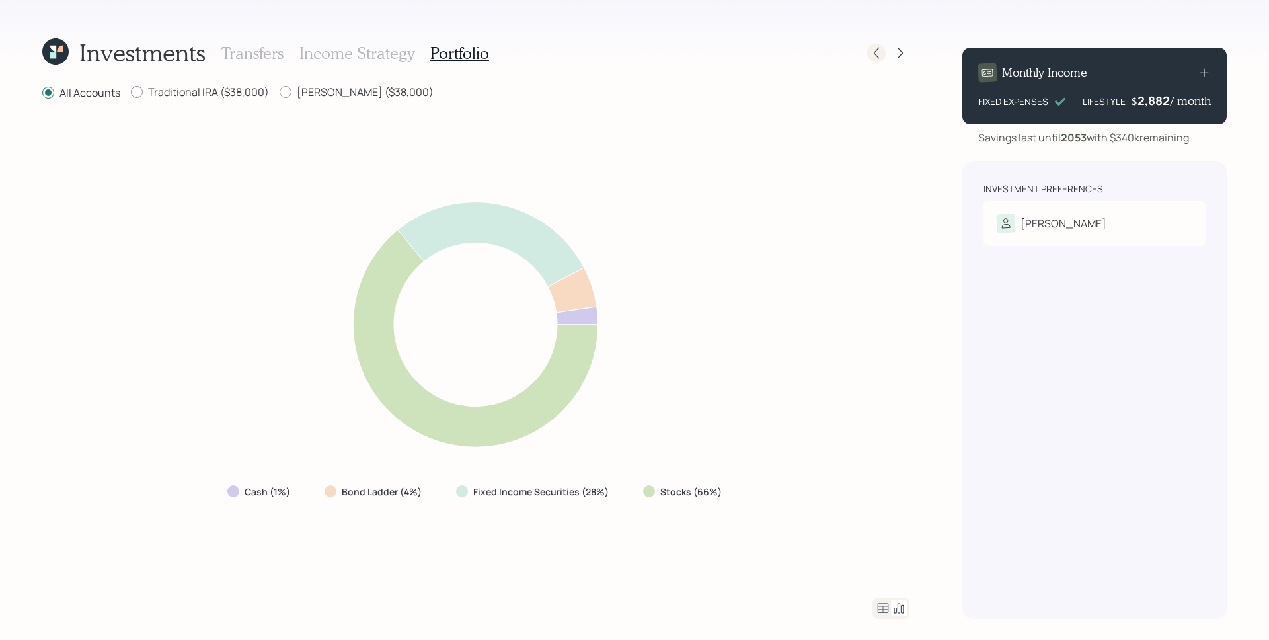
click at [870, 50] on icon at bounding box center [875, 52] width 13 height 13
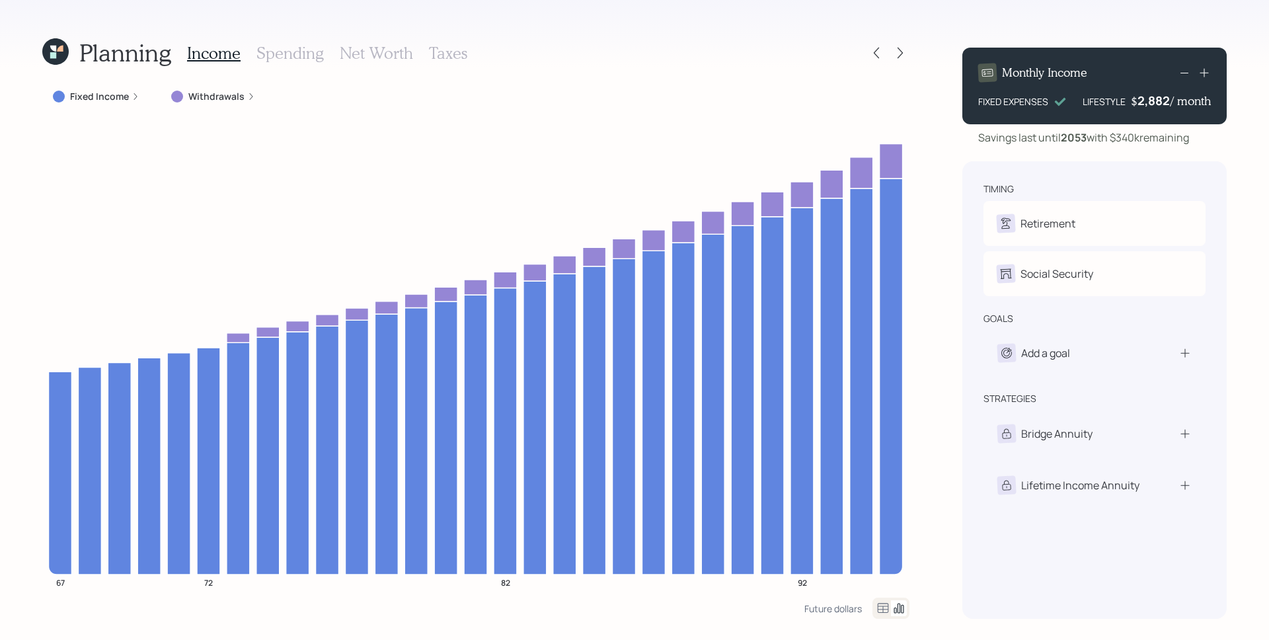
click at [239, 93] on label "Withdrawals" at bounding box center [216, 96] width 56 height 13
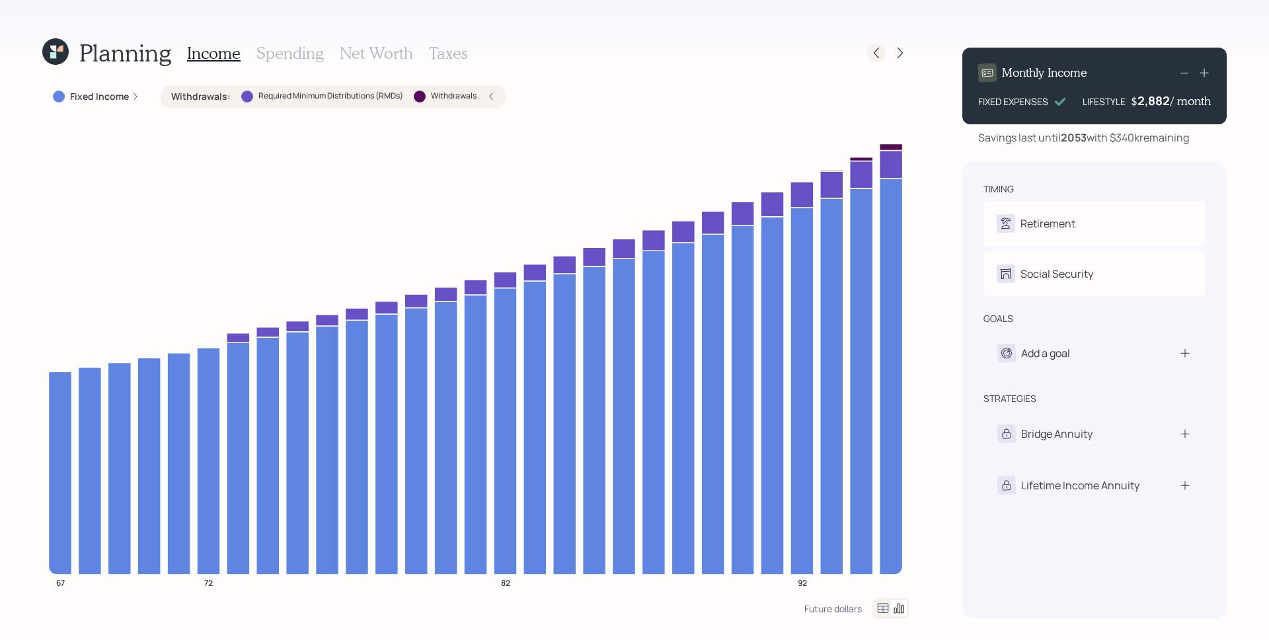
click at [872, 50] on icon at bounding box center [875, 52] width 13 height 13
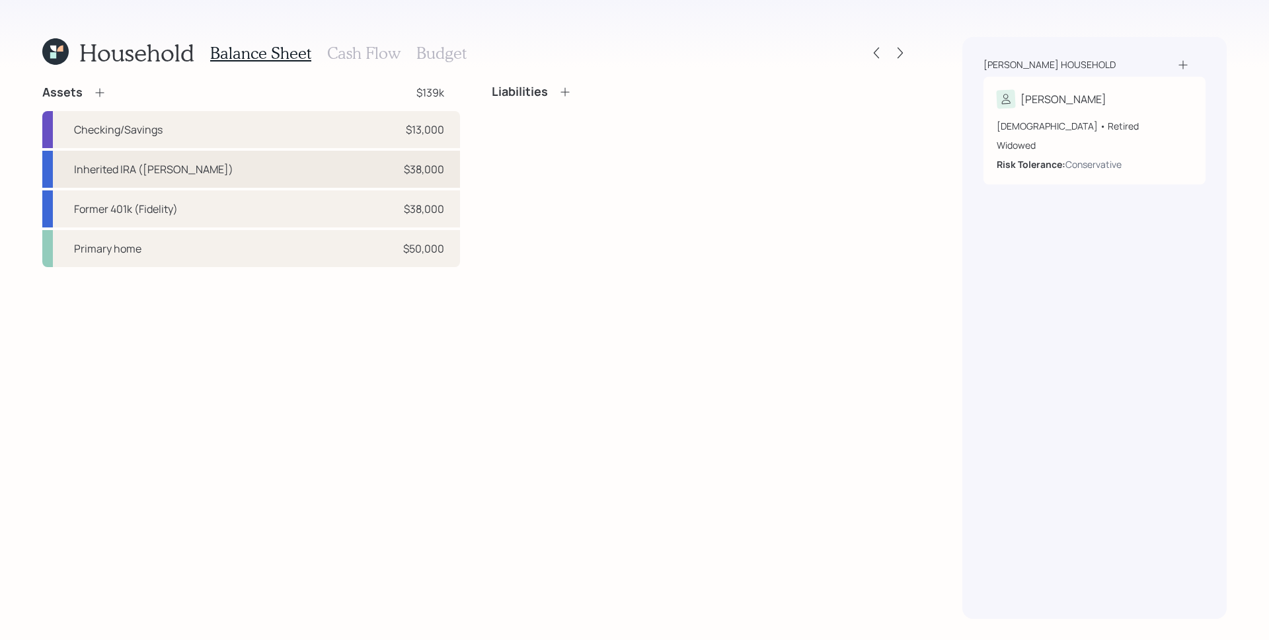
click at [306, 162] on div "Inherited IRA ([PERSON_NAME]) $38,000" at bounding box center [251, 169] width 418 height 37
select select "ira"
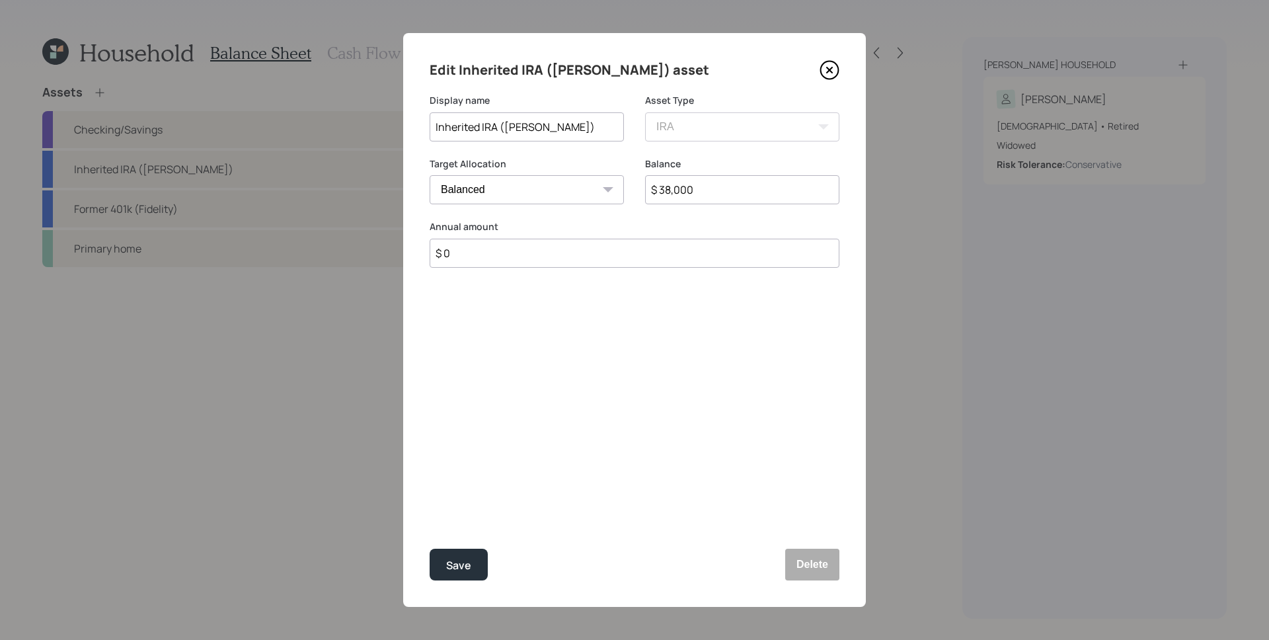
click at [583, 191] on select "Cash Conservative Balanced Aggressive" at bounding box center [526, 189] width 194 height 29
select select "uninvested"
click at [429, 175] on select "Cash Conservative Balanced Aggressive" at bounding box center [526, 189] width 194 height 29
click at [462, 568] on div "Save" at bounding box center [458, 565] width 25 height 18
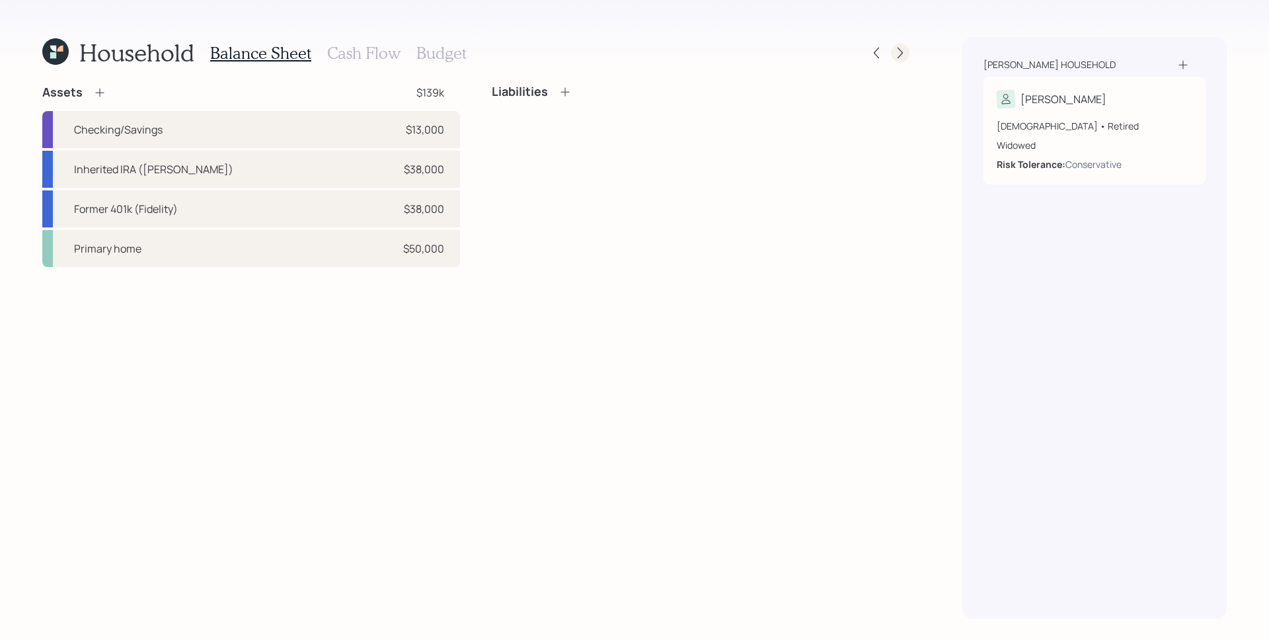
click at [901, 53] on icon at bounding box center [899, 52] width 13 height 13
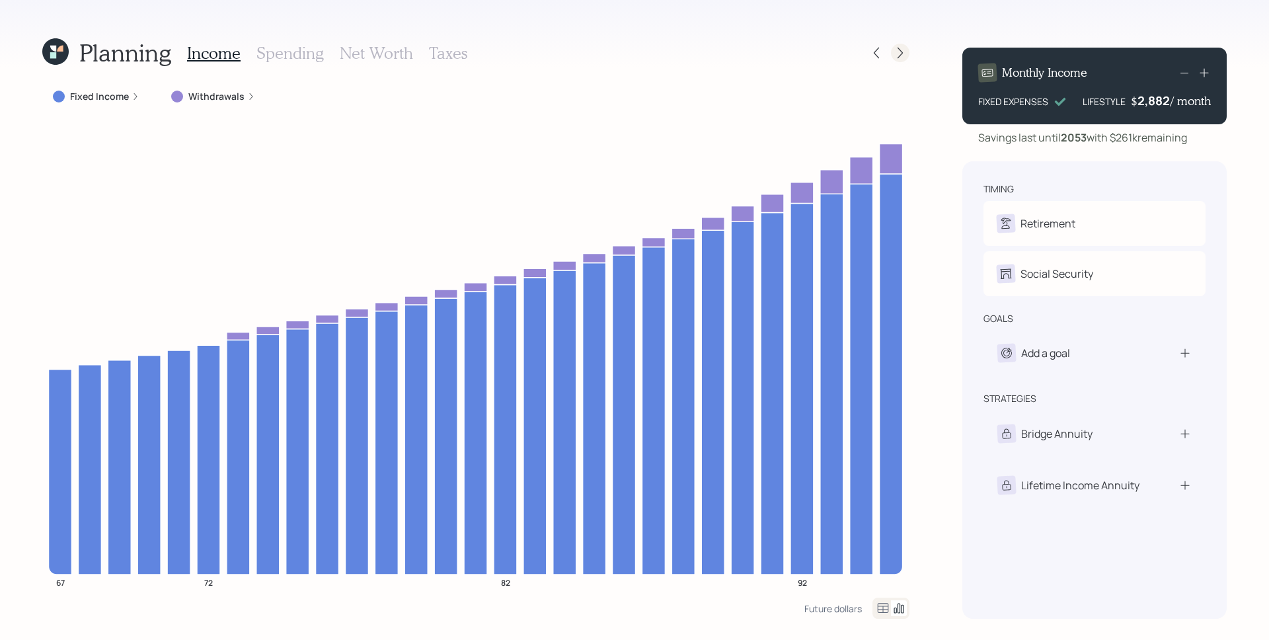
click at [906, 49] on icon at bounding box center [899, 52] width 13 height 13
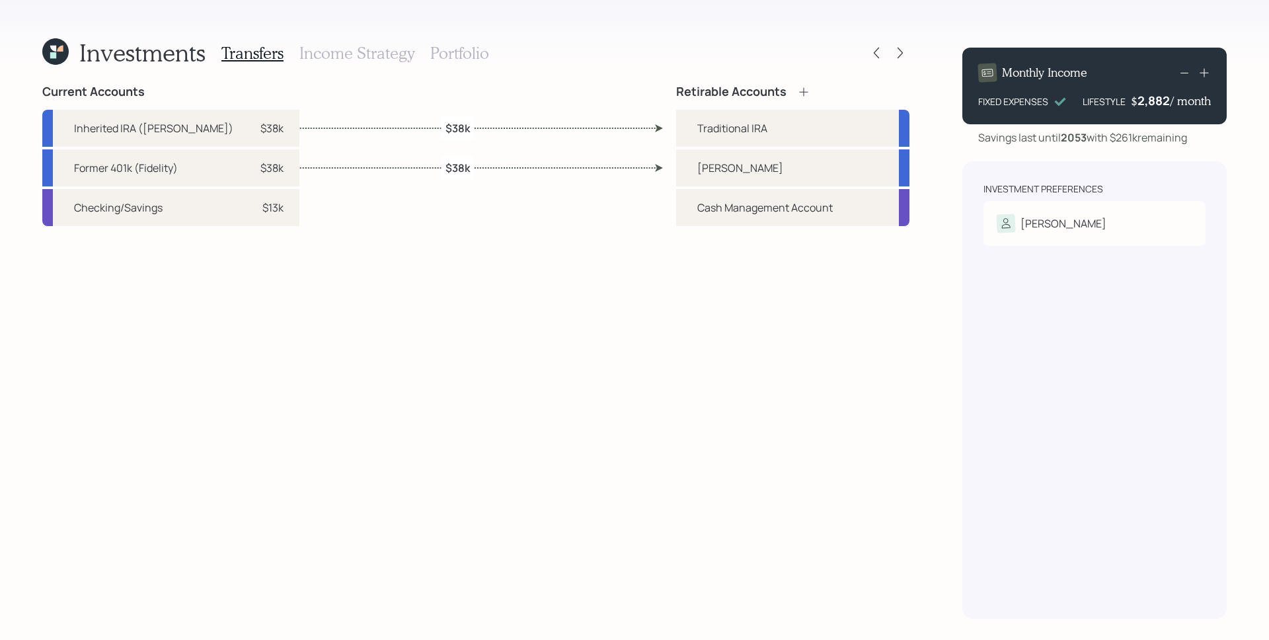
click at [52, 53] on icon at bounding box center [53, 55] width 6 height 6
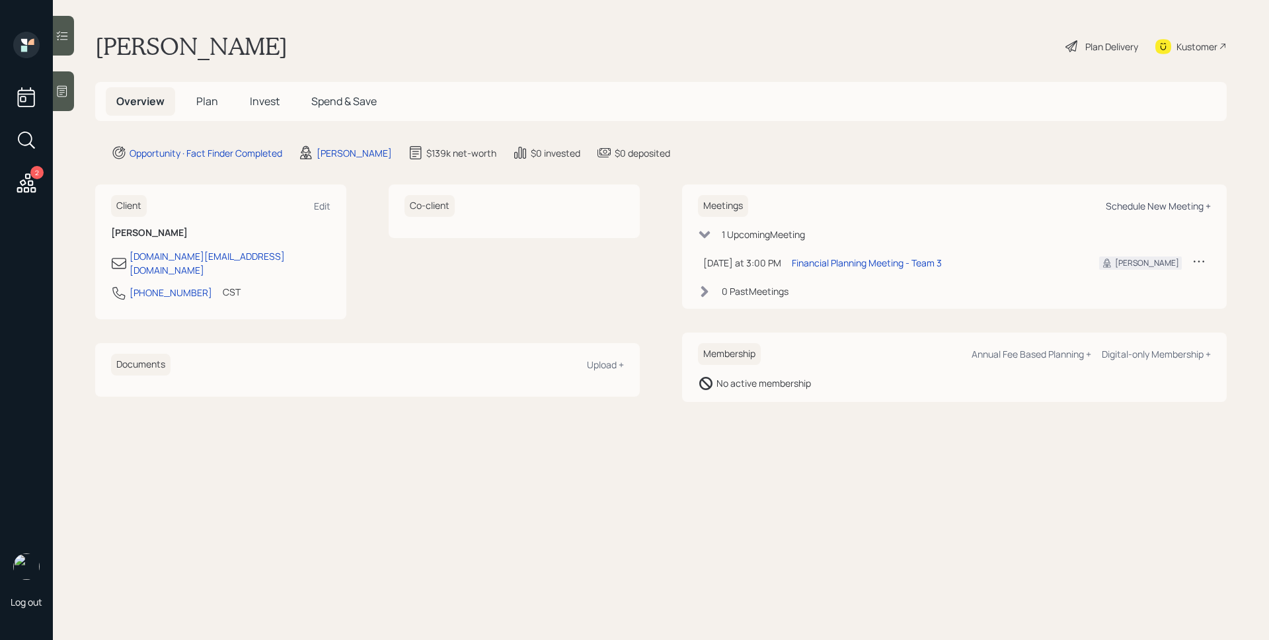
click at [1162, 204] on div "Schedule New Meeting +" at bounding box center [1157, 206] width 105 height 13
select select "d946c976-65aa-4529-ac9d-02c4f1114fc0"
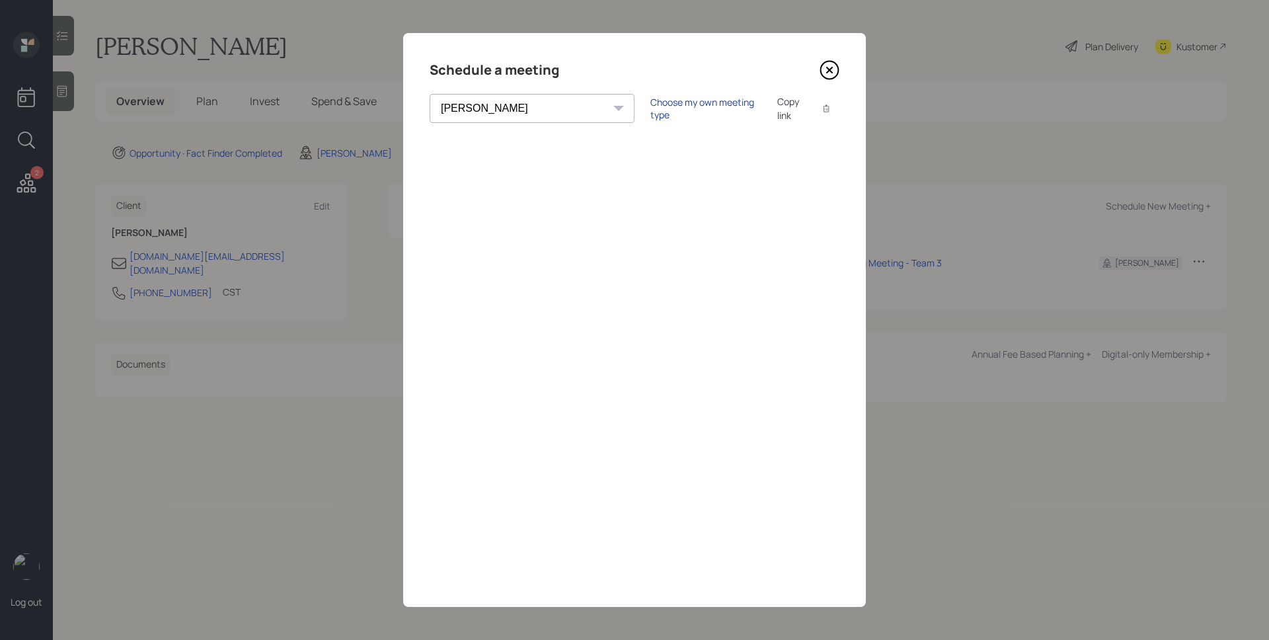
click at [650, 108] on div "Choose my own meeting type" at bounding box center [705, 108] width 111 height 25
click at [840, 65] on div "Schedule a meeting [PERSON_NAME] [PERSON_NAME] [PERSON_NAME] [PERSON_NAME] [PER…" at bounding box center [634, 319] width 462 height 573
click at [831, 69] on icon at bounding box center [829, 70] width 20 height 20
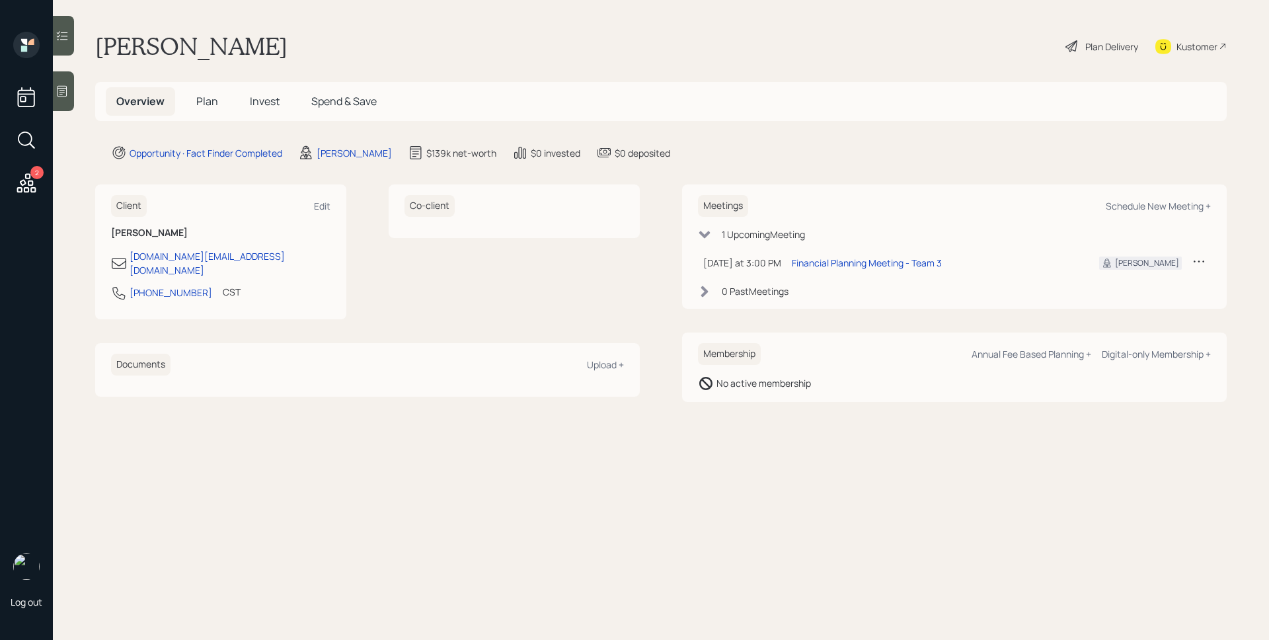
click at [208, 101] on span "Plan" at bounding box center [207, 101] width 22 height 15
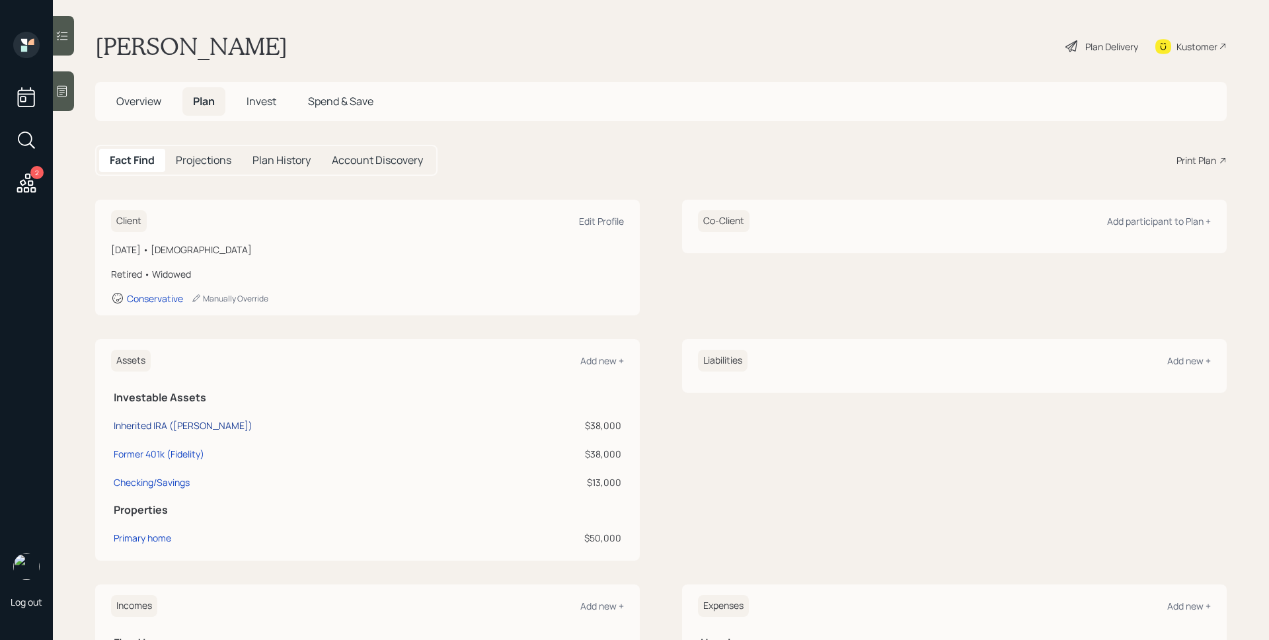
click at [184, 422] on div "Inherited IRA ([PERSON_NAME])" at bounding box center [183, 425] width 139 height 14
select select "ira"
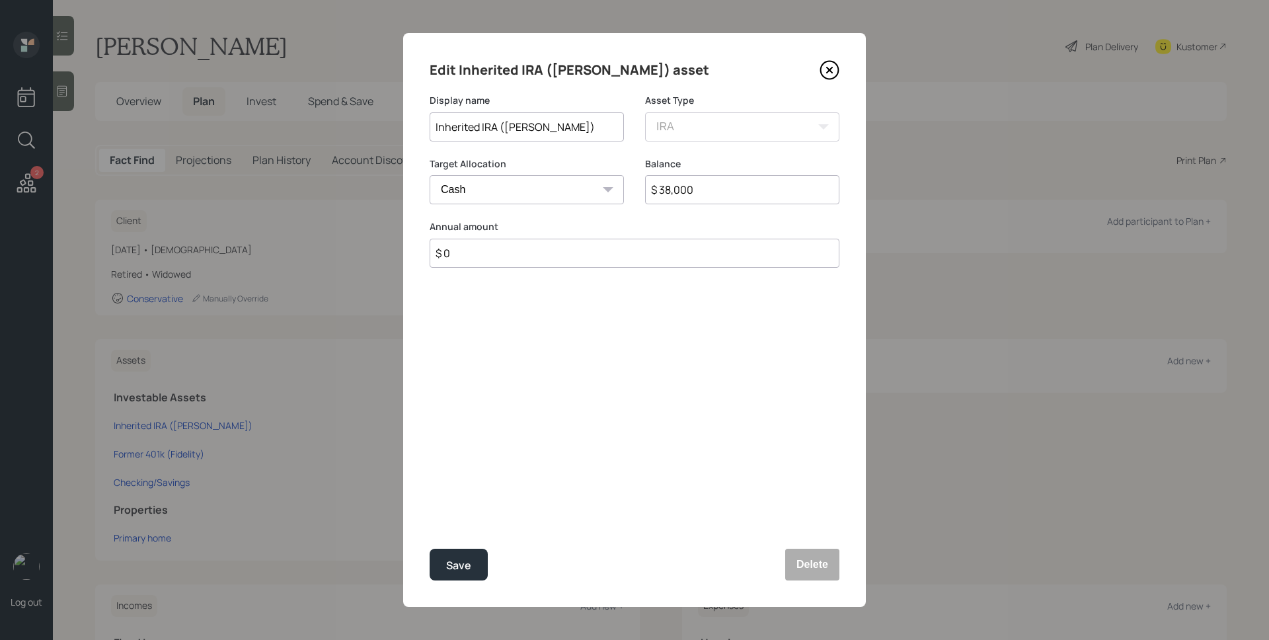
click at [523, 179] on select "Cash Conservative Balanced Aggressive" at bounding box center [526, 189] width 194 height 29
select select "conservative"
click at [429, 175] on select "Cash Conservative Balanced Aggressive" at bounding box center [526, 189] width 194 height 29
click at [464, 568] on div "Save" at bounding box center [458, 565] width 25 height 18
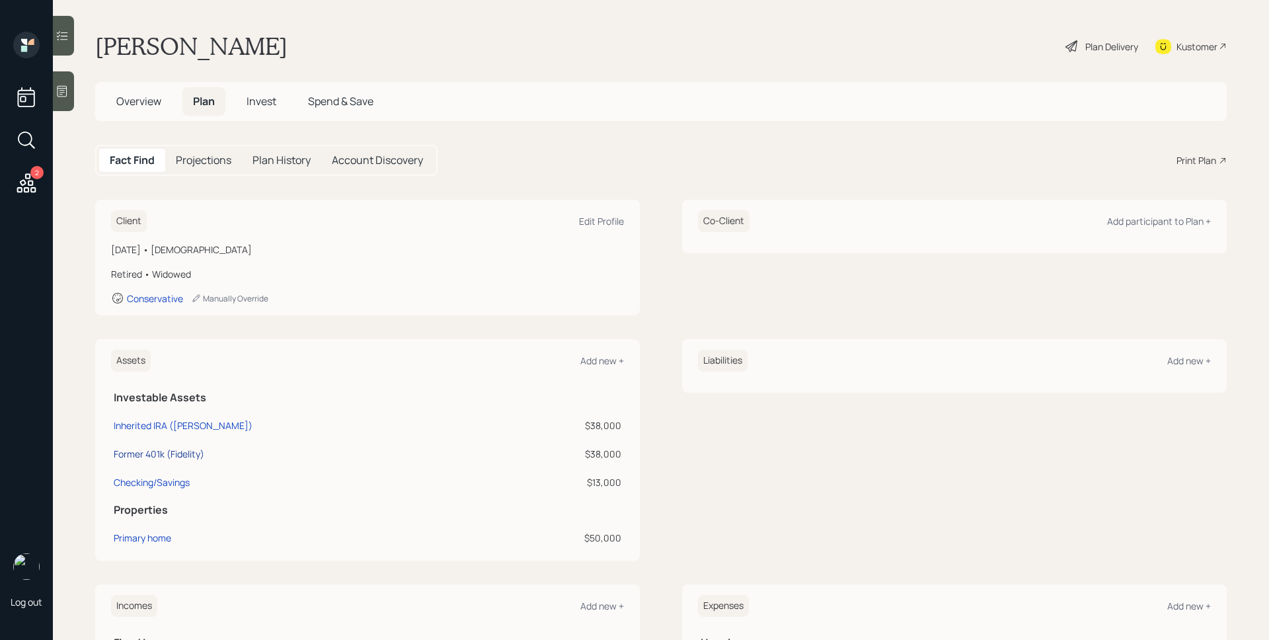
click at [186, 458] on div "Former 401k (Fidelity)" at bounding box center [159, 454] width 91 height 14
select select "roth_ira"
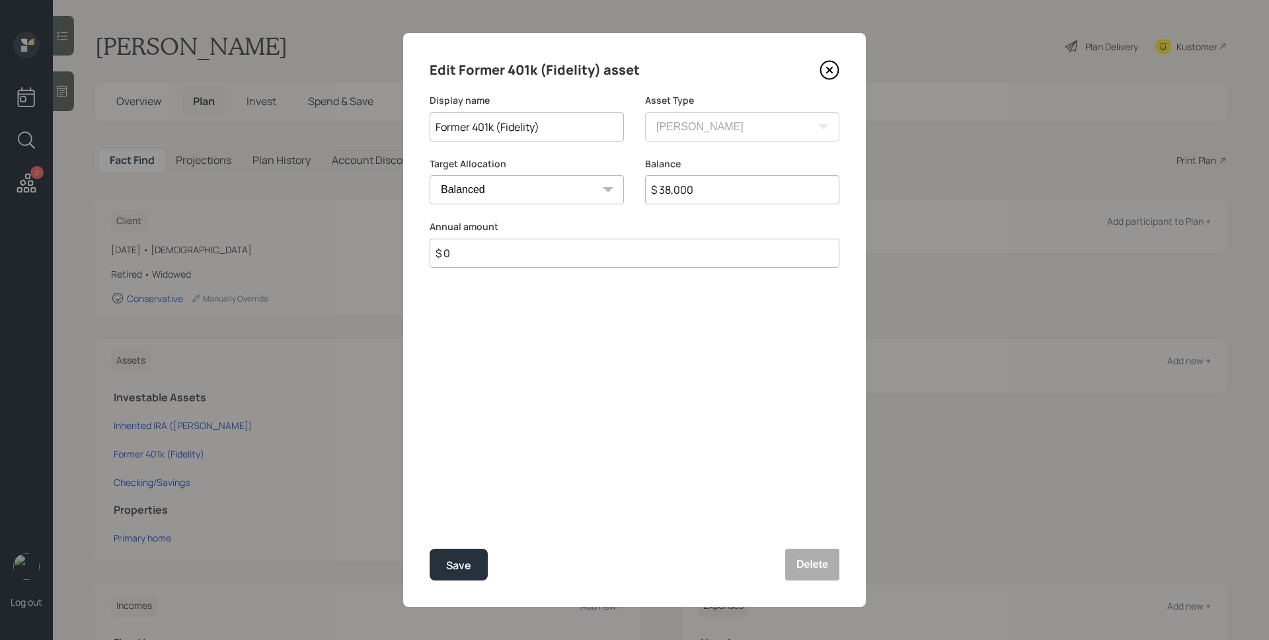
click at [504, 196] on select "Cash Conservative Balanced Aggressive" at bounding box center [526, 189] width 194 height 29
select select "conservative"
click at [429, 175] on select "Cash Conservative Balanced Aggressive" at bounding box center [526, 189] width 194 height 29
click at [462, 562] on div "Save" at bounding box center [458, 565] width 25 height 18
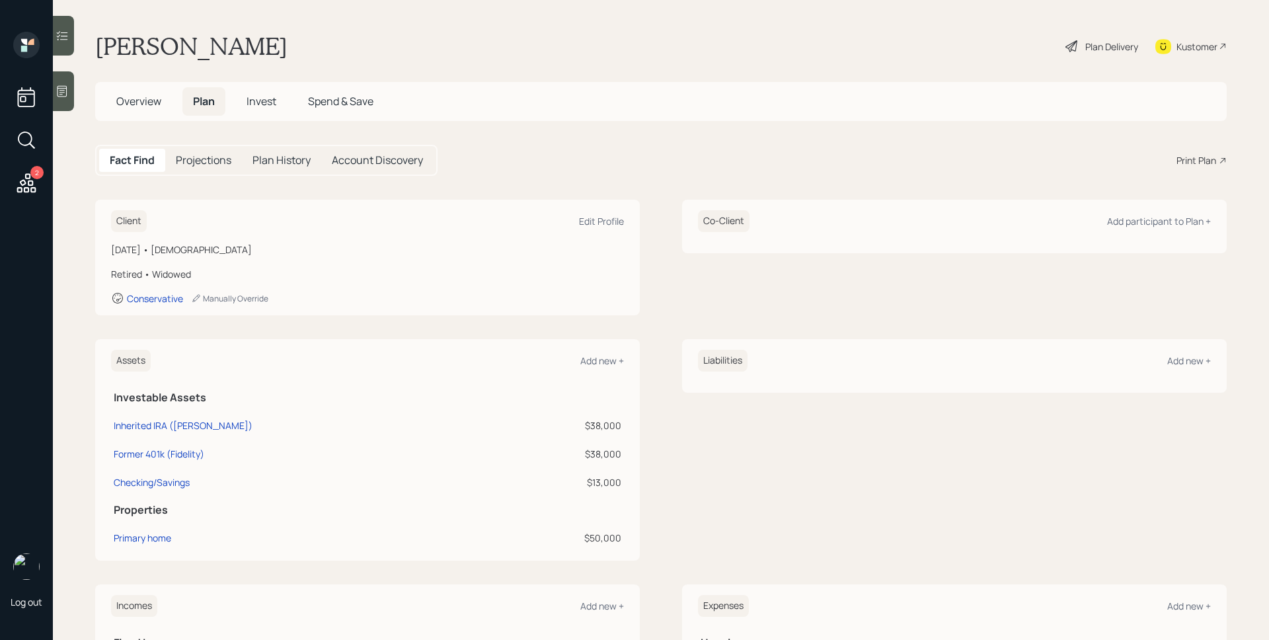
click at [1085, 43] on div "Plan Delivery" at bounding box center [1111, 47] width 53 height 14
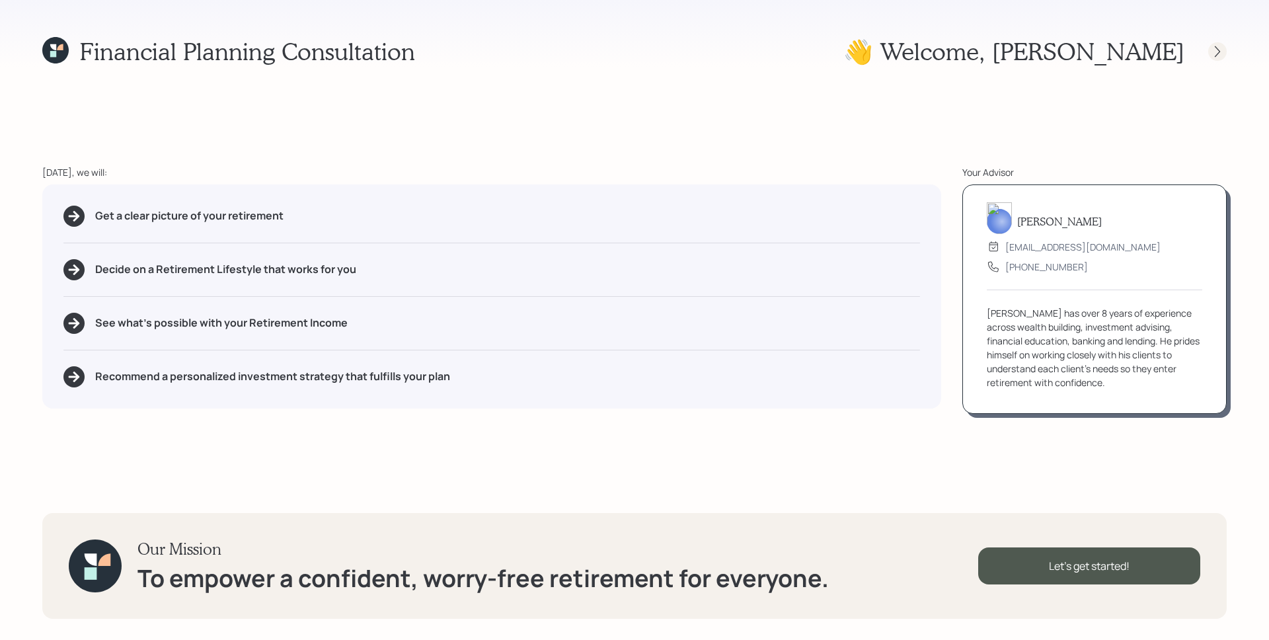
click at [1216, 54] on icon at bounding box center [1216, 51] width 5 height 11
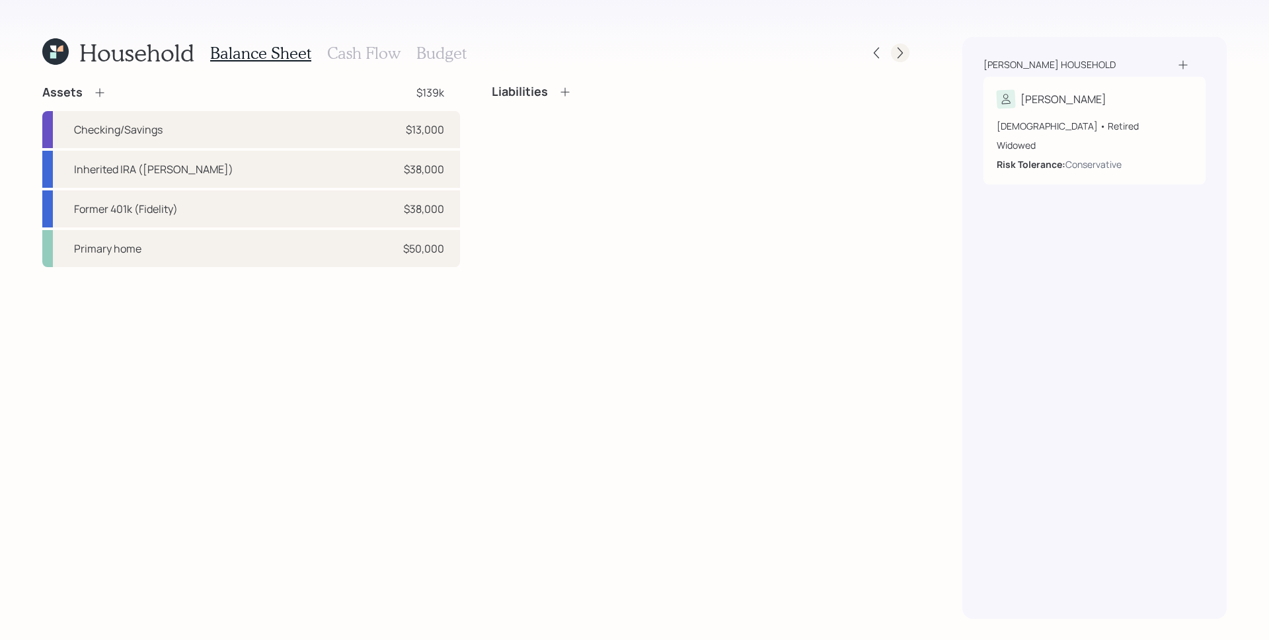
click at [902, 55] on icon at bounding box center [899, 52] width 13 height 13
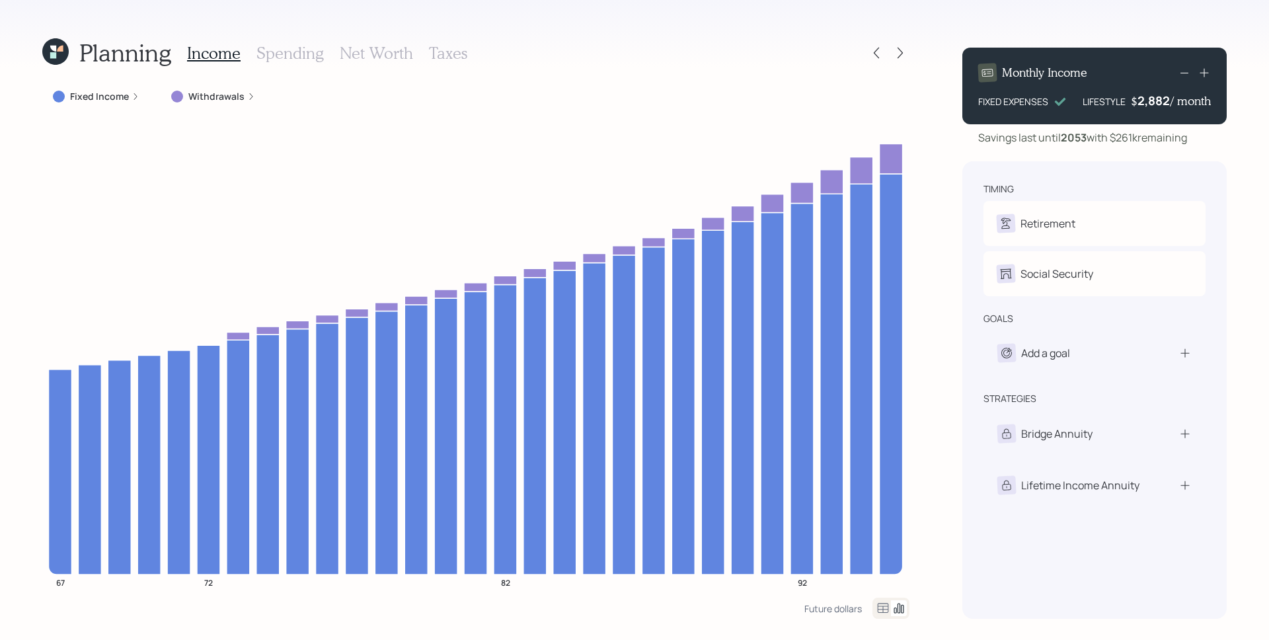
click at [292, 56] on h3 "Spending" at bounding box center [289, 53] width 67 height 19
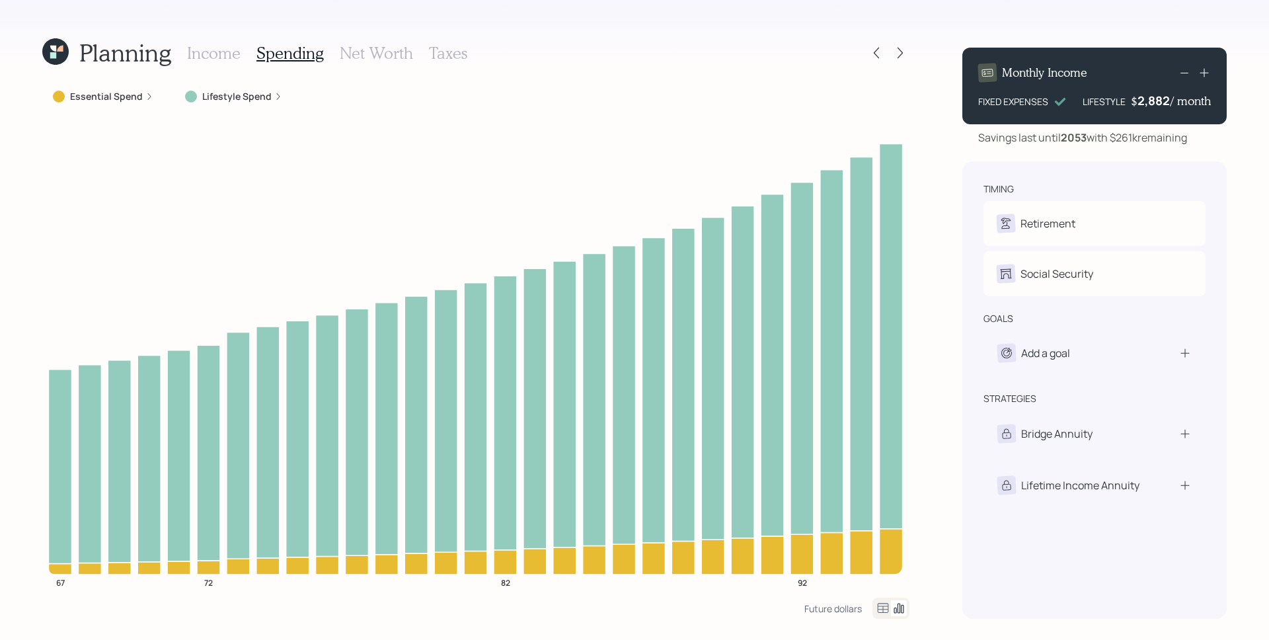
click at [270, 100] on div "Lifestyle Spend" at bounding box center [233, 96] width 97 height 13
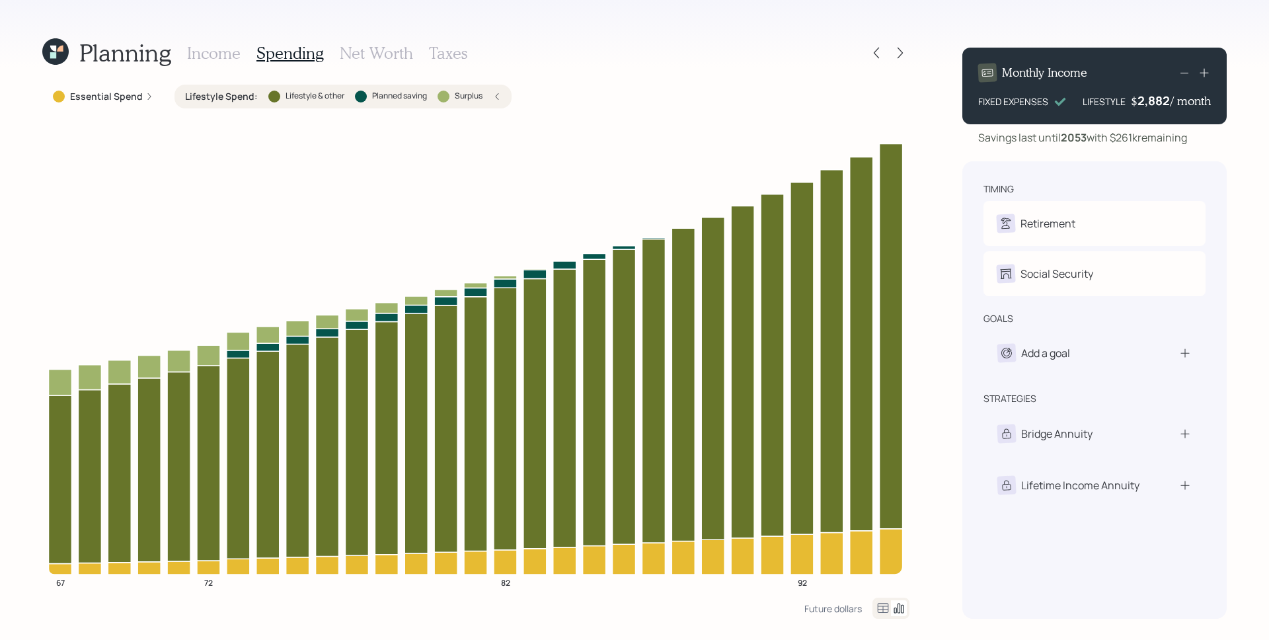
click at [453, 59] on h3 "Taxes" at bounding box center [448, 53] width 38 height 19
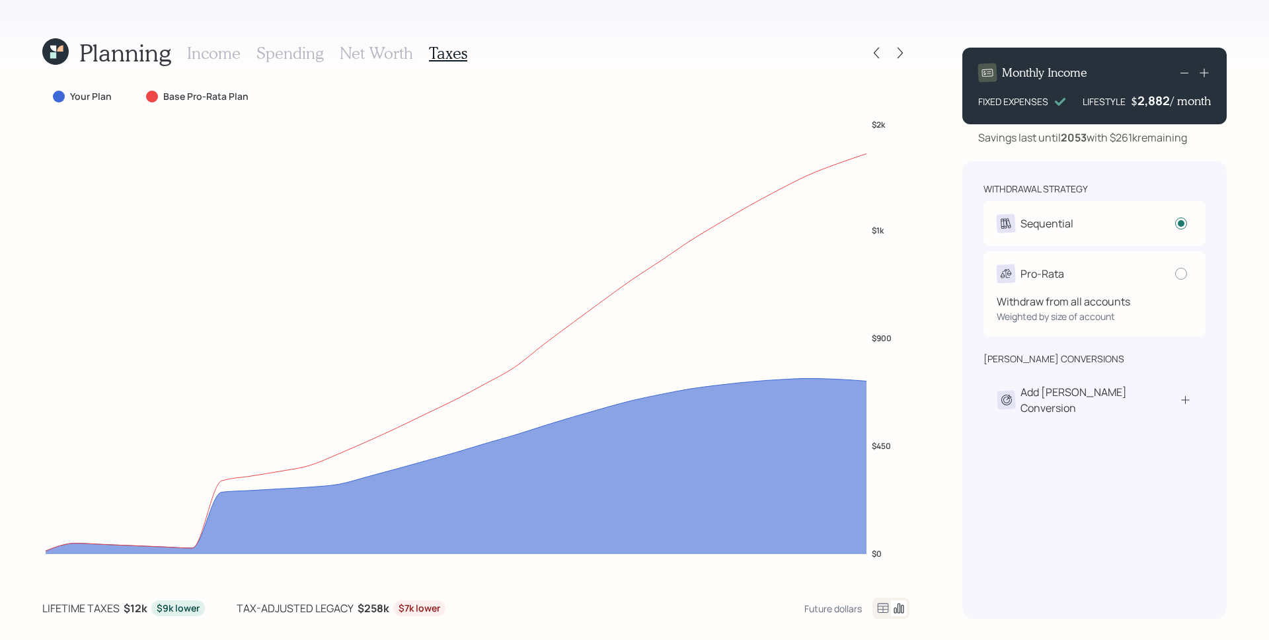
click at [1089, 278] on div "Pro-Rata" at bounding box center [1094, 273] width 196 height 18
radio input "false"
radio input "true"
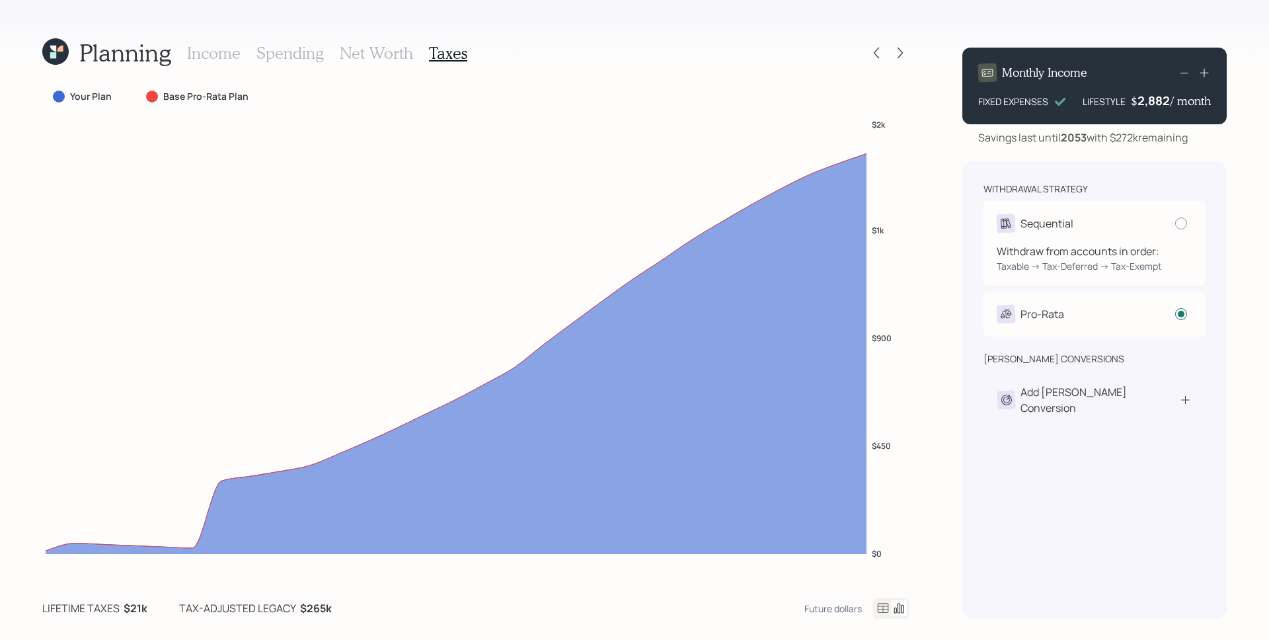
click at [1125, 231] on div "Sequential" at bounding box center [1094, 223] width 196 height 18
radio input "true"
radio input "false"
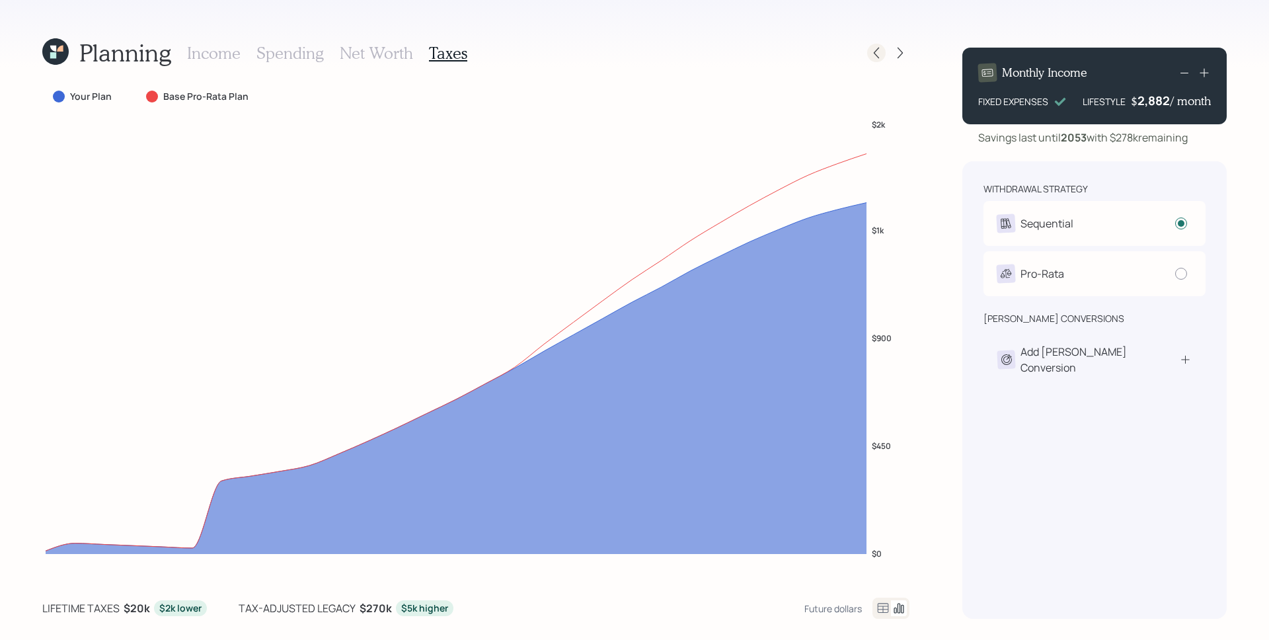
click at [873, 51] on icon at bounding box center [875, 52] width 13 height 13
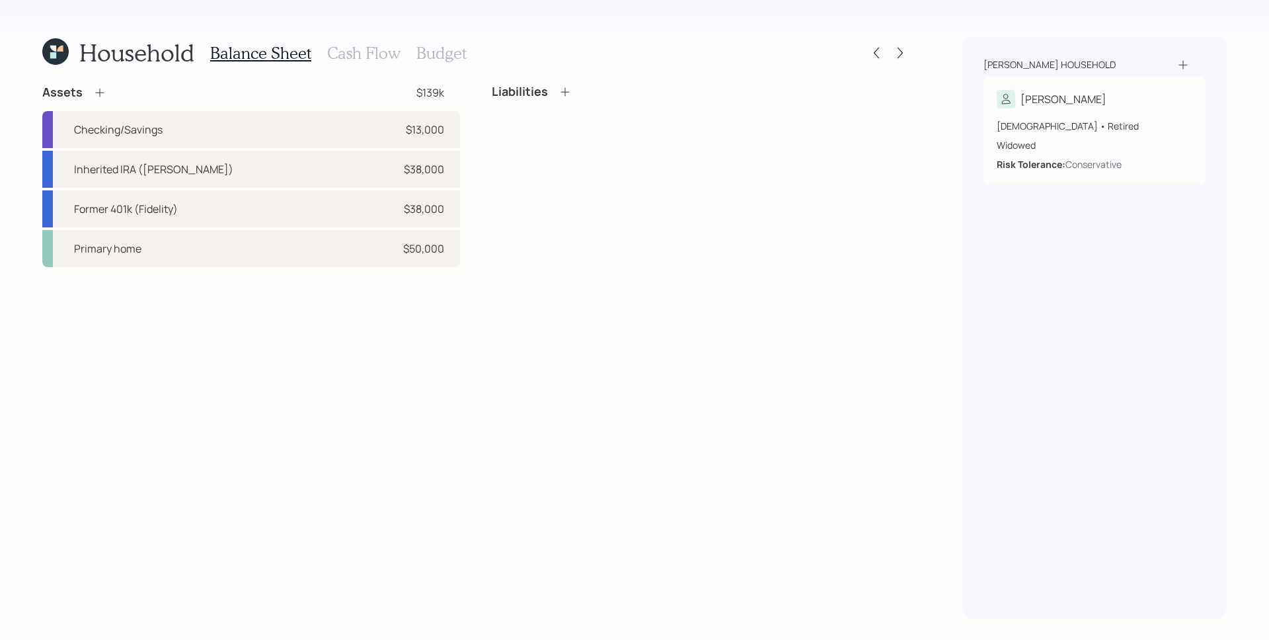
click at [48, 57] on icon at bounding box center [55, 51] width 26 height 26
